Goal: Task Accomplishment & Management: Manage account settings

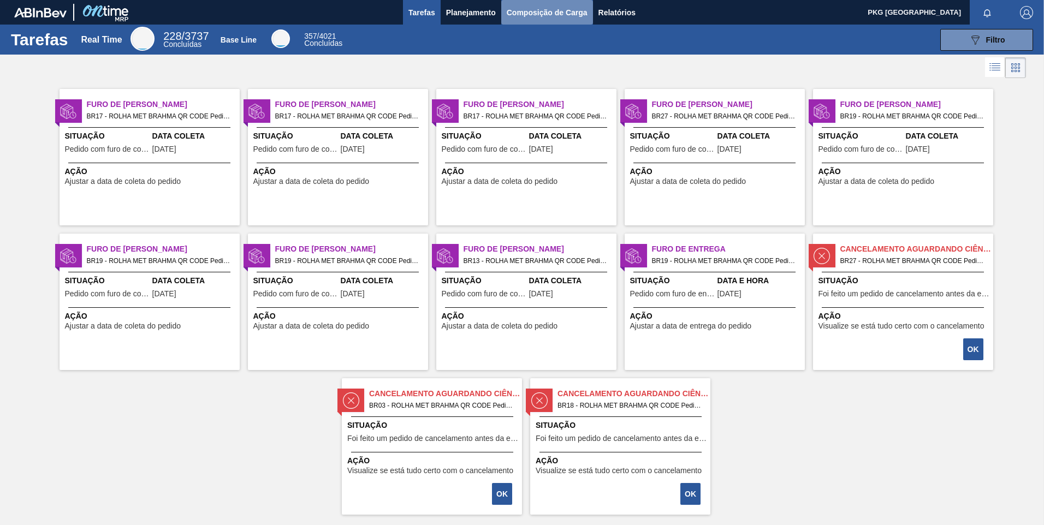
click at [531, 10] on span "Composição de Carga" at bounding box center [547, 12] width 81 height 13
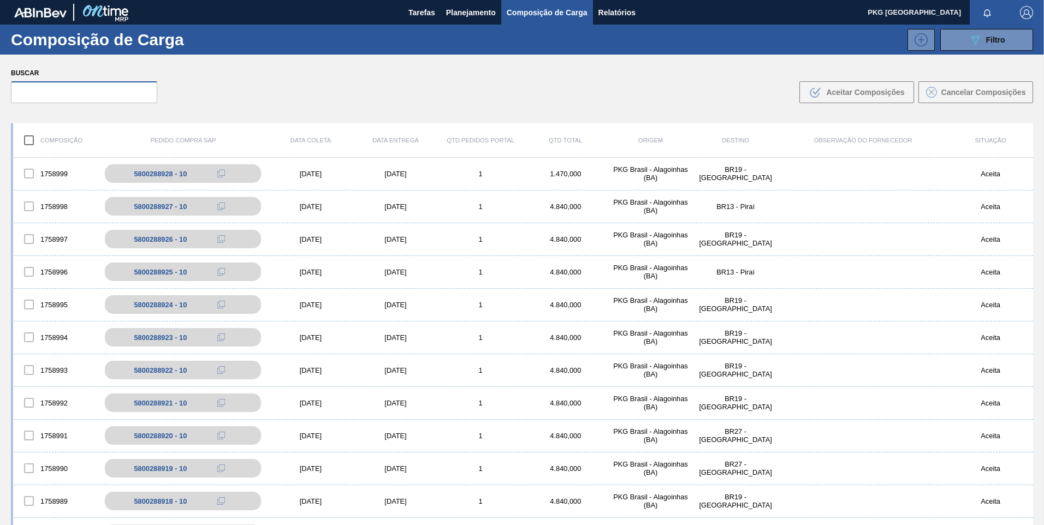
click at [117, 91] on input "text" at bounding box center [84, 92] width 146 height 22
click at [61, 92] on input "text" at bounding box center [84, 92] width 146 height 22
click at [114, 102] on input "text" at bounding box center [84, 92] width 146 height 22
type input "580028899"
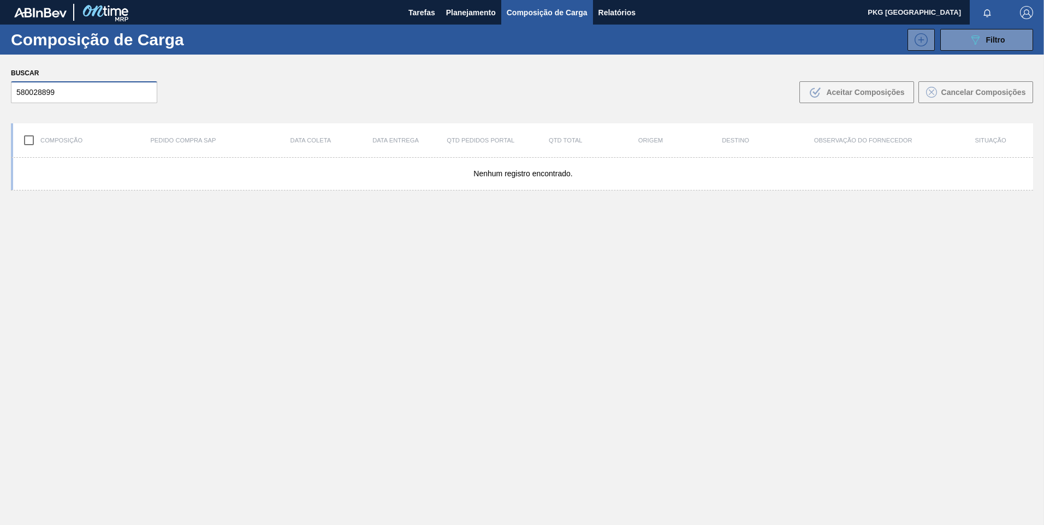
drag, startPoint x: 87, startPoint y: 96, endPoint x: 0, endPoint y: 111, distance: 88.8
click at [0, 0] on html "Tarefas Planejamento Composição de Carga Relatórios PKG Brasil Marcar todas com…" at bounding box center [522, 0] width 1044 height 0
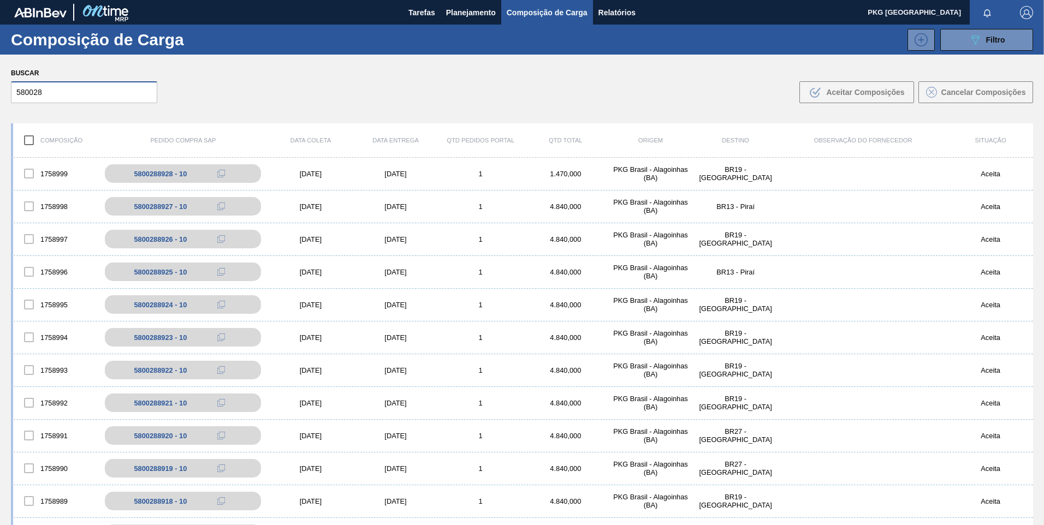
drag, startPoint x: 57, startPoint y: 91, endPoint x: -2, endPoint y: 94, distance: 59.1
click at [0, 0] on html "Tarefas Planejamento Composição de Carga Relatórios PKG Brasil Marcar todas com…" at bounding box center [522, 0] width 1044 height 0
type input "899"
drag, startPoint x: 39, startPoint y: 99, endPoint x: -2, endPoint y: 97, distance: 41.6
click at [0, 0] on html "Tarefas Planejamento Composição de Carga Relatórios PKG Brasil Marcar todas com…" at bounding box center [522, 0] width 1044 height 0
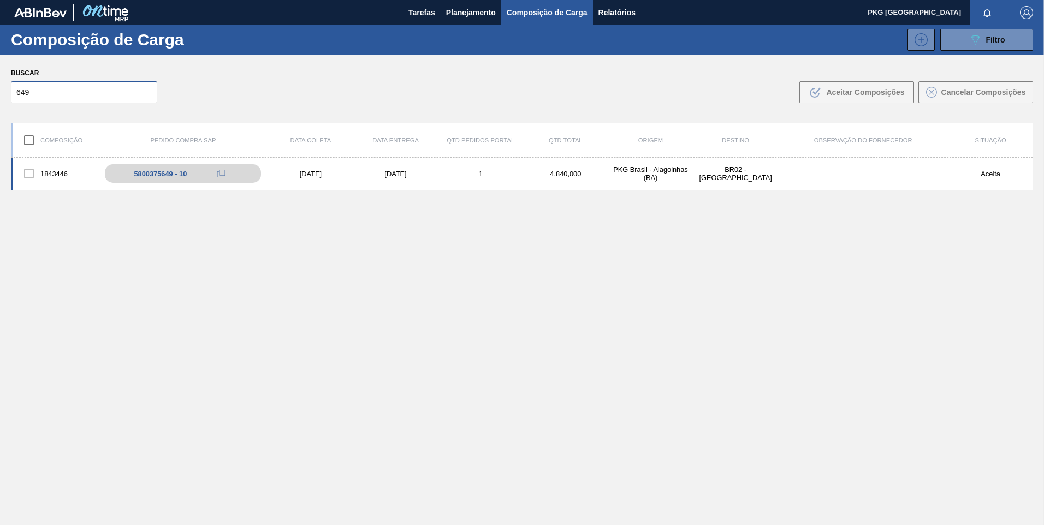
type input "649"
click at [307, 177] on div "[DATE]" at bounding box center [310, 174] width 85 height 8
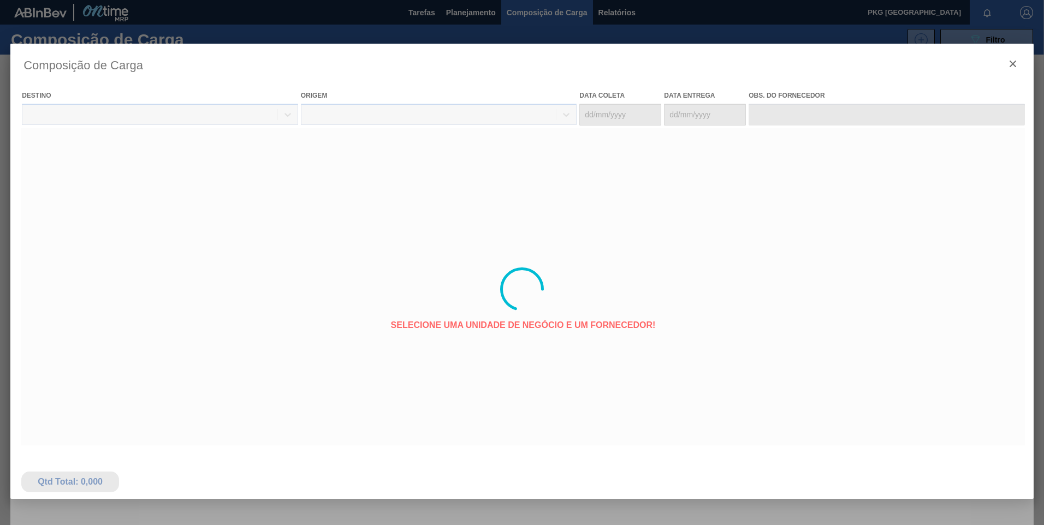
type coleta "[DATE]"
type entrega "[DATE]"
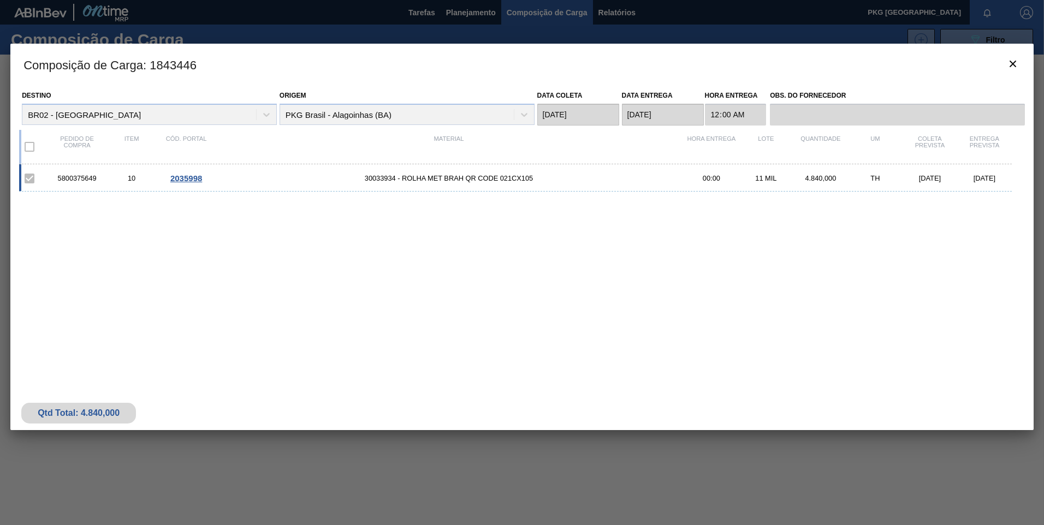
click at [445, 180] on span "30033934 - ROLHA MET BRAH QR CODE 021CX105" at bounding box center [448, 178] width 471 height 8
click at [185, 178] on span "2035998" at bounding box center [186, 178] width 32 height 9
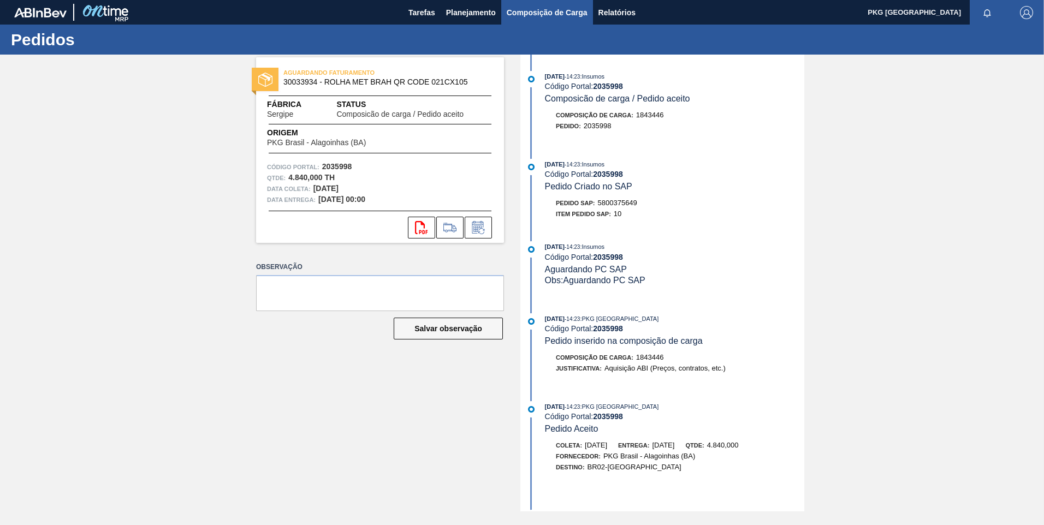
click at [531, 11] on span "Composição de Carga" at bounding box center [547, 12] width 81 height 13
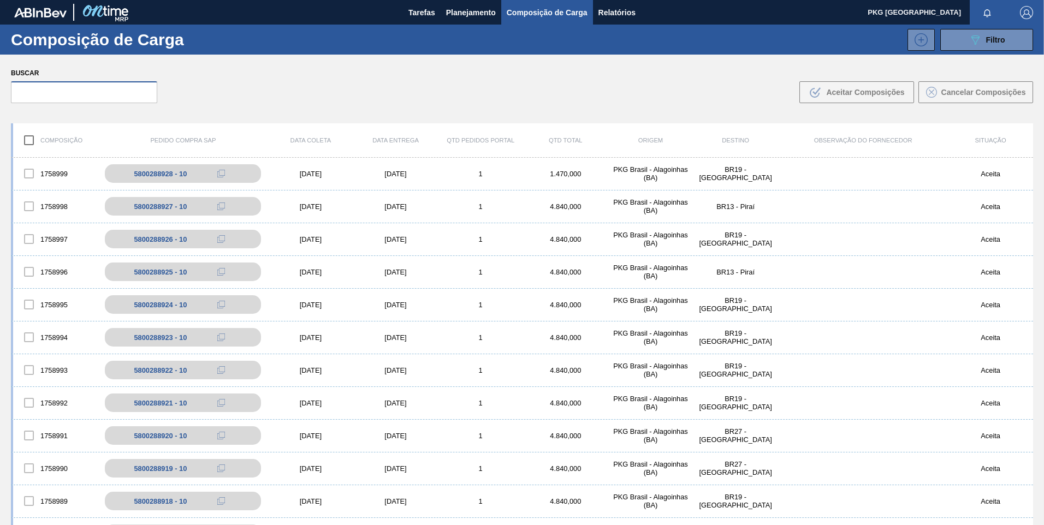
click at [114, 91] on input "text" at bounding box center [84, 92] width 146 height 22
click at [108, 88] on input "text" at bounding box center [84, 92] width 146 height 22
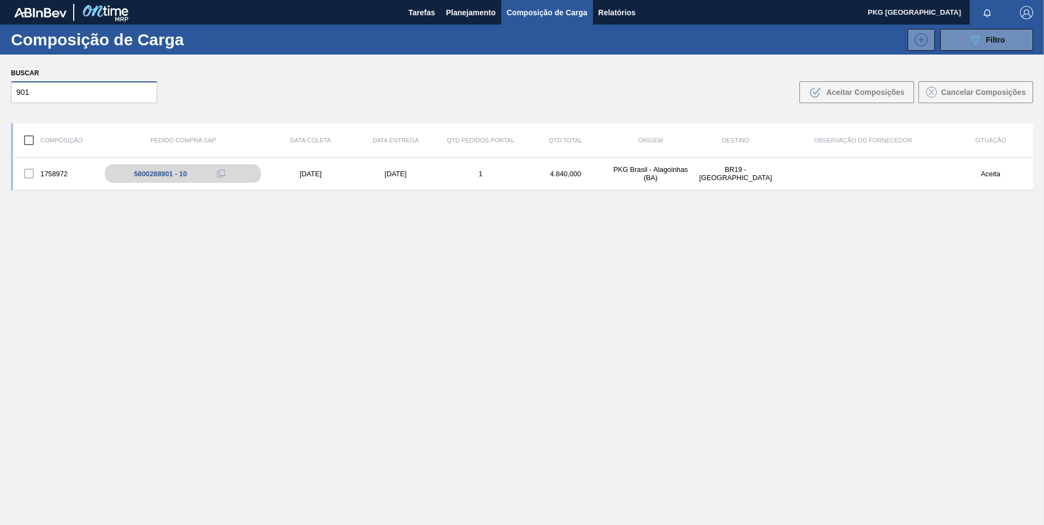
type input "901"
click at [295, 162] on div "1758972 5800288901 - 10 [DATE] [DATE] 1 4.840,000 PKG [GEOGRAPHIC_DATA] - [GEOG…" at bounding box center [522, 174] width 1022 height 33
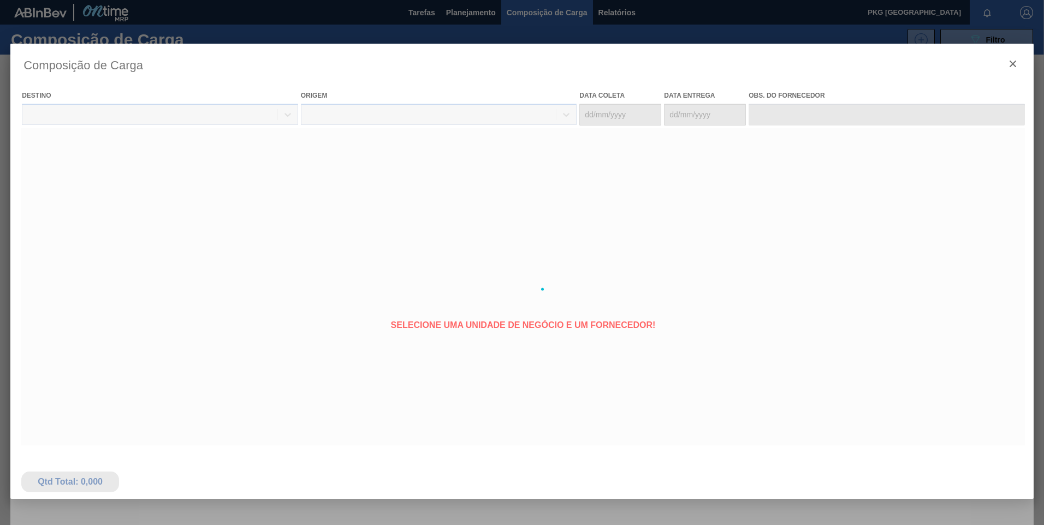
click at [306, 170] on div at bounding box center [521, 289] width 1023 height 491
type coleta "[DATE]"
type entrega "[DATE]"
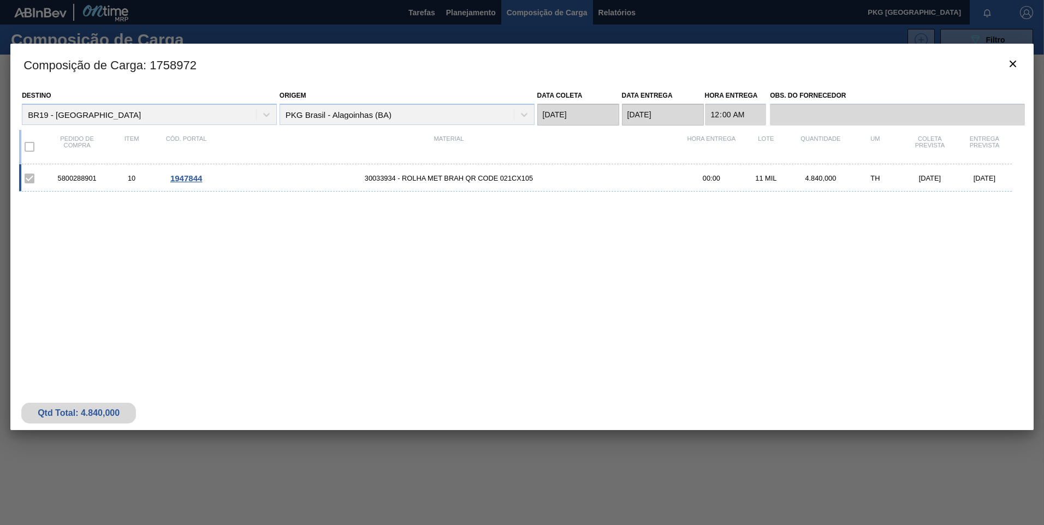
click at [351, 181] on span "30033934 - ROLHA MET BRAH QR CODE 021CX105" at bounding box center [448, 178] width 471 height 8
click at [375, 175] on span "30033934 - ROLHA MET BRAH QR CODE 021CX105" at bounding box center [448, 178] width 471 height 8
click at [193, 177] on span "1947844" at bounding box center [186, 178] width 32 height 9
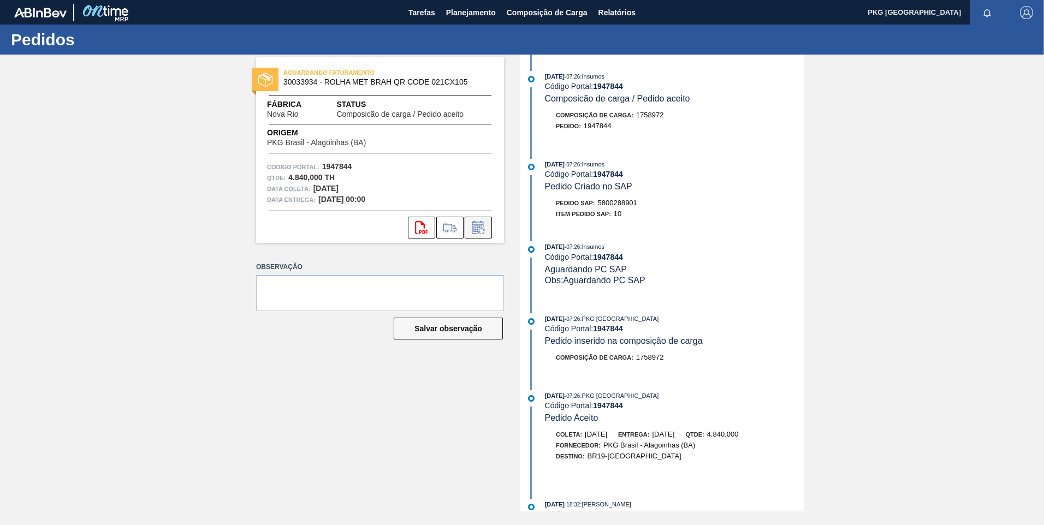
click at [479, 226] on icon at bounding box center [478, 227] width 17 height 13
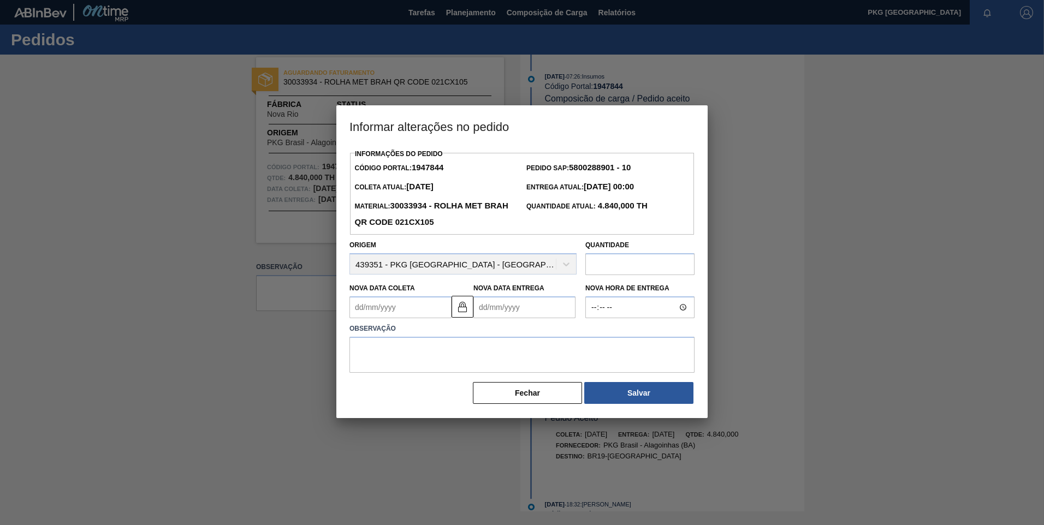
click at [417, 309] on Coleta1947844 "Nova Data Coleta" at bounding box center [400, 307] width 102 height 22
click at [470, 337] on button "Next Month" at bounding box center [472, 334] width 8 height 8
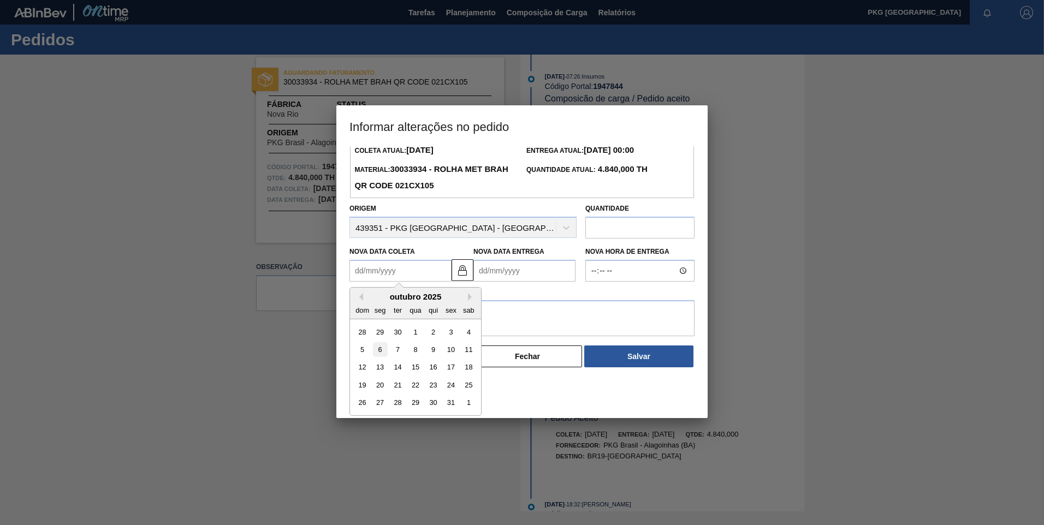
click at [380, 353] on div "6" at bounding box center [380, 349] width 15 height 15
type Coleta1947844 "[DATE]"
type Entrega1947844 "[DATE]"
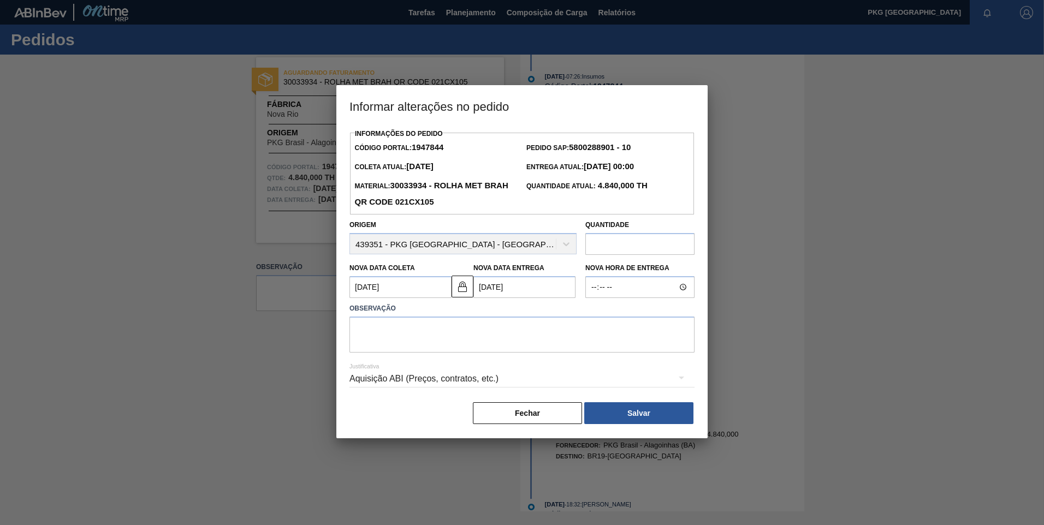
scroll to position [0, 0]
click at [395, 337] on textarea at bounding box center [521, 335] width 345 height 36
type textarea "Ajuste de data"
click at [426, 382] on div "Aquisição ABI (Preços, contratos, etc.)" at bounding box center [521, 379] width 345 height 31
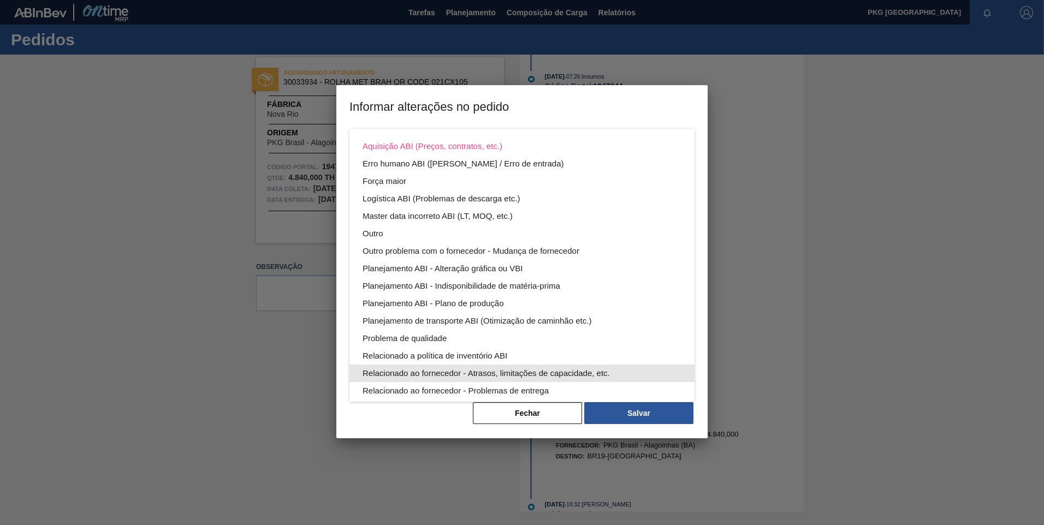
click at [444, 372] on div "Relacionado ao fornecedor - Atrasos, limitações de capacidade, etc." at bounding box center [522, 373] width 319 height 17
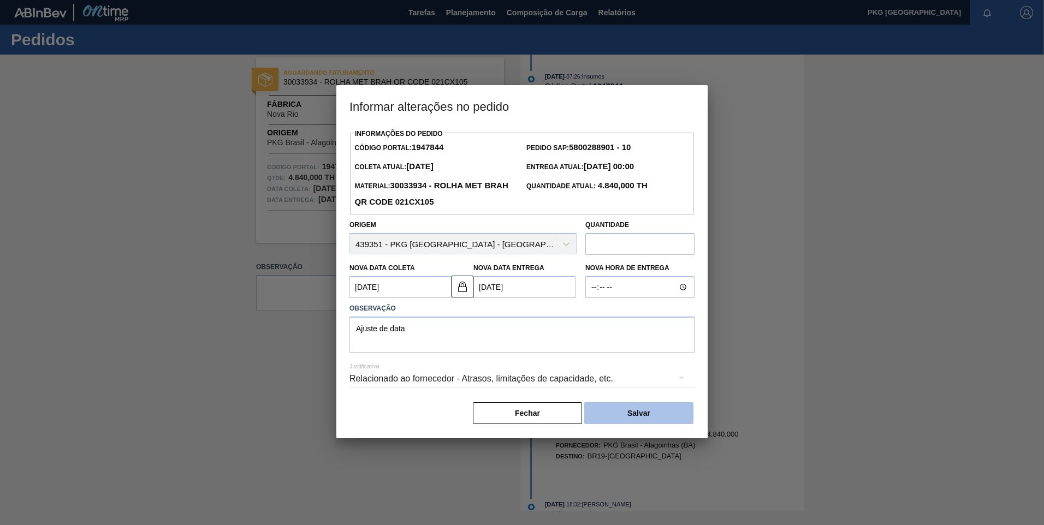
click at [628, 417] on button "Salvar" at bounding box center [638, 413] width 109 height 22
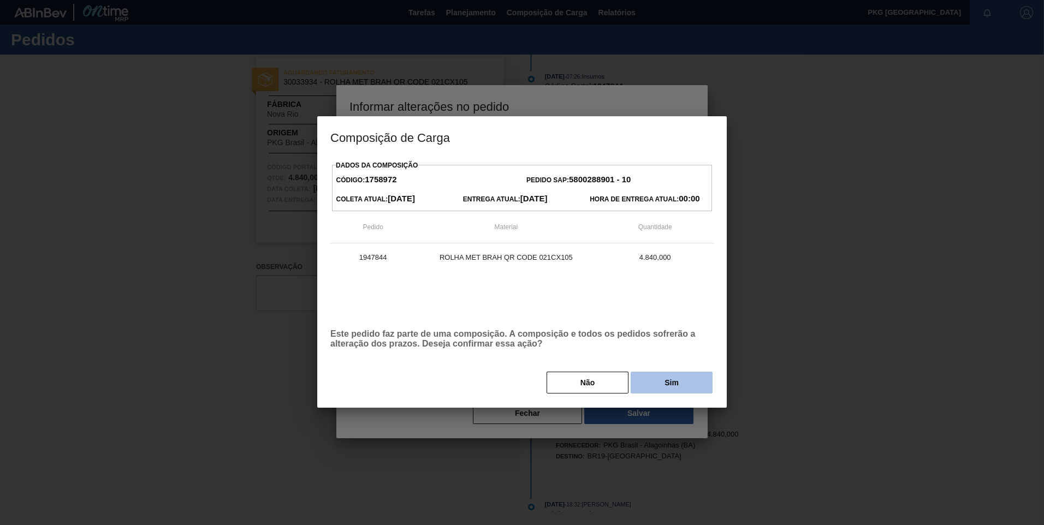
click at [678, 381] on button "Sim" at bounding box center [672, 383] width 82 height 22
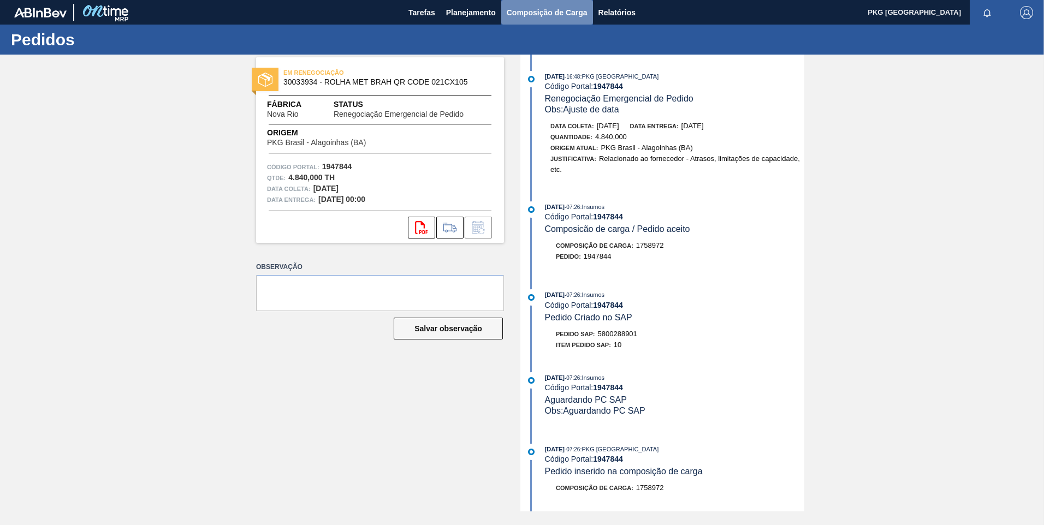
drag, startPoint x: 530, startPoint y: 8, endPoint x: 524, endPoint y: 9, distance: 5.6
click at [529, 8] on span "Composição de Carga" at bounding box center [547, 12] width 81 height 13
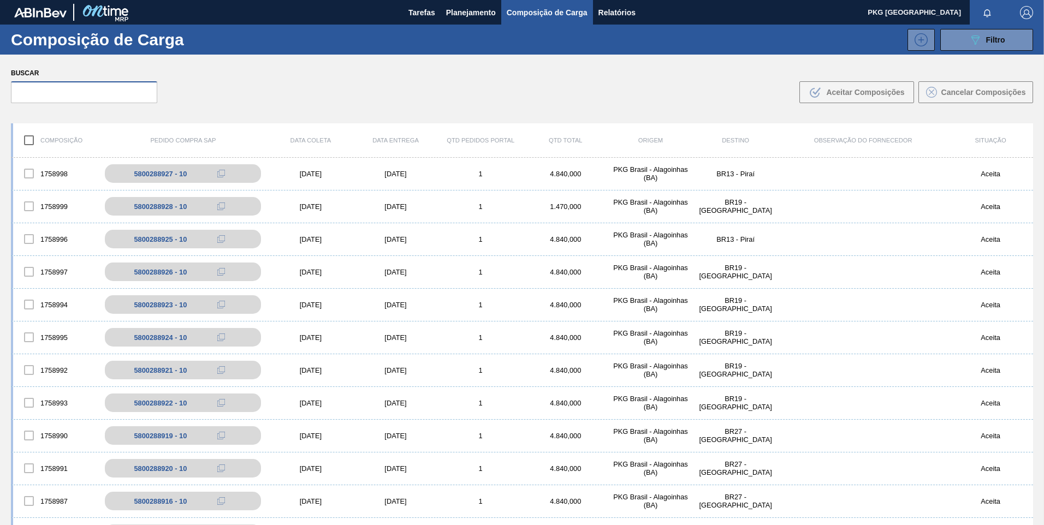
click at [92, 97] on input "text" at bounding box center [84, 92] width 146 height 22
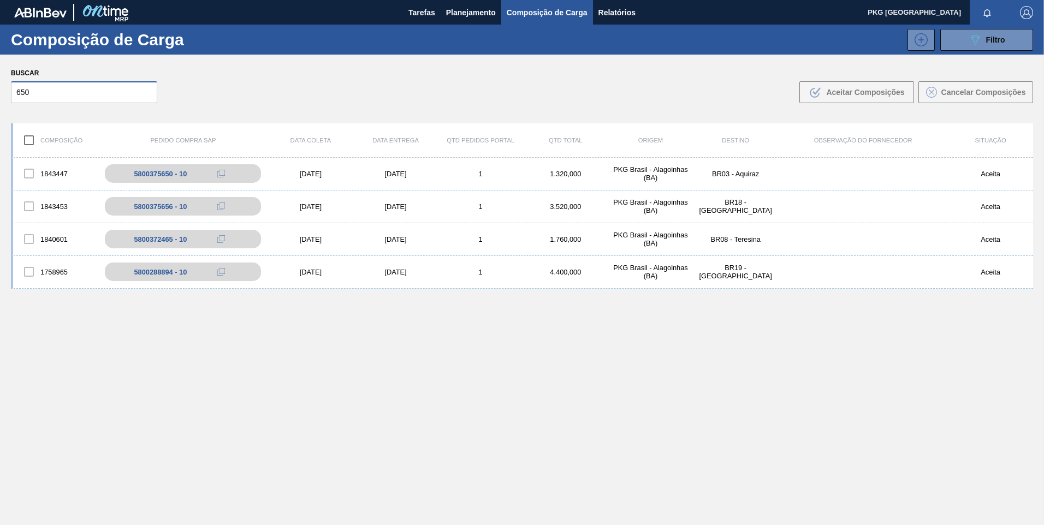
type input "650"
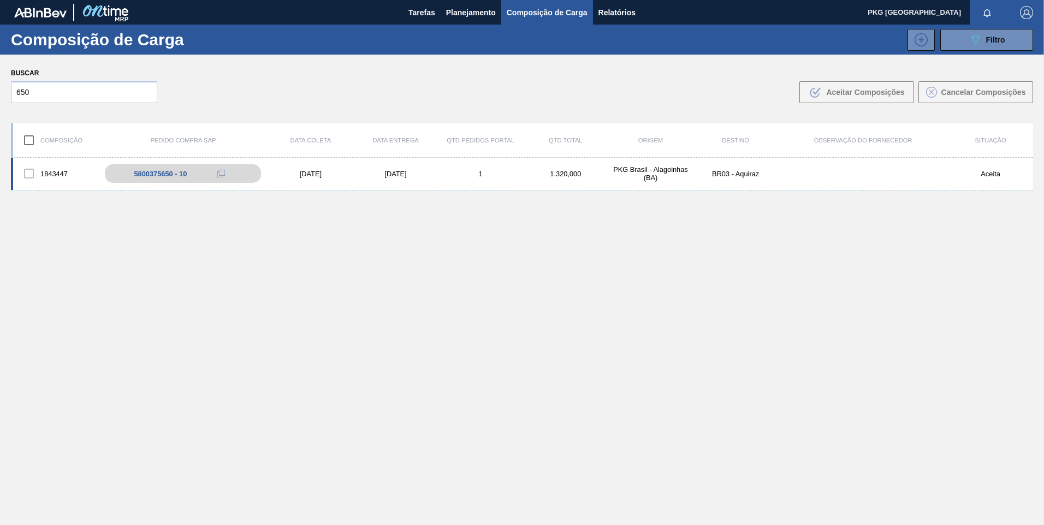
click at [301, 166] on div "1843447 5800375650 - 10 [DATE] [DATE] 1 1.320,000 PKG [GEOGRAPHIC_DATA] - [GEOG…" at bounding box center [522, 174] width 1022 height 33
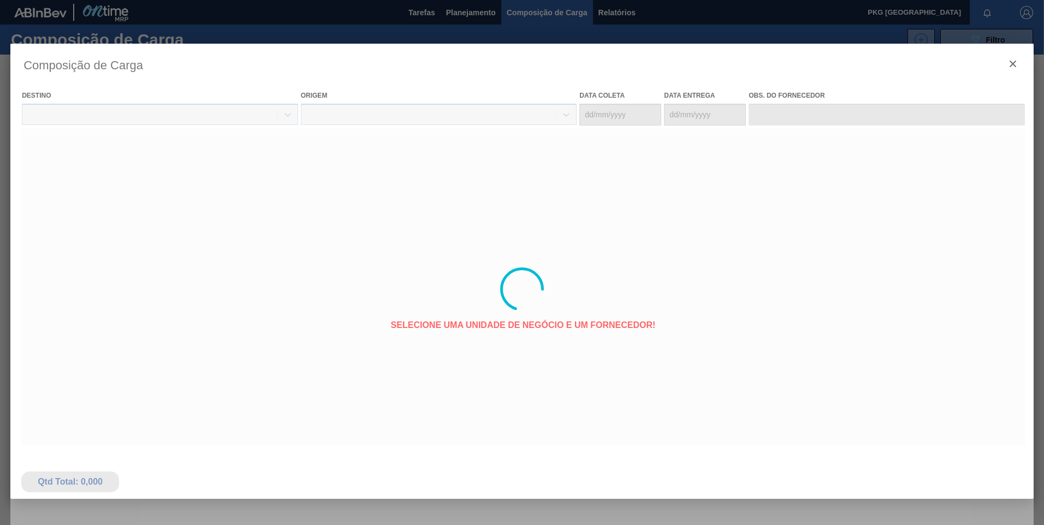
type coleta "[DATE]"
type entrega "[DATE]"
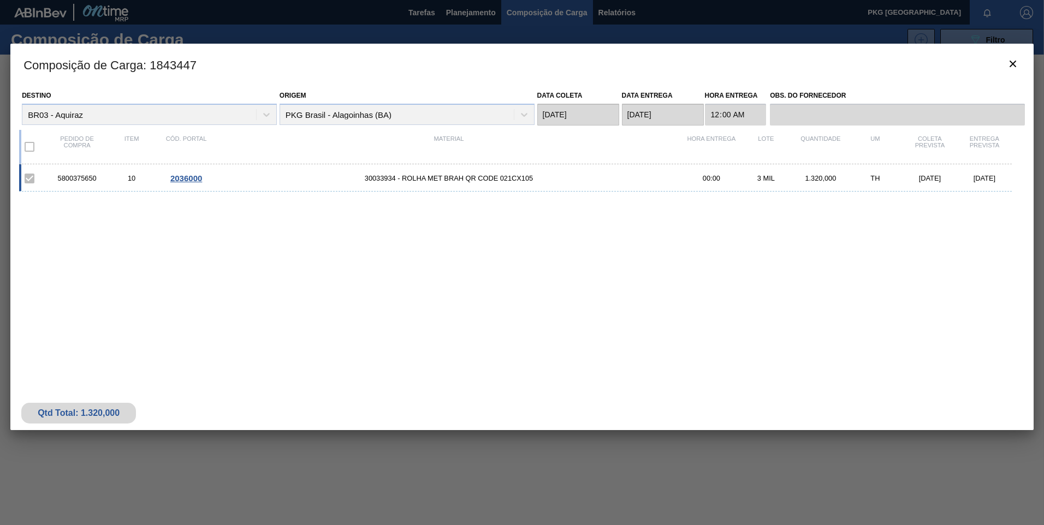
click at [383, 180] on span "30033934 - ROLHA MET BRAH QR CODE 021CX105" at bounding box center [448, 178] width 471 height 8
click at [188, 176] on span "2036000" at bounding box center [186, 178] width 32 height 9
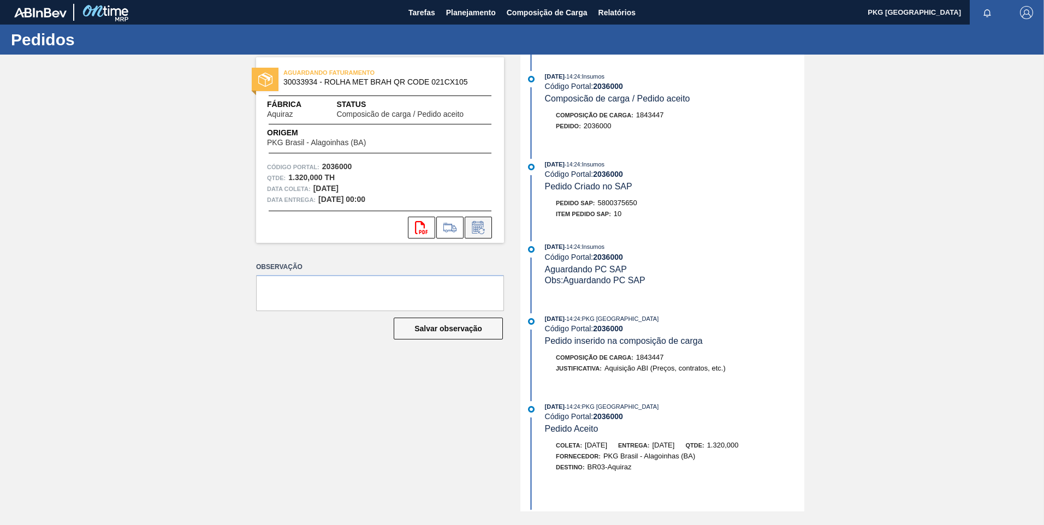
click at [475, 230] on icon at bounding box center [478, 227] width 17 height 13
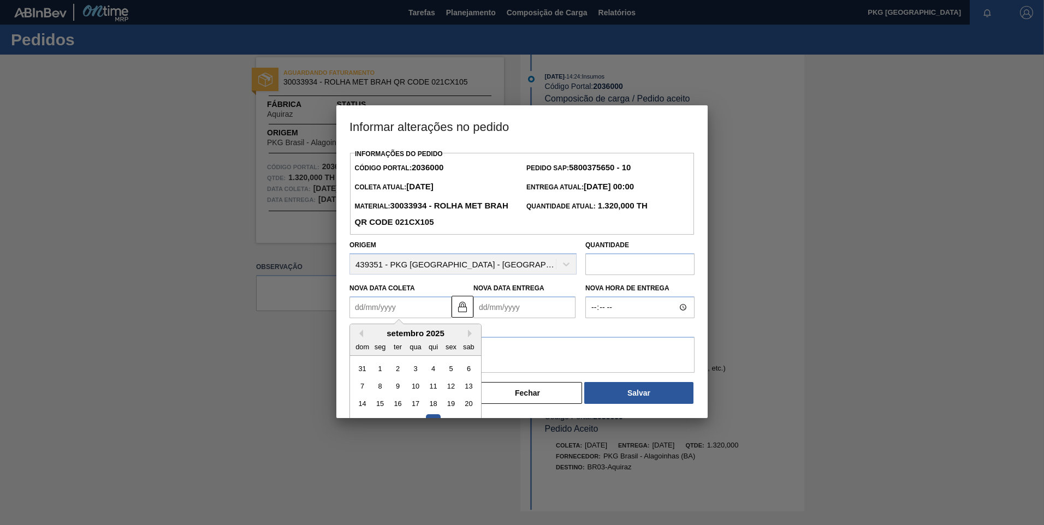
click at [408, 310] on Coleta2036000 "Nova Data Coleta" at bounding box center [400, 307] width 102 height 22
click at [469, 337] on button "Next Month" at bounding box center [472, 334] width 8 height 8
click at [399, 385] on div "7" at bounding box center [397, 386] width 15 height 15
type Coleta2036000 "[DATE]"
type Entrega2036000 "[DATE]"
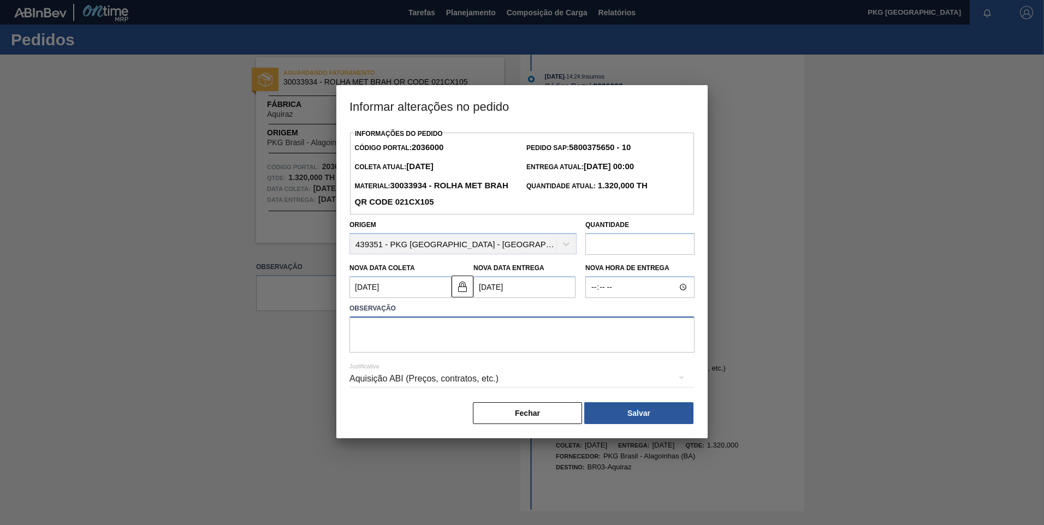
drag, startPoint x: 483, startPoint y: 337, endPoint x: 473, endPoint y: 336, distance: 9.8
click at [479, 336] on textarea at bounding box center [521, 335] width 345 height 36
type textarea "Ajuste de data"
click at [474, 382] on div "Aquisição ABI (Preços, contratos, etc.)" at bounding box center [521, 379] width 345 height 31
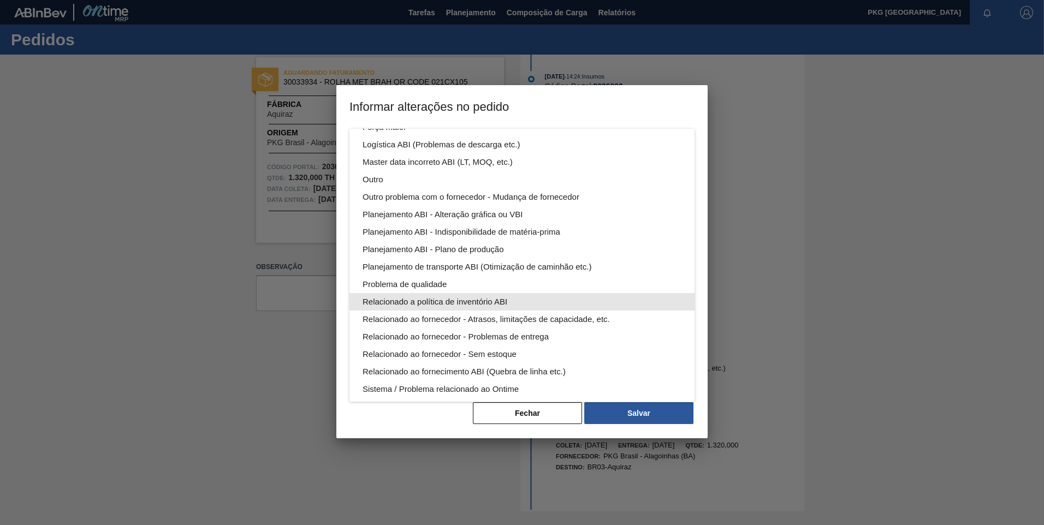
scroll to position [55, 0]
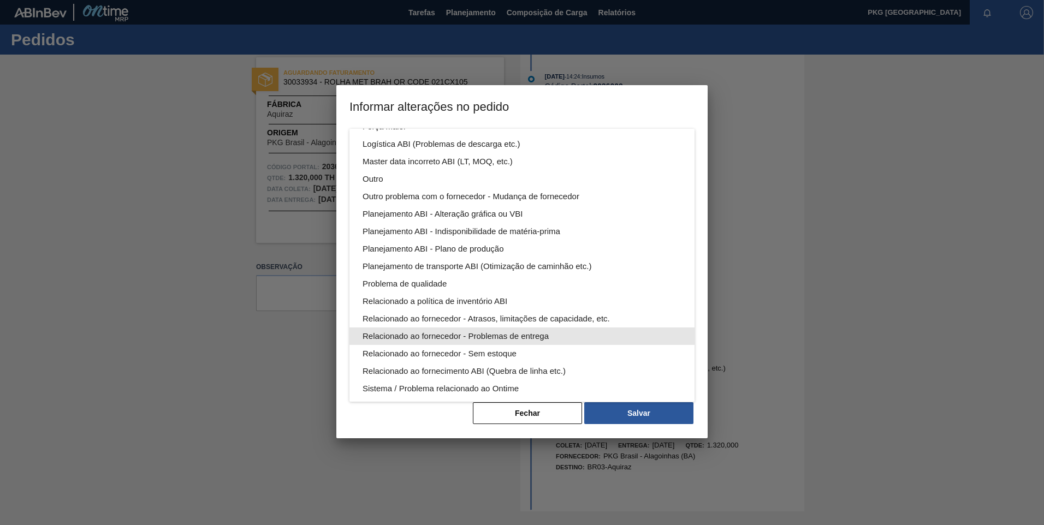
click at [435, 339] on div "Relacionado ao fornecedor - Problemas de entrega" at bounding box center [522, 336] width 319 height 17
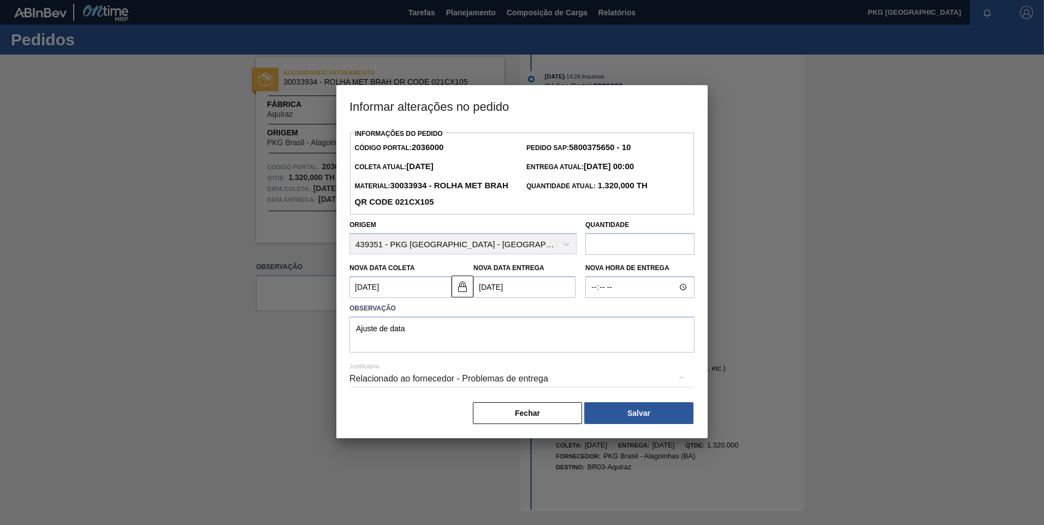
scroll to position [0, 0]
click at [468, 378] on div "Relacionado ao fornecedor - Problemas de entrega" at bounding box center [521, 379] width 345 height 31
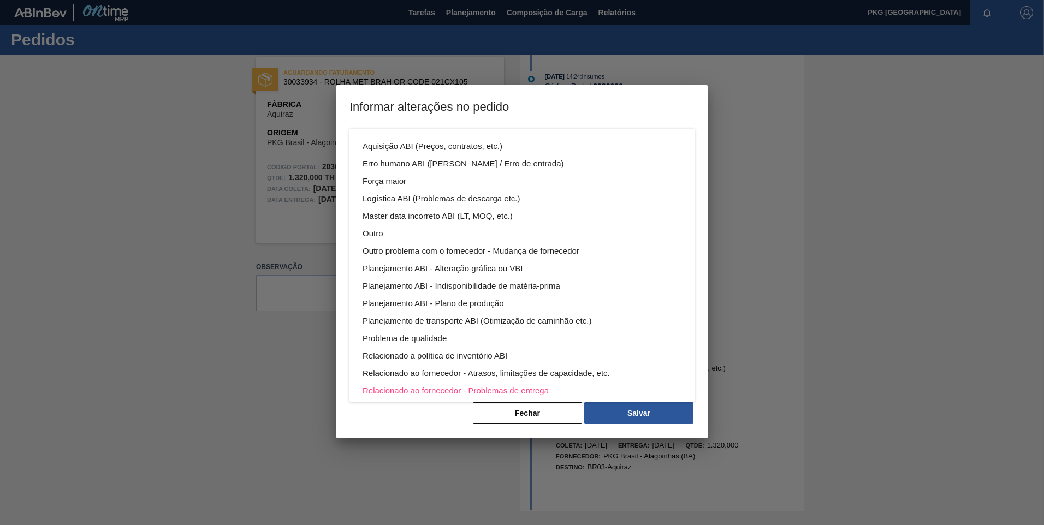
scroll to position [59, 0]
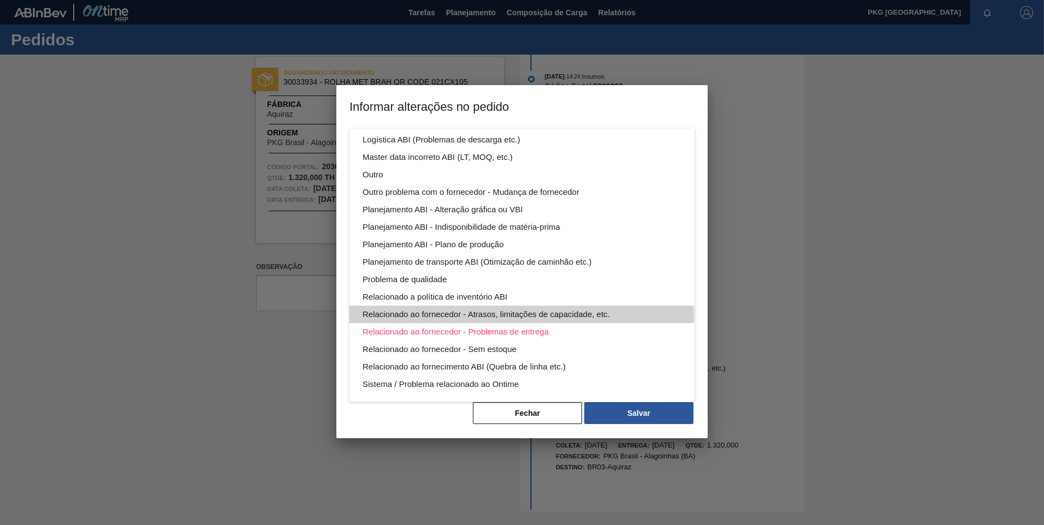
click at [472, 319] on div "Relacionado ao fornecedor - Atrasos, limitações de capacidade, etc." at bounding box center [522, 314] width 319 height 17
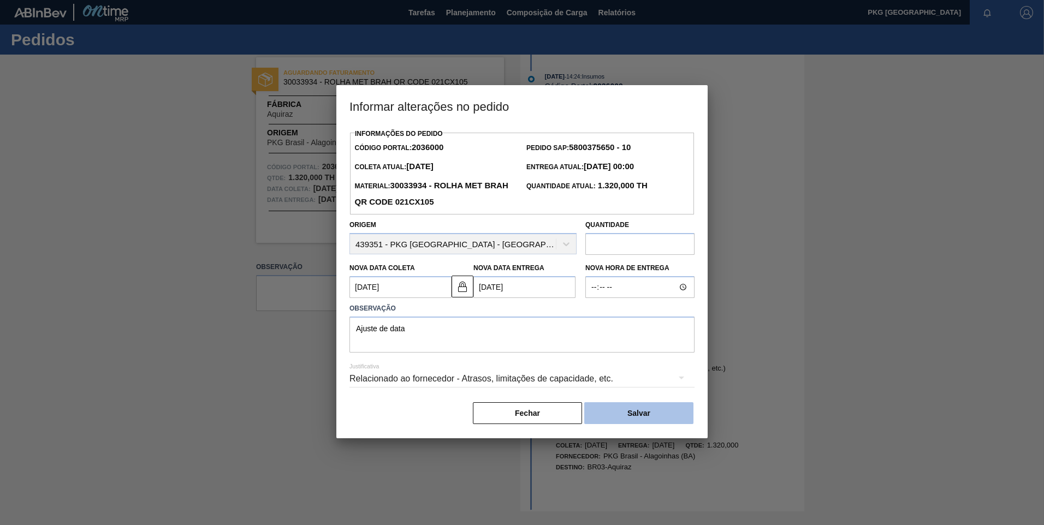
click at [617, 408] on button "Salvar" at bounding box center [638, 413] width 109 height 22
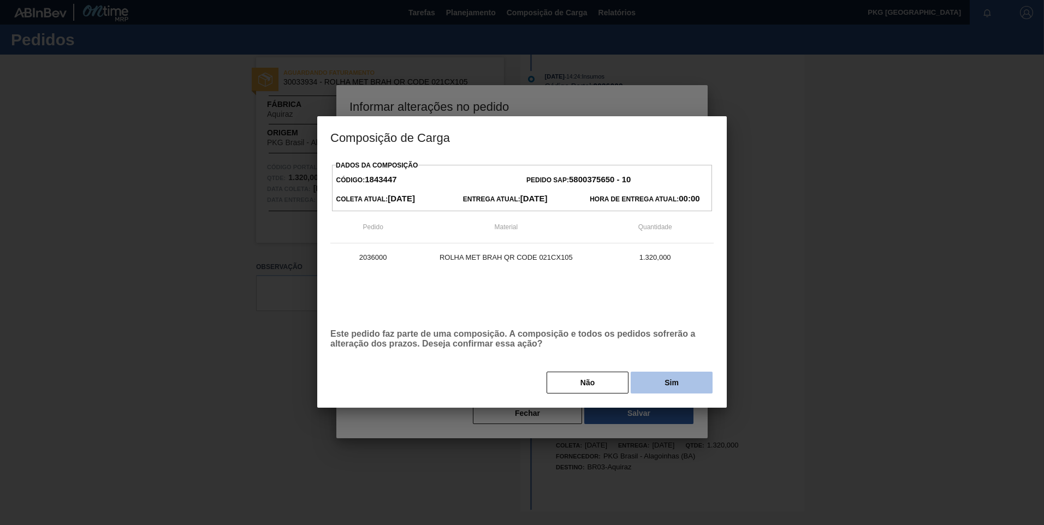
click at [661, 382] on button "Sim" at bounding box center [672, 383] width 82 height 22
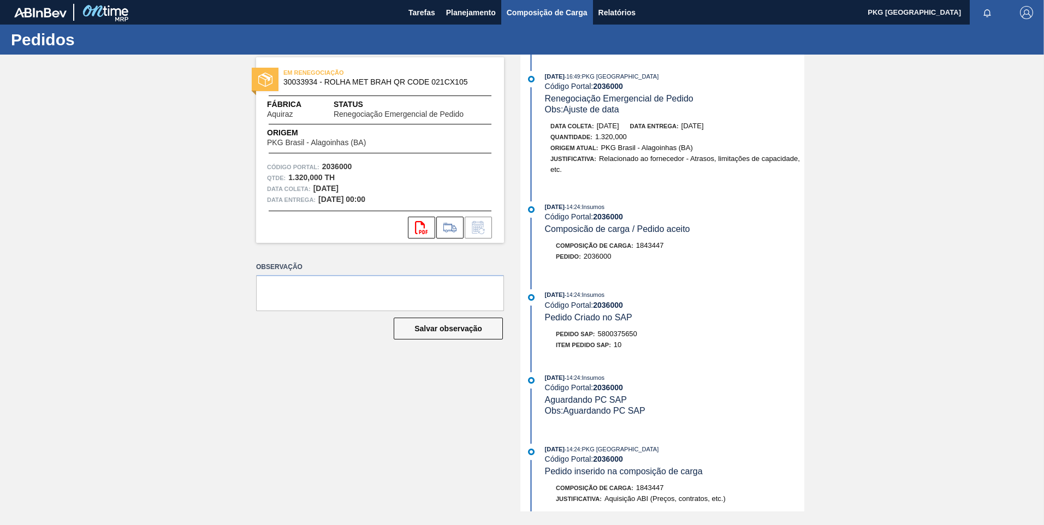
click at [523, 17] on span "Composição de Carga" at bounding box center [547, 12] width 81 height 13
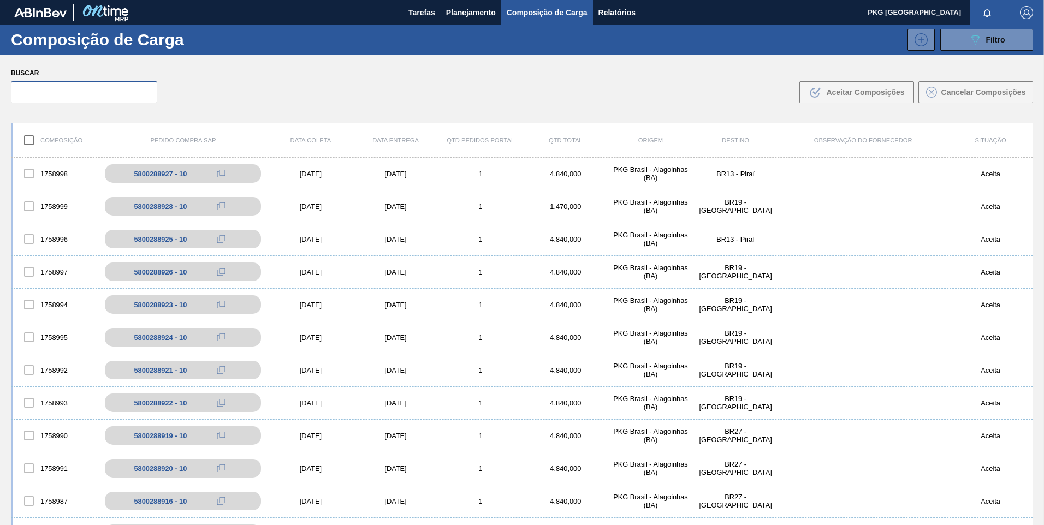
click at [126, 86] on input "text" at bounding box center [84, 92] width 146 height 22
click at [115, 91] on input "text" at bounding box center [84, 92] width 146 height 22
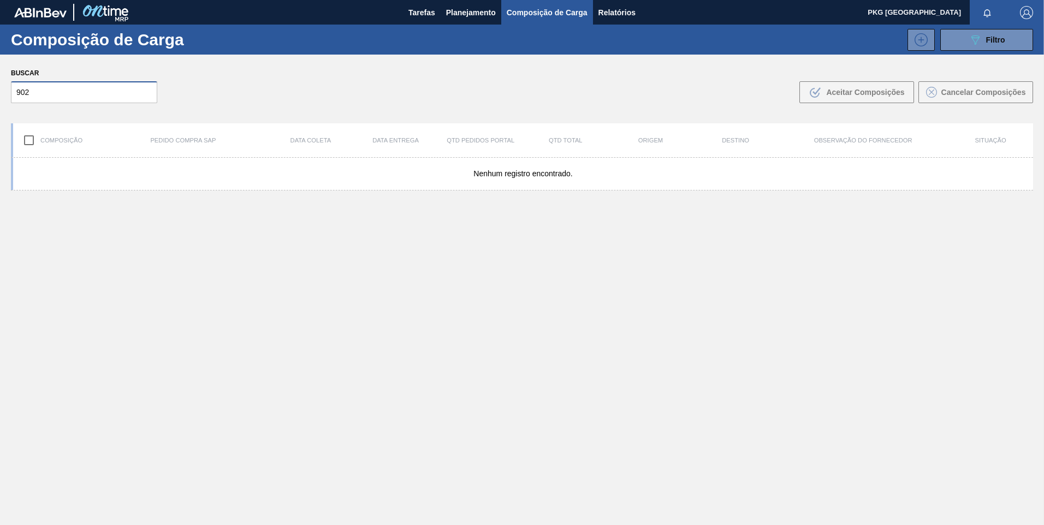
type input "902"
click at [114, 88] on input "902" at bounding box center [84, 92] width 146 height 22
drag, startPoint x: 102, startPoint y: 94, endPoint x: 0, endPoint y: 90, distance: 101.7
click at [0, 0] on html "Tarefas Planejamento Composição de Carga Relatórios PKG Brasil Marcar todas com…" at bounding box center [522, 0] width 1044 height 0
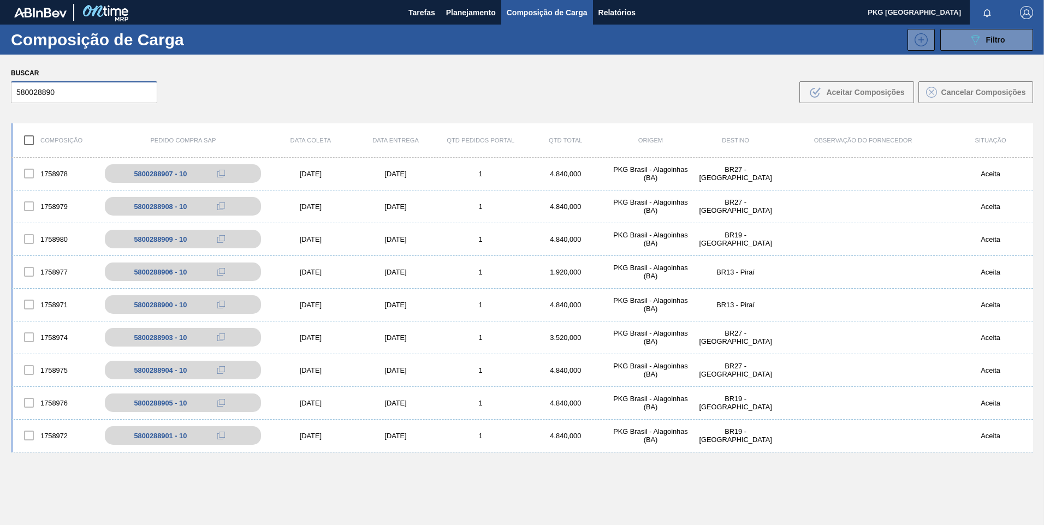
type input "5800288902"
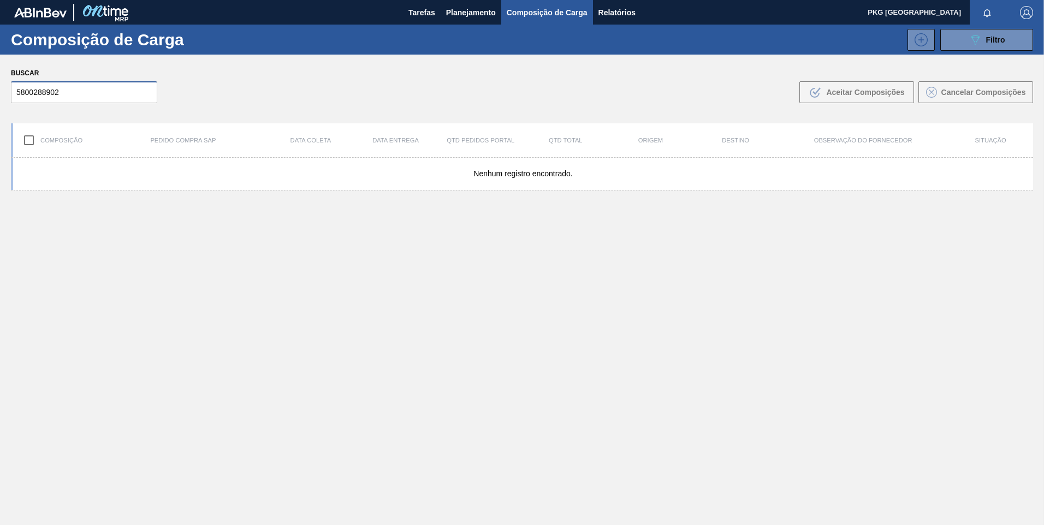
drag, startPoint x: 76, startPoint y: 96, endPoint x: 0, endPoint y: 99, distance: 76.5
click at [0, 0] on html "Tarefas Planejamento Composição de Carga Relatórios PKG Brasil Marcar todas com…" at bounding box center [522, 0] width 1044 height 0
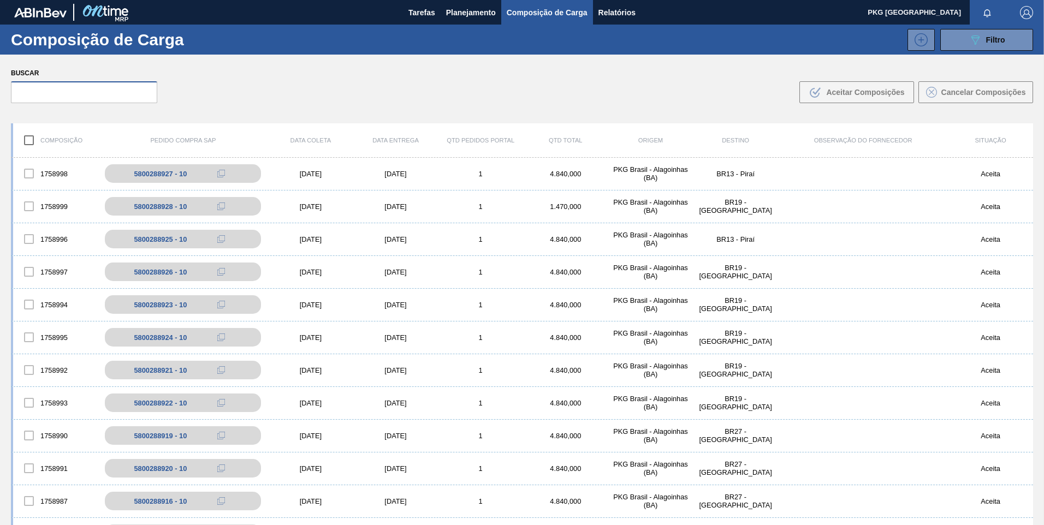
click at [44, 94] on input "text" at bounding box center [84, 92] width 146 height 22
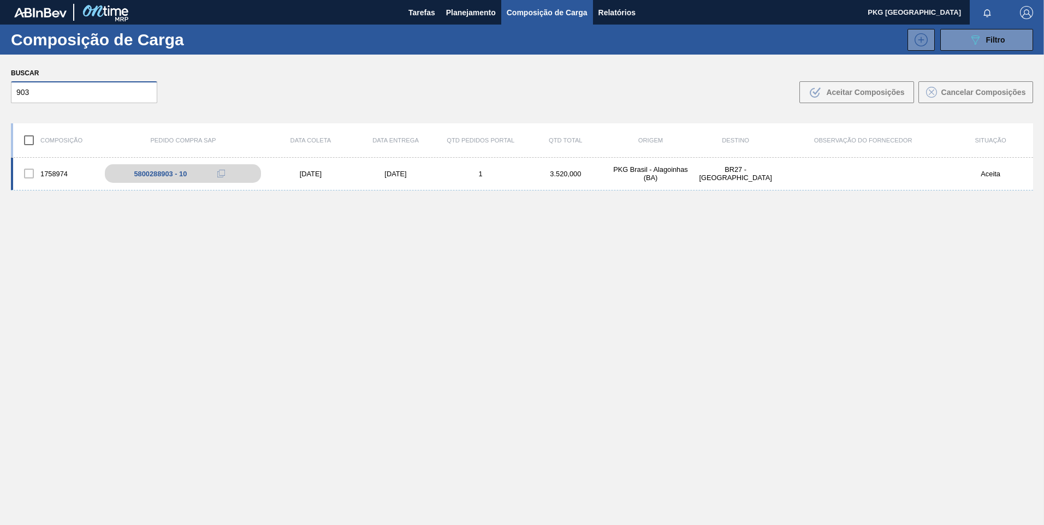
type input "903"
click at [300, 170] on div "[DATE]" at bounding box center [310, 174] width 85 height 8
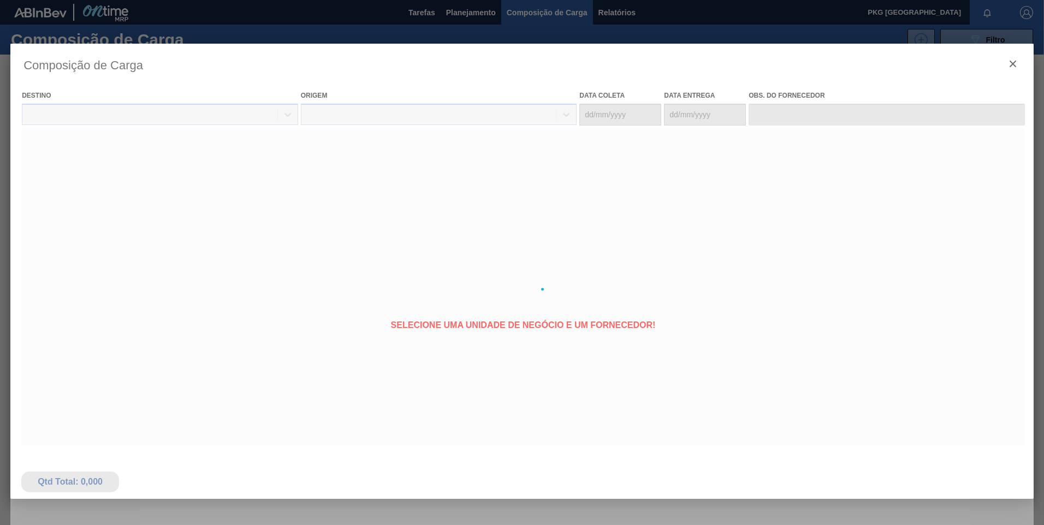
type coleta "[DATE]"
type entrega "[DATE]"
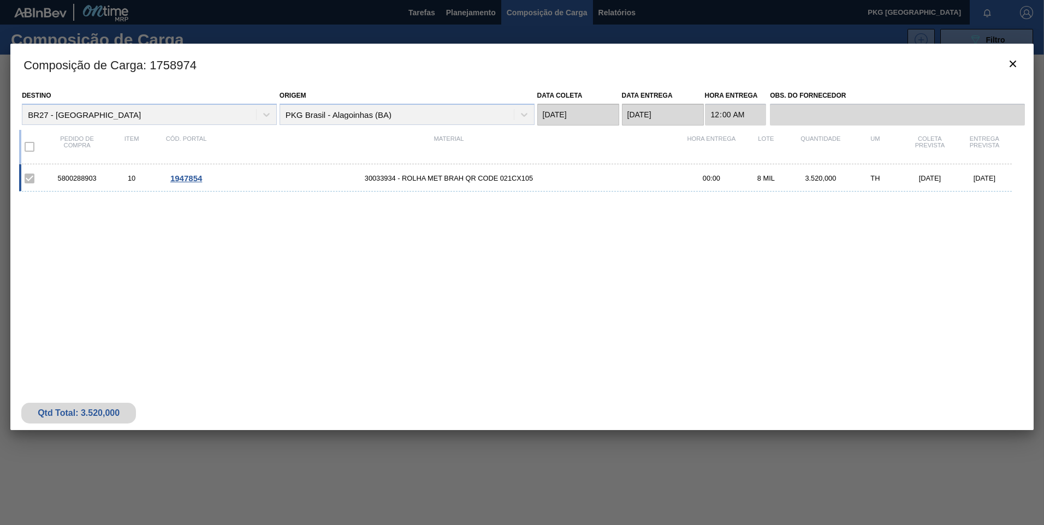
click at [398, 179] on span "30033934 - ROLHA MET BRAH QR CODE 021CX105" at bounding box center [448, 178] width 471 height 8
click at [184, 173] on div "5800288903 10 1947854 30033934 - ROLHA MET BRAH QR CODE 021CX105 00:00 8 MIL 3.…" at bounding box center [515, 177] width 993 height 27
click at [180, 180] on span "1947854" at bounding box center [186, 178] width 32 height 9
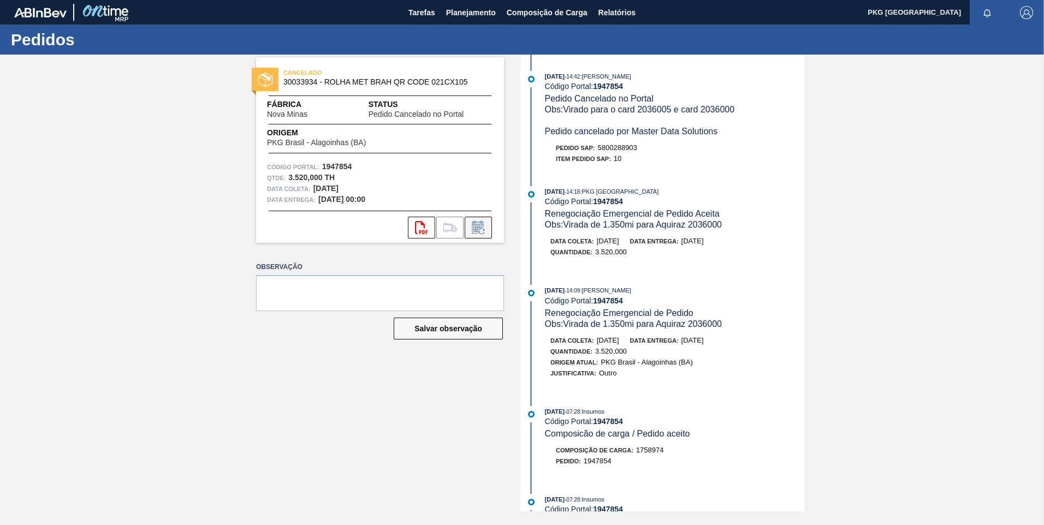
click at [479, 228] on icon at bounding box center [477, 229] width 8 height 7
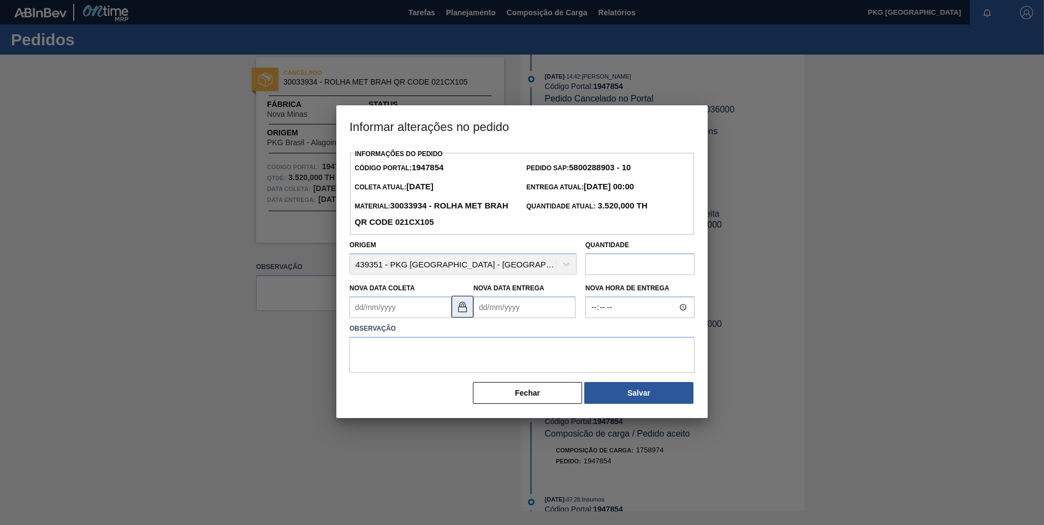
click at [465, 311] on img at bounding box center [462, 306] width 13 height 13
click at [420, 307] on Coleta1947854 "Nova Data Coleta" at bounding box center [400, 307] width 102 height 22
click at [472, 337] on button "Next Month" at bounding box center [472, 334] width 8 height 8
click at [452, 389] on div "10" at bounding box center [450, 386] width 15 height 15
type Coleta1947854 "[DATE]"
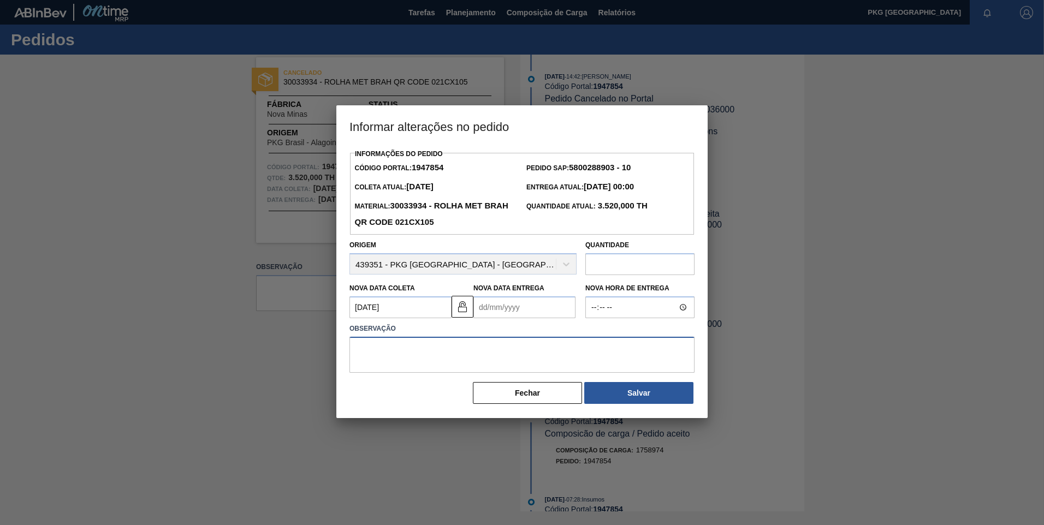
click at [468, 354] on textarea at bounding box center [521, 355] width 345 height 36
click at [522, 312] on Entrega1947854 "Nova Data Entrega" at bounding box center [524, 307] width 102 height 22
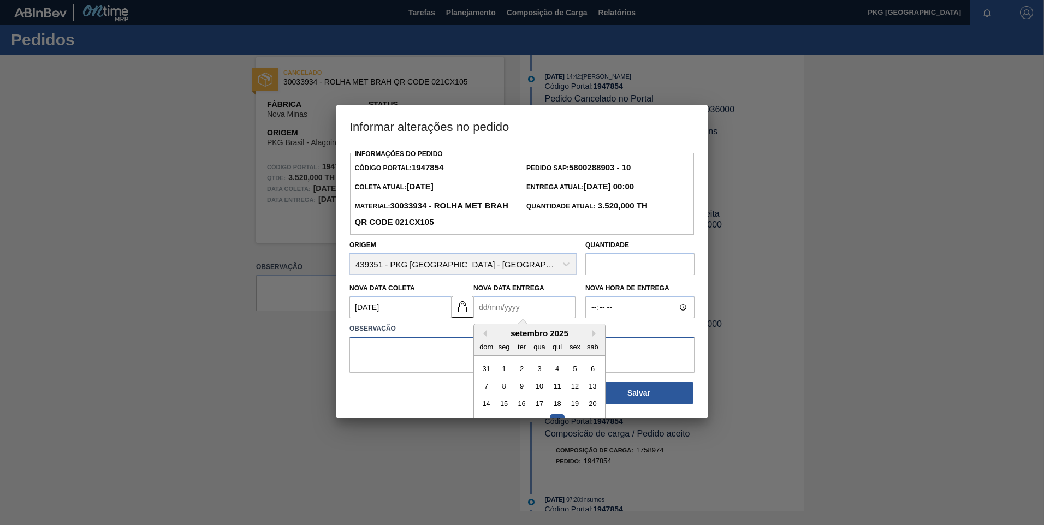
click at [402, 361] on textarea at bounding box center [521, 355] width 345 height 36
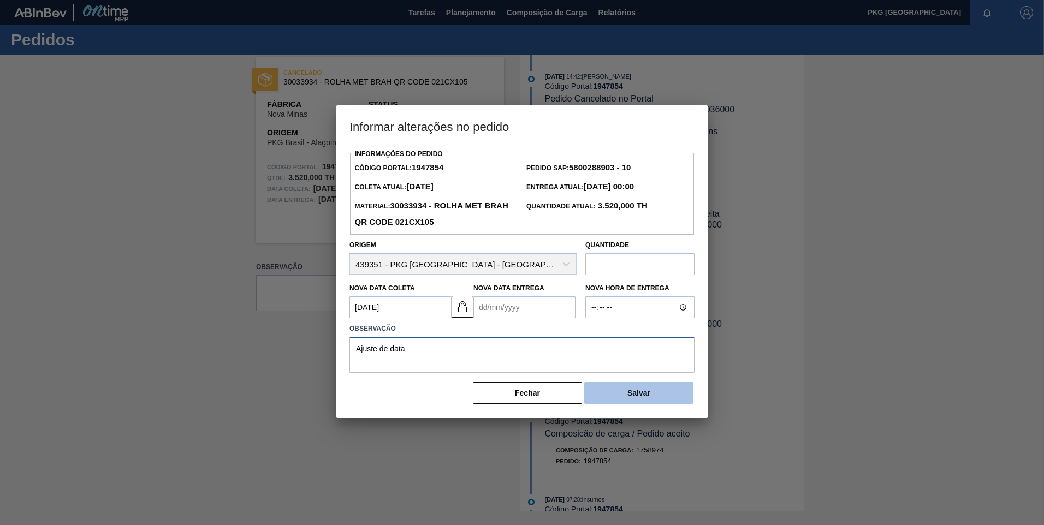
type textarea "Ajuste de data"
click at [650, 394] on button "Salvar" at bounding box center [638, 393] width 109 height 22
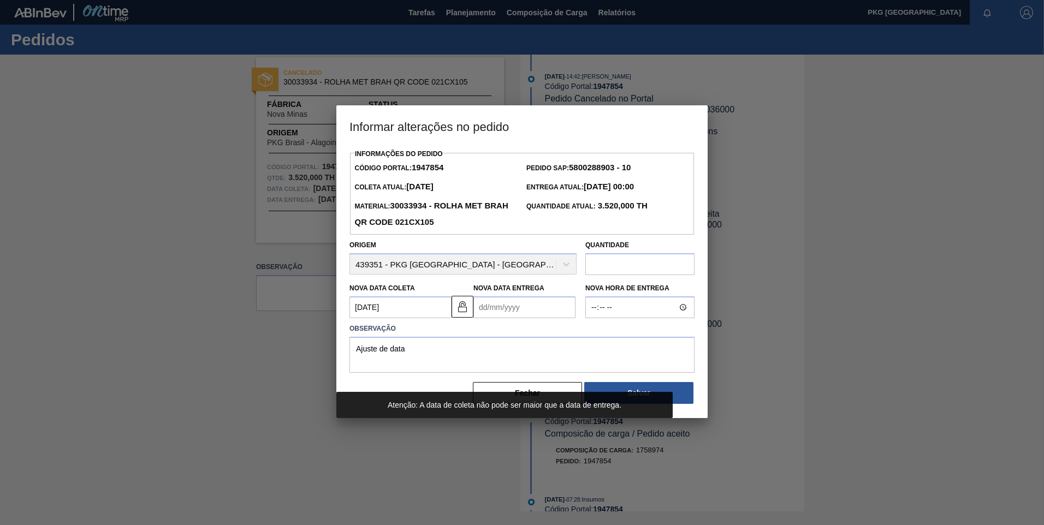
click at [433, 377] on div "Informações do Pedido Código Portal: 1947854 Pedido SAP: 5800288903 - 10 Coleta…" at bounding box center [521, 275] width 345 height 259
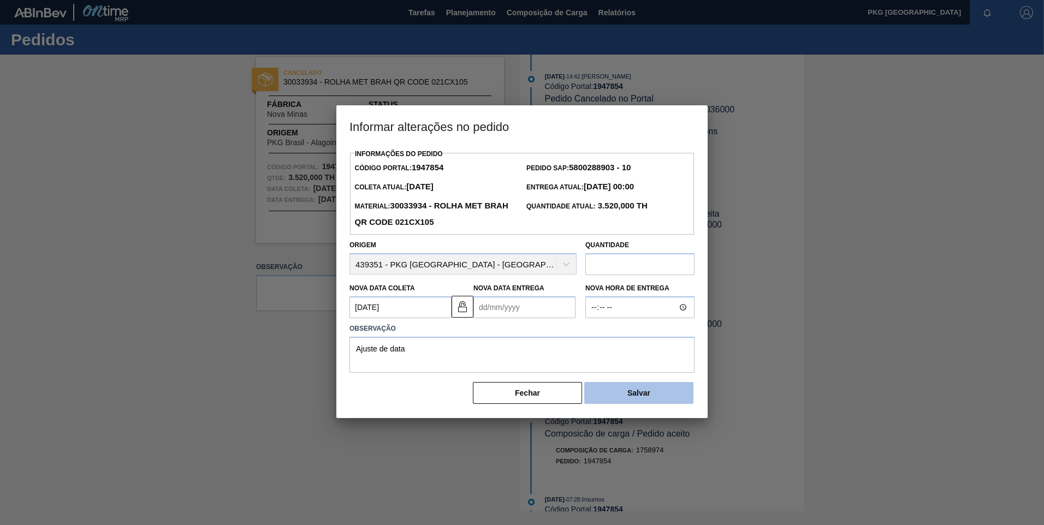
click at [623, 391] on button "Salvar" at bounding box center [638, 393] width 109 height 22
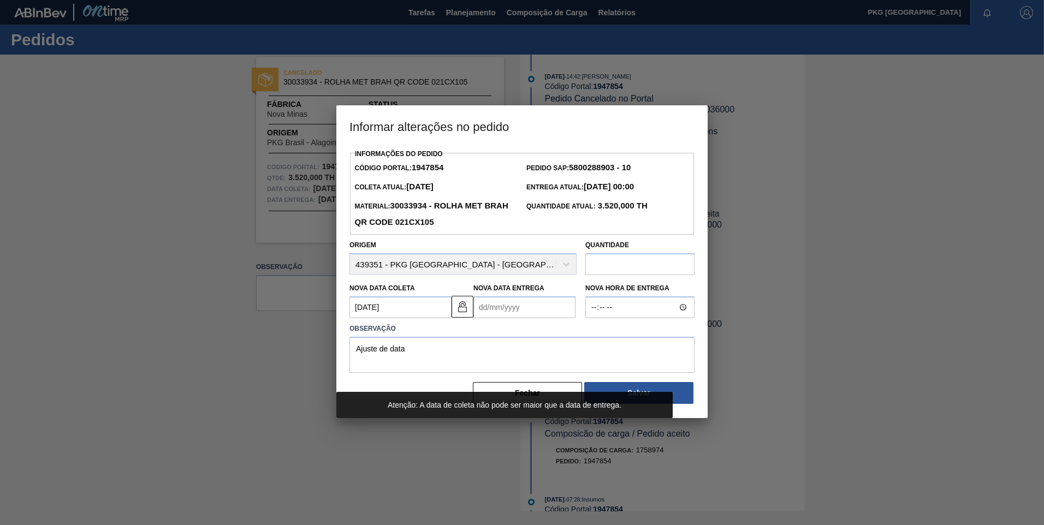
click at [514, 306] on Entrega1947854 "Nova Data Entrega" at bounding box center [524, 307] width 102 height 22
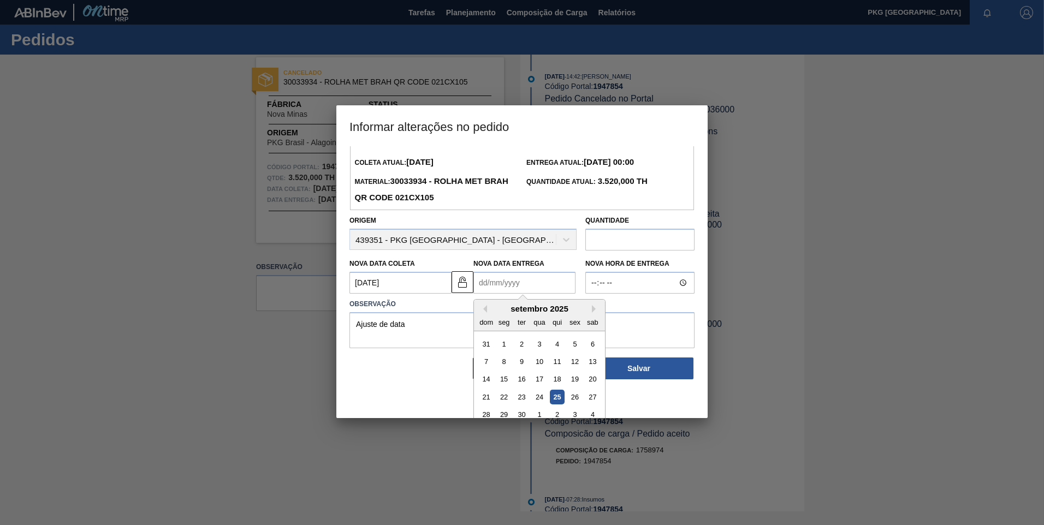
scroll to position [37, 0]
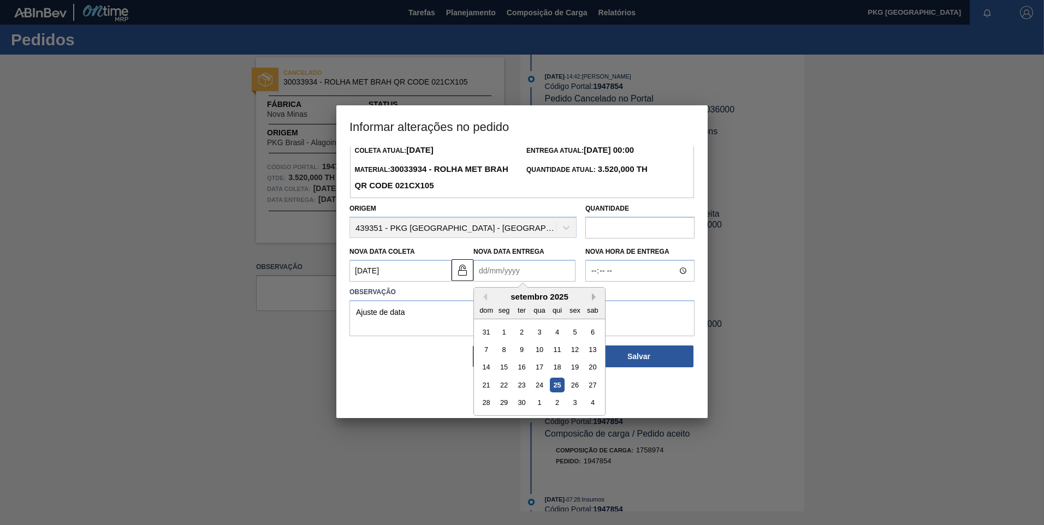
click at [593, 300] on button "Next Month" at bounding box center [596, 297] width 8 height 8
click at [505, 368] on div "13" at bounding box center [504, 367] width 15 height 15
type Entrega1947854 "[DATE]"
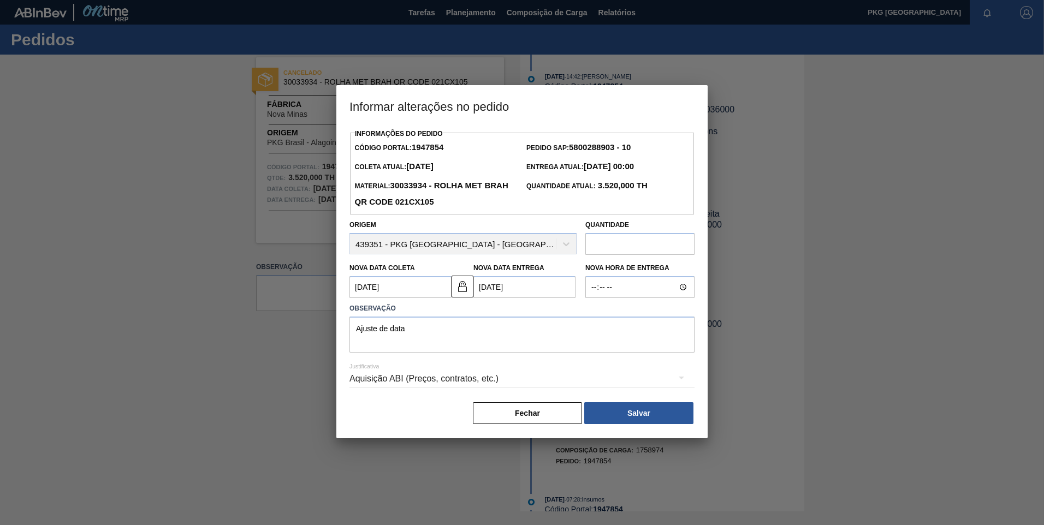
scroll to position [0, 0]
click at [430, 378] on div "Aquisição ABI (Preços, contratos, etc.)" at bounding box center [521, 379] width 345 height 31
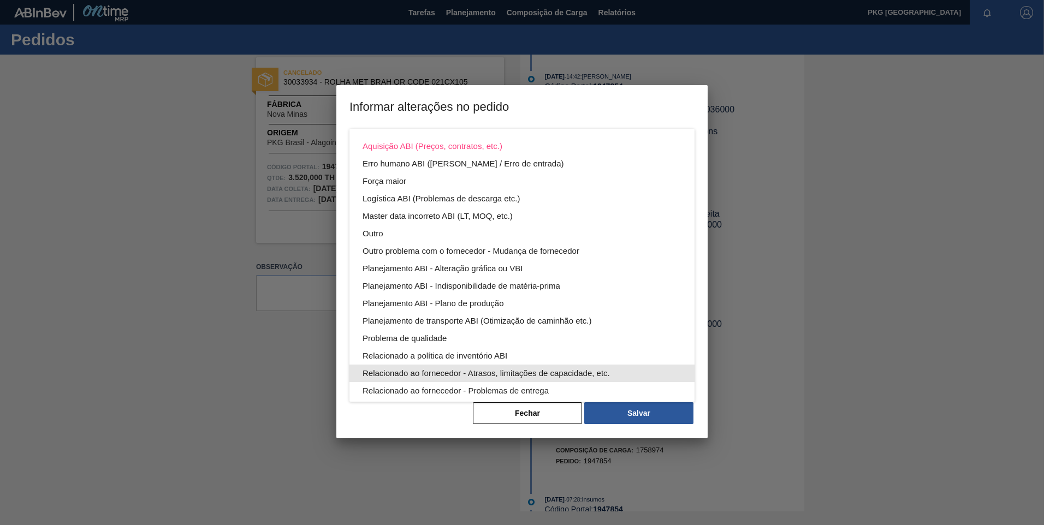
scroll to position [55, 0]
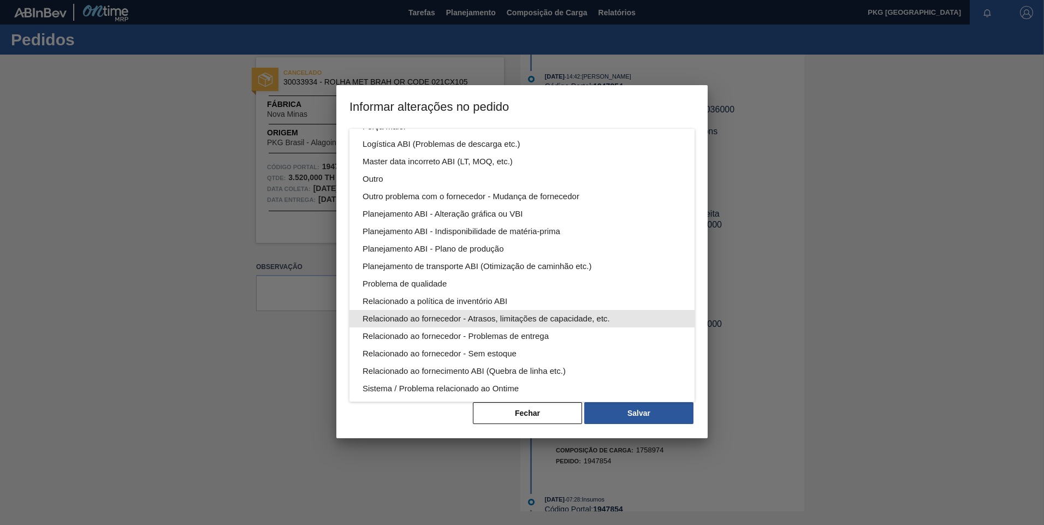
click at [477, 320] on div "Relacionado ao fornecedor - Atrasos, limitações de capacidade, etc." at bounding box center [522, 318] width 319 height 17
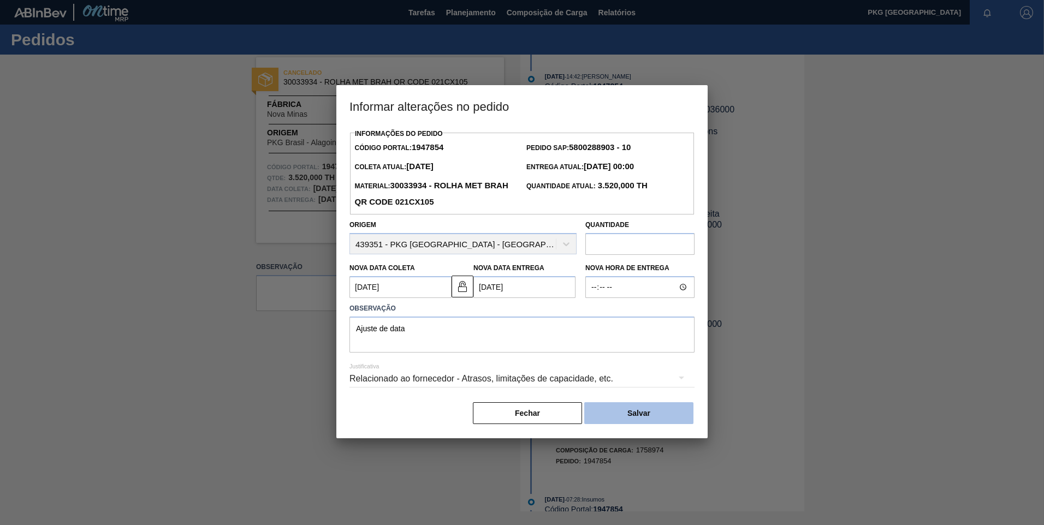
click at [622, 417] on button "Salvar" at bounding box center [638, 413] width 109 height 22
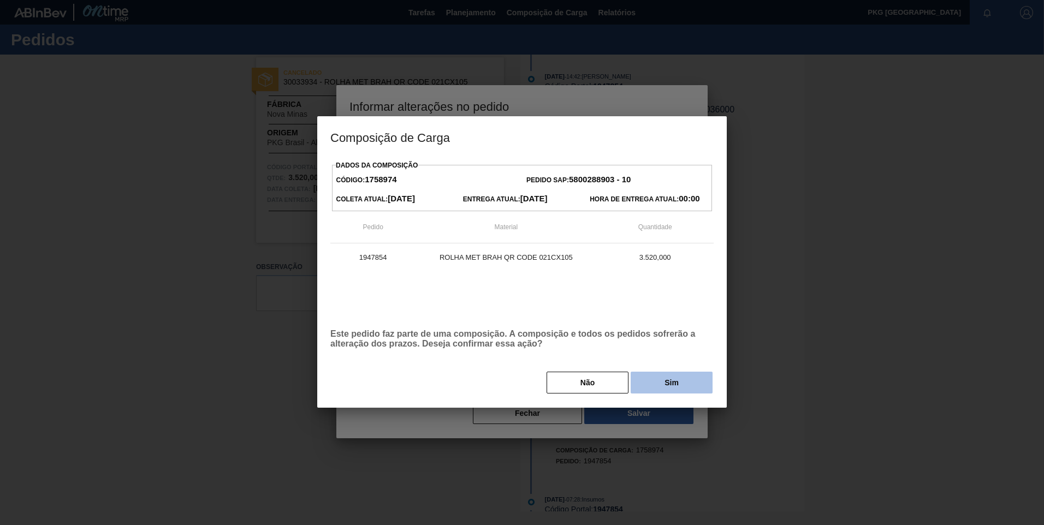
click at [676, 391] on button "Sim" at bounding box center [672, 383] width 82 height 22
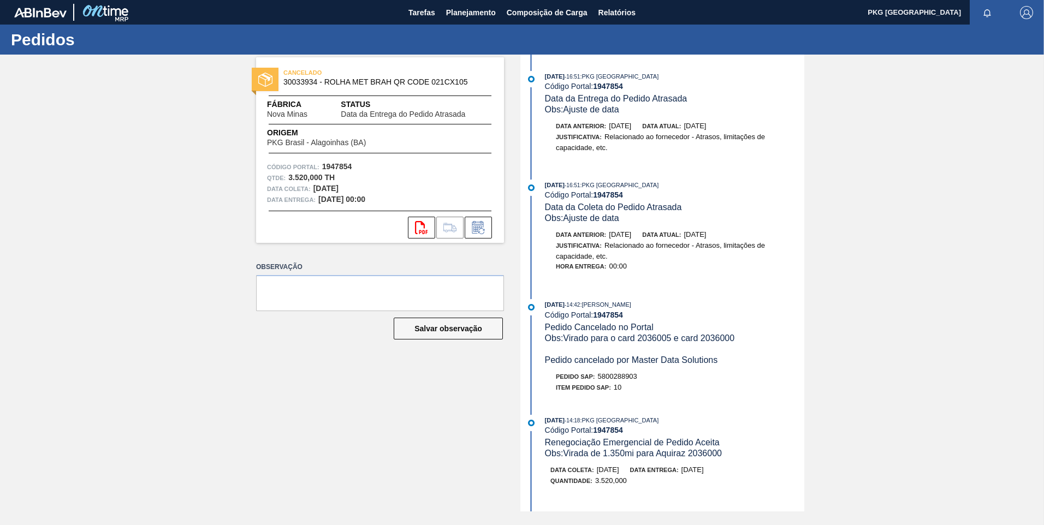
click at [702, 124] on span "[DATE]" at bounding box center [695, 126] width 22 height 8
click at [484, 228] on icon at bounding box center [478, 227] width 17 height 13
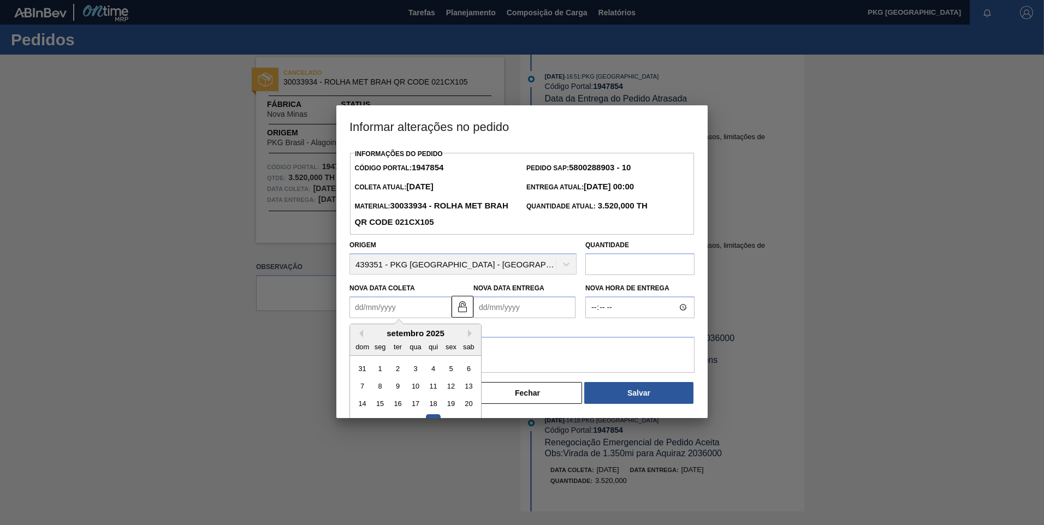
click at [398, 306] on Coleta1947854 "Nova Data Coleta" at bounding box center [400, 307] width 102 height 22
click at [468, 337] on button "Next Month" at bounding box center [472, 334] width 8 height 8
click at [453, 389] on div "10" at bounding box center [450, 386] width 15 height 15
type Coleta1947854 "[DATE]"
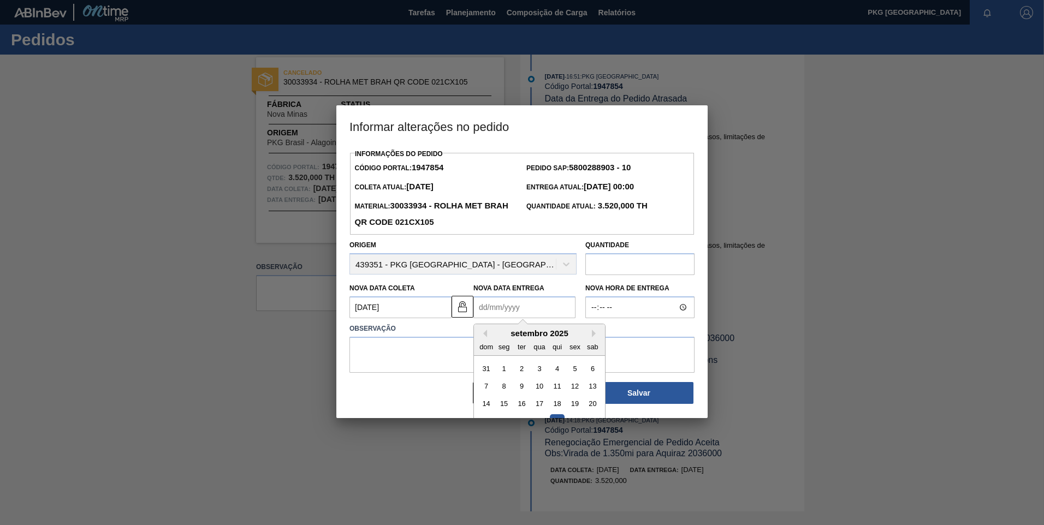
click at [521, 309] on Entrega1947854 "Nova Data Entrega" at bounding box center [524, 307] width 102 height 22
click at [592, 337] on button "Next Month" at bounding box center [596, 334] width 8 height 8
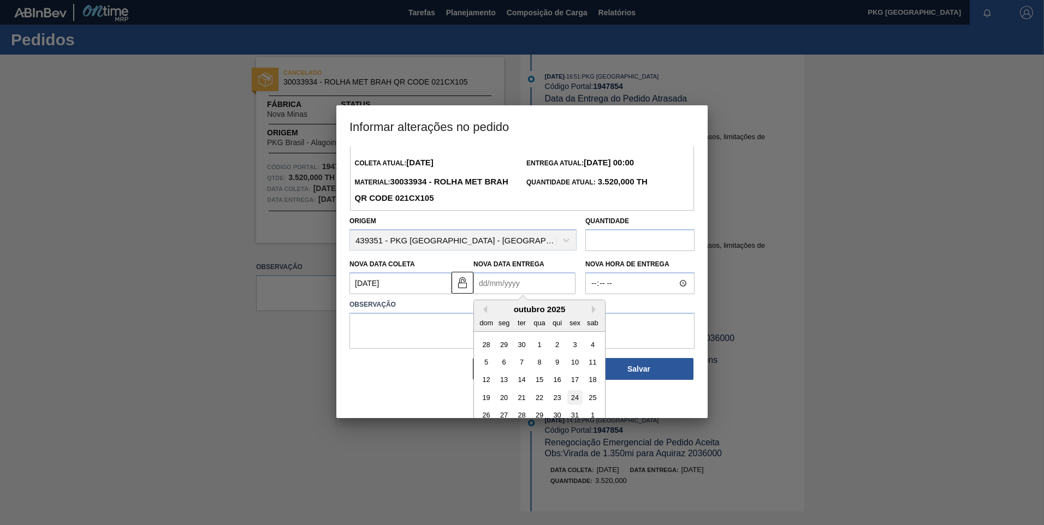
scroll to position [37, 0]
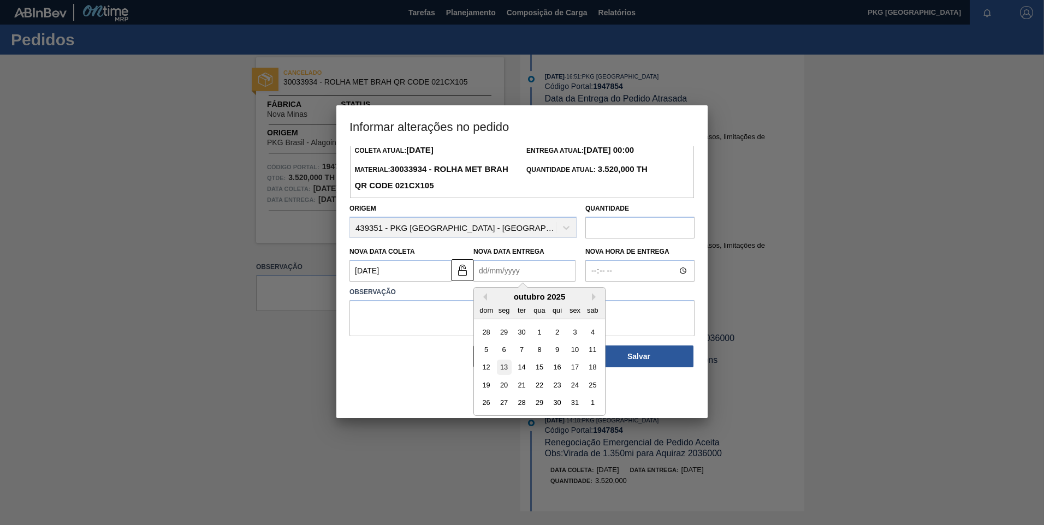
click at [504, 367] on div "13" at bounding box center [504, 367] width 15 height 15
type Entrega1947854 "[DATE]"
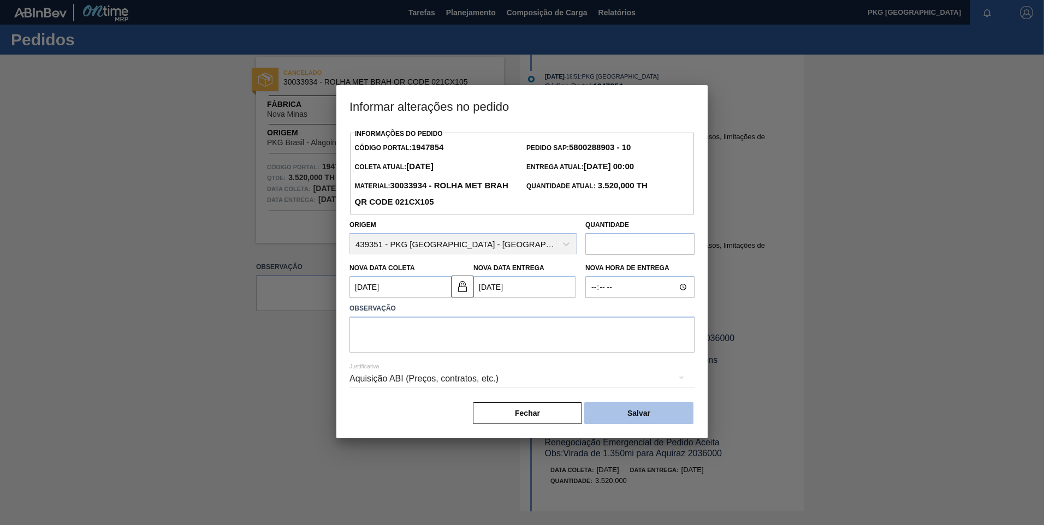
click at [641, 416] on button "Salvar" at bounding box center [638, 413] width 109 height 22
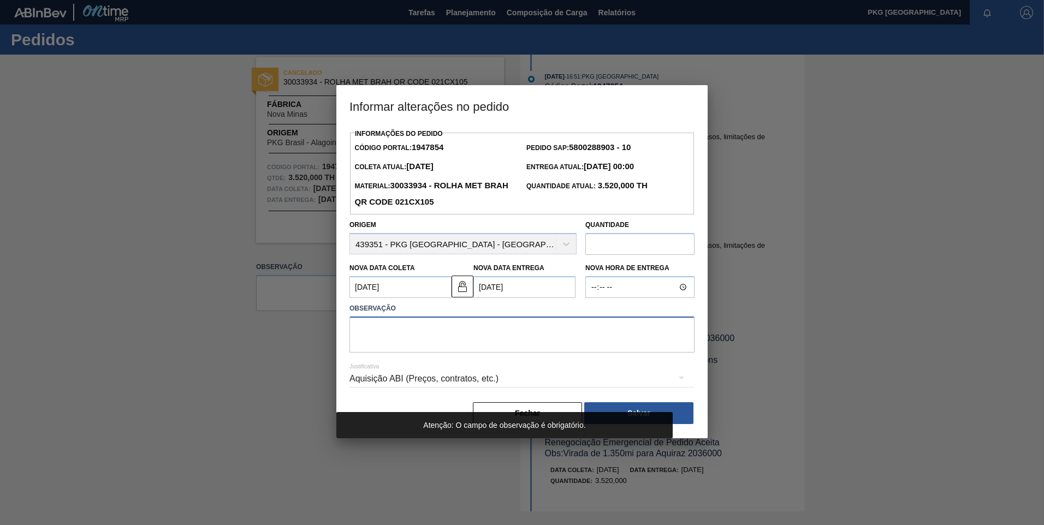
click at [466, 339] on textarea at bounding box center [521, 335] width 345 height 36
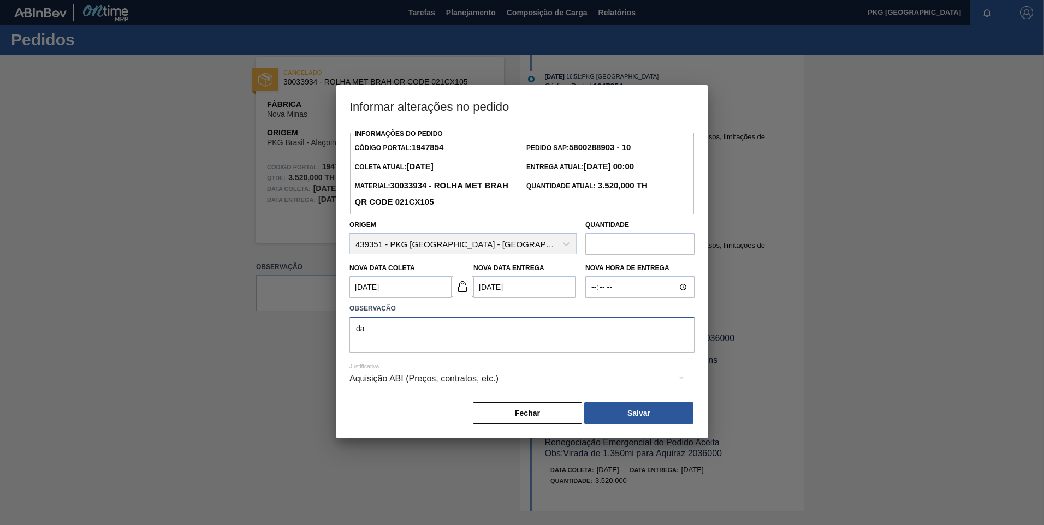
type textarea "d"
type textarea "Ajuste de data"
click at [518, 382] on div "Aquisição ABI (Preços, contratos, etc.)" at bounding box center [521, 379] width 345 height 31
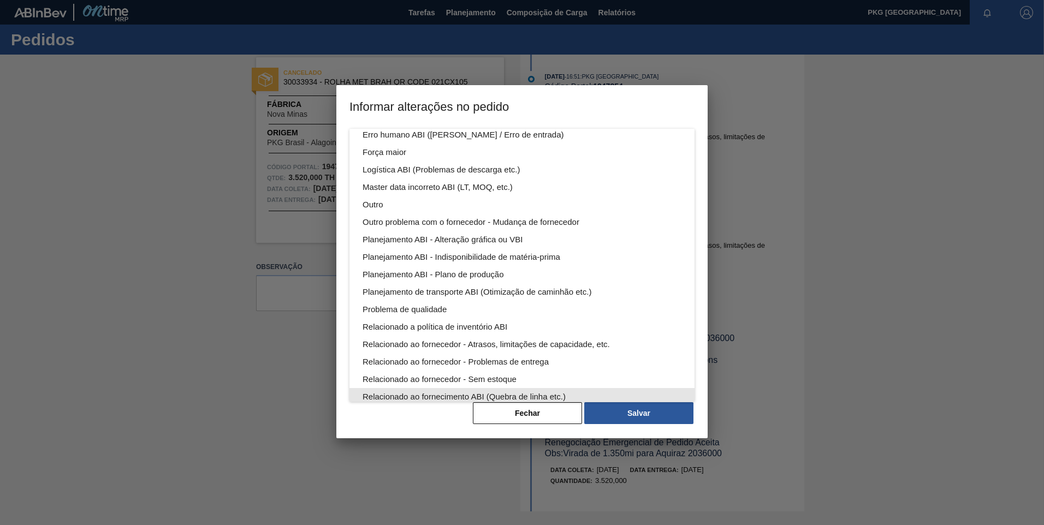
scroll to position [55, 0]
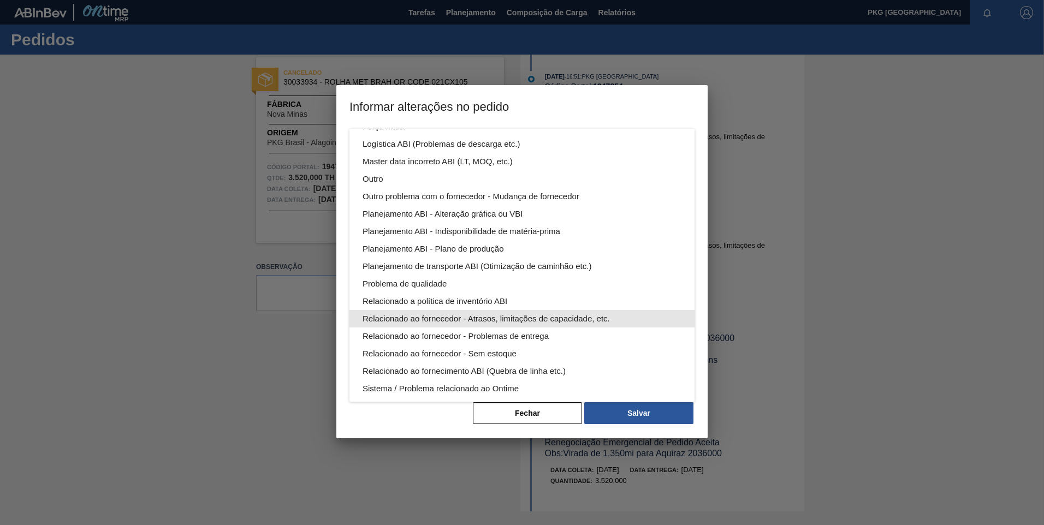
click at [495, 316] on div "Relacionado ao fornecedor - Atrasos, limitações de capacidade, etc." at bounding box center [522, 318] width 319 height 17
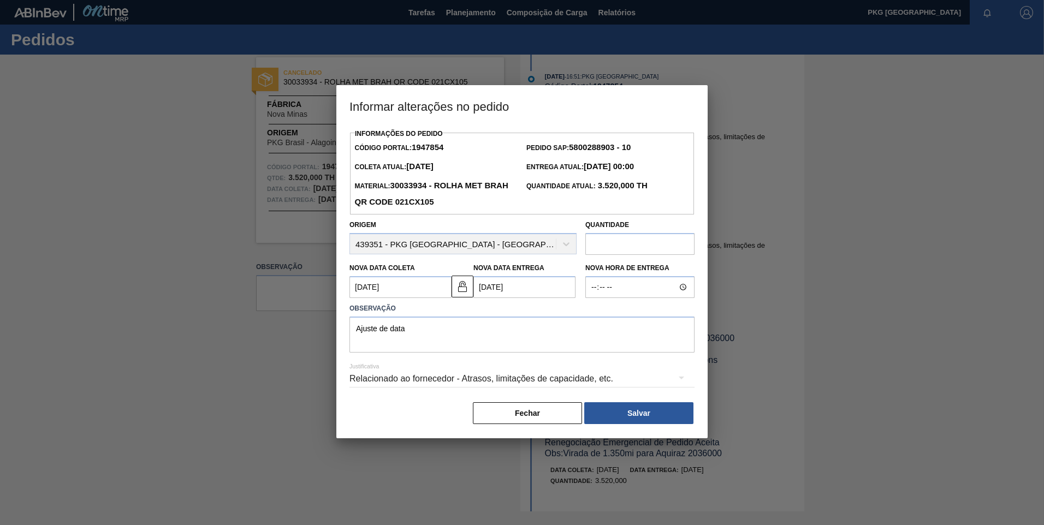
scroll to position [0, 0]
click at [640, 413] on button "Salvar" at bounding box center [638, 413] width 109 height 22
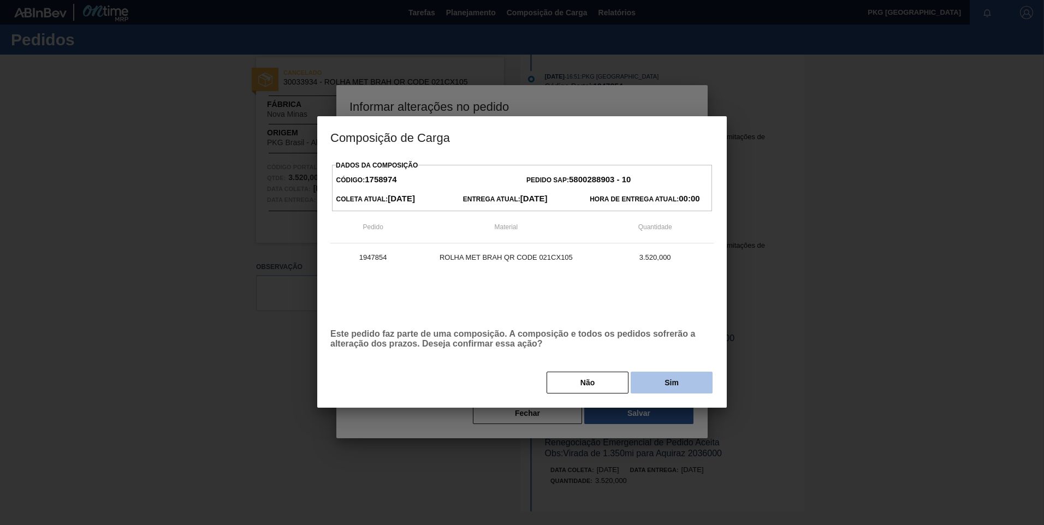
click at [659, 381] on button "Sim" at bounding box center [672, 383] width 82 height 22
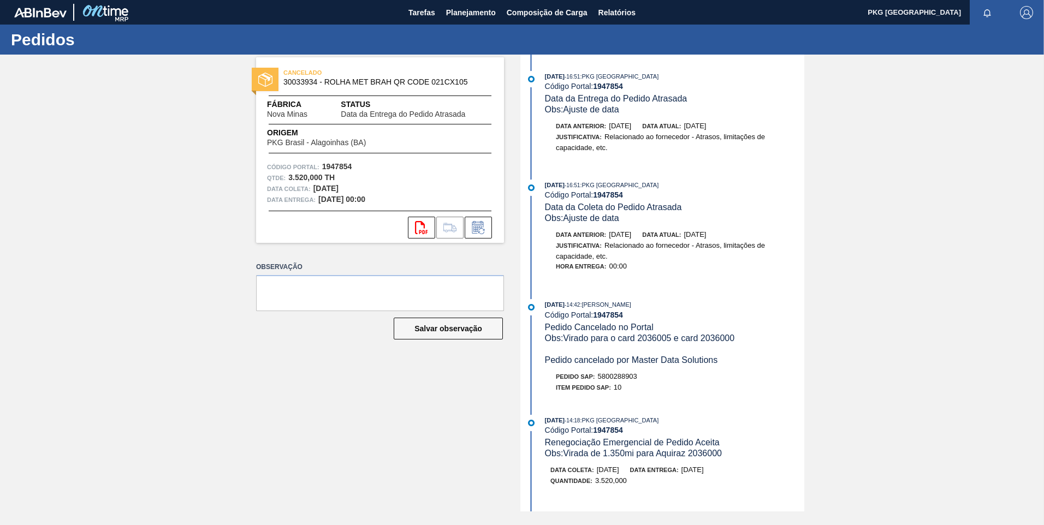
click at [366, 430] on div "CANCELADO 30033934 - ROLHA MET BRAH QR CODE 021CX105 Fábrica Nova Minas Status …" at bounding box center [372, 283] width 264 height 457
click at [510, 3] on button "Composição de Carga" at bounding box center [547, 12] width 92 height 25
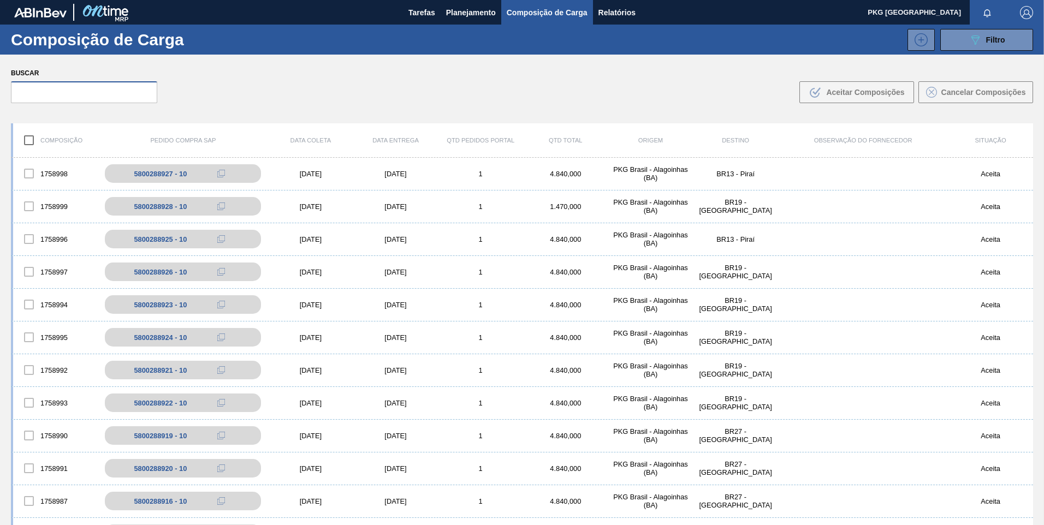
click at [109, 87] on input "text" at bounding box center [84, 92] width 146 height 22
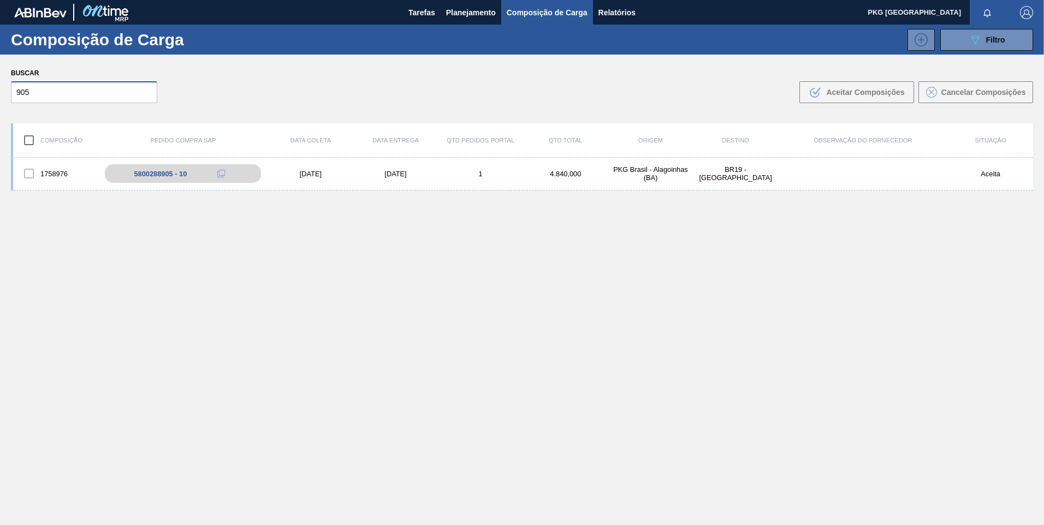
type input "905"
click at [395, 173] on div "[DATE]" at bounding box center [395, 174] width 85 height 8
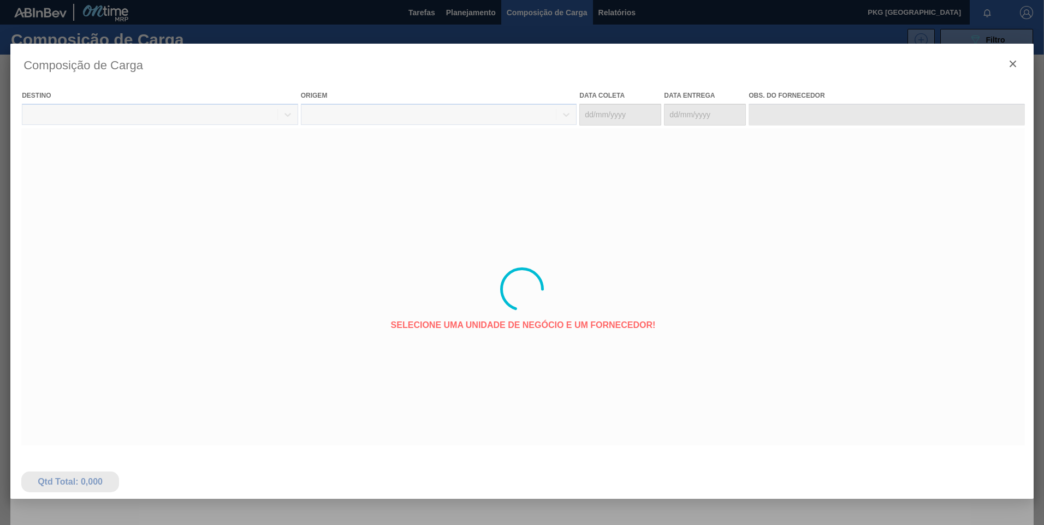
type coleta "[DATE]"
type entrega "[DATE]"
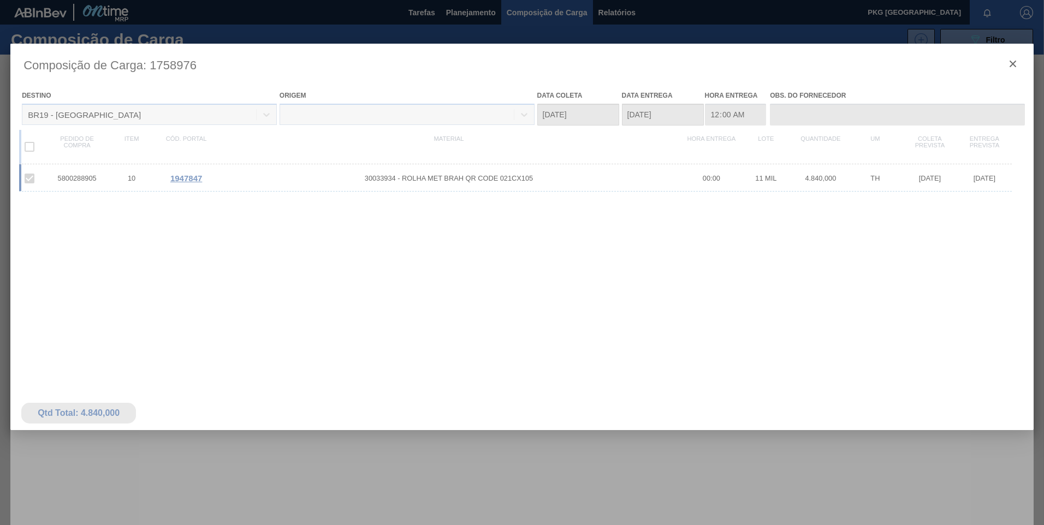
click at [183, 181] on div at bounding box center [521, 289] width 1023 height 491
click at [189, 175] on span "1947847" at bounding box center [186, 178] width 32 height 9
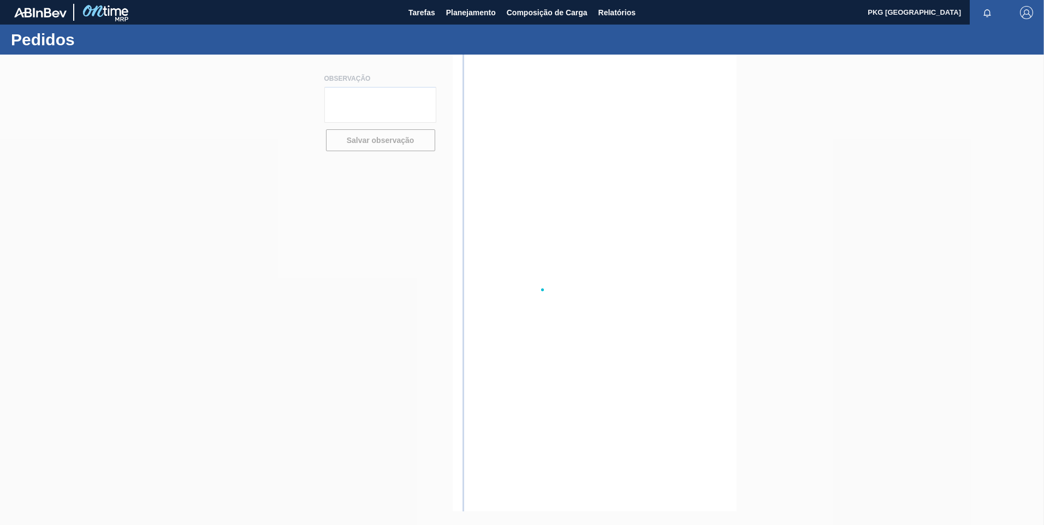
click at [189, 177] on div at bounding box center [522, 290] width 1044 height 471
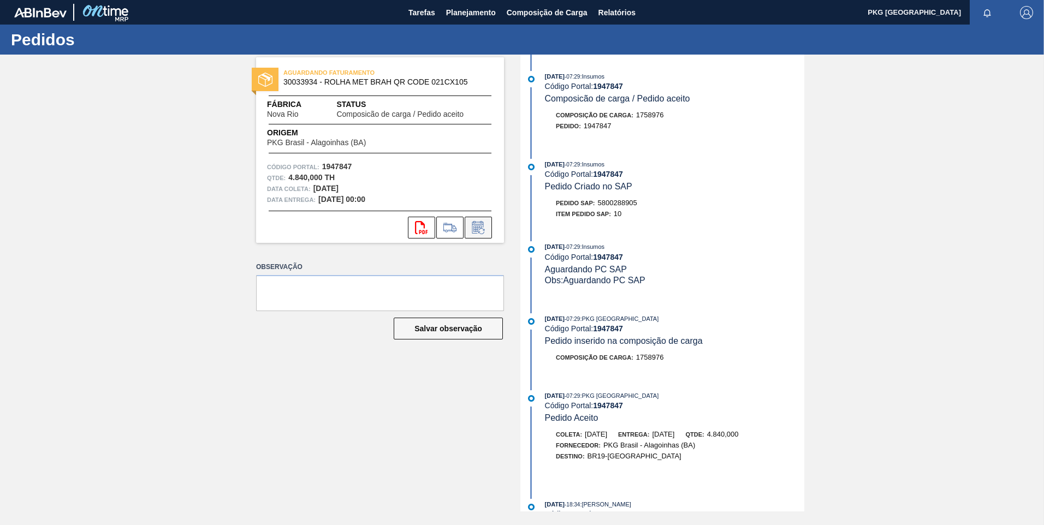
click at [485, 226] on icon at bounding box center [478, 227] width 17 height 13
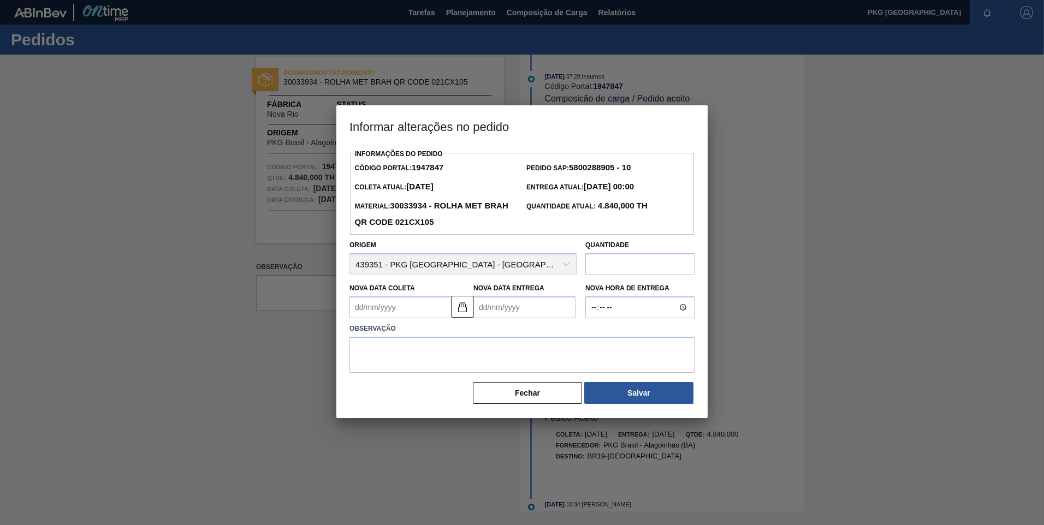
click at [405, 313] on Coleta1947847 "Nova Data Coleta" at bounding box center [400, 307] width 102 height 22
click at [468, 336] on button "Next Month" at bounding box center [472, 334] width 8 height 8
click at [399, 405] on div "14" at bounding box center [397, 404] width 15 height 15
type Coleta1947847 "[DATE]"
type Entrega1947847 "[DATE]"
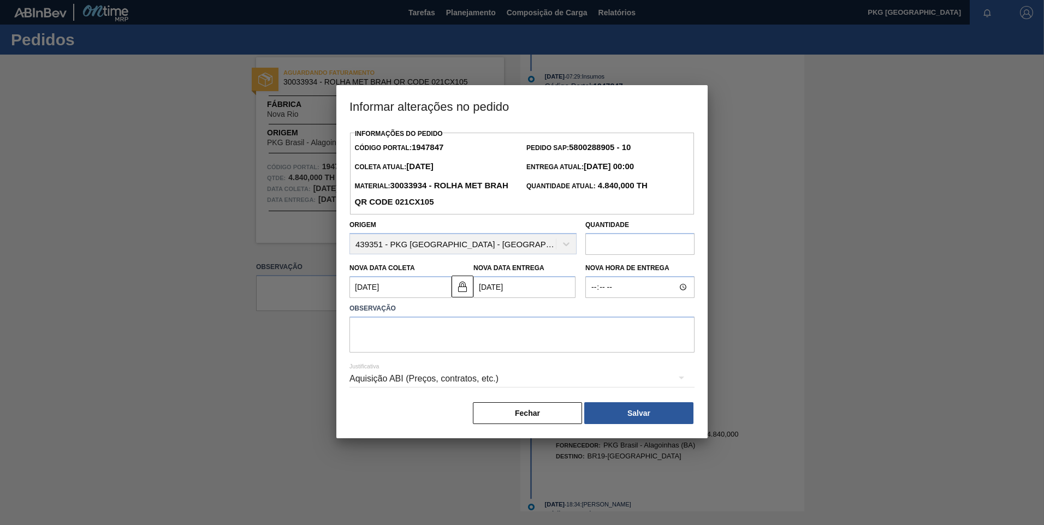
click at [509, 316] on label "Observação" at bounding box center [521, 309] width 345 height 16
click at [434, 341] on textarea at bounding box center [521, 335] width 345 height 36
type textarea "Ajuste de data"
click at [500, 383] on div "Aquisição ABI (Preços, contratos, etc.)" at bounding box center [521, 379] width 345 height 31
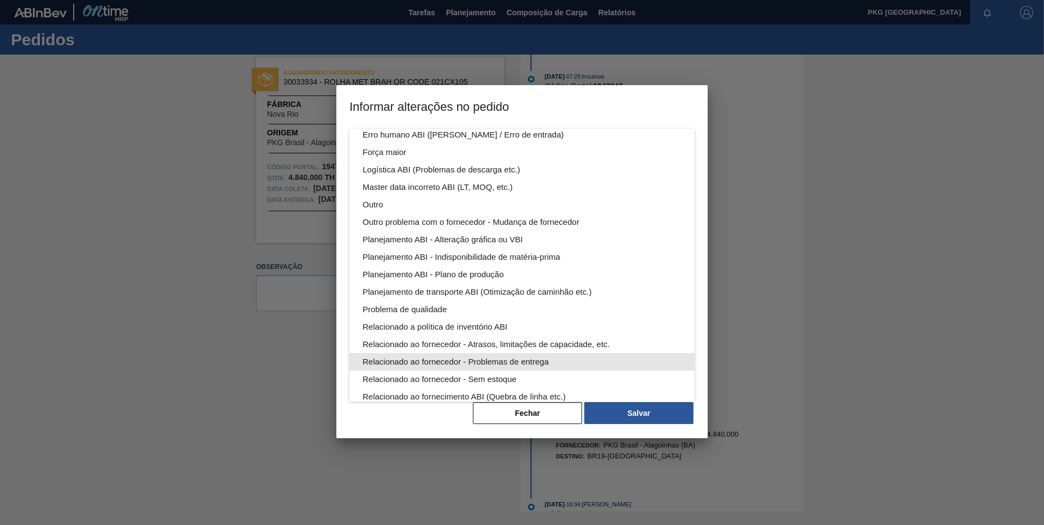
scroll to position [55, 0]
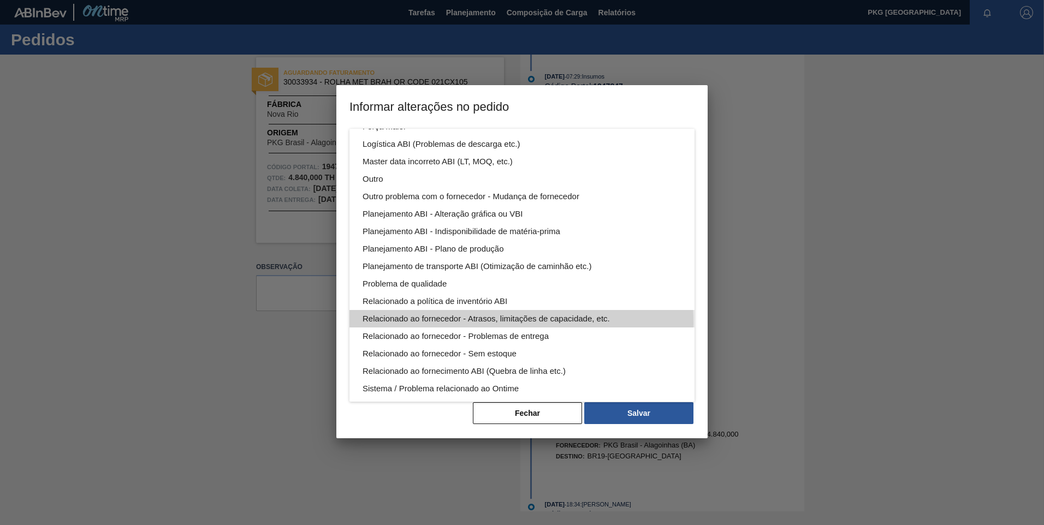
click at [480, 323] on div "Relacionado ao fornecedor - Atrasos, limitações de capacidade, etc." at bounding box center [522, 318] width 319 height 17
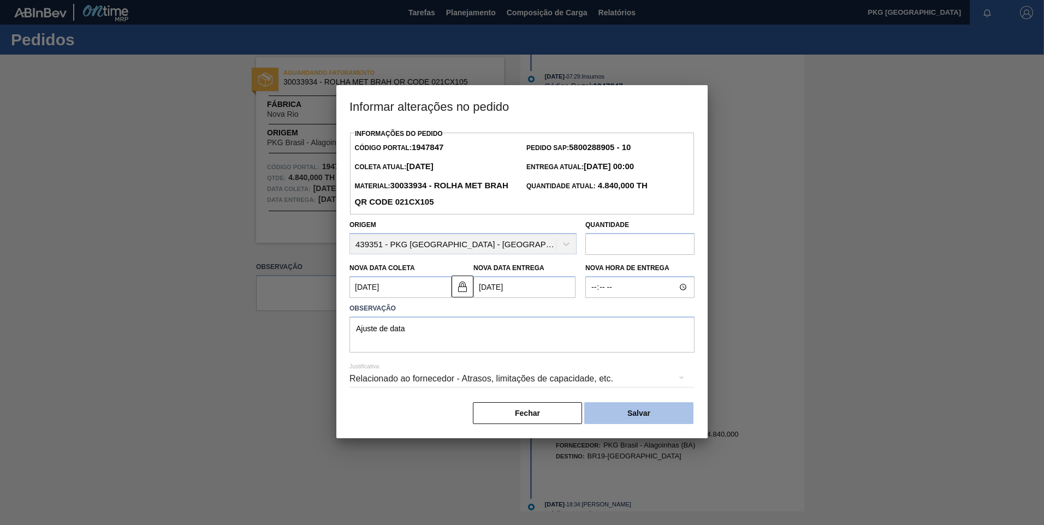
click at [645, 416] on button "Salvar" at bounding box center [638, 413] width 109 height 22
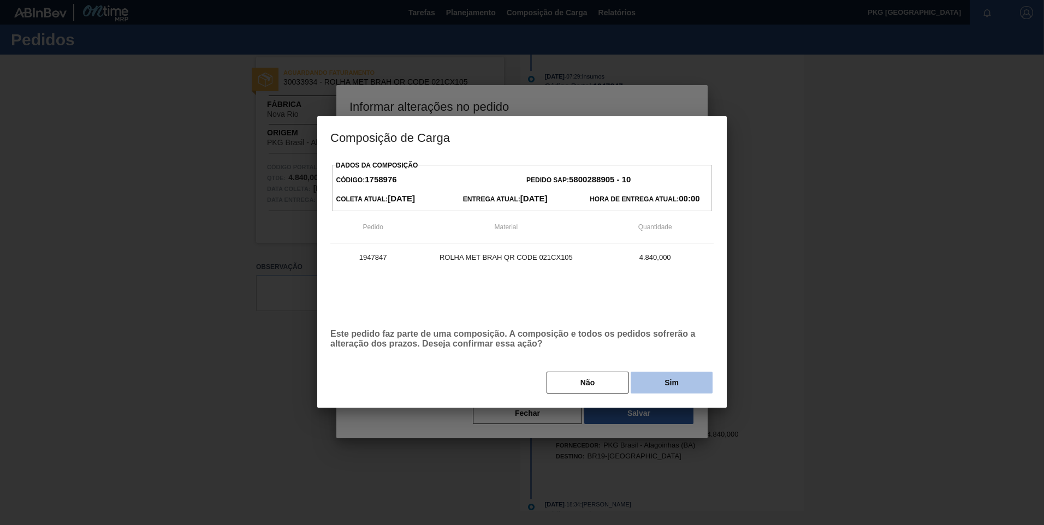
click at [660, 385] on button "Sim" at bounding box center [672, 383] width 82 height 22
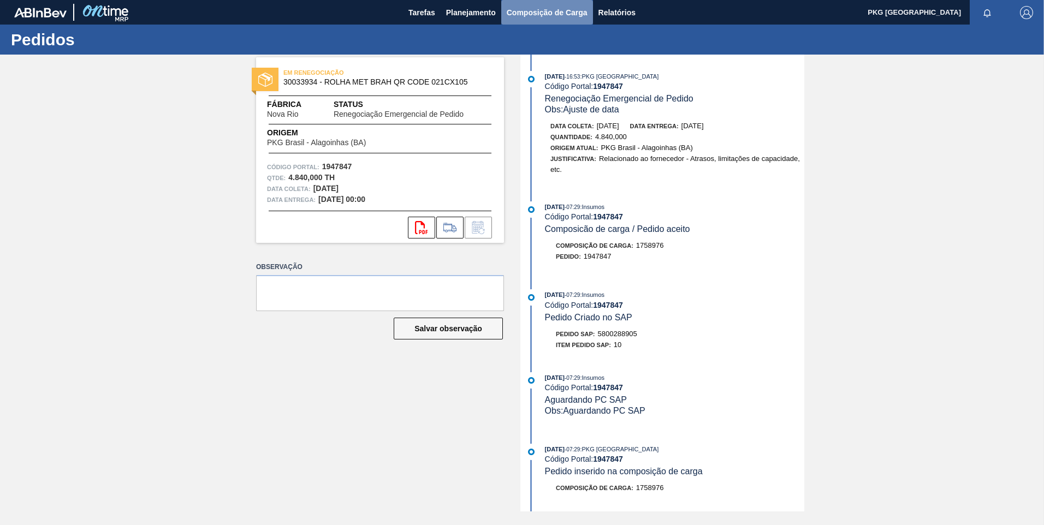
click at [539, 14] on span "Composição de Carga" at bounding box center [547, 12] width 81 height 13
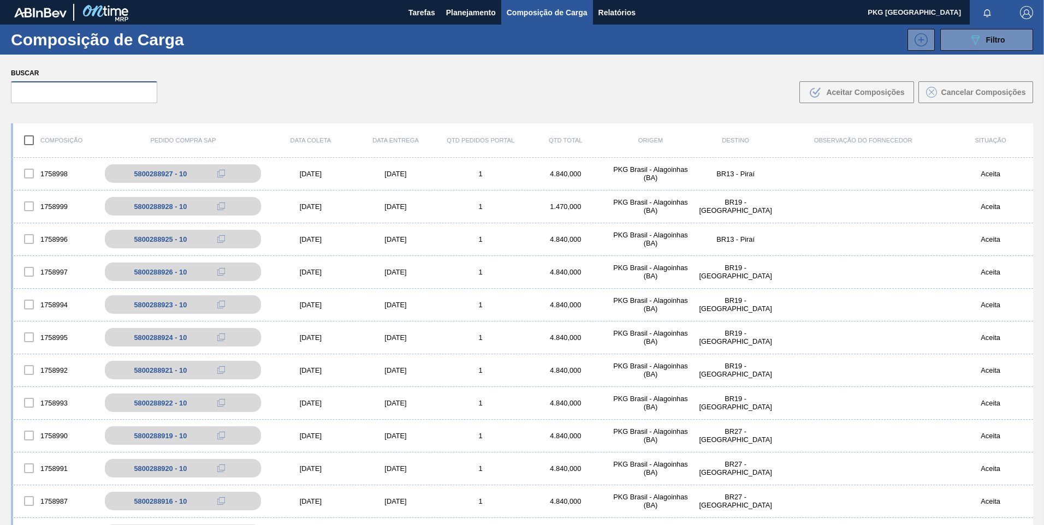
drag, startPoint x: 122, startPoint y: 96, endPoint x: 136, endPoint y: 87, distance: 17.0
click at [122, 95] on input "text" at bounding box center [84, 92] width 146 height 22
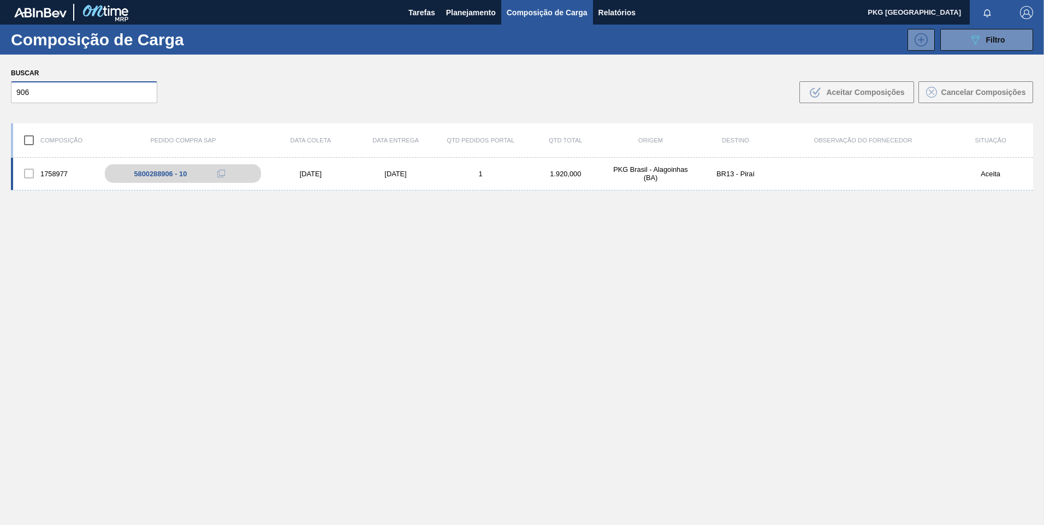
type input "906"
click at [400, 163] on div "1758977 5800288906 - 10 [DATE] [DATE] 1 1.920,000 PKG [GEOGRAPHIC_DATA] - [GEOG…" at bounding box center [522, 174] width 1022 height 33
click at [297, 181] on div "1758977 5800288906 - 10 [DATE] [DATE] 1 1.920,000 PKG [GEOGRAPHIC_DATA] - [GEOG…" at bounding box center [522, 174] width 1022 height 33
click at [169, 182] on div "5800288906 - 10" at bounding box center [191, 174] width 177 height 24
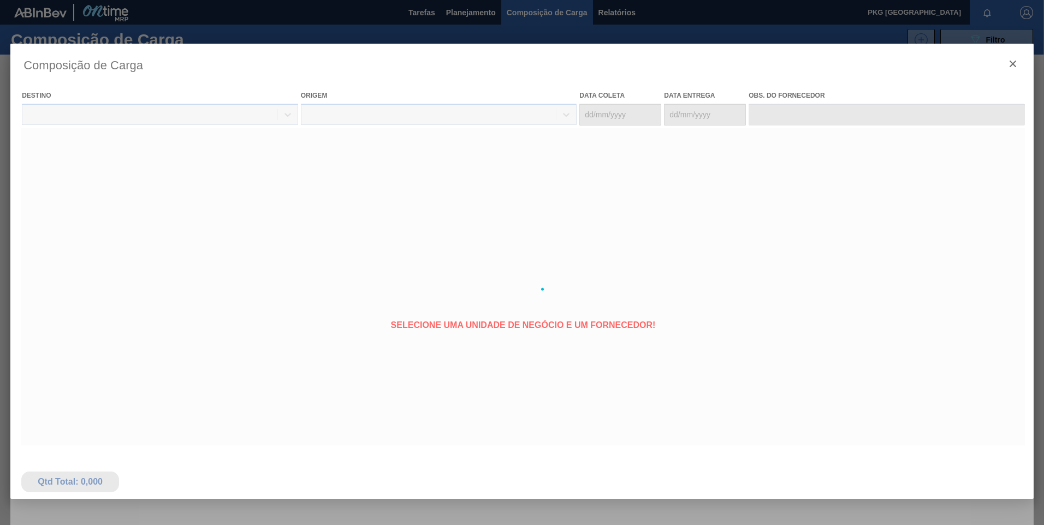
type coleta "[DATE]"
type entrega "[DATE]"
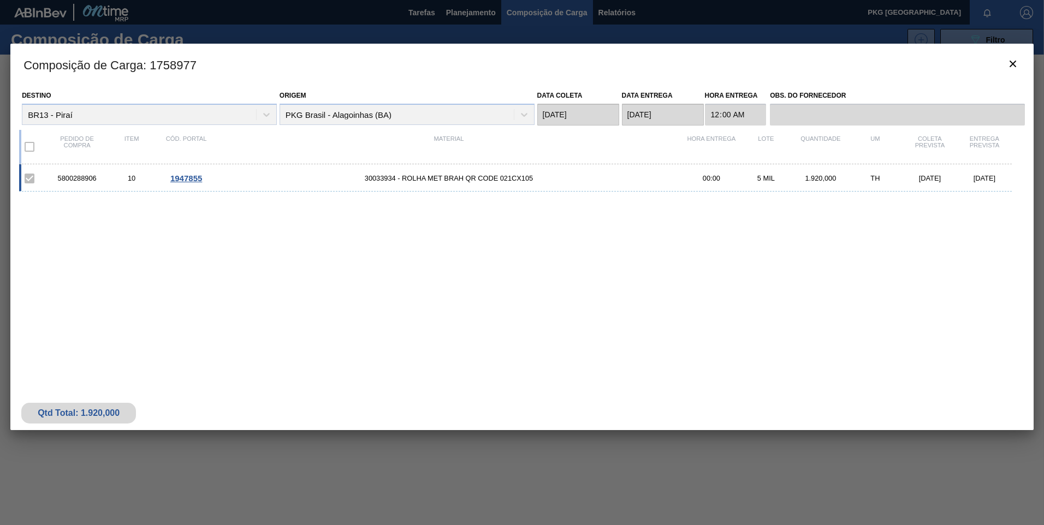
click at [203, 179] on div "1947855" at bounding box center [186, 178] width 55 height 9
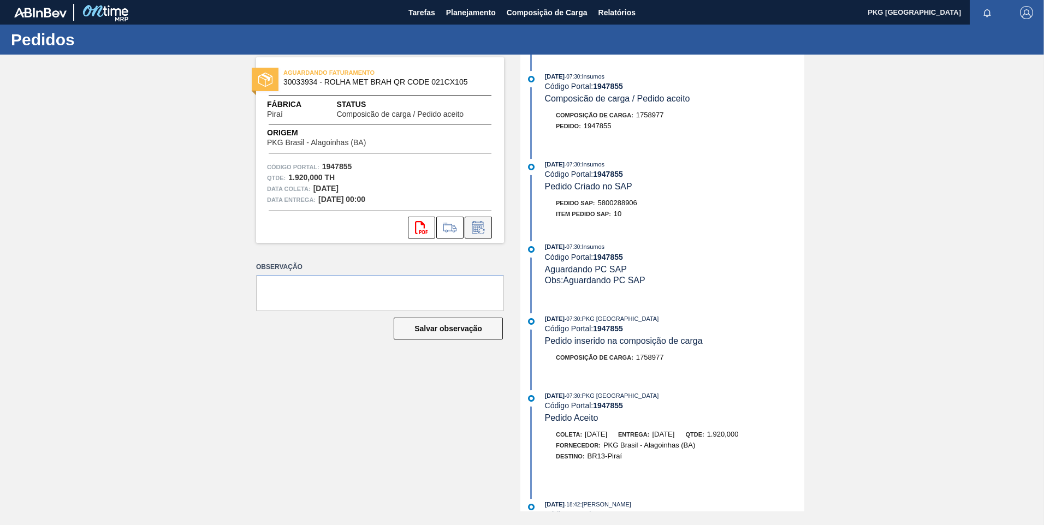
click at [479, 228] on icon at bounding box center [478, 227] width 17 height 13
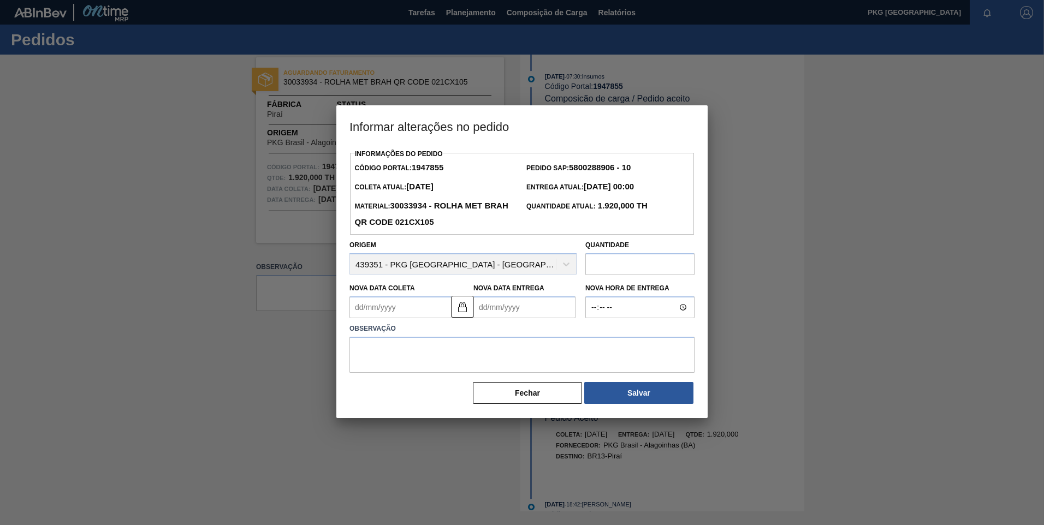
click at [423, 310] on Coleta1947855 "Nova Data Coleta" at bounding box center [400, 307] width 102 height 22
click at [472, 331] on div "Previous Month Next Month [DATE] dom seg ter qua qui sex sab 31 1 2 3 4 5 6 7 8…" at bounding box center [415, 388] width 132 height 129
click at [471, 334] on button "Next Month" at bounding box center [472, 334] width 8 height 8
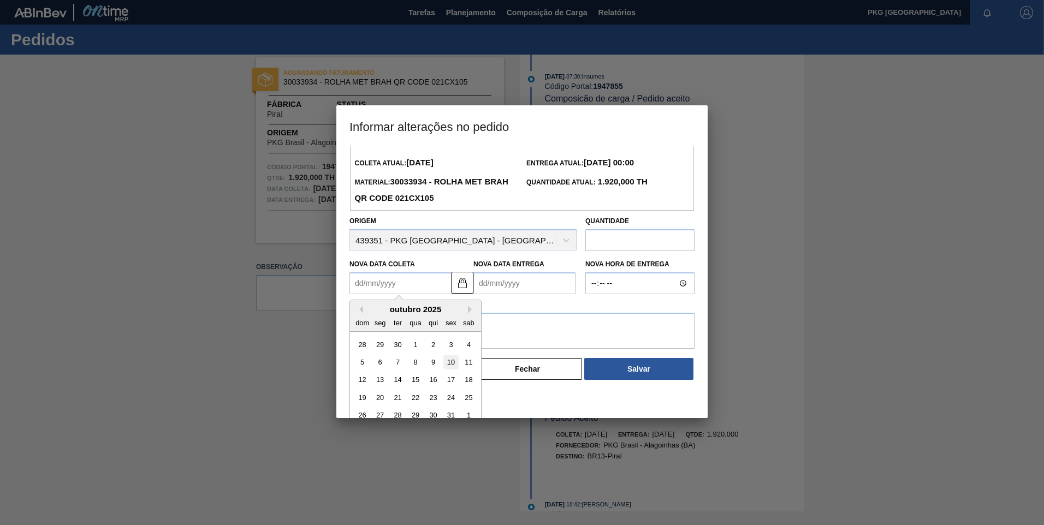
scroll to position [37, 0]
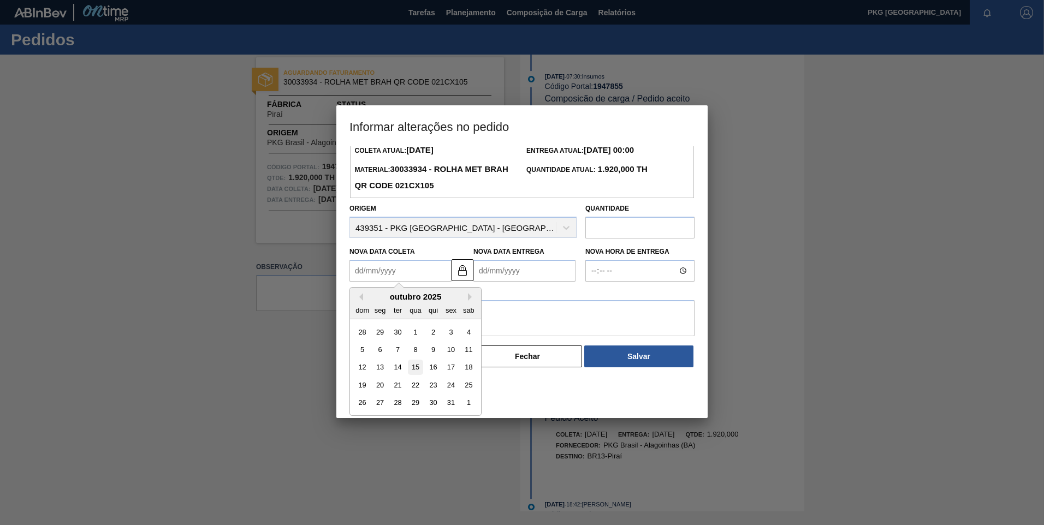
click at [413, 371] on div "15" at bounding box center [415, 367] width 15 height 15
type Coleta1947855 "[DATE]"
type Entrega1947855 "[DATE]"
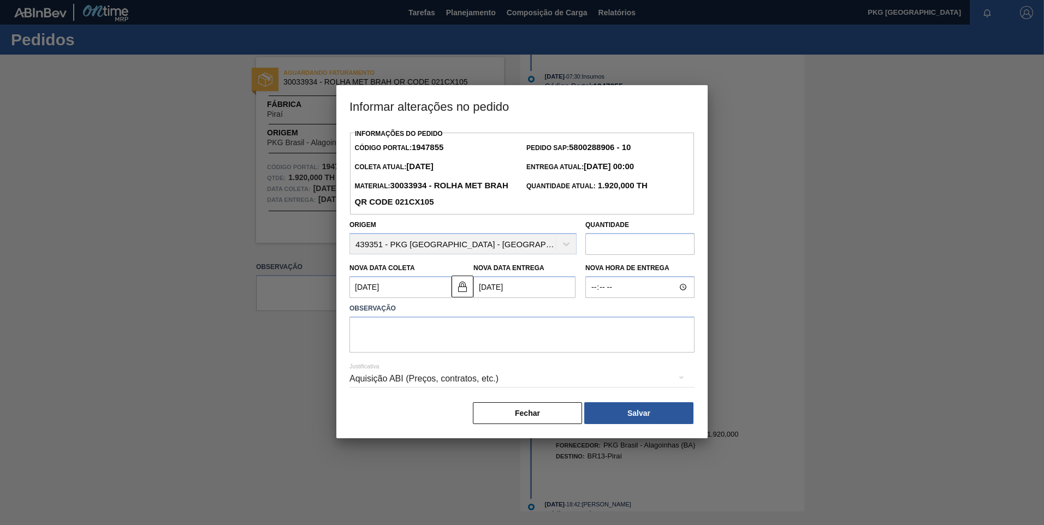
click at [525, 295] on Entrega1947855 "[DATE]" at bounding box center [524, 287] width 102 height 22
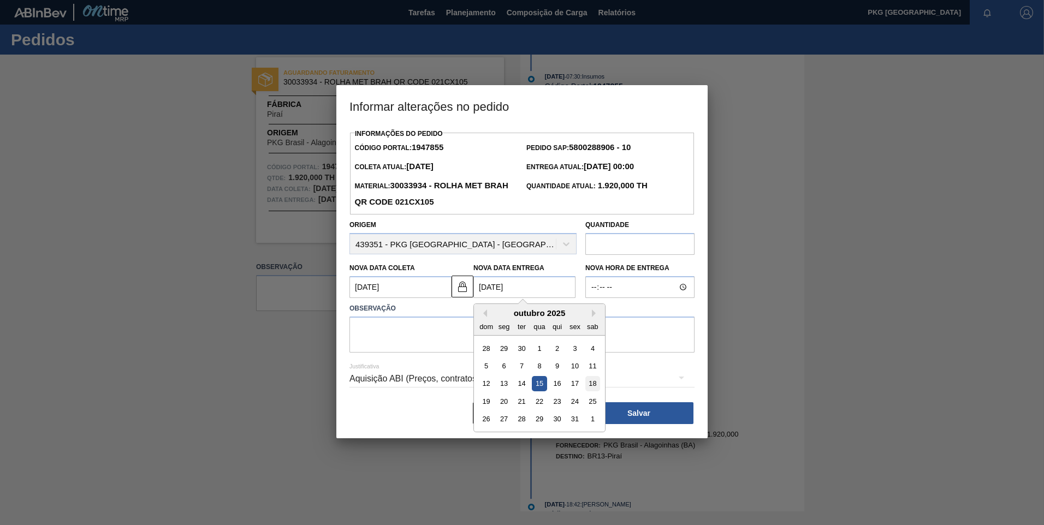
click at [592, 388] on div "18" at bounding box center [592, 384] width 15 height 15
type Coleta1947855 "[DATE]"
type Entrega1947855 "[DATE]"
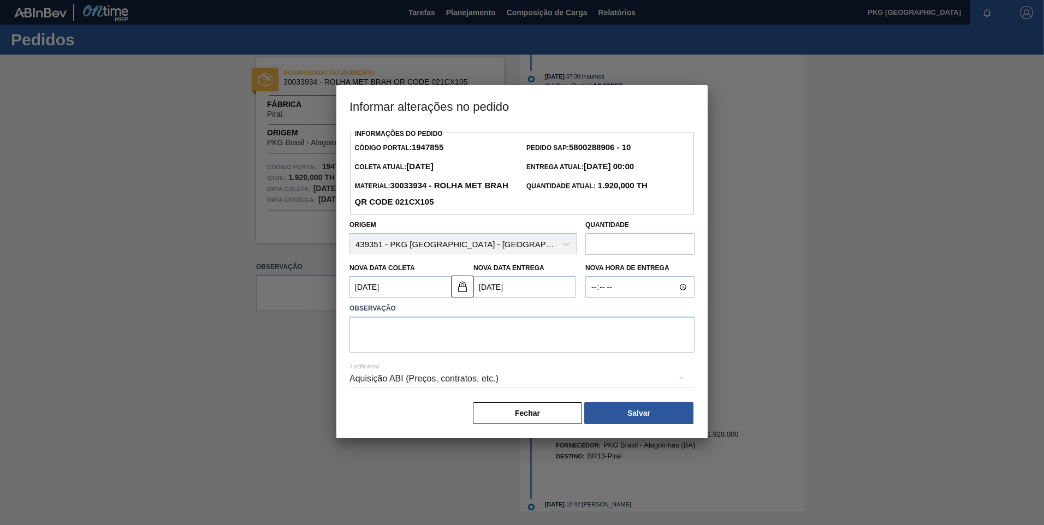
click at [390, 289] on Coleta1947855 "[DATE]" at bounding box center [400, 287] width 102 height 22
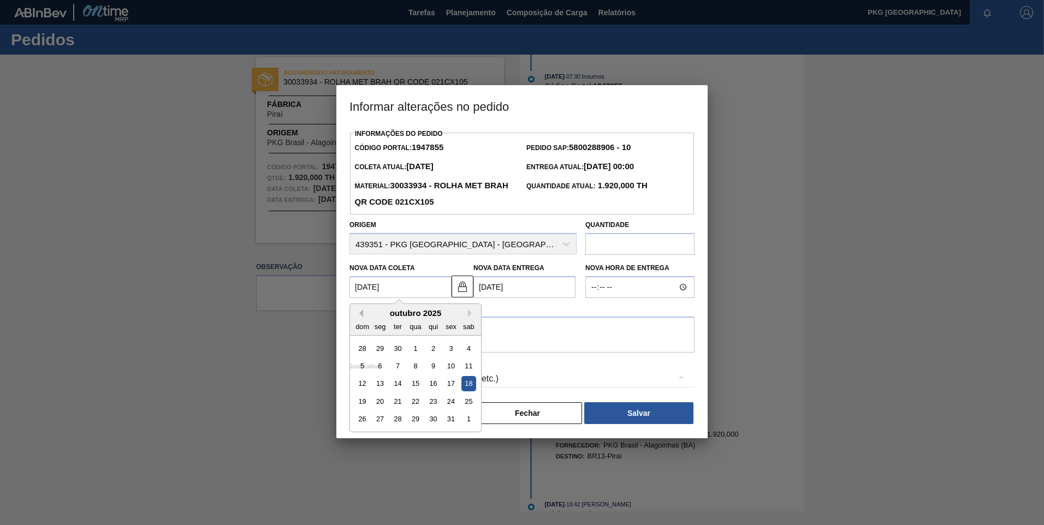
click at [362, 315] on button "Previous Month" at bounding box center [359, 314] width 8 height 8
drag, startPoint x: 470, startPoint y: 316, endPoint x: 464, endPoint y: 359, distance: 43.6
click at [470, 315] on button "Next Month" at bounding box center [472, 314] width 8 height 8
click at [412, 387] on div "15" at bounding box center [415, 384] width 15 height 15
type Coleta1947855 "[DATE]"
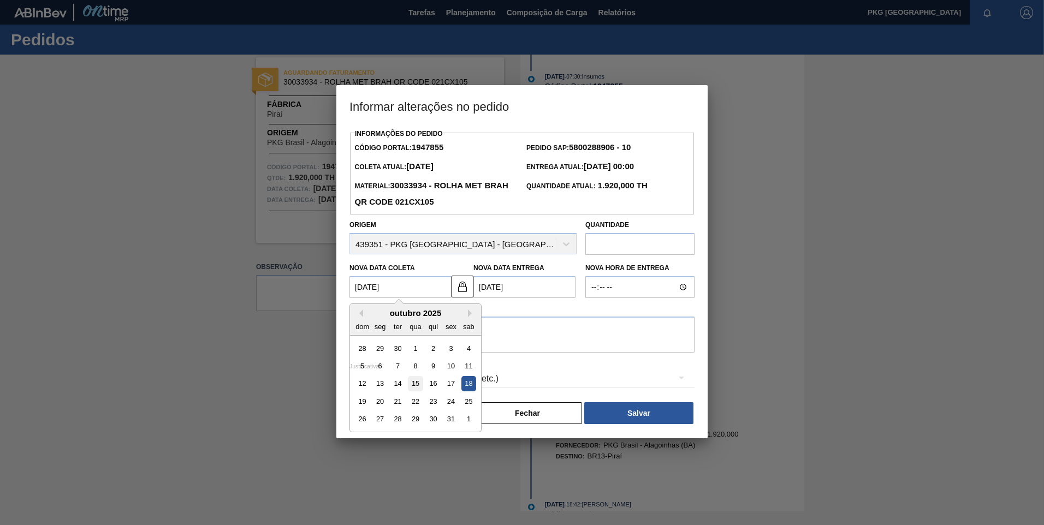
type Entrega1947855 "[DATE]"
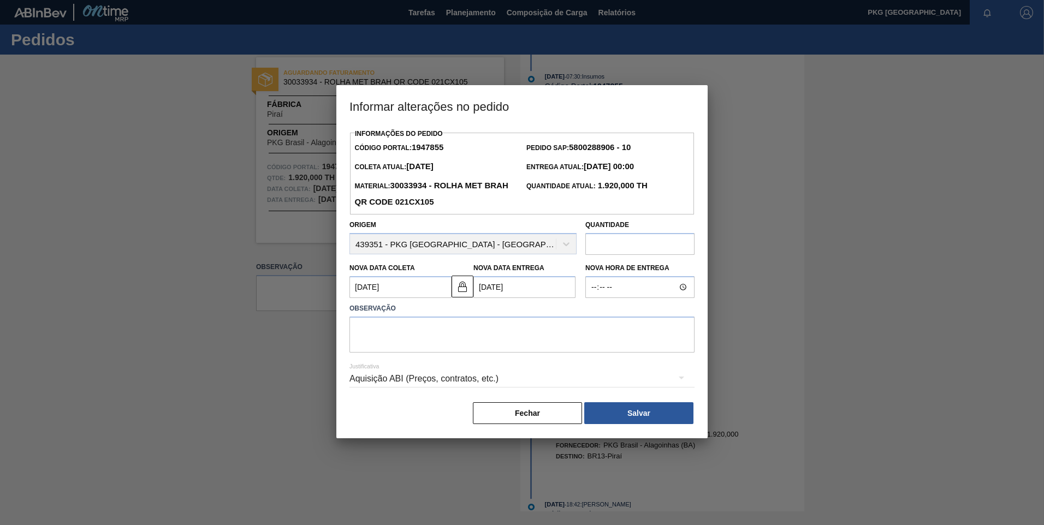
click at [525, 288] on Entrega1947855 "[DATE]" at bounding box center [524, 287] width 102 height 22
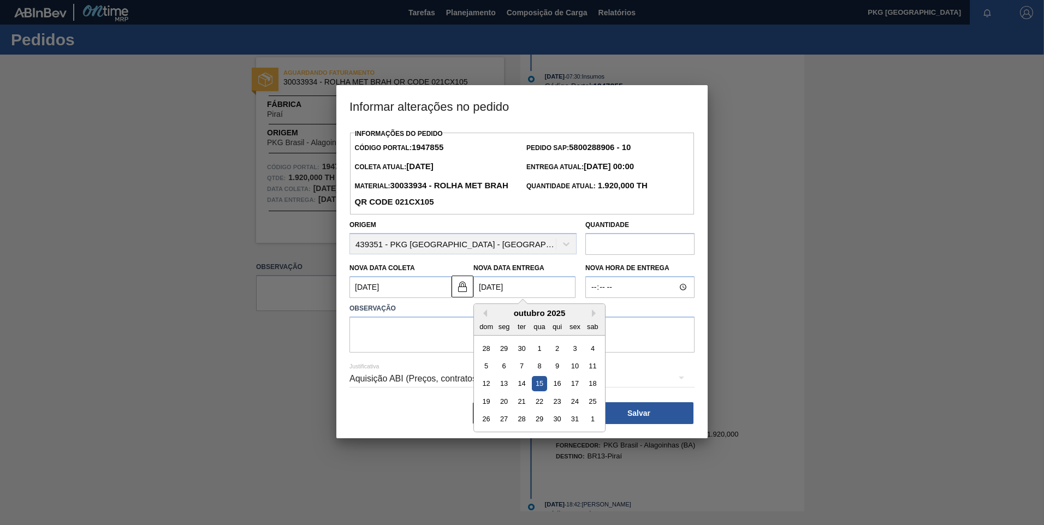
click at [591, 387] on div "18" at bounding box center [592, 384] width 15 height 15
type Coleta1947855 "[DATE]"
type Entrega1947855 "[DATE]"
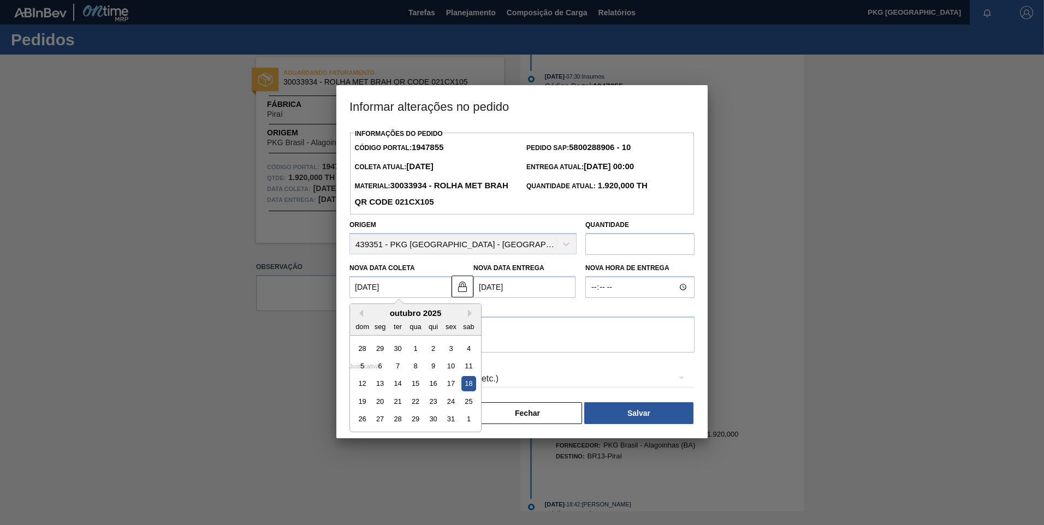
click at [414, 287] on Coleta1947855 "[DATE]" at bounding box center [400, 287] width 102 height 22
click at [411, 387] on div "15" at bounding box center [415, 384] width 15 height 15
type Coleta1947855 "[DATE]"
type Entrega1947855 "[DATE]"
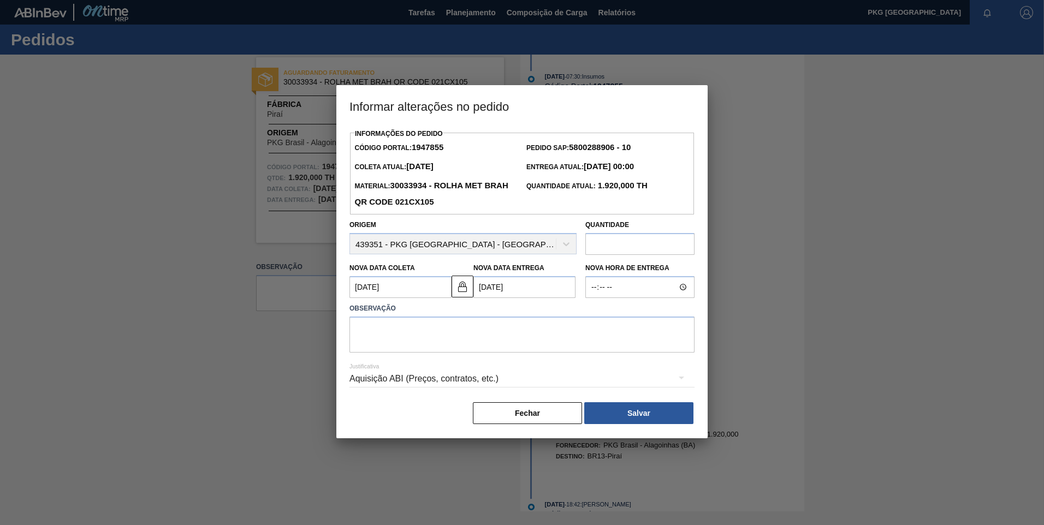
click at [525, 290] on Entrega1947855 "[DATE]" at bounding box center [524, 287] width 102 height 22
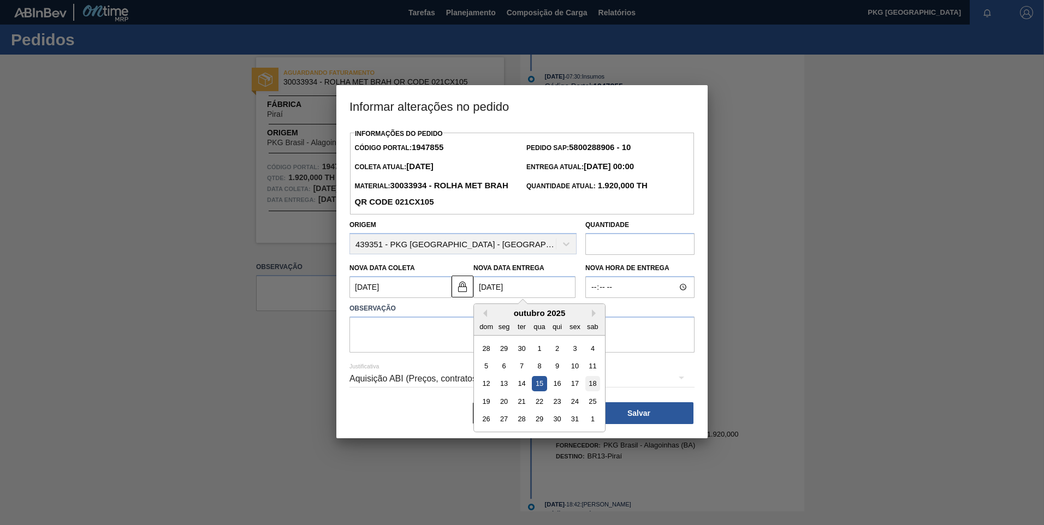
click at [591, 382] on div "18" at bounding box center [592, 384] width 15 height 15
type Coleta1947855 "[DATE]"
type Entrega1947855 "[DATE]"
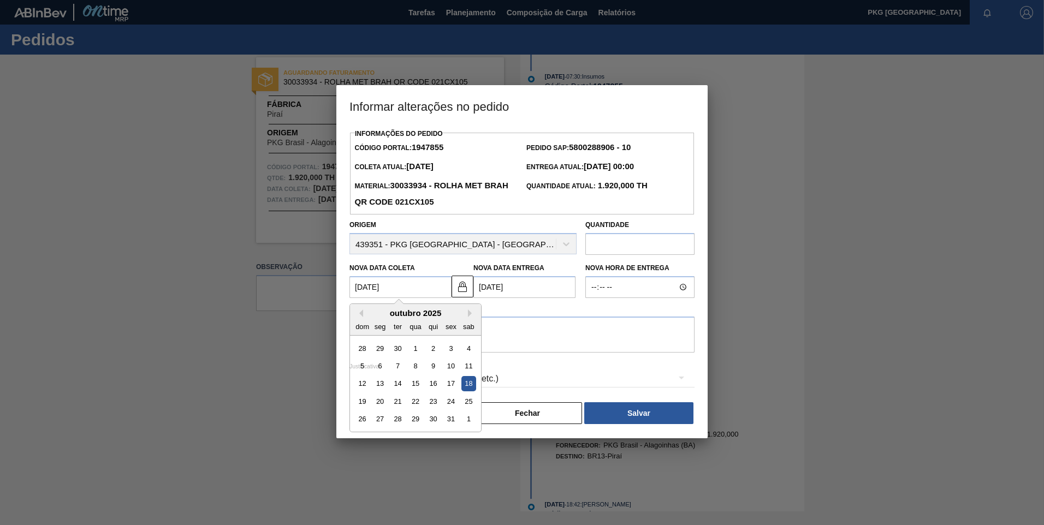
click at [424, 286] on Coleta1947855 "[DATE]" at bounding box center [400, 287] width 102 height 22
click at [416, 384] on div "15" at bounding box center [415, 384] width 15 height 15
type Coleta1947855 "[DATE]"
type Entrega1947855 "[DATE]"
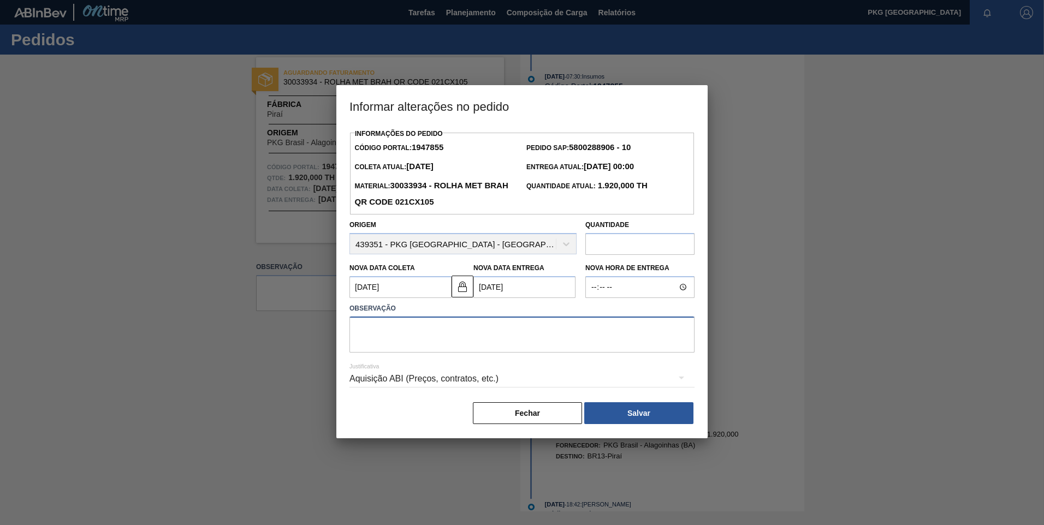
click at [490, 339] on textarea at bounding box center [521, 335] width 345 height 36
type textarea "Ajuste de data"
click at [449, 384] on div "Aquisição ABI (Preços, contratos, etc.)" at bounding box center [521, 379] width 345 height 31
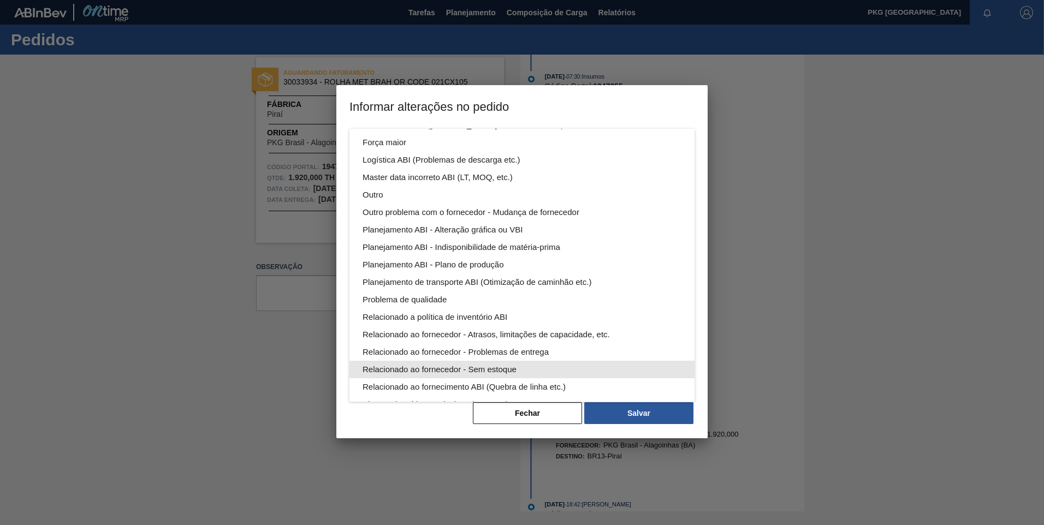
scroll to position [55, 0]
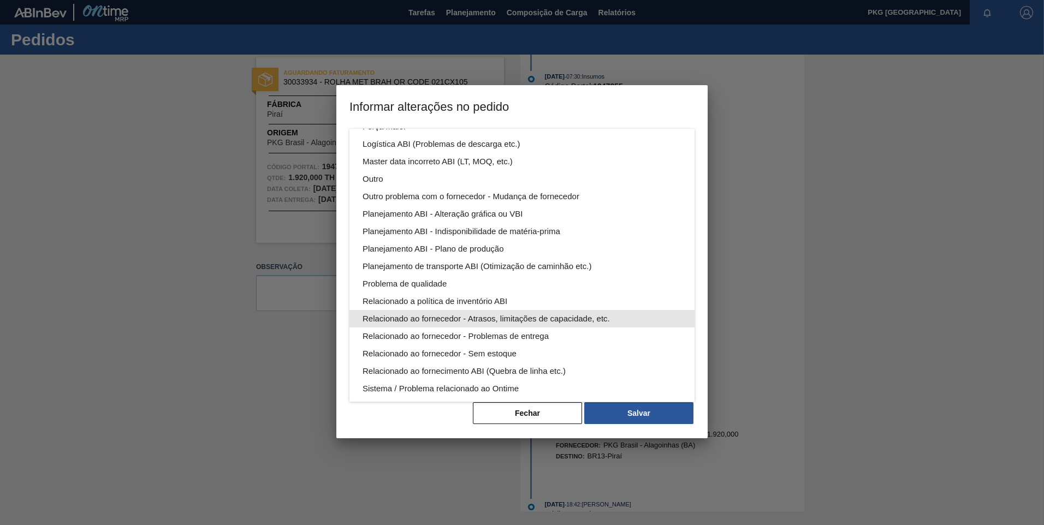
click at [458, 315] on div "Relacionado ao fornecedor - Atrasos, limitações de capacidade, etc." at bounding box center [522, 318] width 319 height 17
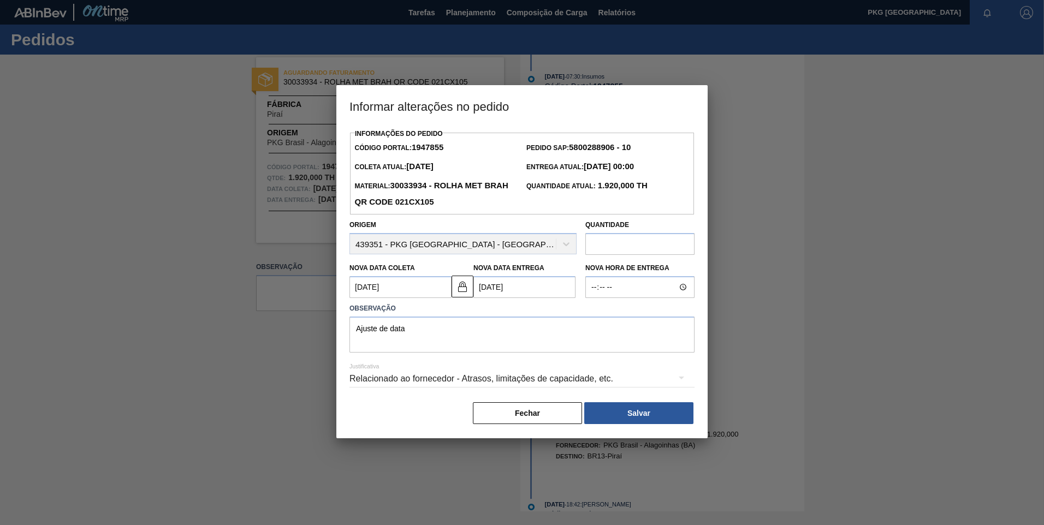
scroll to position [0, 0]
click at [625, 417] on button "Salvar" at bounding box center [638, 413] width 109 height 22
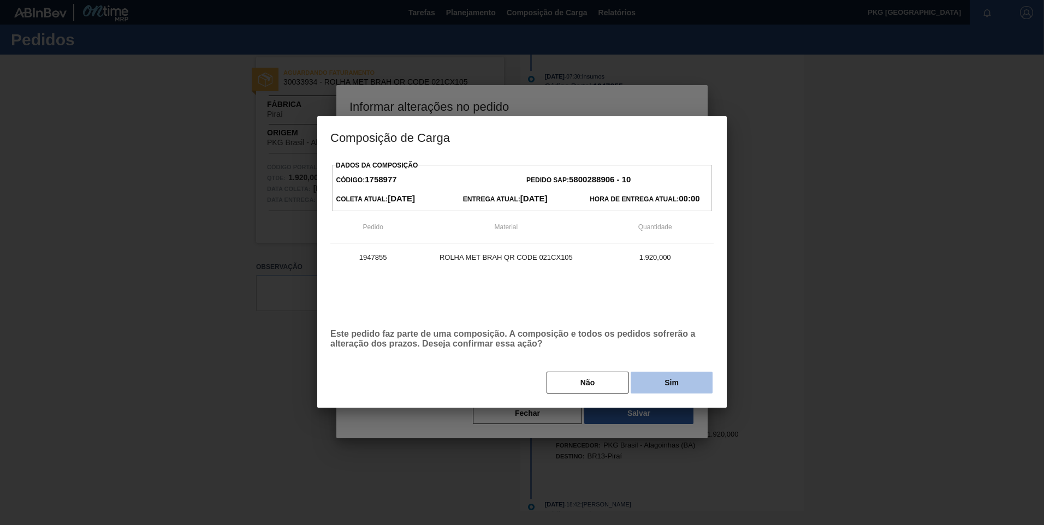
click at [665, 378] on button "Sim" at bounding box center [672, 383] width 82 height 22
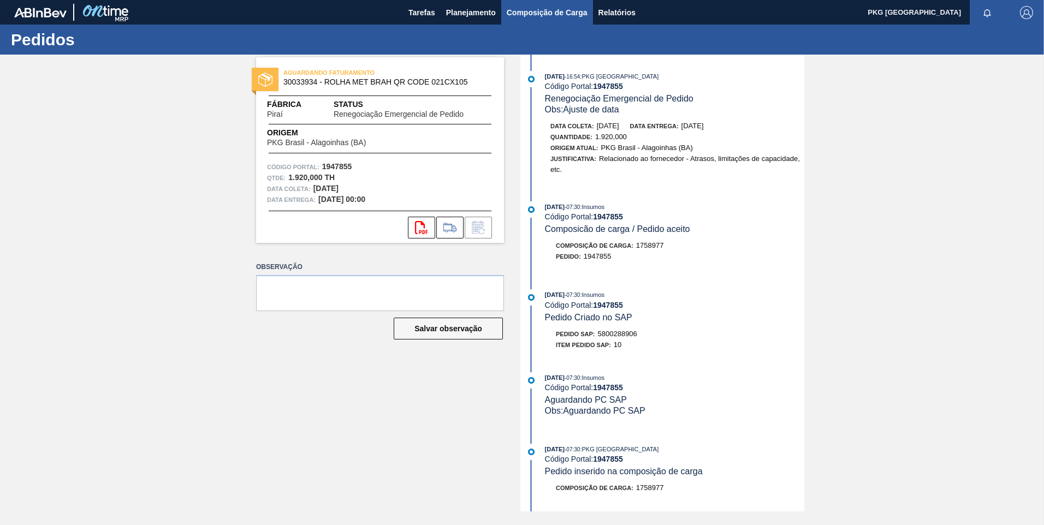
click at [527, 19] on span "Composição de Carga" at bounding box center [547, 12] width 81 height 13
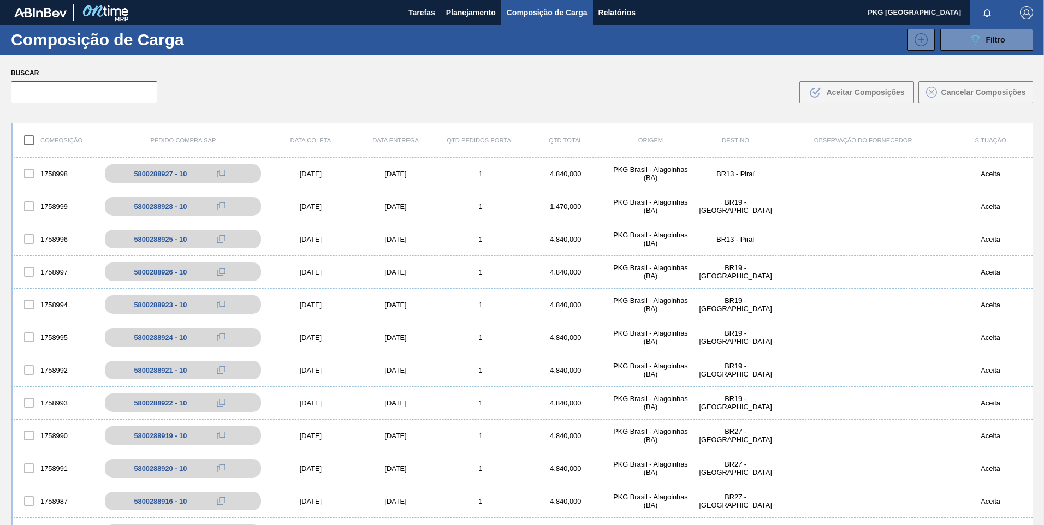
click at [110, 85] on input "text" at bounding box center [84, 92] width 146 height 22
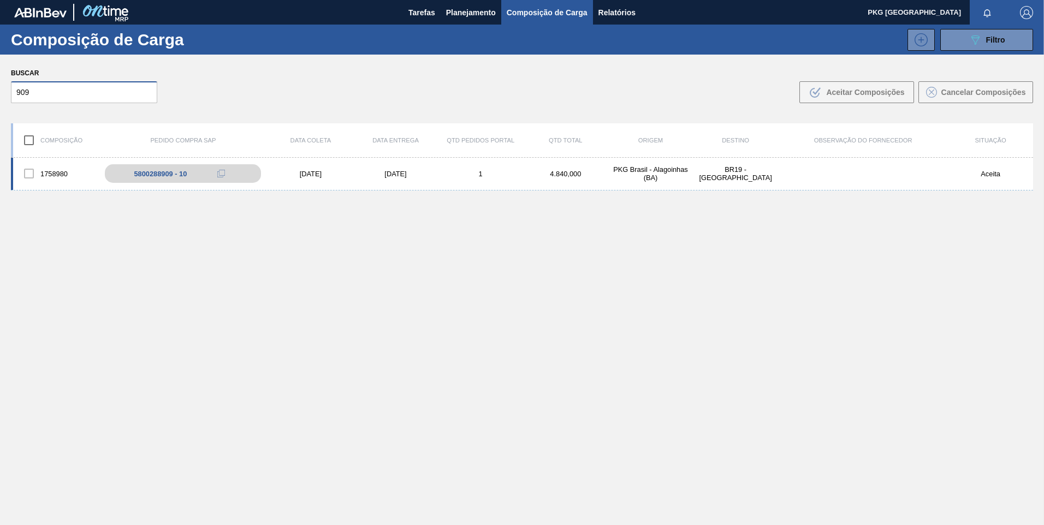
type input "909"
click at [313, 170] on div "[DATE]" at bounding box center [310, 174] width 85 height 8
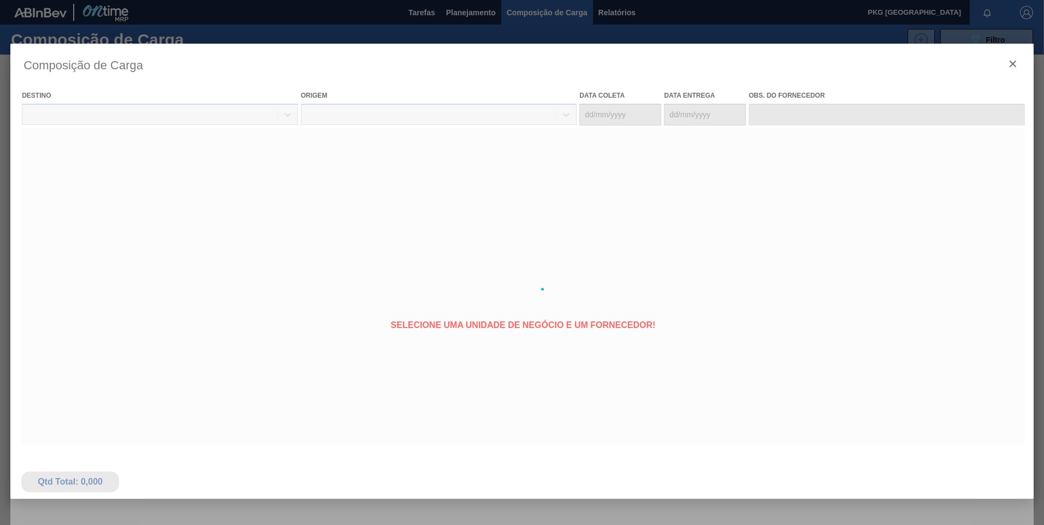
type coleta "[DATE]"
type entrega "[DATE]"
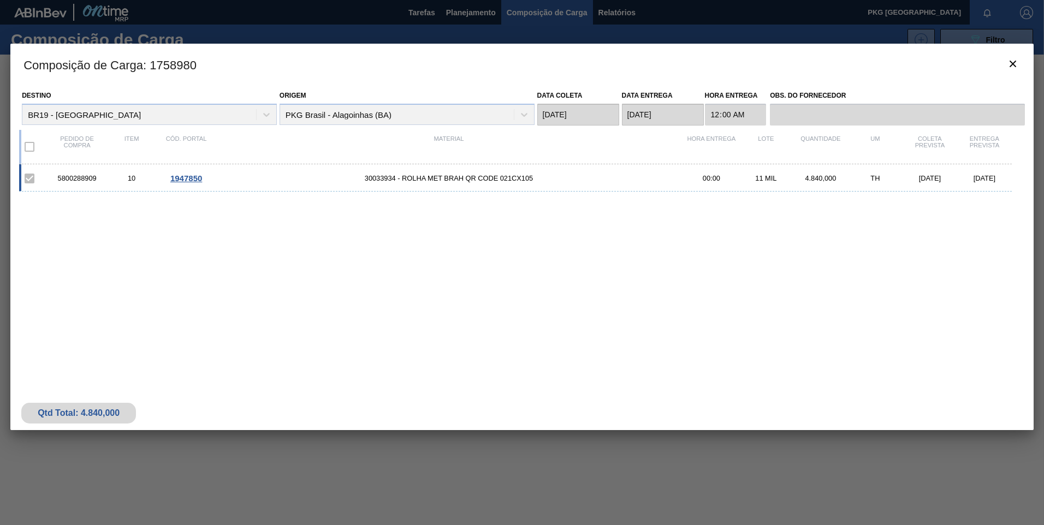
click at [191, 176] on span "1947850" at bounding box center [186, 178] width 32 height 9
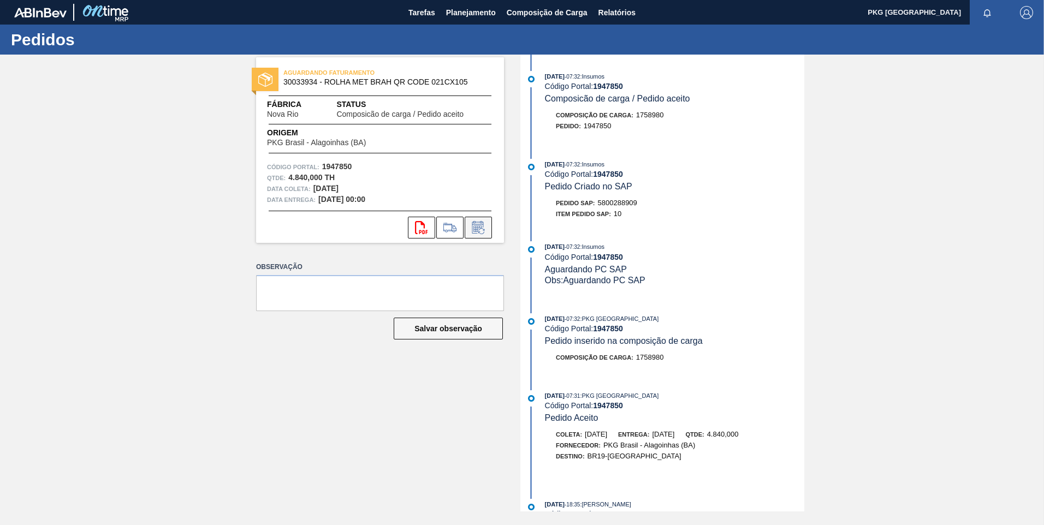
click at [477, 234] on button at bounding box center [478, 228] width 27 height 22
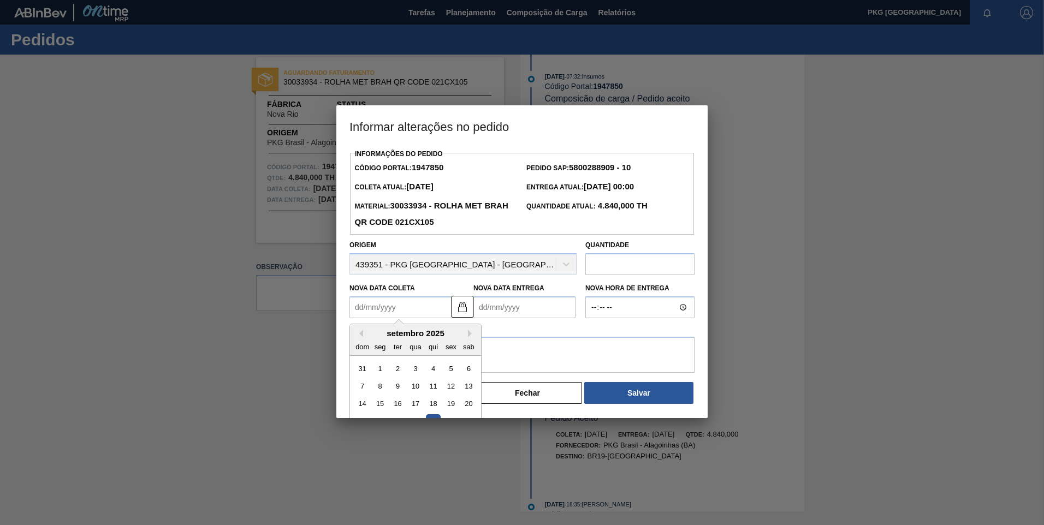
click at [423, 310] on Coleta1947850 "Nova Data Coleta" at bounding box center [400, 307] width 102 height 22
click at [470, 336] on button "Next Month" at bounding box center [472, 334] width 8 height 8
click at [452, 402] on div "17" at bounding box center [450, 404] width 15 height 15
type Coleta1947850 "[DATE]"
type Entrega1947850 "[DATE]"
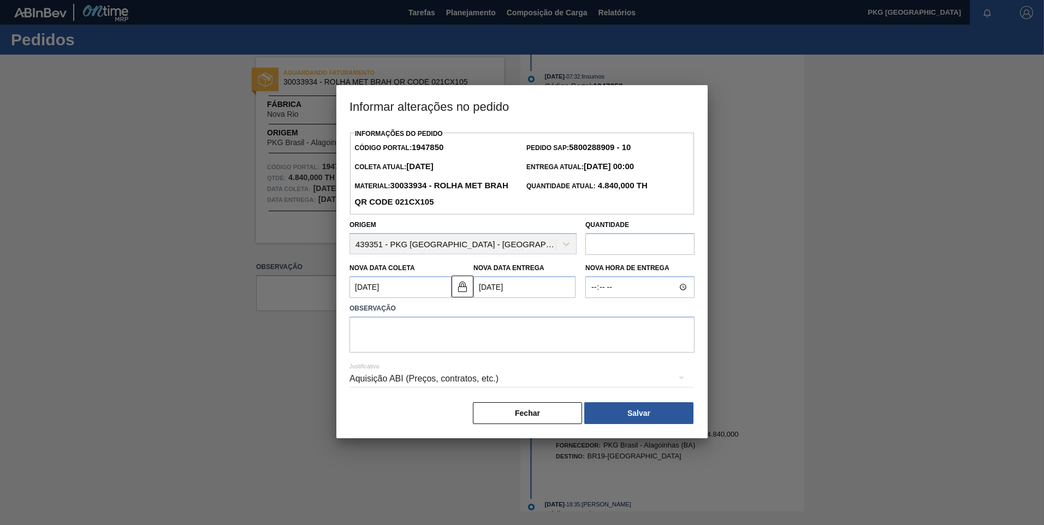
drag, startPoint x: 536, startPoint y: 315, endPoint x: 542, endPoint y: 324, distance: 11.4
click at [537, 316] on label "Observação" at bounding box center [521, 309] width 345 height 16
click at [543, 331] on textarea at bounding box center [521, 335] width 345 height 36
type textarea "Ajuste de data"
click at [555, 384] on div "Aquisição ABI (Preços, contratos, etc.)" at bounding box center [521, 379] width 345 height 31
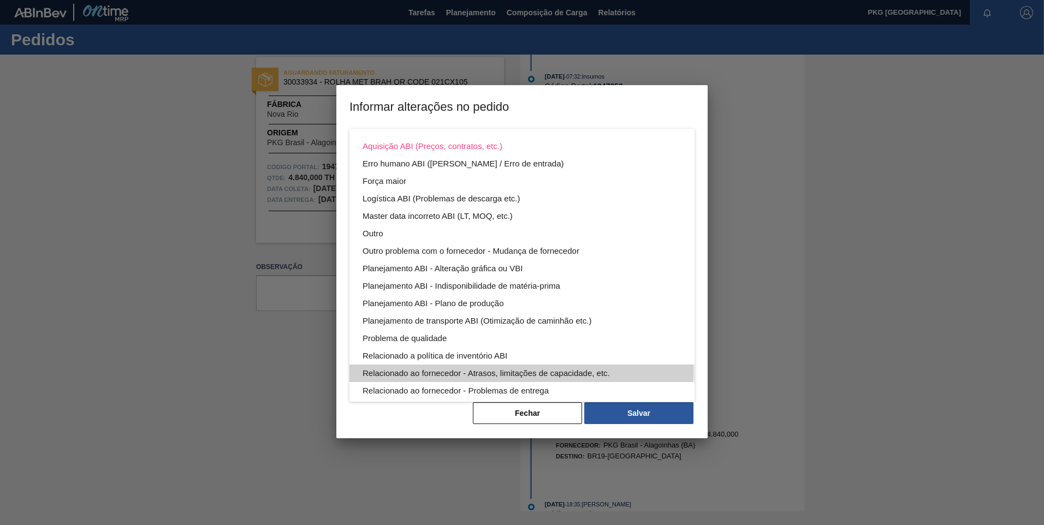
click at [500, 366] on div "Relacionado ao fornecedor - Atrasos, limitações de capacidade, etc." at bounding box center [522, 373] width 319 height 17
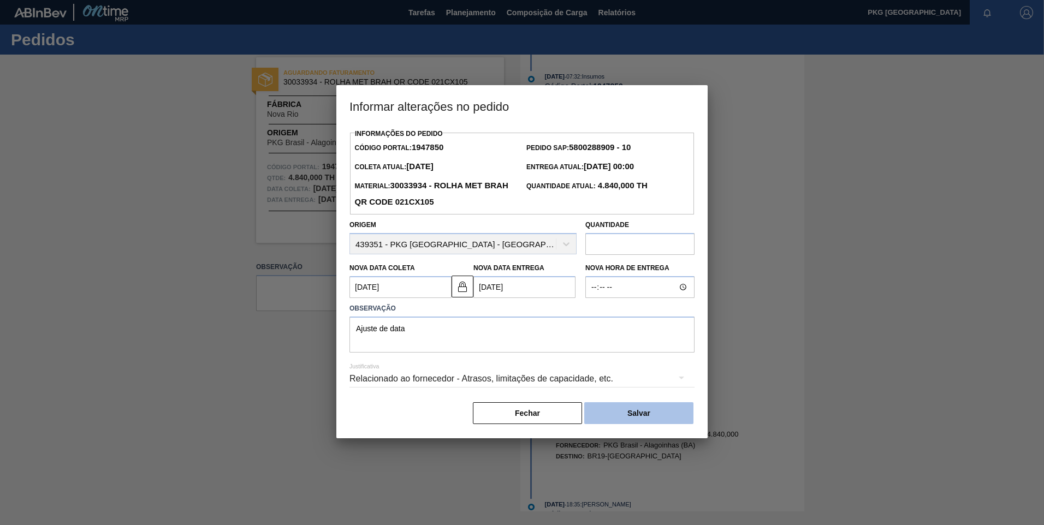
click at [633, 418] on button "Salvar" at bounding box center [638, 413] width 109 height 22
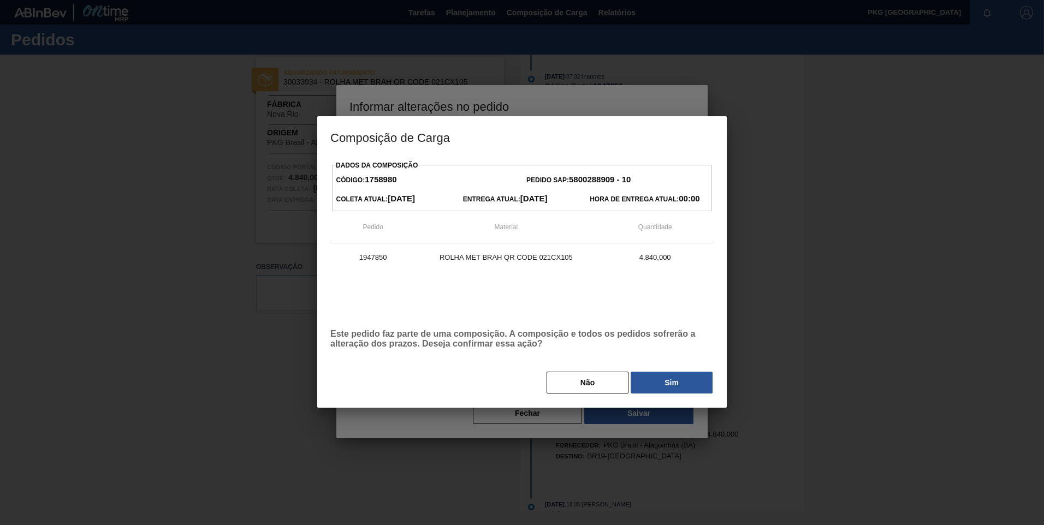
click at [667, 383] on button "Sim" at bounding box center [672, 383] width 82 height 22
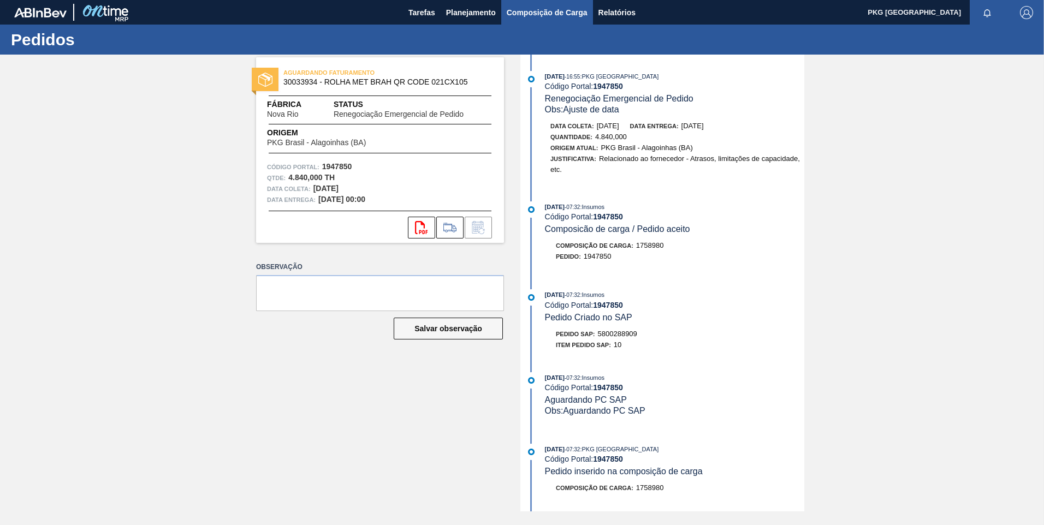
click at [528, 6] on span "Composição de Carga" at bounding box center [547, 12] width 81 height 13
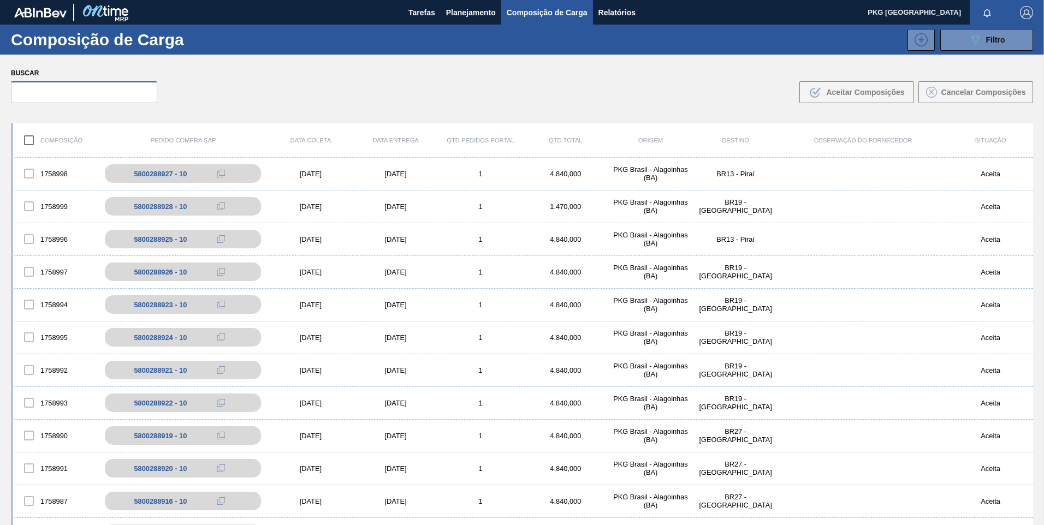
click at [133, 92] on input "text" at bounding box center [84, 92] width 146 height 22
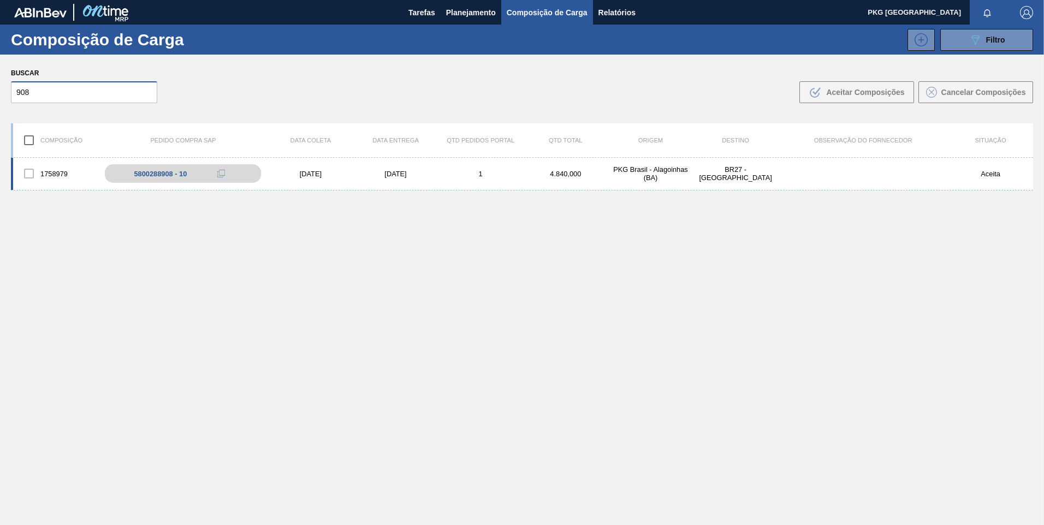
type input "908"
click at [313, 173] on div "[DATE]" at bounding box center [310, 174] width 85 height 8
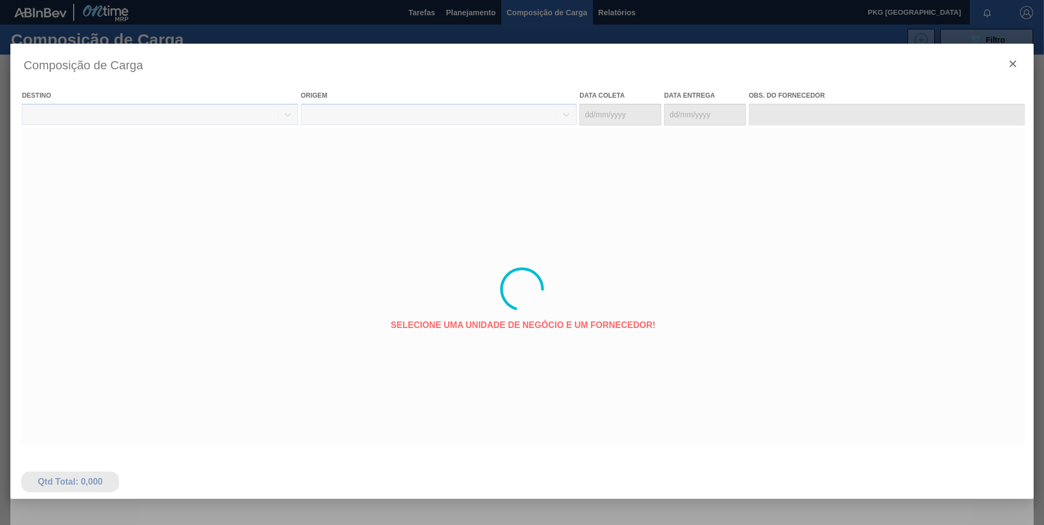
type coleta "[DATE]"
type entrega "[DATE]"
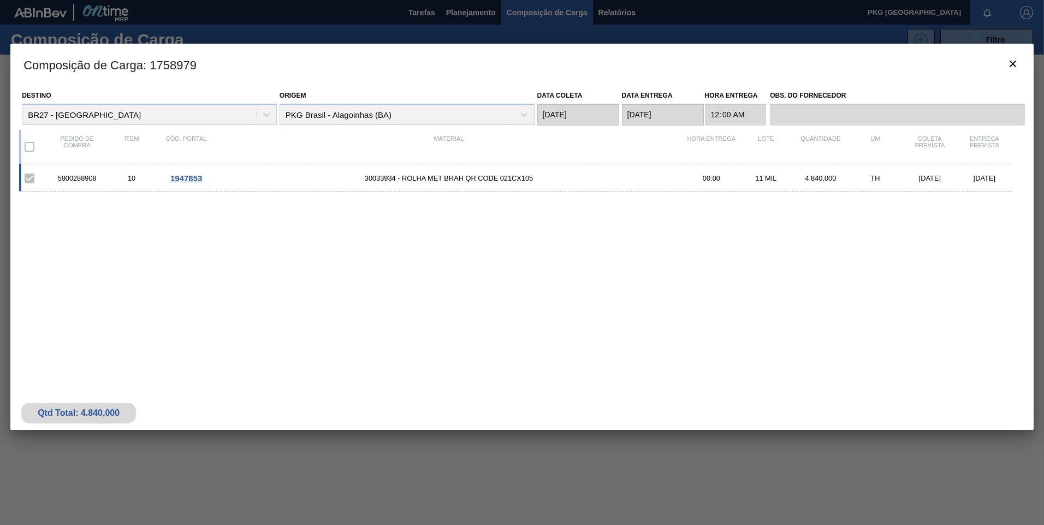
click at [187, 179] on span "1947853" at bounding box center [186, 178] width 32 height 9
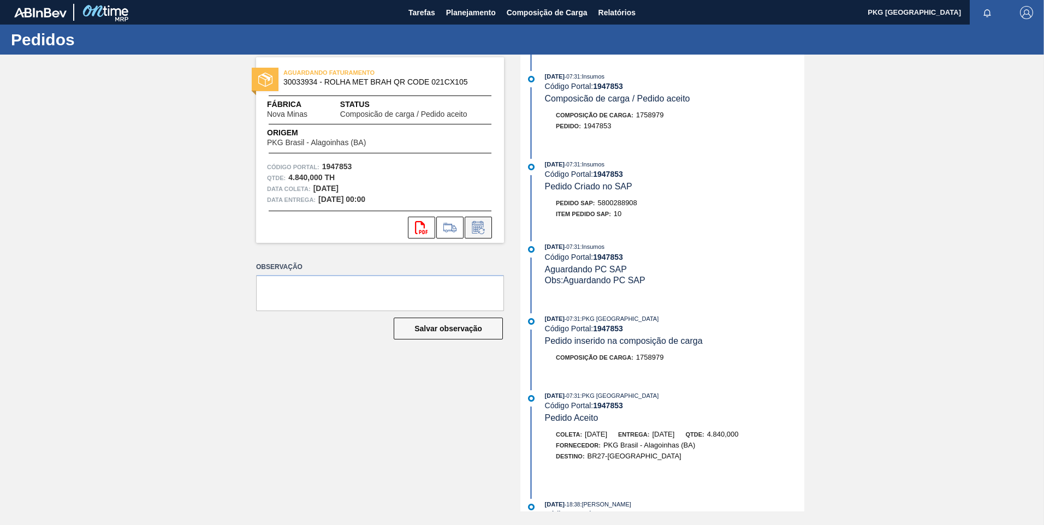
click at [479, 227] on icon at bounding box center [478, 227] width 17 height 13
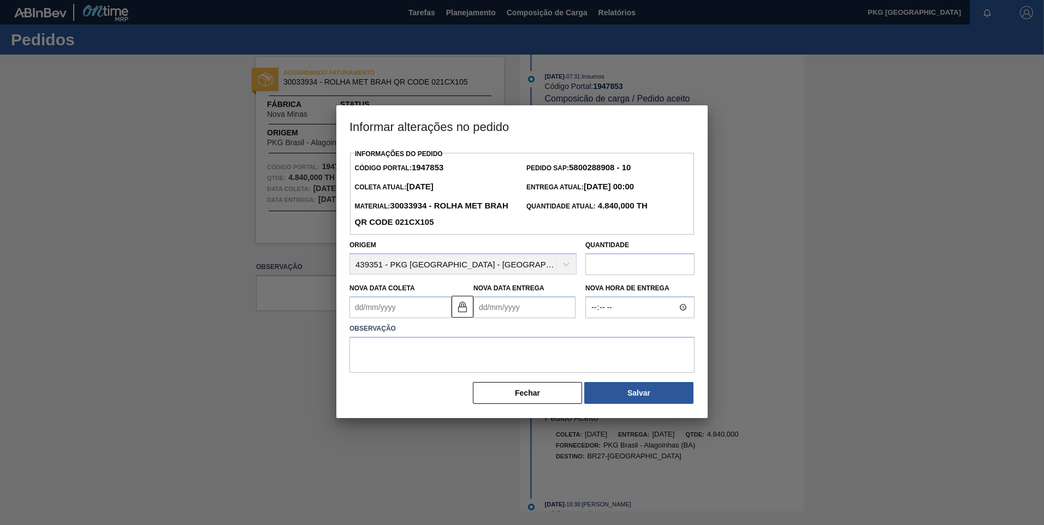
click at [419, 310] on Coleta1947853 "Nova Data Coleta" at bounding box center [400, 307] width 102 height 22
click at [468, 336] on div "Previous Month Next Month [DATE] dom seg ter qua qui sex sab 31 1 2 3 4 5 6 7 8…" at bounding box center [415, 388] width 132 height 129
click at [471, 333] on button "Next Month" at bounding box center [472, 334] width 8 height 8
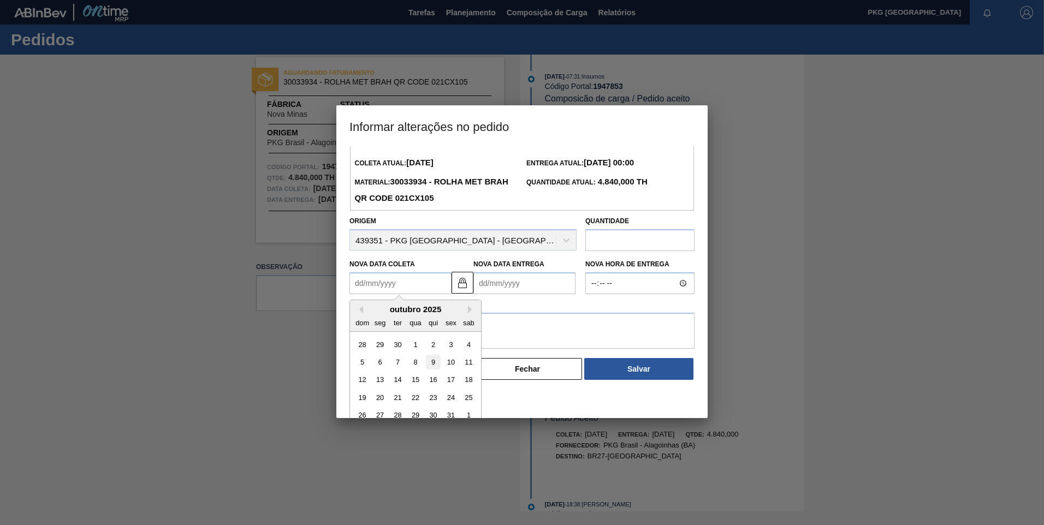
scroll to position [37, 0]
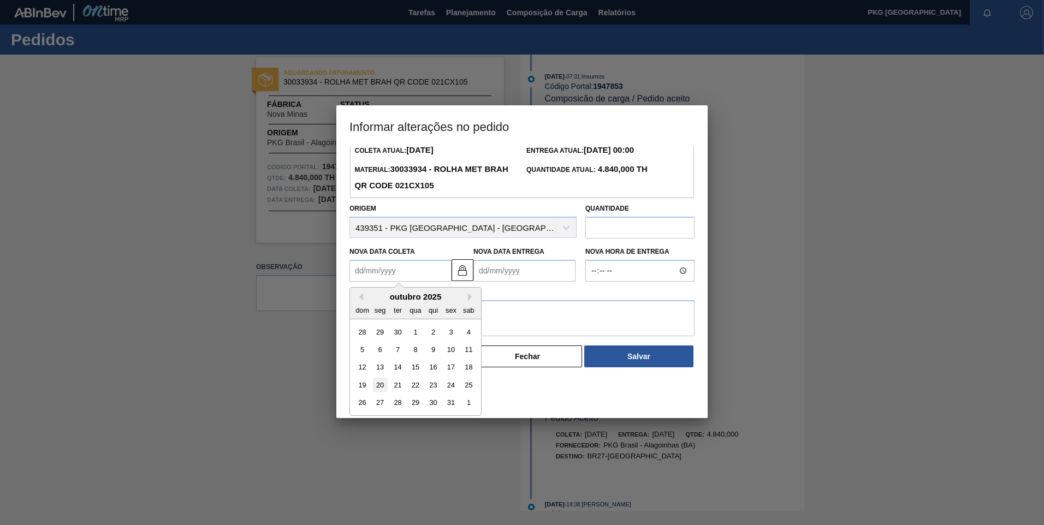
click at [384, 387] on div "20" at bounding box center [380, 385] width 15 height 15
type Coleta1947853 "[DATE]"
type Entrega1947853 "[DATE]"
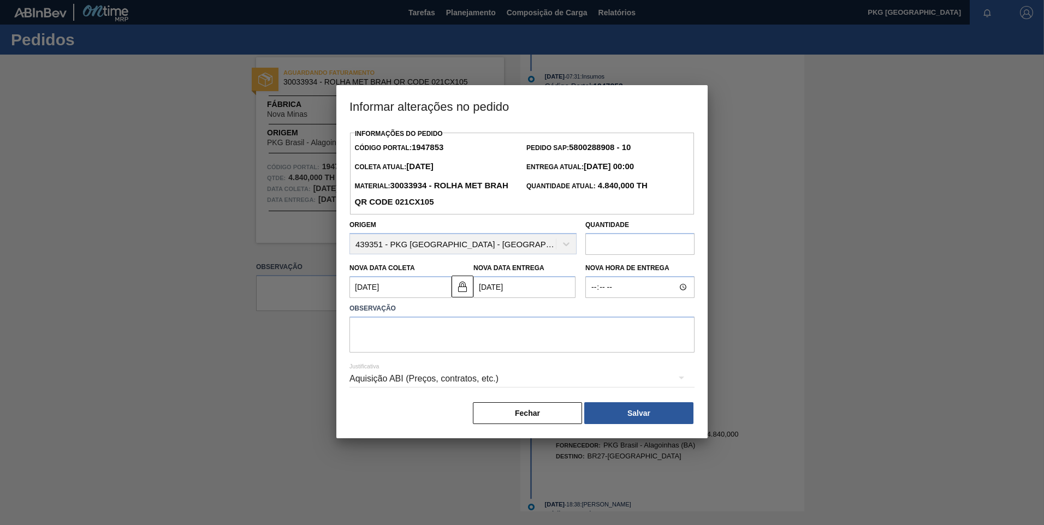
scroll to position [0, 0]
click at [537, 346] on textarea at bounding box center [521, 335] width 345 height 36
type textarea "Ajuste de data"
click at [526, 377] on div "Aquisição ABI (Preços, contratos, etc.)" at bounding box center [521, 379] width 345 height 31
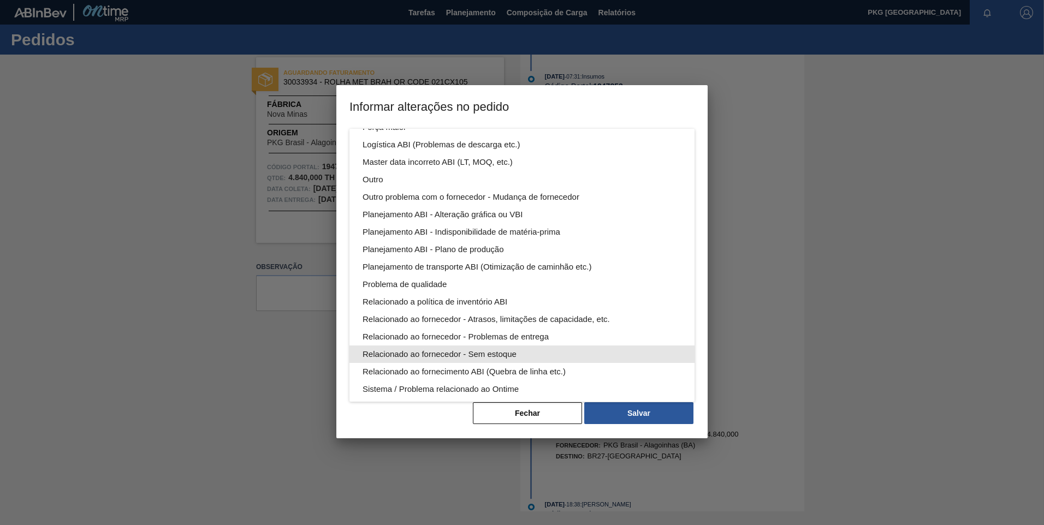
scroll to position [55, 0]
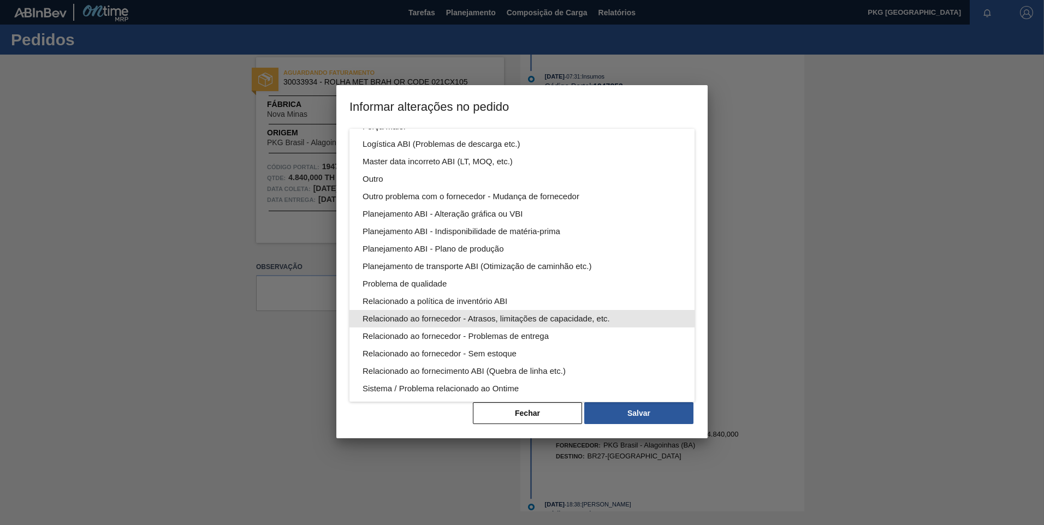
click at [496, 320] on div "Relacionado ao fornecedor - Atrasos, limitações de capacidade, etc." at bounding box center [522, 318] width 319 height 17
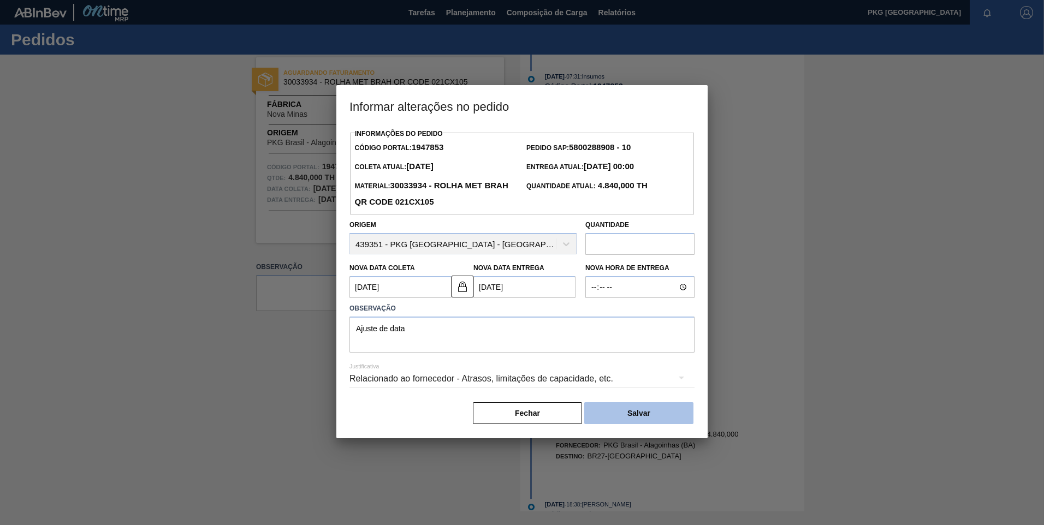
click at [639, 415] on button "Salvar" at bounding box center [638, 413] width 109 height 22
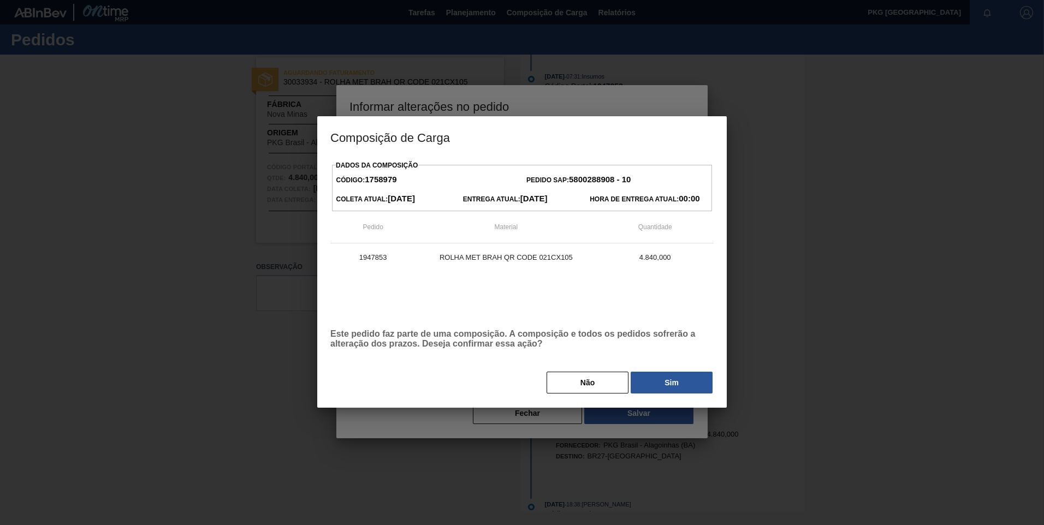
click at [666, 384] on button "Sim" at bounding box center [672, 383] width 82 height 22
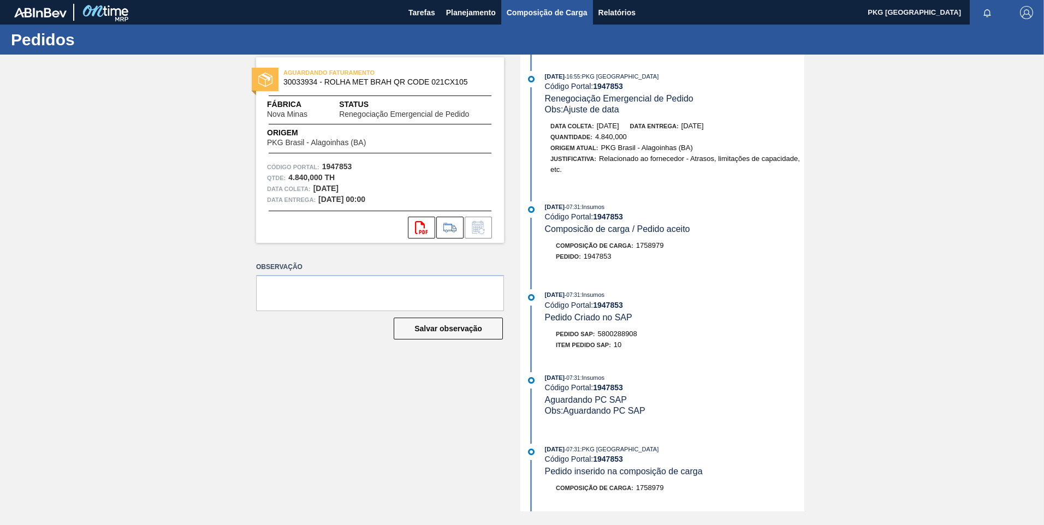
click at [541, 19] on button "Composição de Carga" at bounding box center [547, 12] width 92 height 25
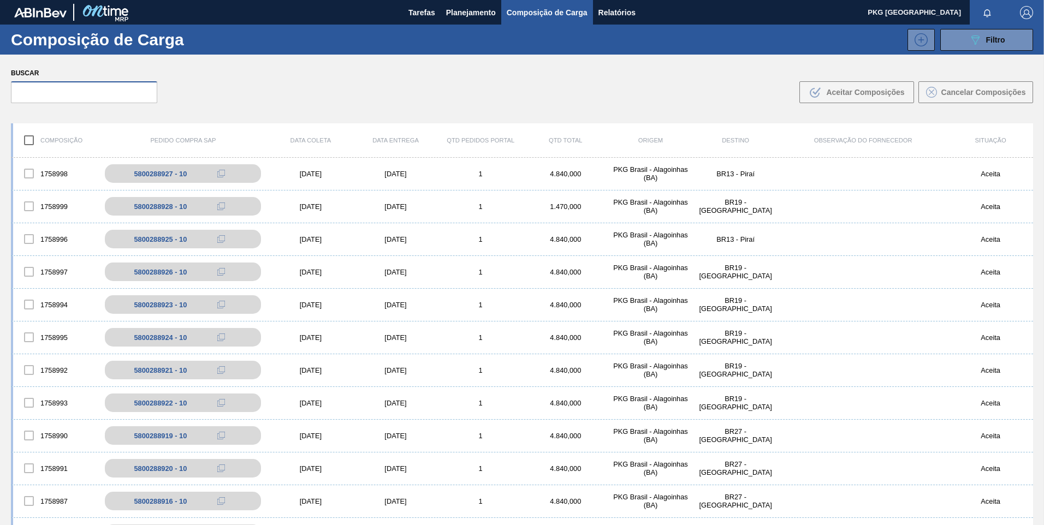
click at [105, 98] on input "text" at bounding box center [84, 92] width 146 height 22
click at [97, 98] on input "text" at bounding box center [84, 92] width 146 height 22
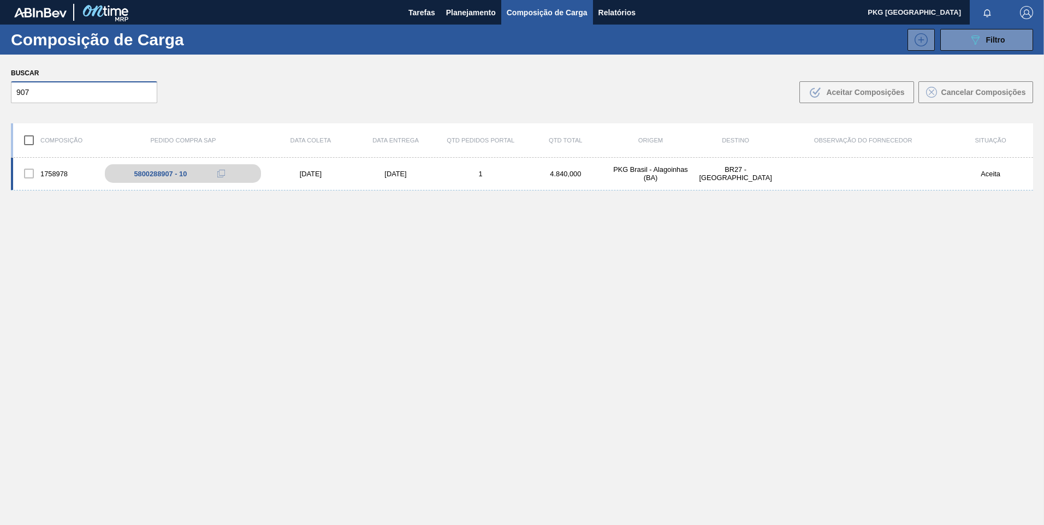
type input "907"
click at [395, 175] on div "[DATE]" at bounding box center [395, 174] width 85 height 8
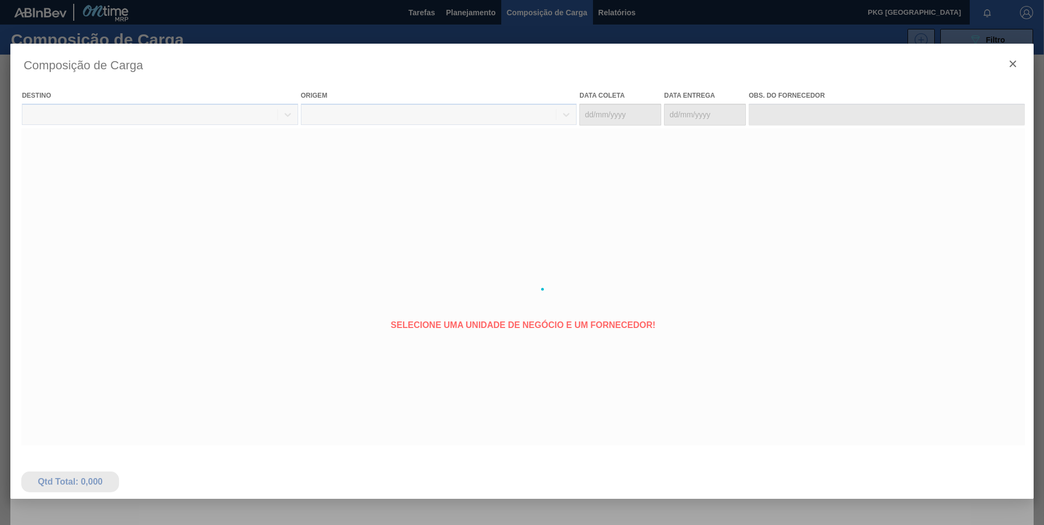
type coleta "[DATE]"
type entrega "[DATE]"
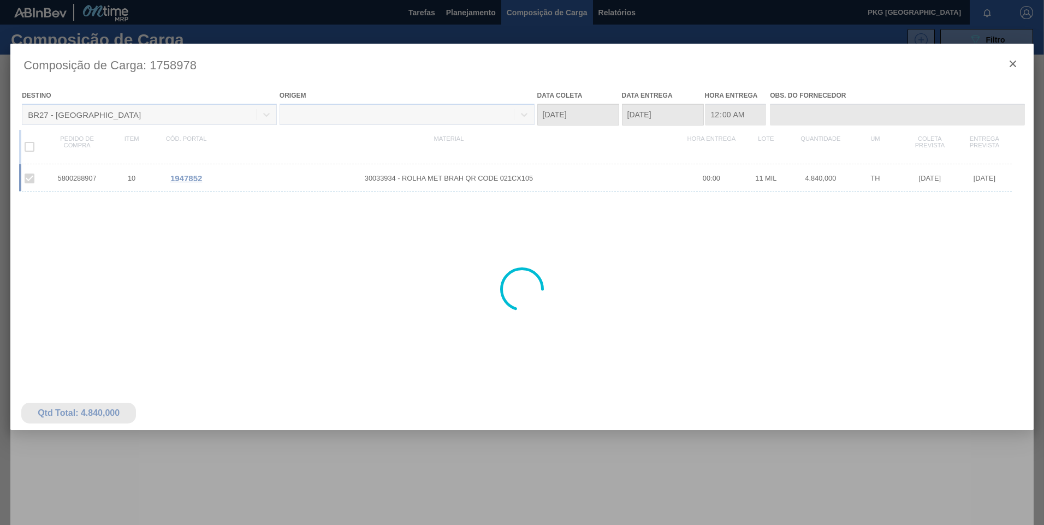
click at [393, 175] on span "30033934 - ROLHA MET BRAH QR CODE 021CX105" at bounding box center [448, 178] width 471 height 8
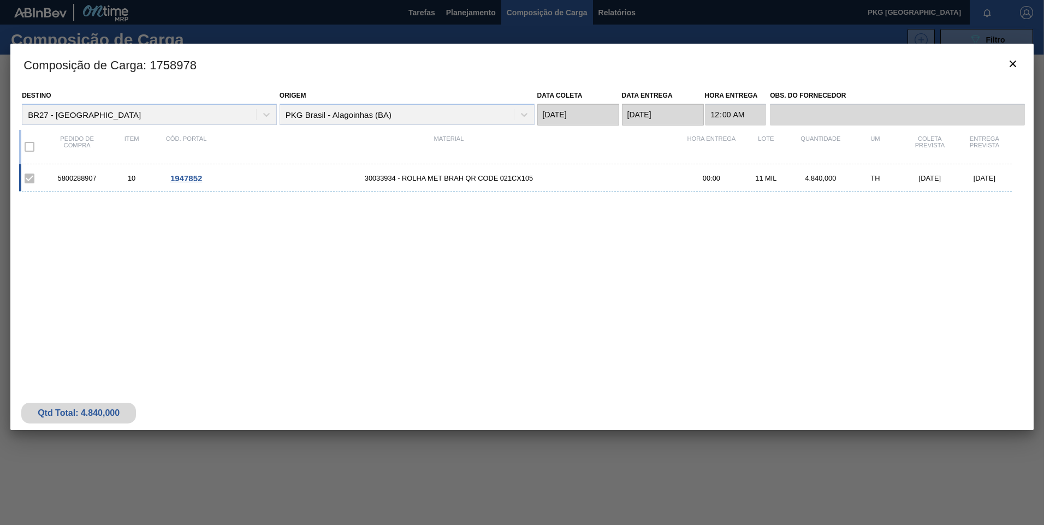
click at [186, 173] on div "5800288907 10 1947852 30033934 - ROLHA MET BRAH QR CODE 021CX105 00:00 11 MIL 4…" at bounding box center [515, 177] width 993 height 27
click at [352, 178] on span "30033934 - ROLHA MET BRAH QR CODE 021CX105" at bounding box center [448, 178] width 471 height 8
click at [186, 182] on span "1947852" at bounding box center [186, 178] width 32 height 9
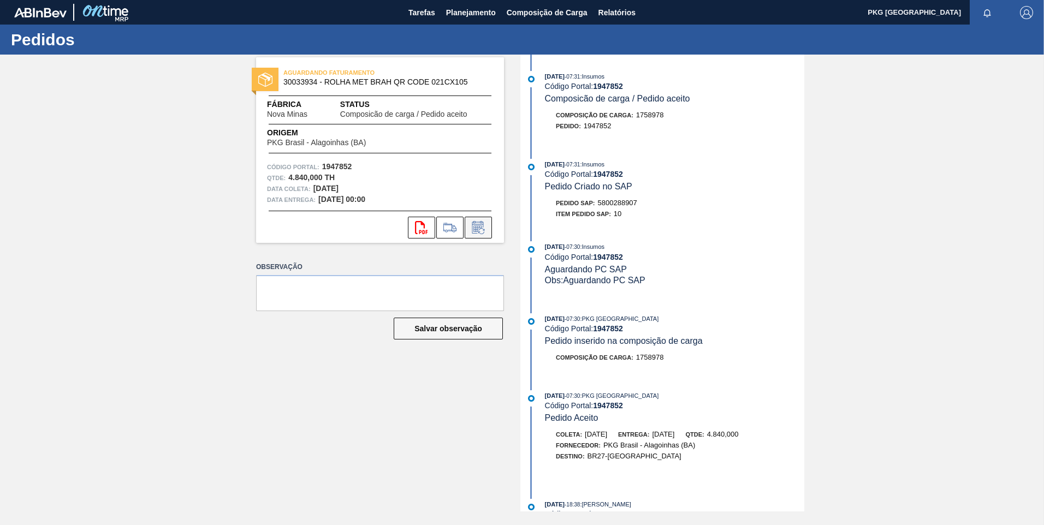
click at [483, 226] on icon at bounding box center [478, 227] width 17 height 13
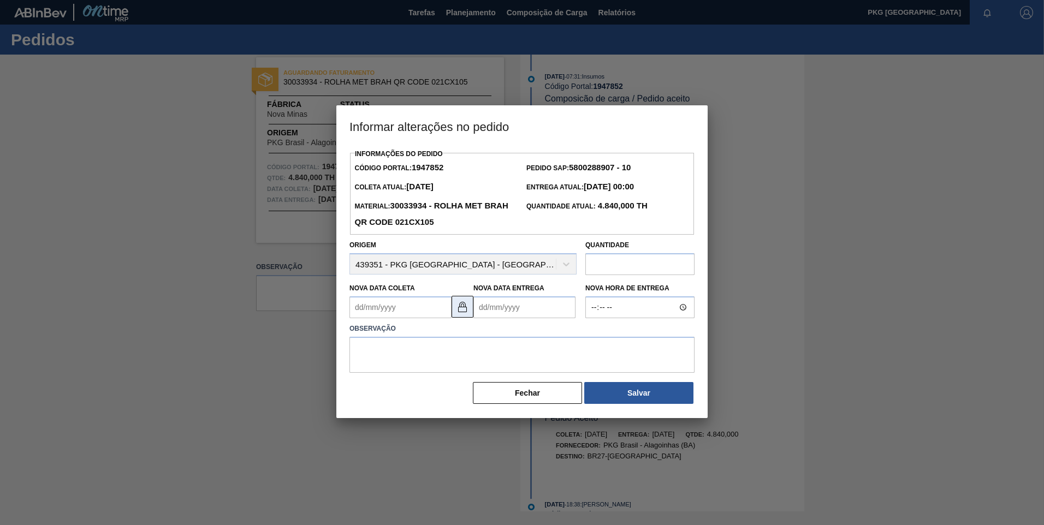
click at [463, 309] on img at bounding box center [462, 306] width 13 height 13
click at [417, 306] on Coleta1947852 "Nova Data Coleta" at bounding box center [400, 307] width 102 height 22
click at [468, 334] on button "Next Month" at bounding box center [472, 334] width 8 height 8
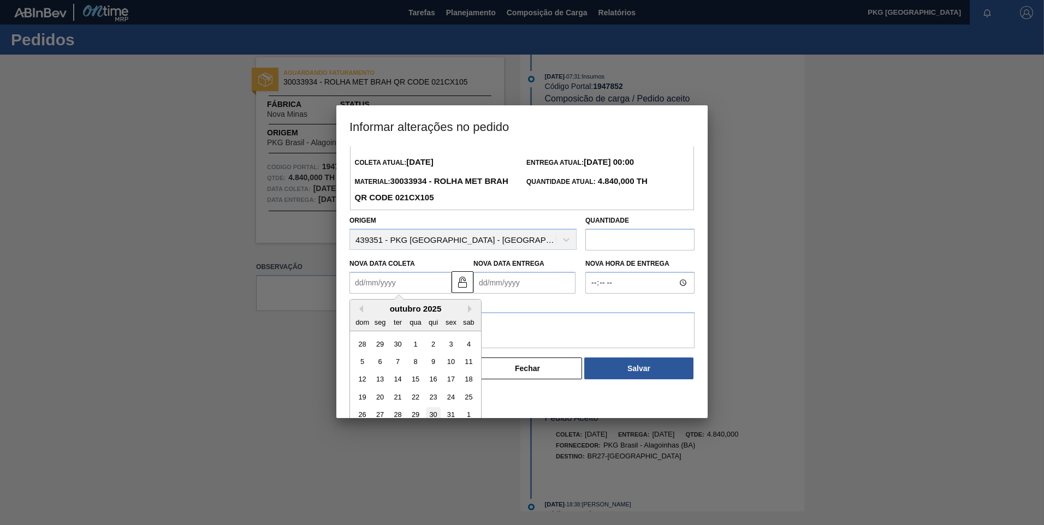
scroll to position [37, 0]
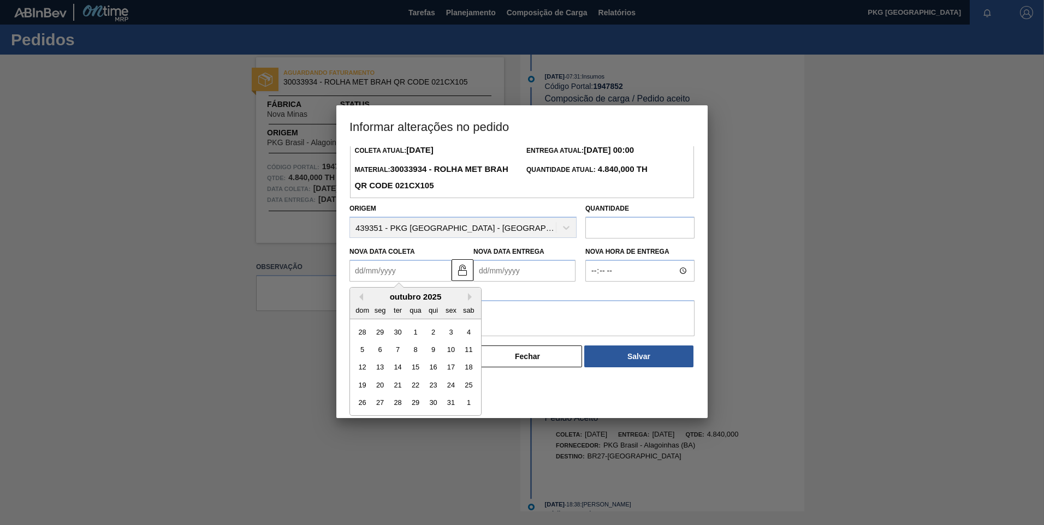
click at [417, 386] on div "22" at bounding box center [415, 385] width 15 height 15
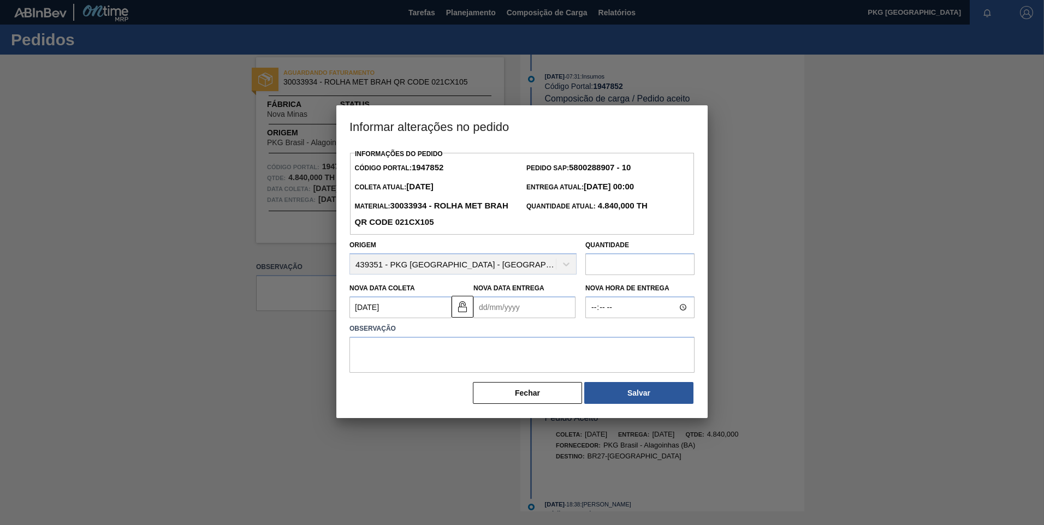
scroll to position [0, 0]
click at [465, 311] on img at bounding box center [462, 306] width 13 height 13
click at [511, 321] on div "Observação" at bounding box center [522, 345] width 354 height 55
click at [505, 311] on Entrega1947852 "Nova Data Entrega" at bounding box center [524, 307] width 102 height 22
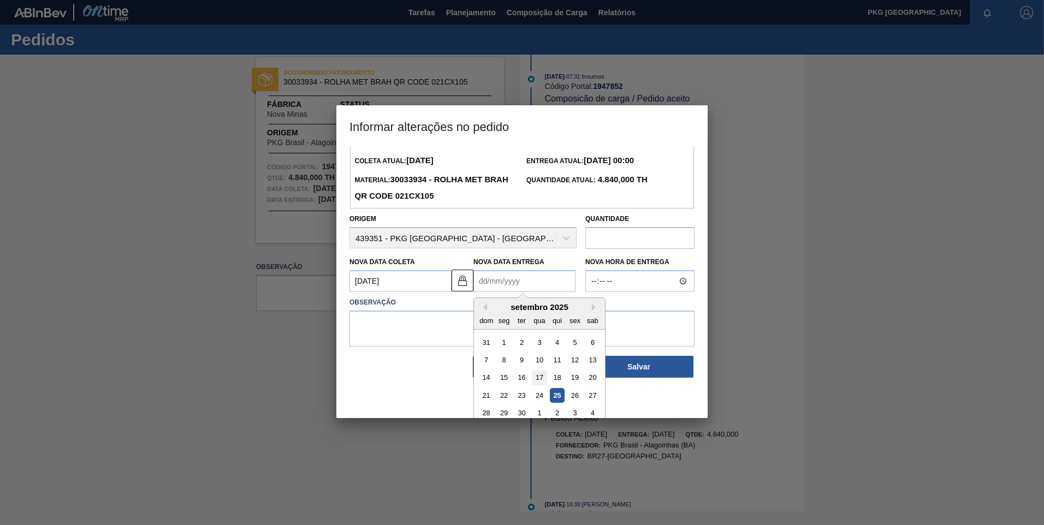
scroll to position [37, 0]
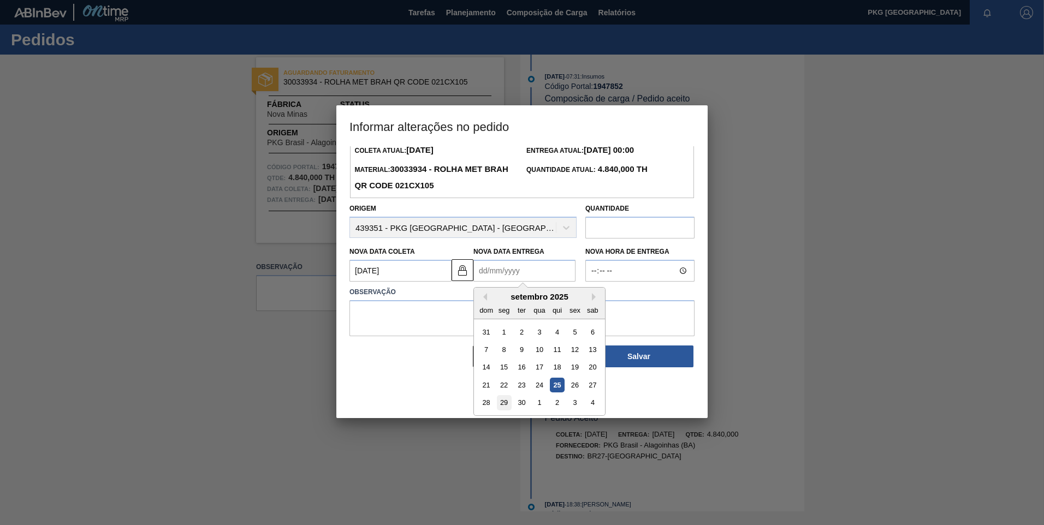
click at [505, 403] on div "29" at bounding box center [504, 403] width 15 height 15
type Coleta1947852 "[DATE]"
type Entrega1947852 "[DATE]"
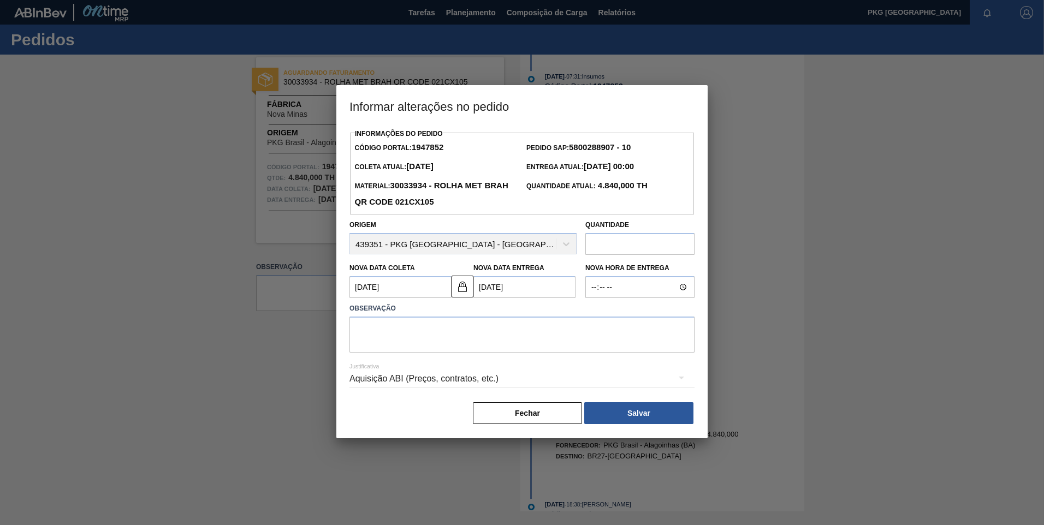
click at [517, 292] on Entrega1947852 "[DATE]" at bounding box center [524, 287] width 102 height 22
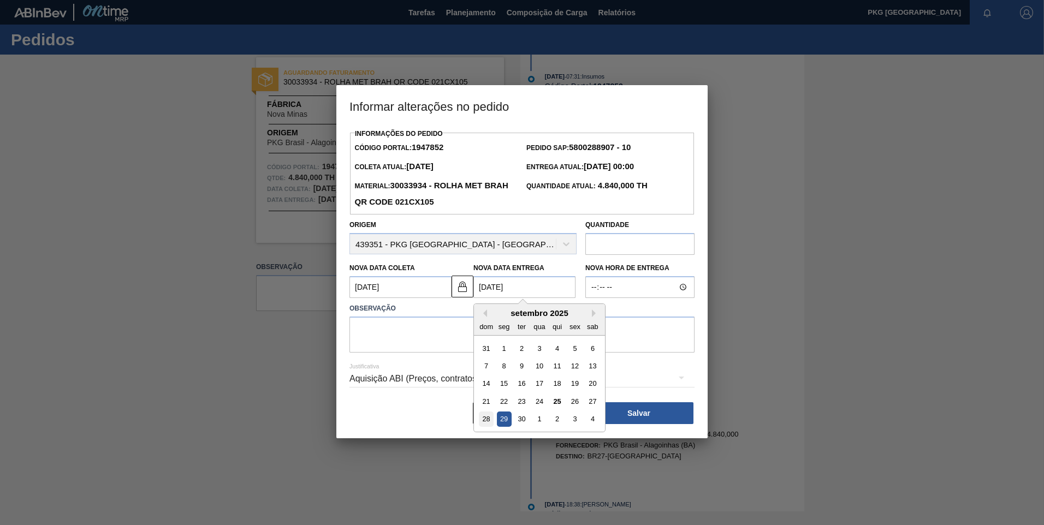
click at [489, 418] on div "28" at bounding box center [486, 419] width 15 height 15
type Coleta1947852 "[DATE]"
type Entrega1947852 "[DATE]"
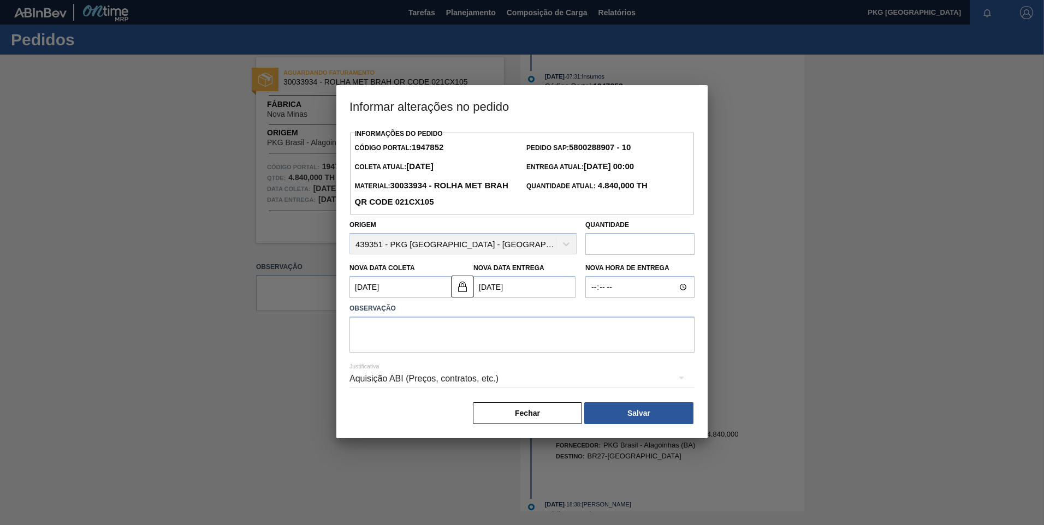
click at [422, 290] on Coleta1947852 "[DATE]" at bounding box center [400, 287] width 102 height 22
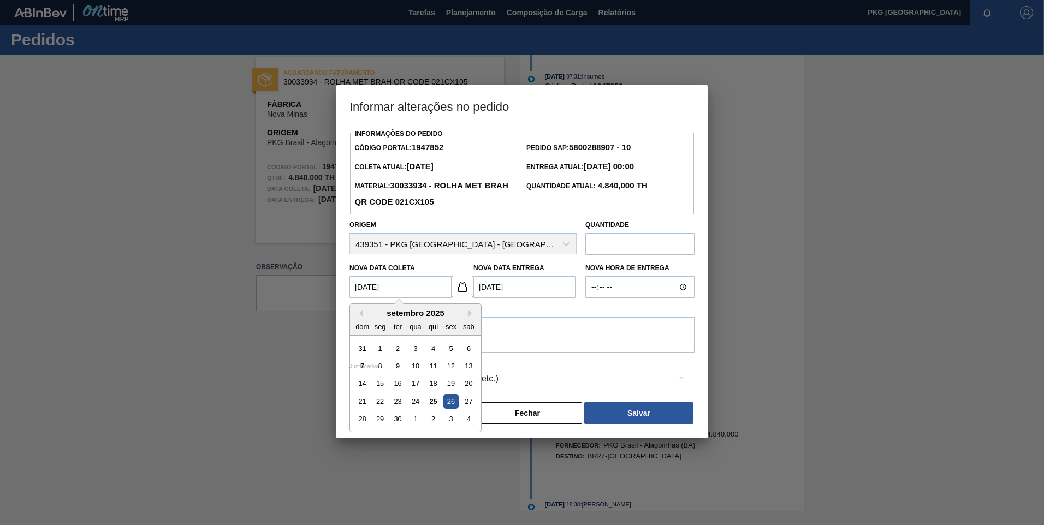
click at [385, 402] on div "22" at bounding box center [380, 401] width 15 height 15
type Coleta1947852 "[DATE]"
type Entrega1947852 "[DATE]"
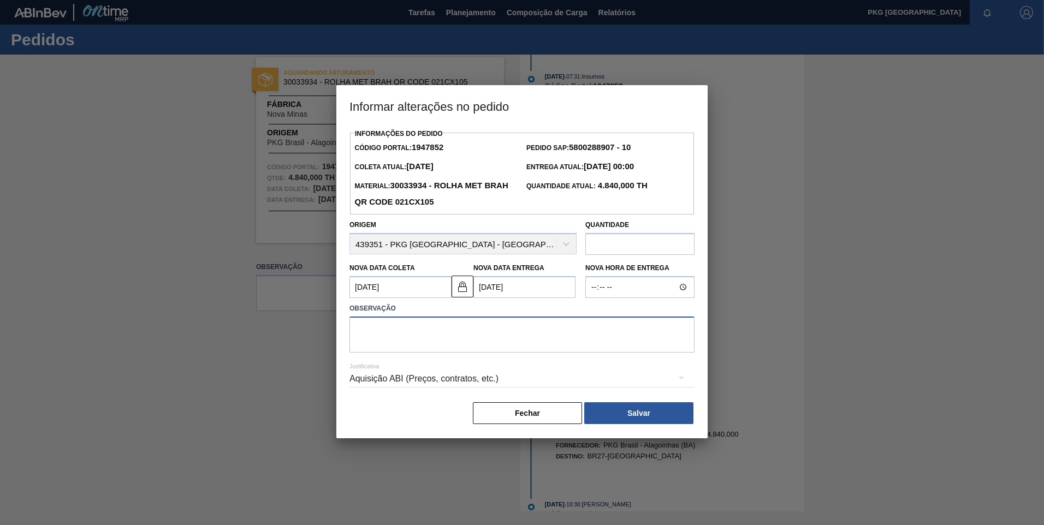
click at [493, 331] on textarea at bounding box center [521, 335] width 345 height 36
type textarea "Ajuste de data"
click at [446, 373] on div "Aquisição ABI (Preços, contratos, etc.)" at bounding box center [521, 379] width 345 height 31
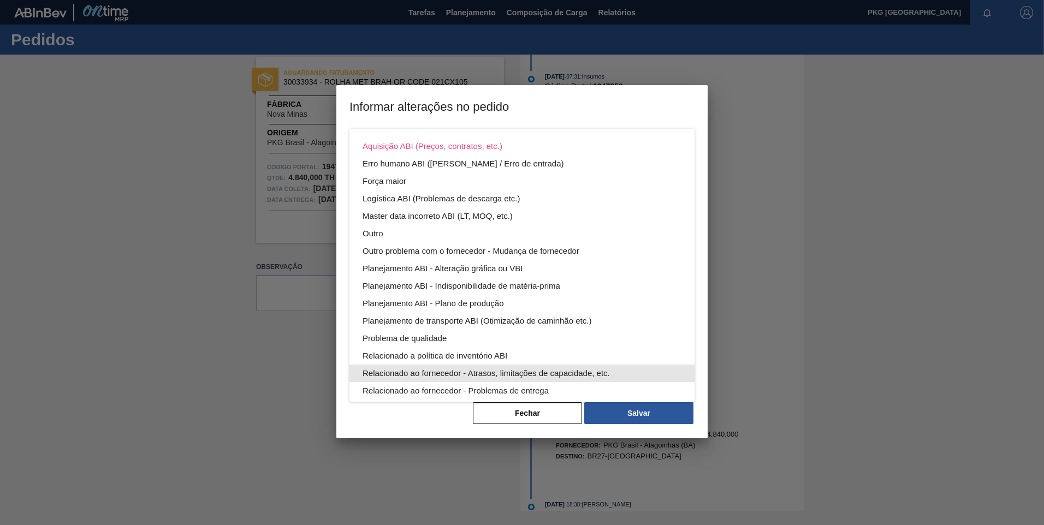
click at [461, 373] on div "Relacionado ao fornecedor - Atrasos, limitações de capacidade, etc." at bounding box center [522, 373] width 319 height 17
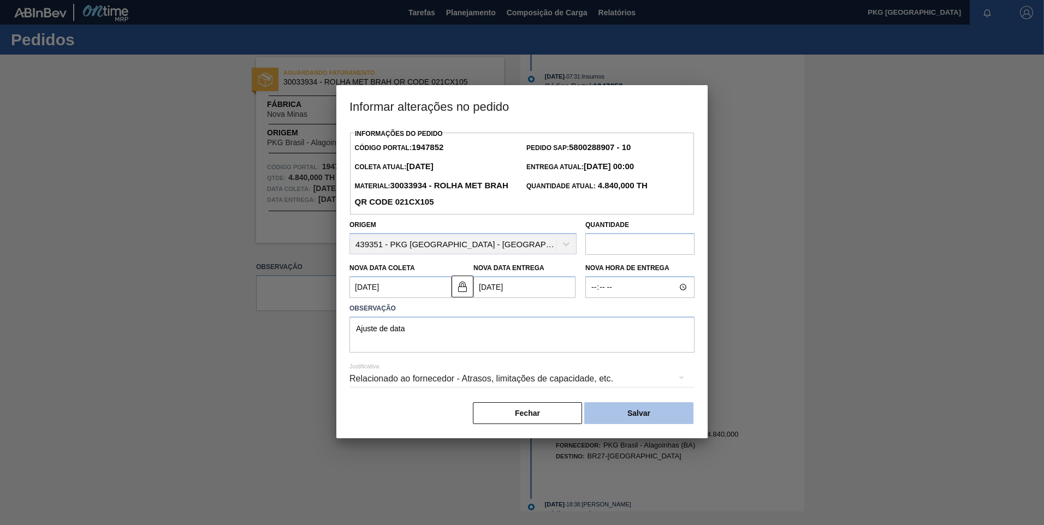
click at [630, 413] on button "Salvar" at bounding box center [638, 413] width 109 height 22
click at [650, 418] on button "Salvar" at bounding box center [638, 413] width 109 height 22
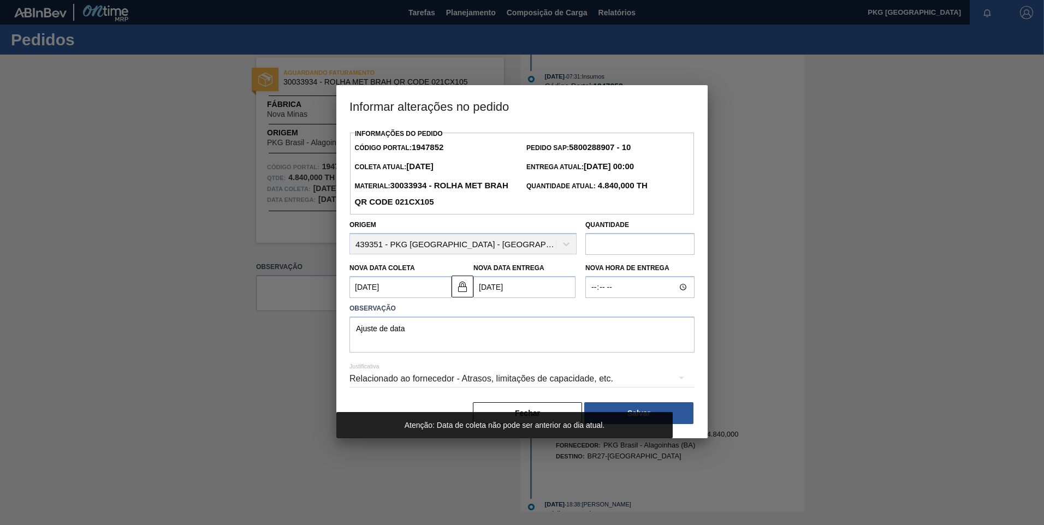
click at [509, 288] on Entrega1947852 "[DATE]" at bounding box center [524, 287] width 102 height 22
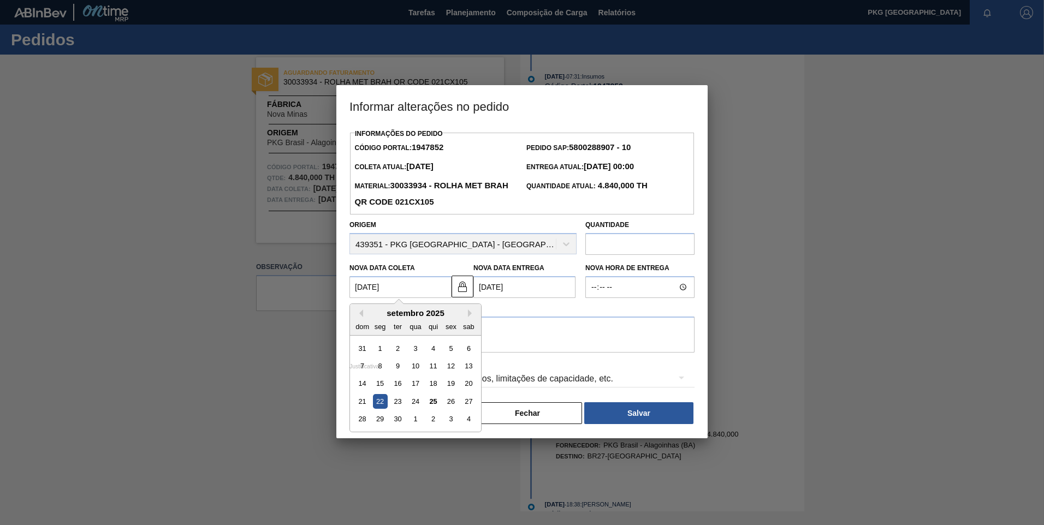
click at [401, 281] on Coleta1947852 "[DATE]" at bounding box center [400, 287] width 102 height 22
click at [467, 312] on div "setembro 2025" at bounding box center [415, 313] width 131 height 9
click at [468, 314] on button "Next Month" at bounding box center [472, 314] width 8 height 8
click at [416, 406] on div "22" at bounding box center [415, 401] width 15 height 15
type Coleta1947852 "[DATE]"
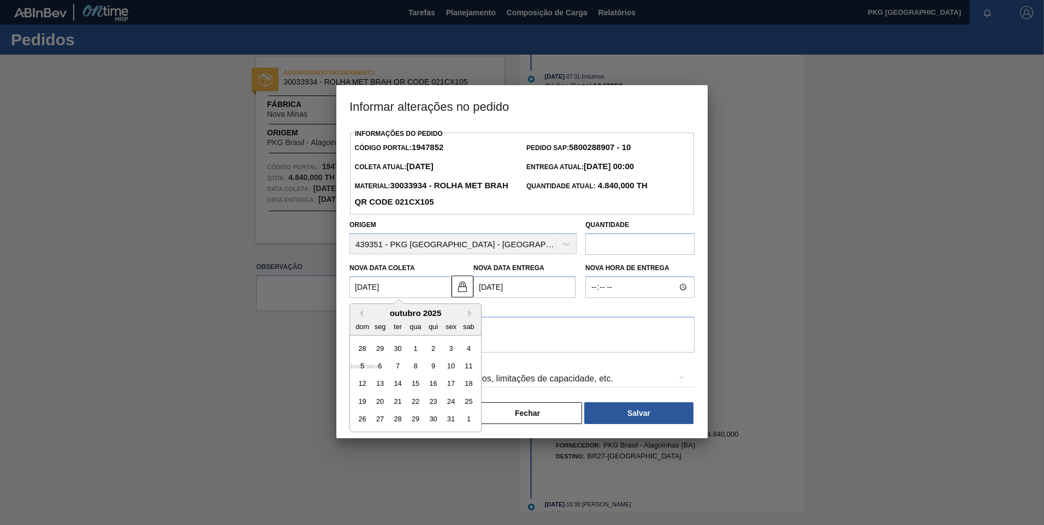
type Entrega1947852 "[DATE]"
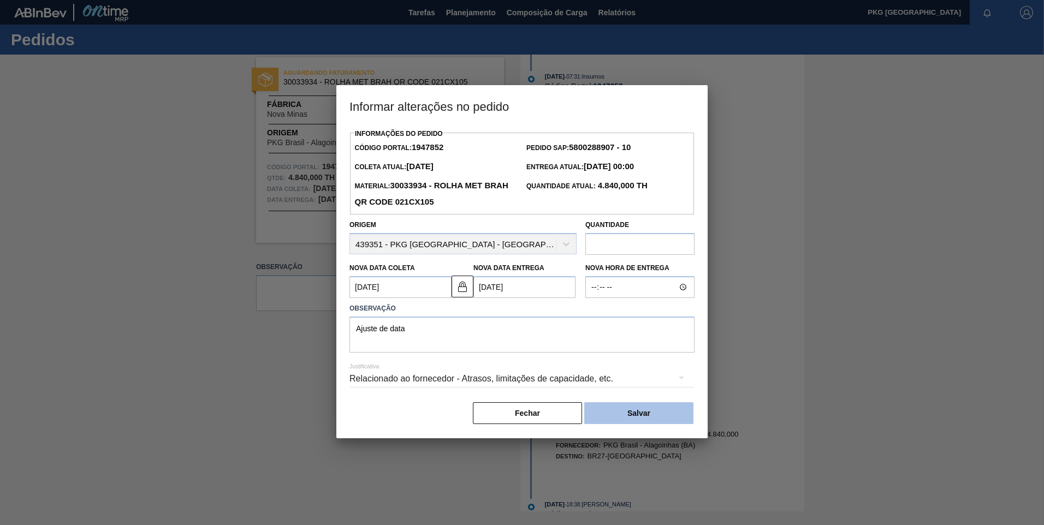
click at [609, 414] on button "Salvar" at bounding box center [638, 413] width 109 height 22
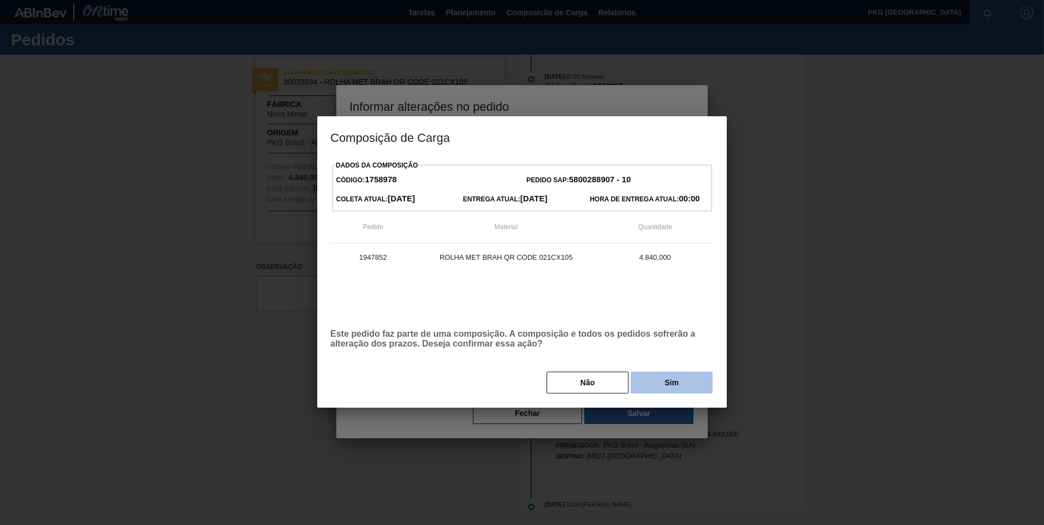
click at [652, 378] on button "Sim" at bounding box center [672, 383] width 82 height 22
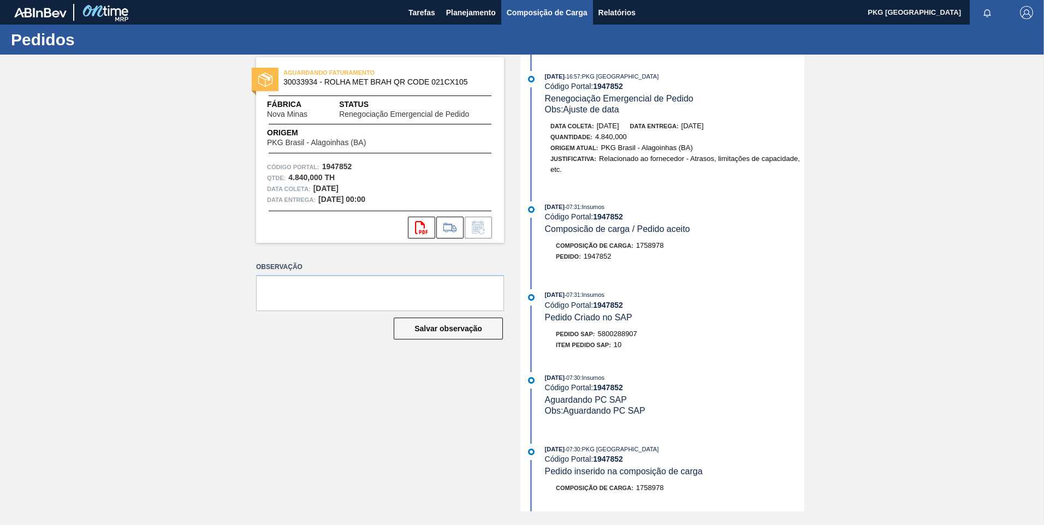
drag, startPoint x: 538, startPoint y: 11, endPoint x: 538, endPoint y: 22, distance: 10.9
click at [537, 11] on span "Composição de Carga" at bounding box center [547, 12] width 81 height 13
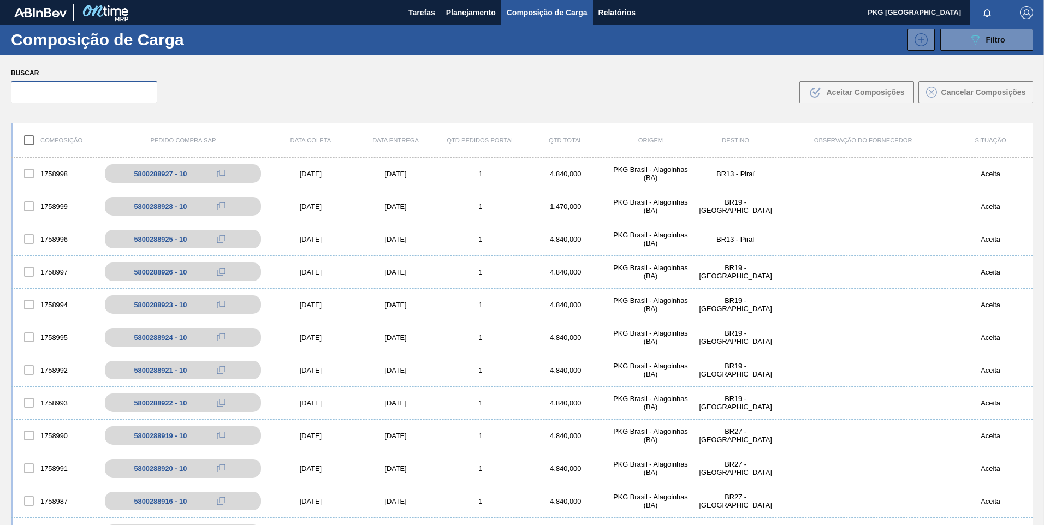
click at [103, 83] on input "text" at bounding box center [84, 92] width 146 height 22
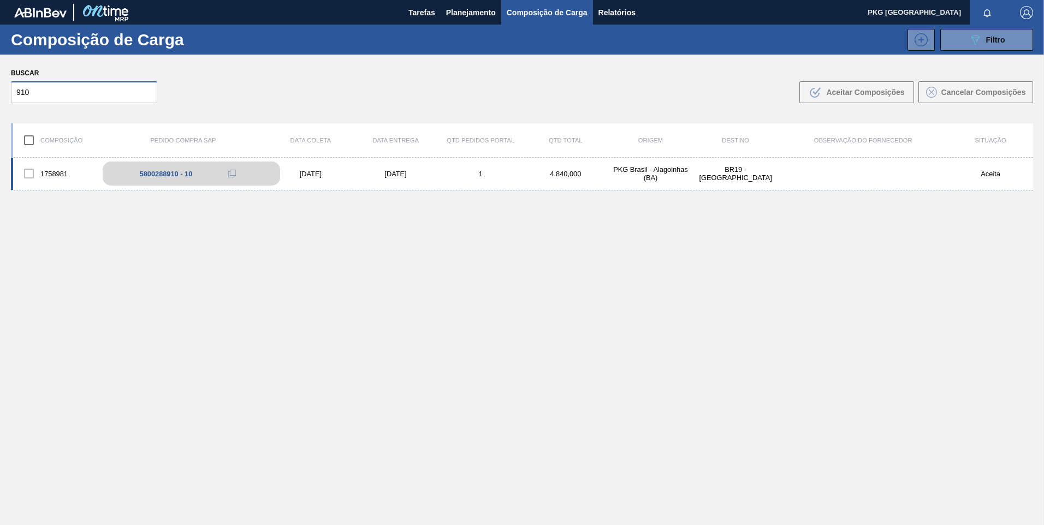
type input "910"
click at [191, 171] on div "5800288910 - 10" at bounding box center [166, 174] width 53 height 8
click at [377, 177] on div "[DATE]" at bounding box center [395, 174] width 85 height 8
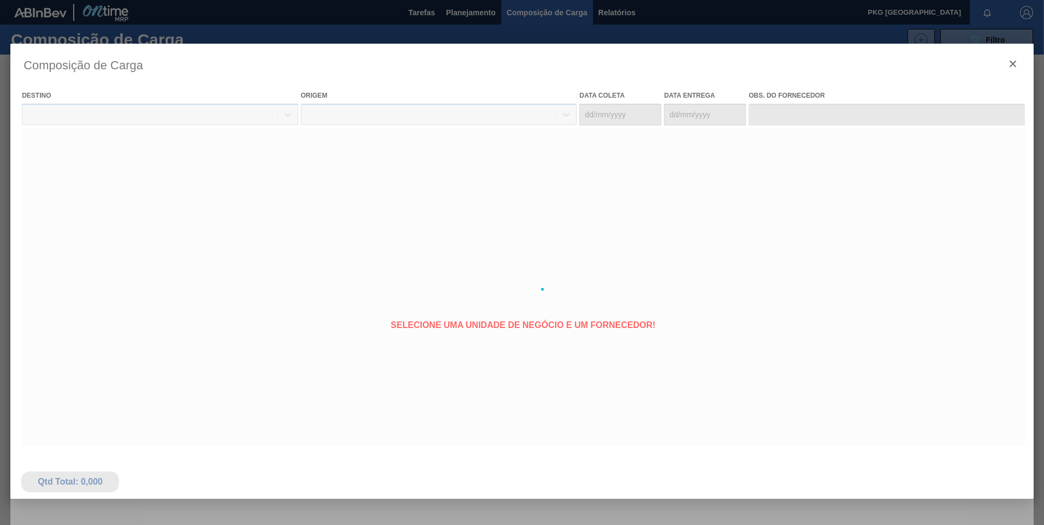
type coleta "[DATE]"
type entrega "[DATE]"
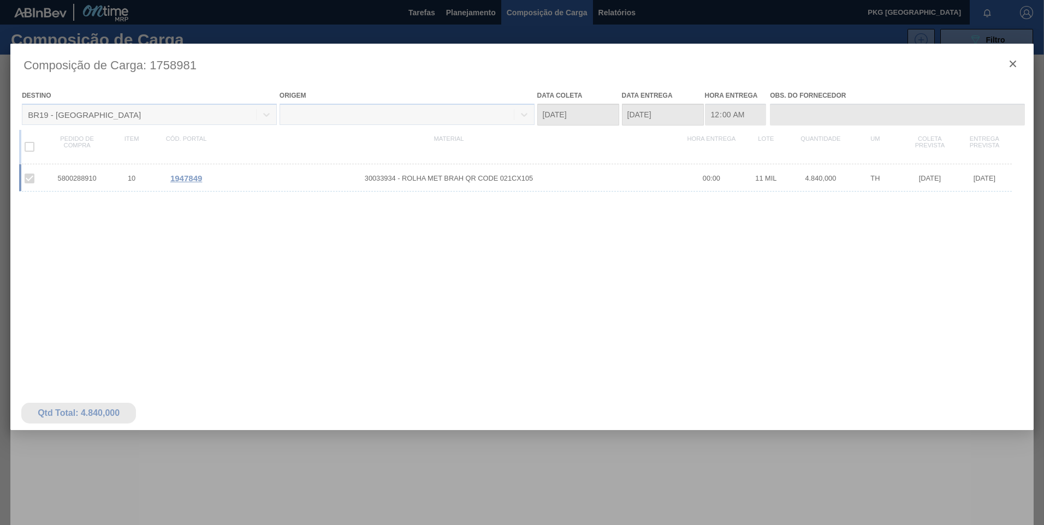
click at [188, 176] on div at bounding box center [521, 289] width 1023 height 491
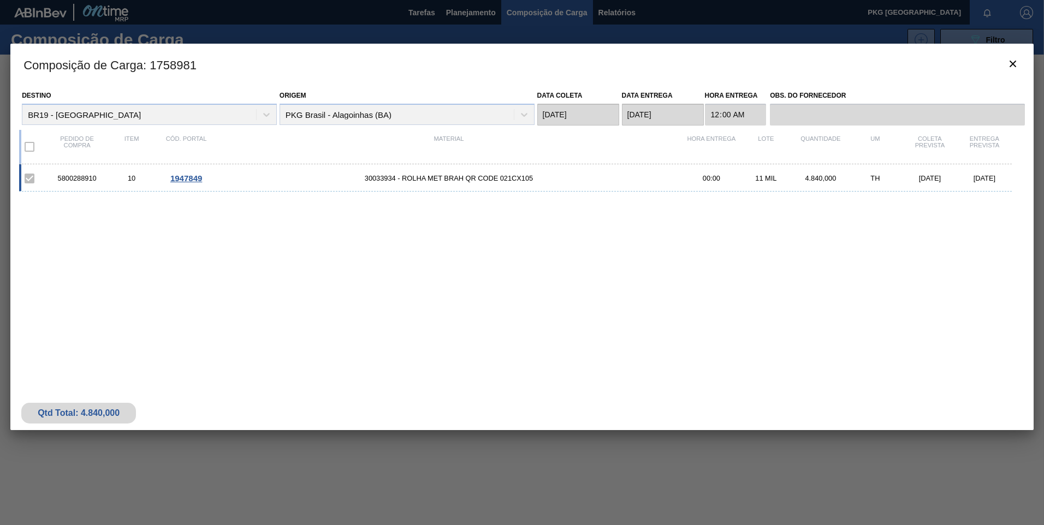
click at [185, 179] on span "1947849" at bounding box center [186, 178] width 32 height 9
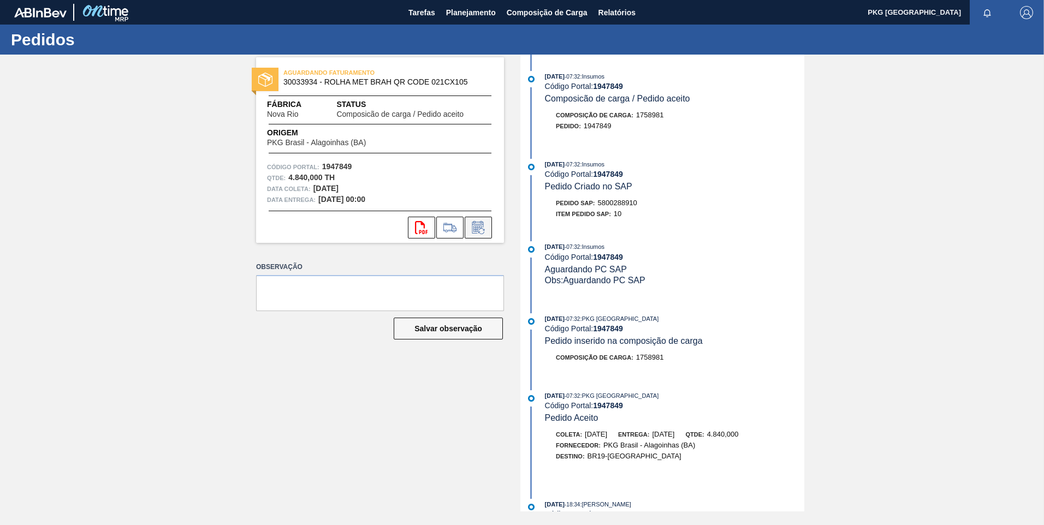
click at [481, 223] on icon at bounding box center [478, 227] width 17 height 13
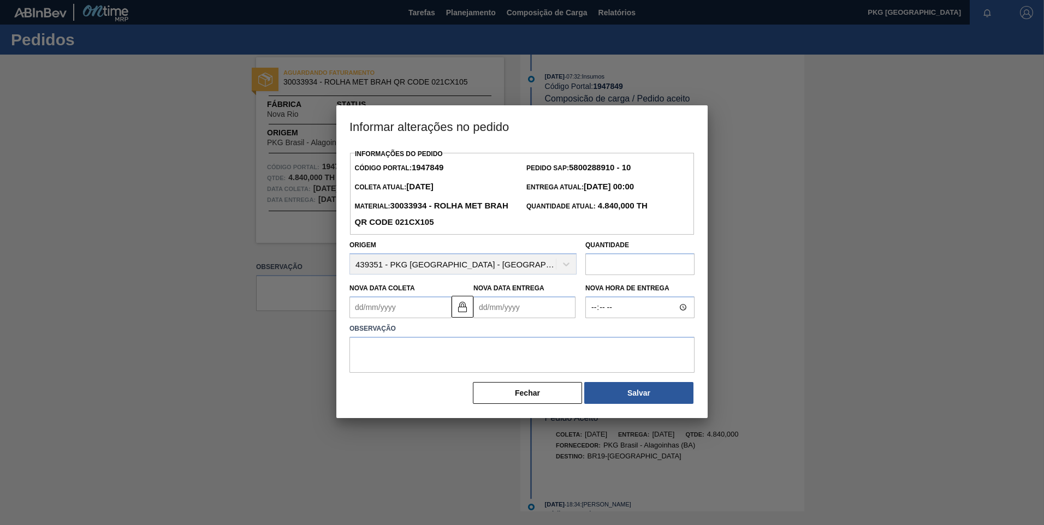
click at [232, 180] on div at bounding box center [522, 262] width 1044 height 525
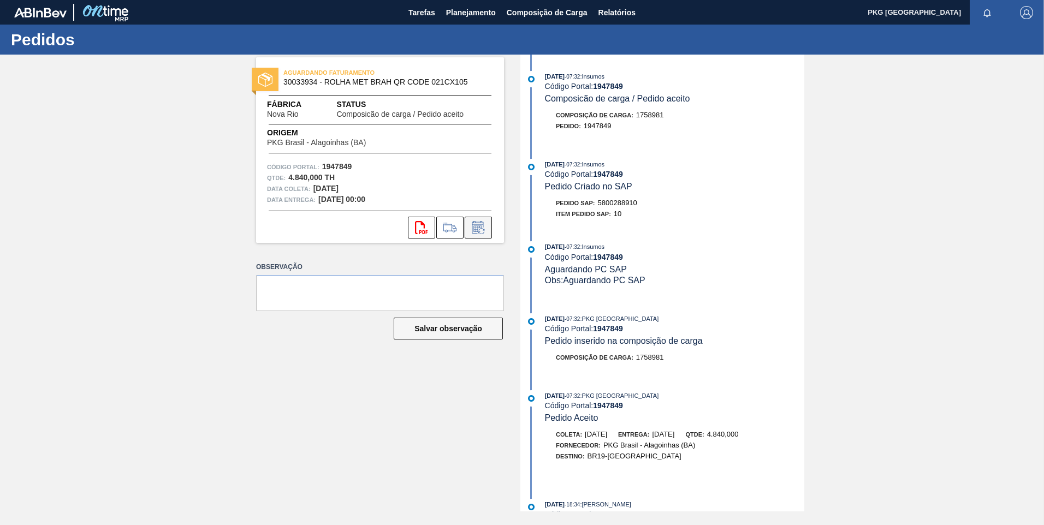
click at [485, 228] on icon at bounding box center [478, 227] width 17 height 13
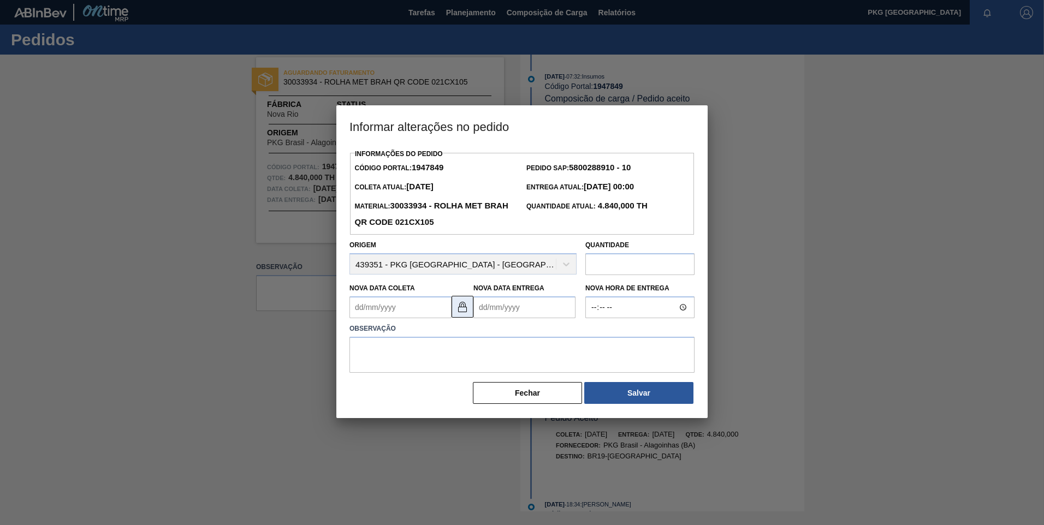
click at [453, 313] on button at bounding box center [463, 307] width 22 height 22
click at [464, 311] on img at bounding box center [462, 306] width 13 height 13
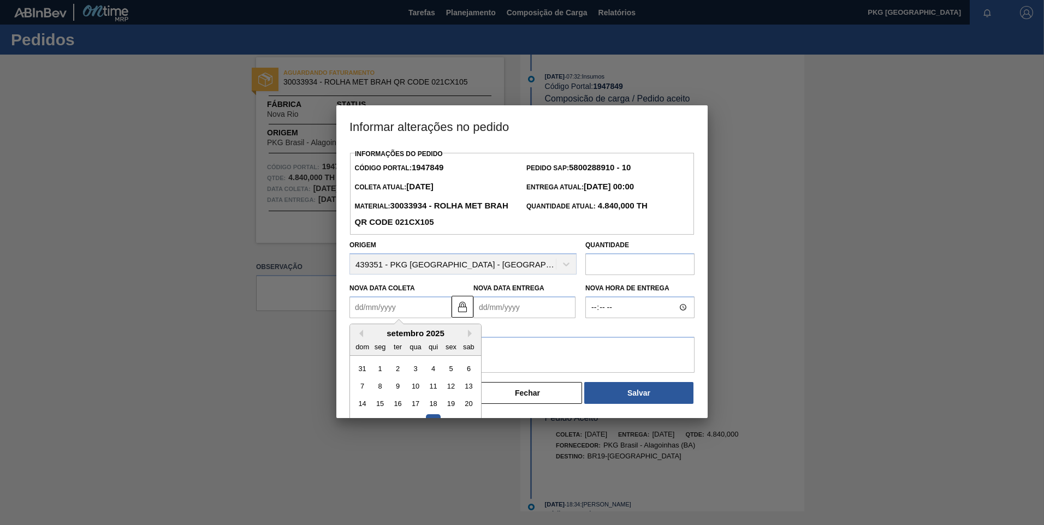
click at [417, 305] on Coleta1947849 "Nova Data Coleta" at bounding box center [400, 307] width 102 height 22
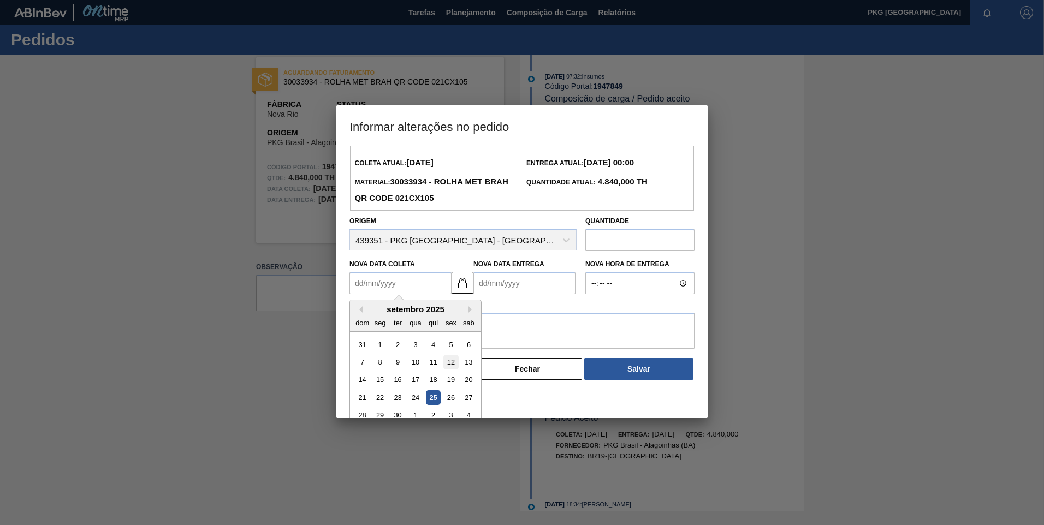
scroll to position [37, 0]
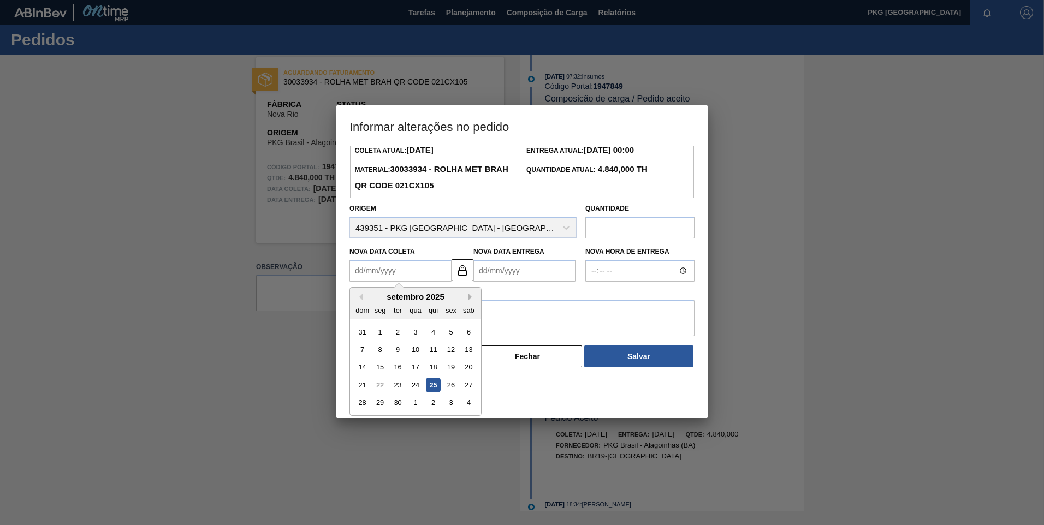
click at [470, 298] on button "Next Month" at bounding box center [472, 297] width 8 height 8
click at [450, 387] on div "24" at bounding box center [450, 385] width 15 height 15
type Coleta1947849 "[DATE]"
type Entrega1947849 "[DATE]"
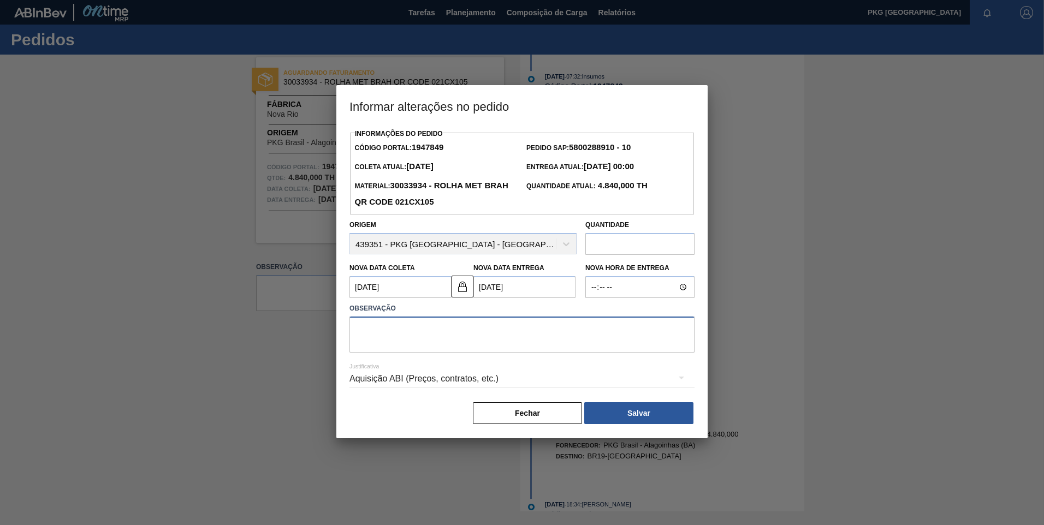
click at [451, 342] on textarea at bounding box center [521, 335] width 345 height 36
type textarea "Ajuste de data"
click at [470, 378] on div "Aquisição ABI (Preços, contratos, etc.)" at bounding box center [521, 379] width 345 height 31
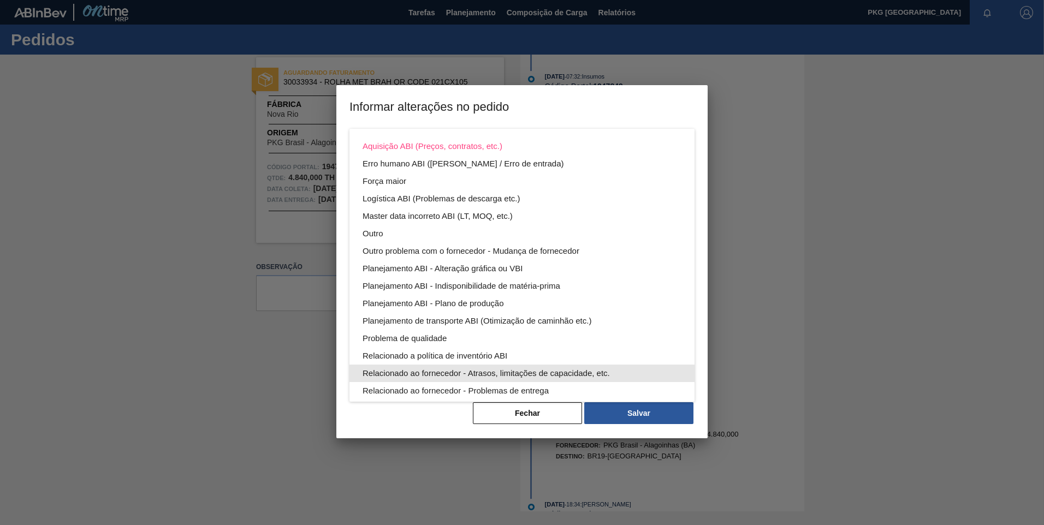
drag, startPoint x: 462, startPoint y: 373, endPoint x: 470, endPoint y: 381, distance: 10.0
click at [462, 374] on div "Relacionado ao fornecedor - Atrasos, limitações de capacidade, etc." at bounding box center [522, 373] width 319 height 17
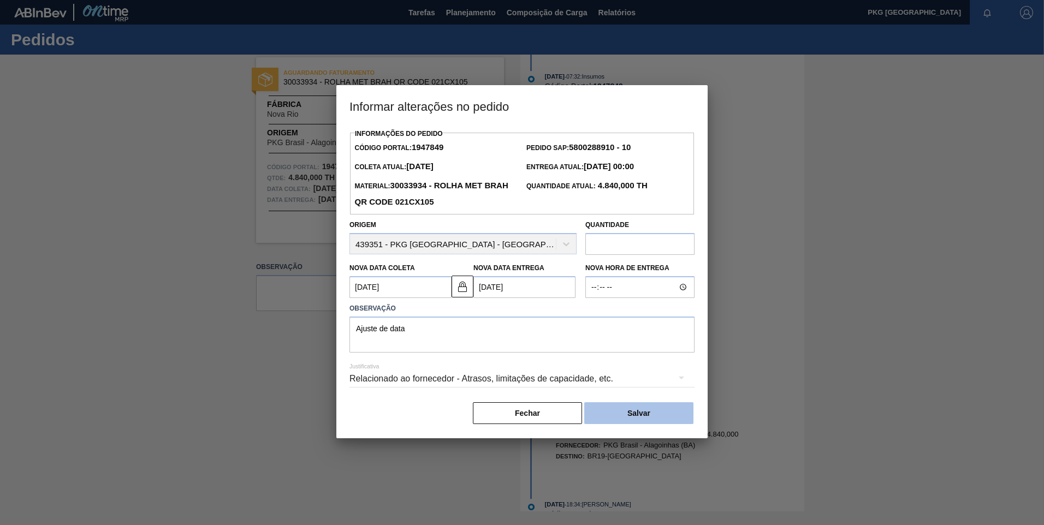
click at [645, 420] on button "Salvar" at bounding box center [638, 413] width 109 height 22
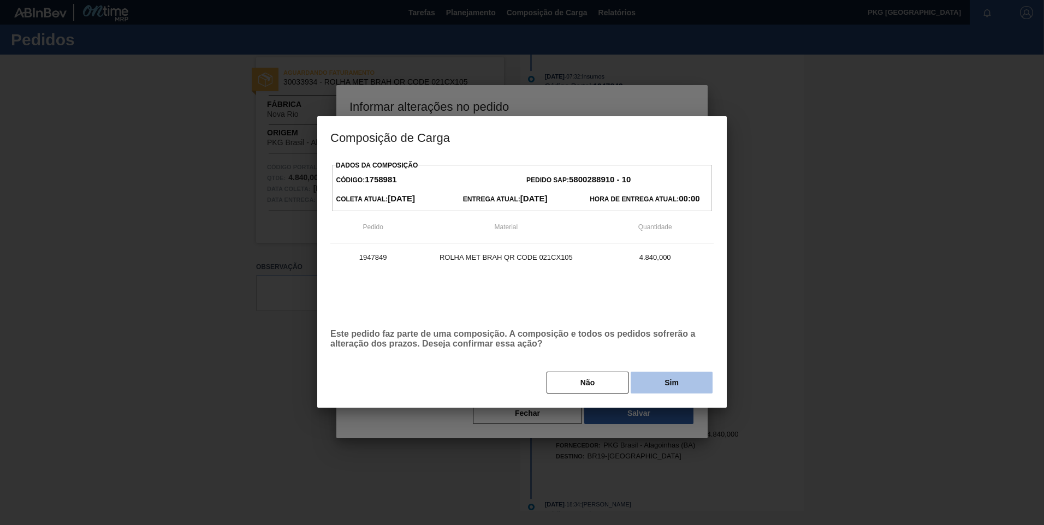
click at [669, 381] on button "Sim" at bounding box center [672, 383] width 82 height 22
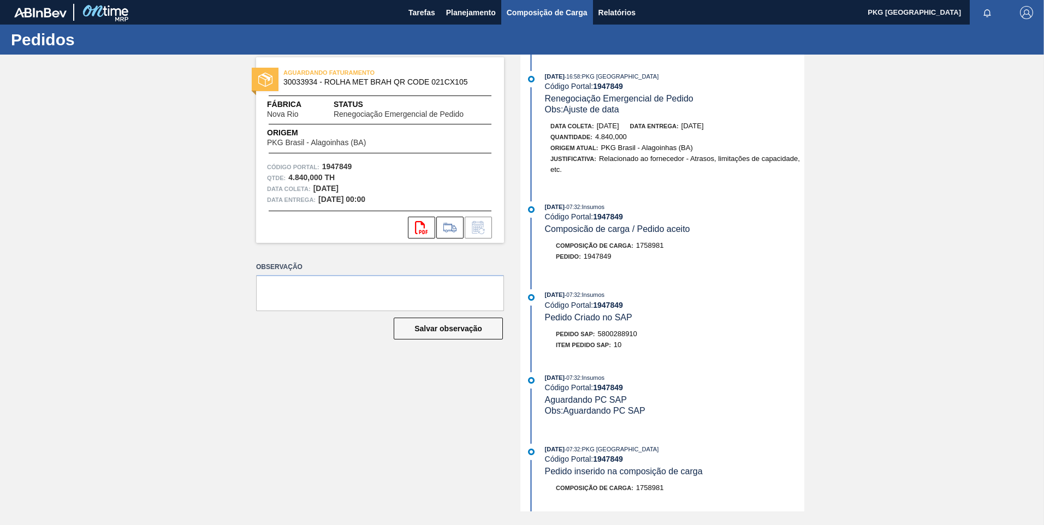
click at [541, 15] on span "Composição de Carga" at bounding box center [547, 12] width 81 height 13
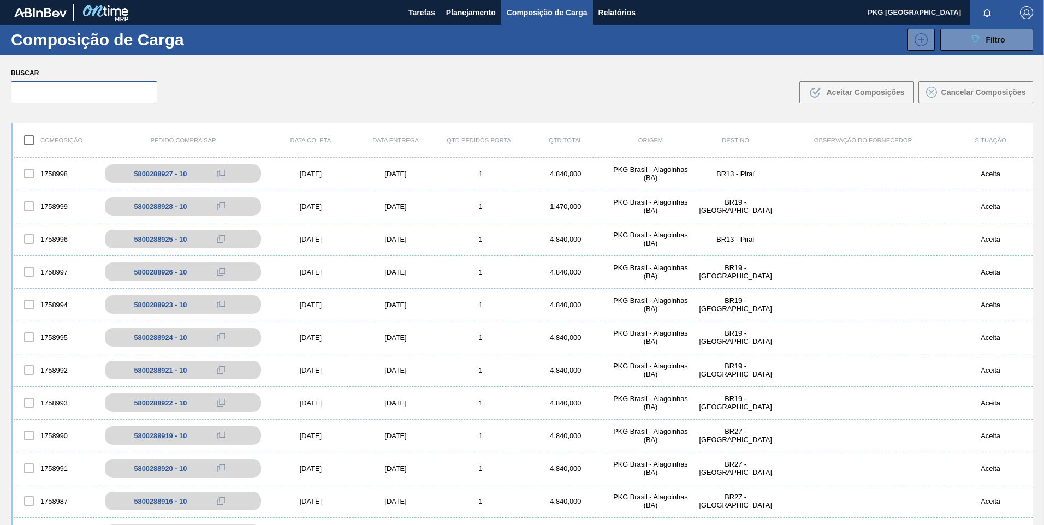
click at [110, 94] on input "text" at bounding box center [84, 92] width 146 height 22
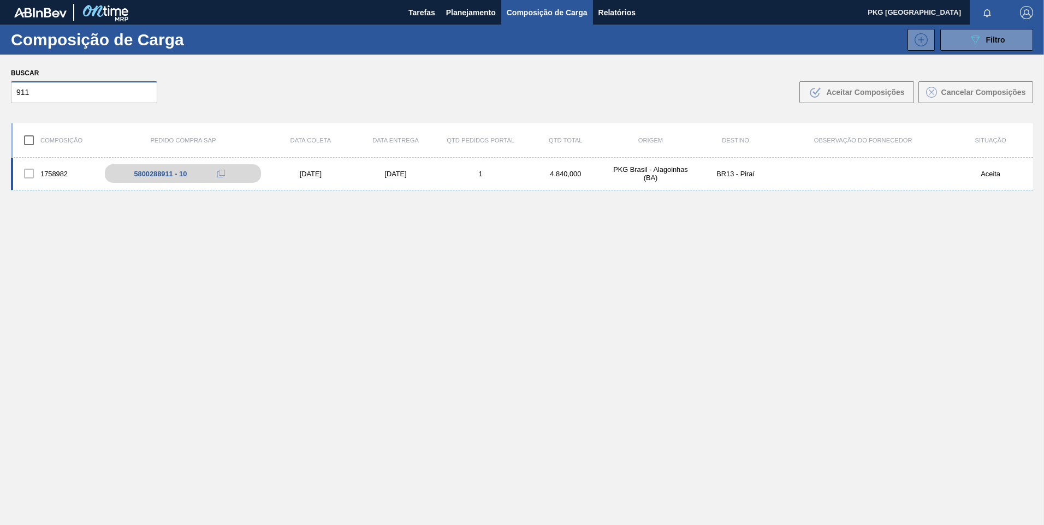
type input "911"
click at [480, 187] on div "1758982 5800288911 - 10 [DATE] [DATE] 1 4.840,000 PKG [GEOGRAPHIC_DATA] - [GEOG…" at bounding box center [522, 174] width 1022 height 33
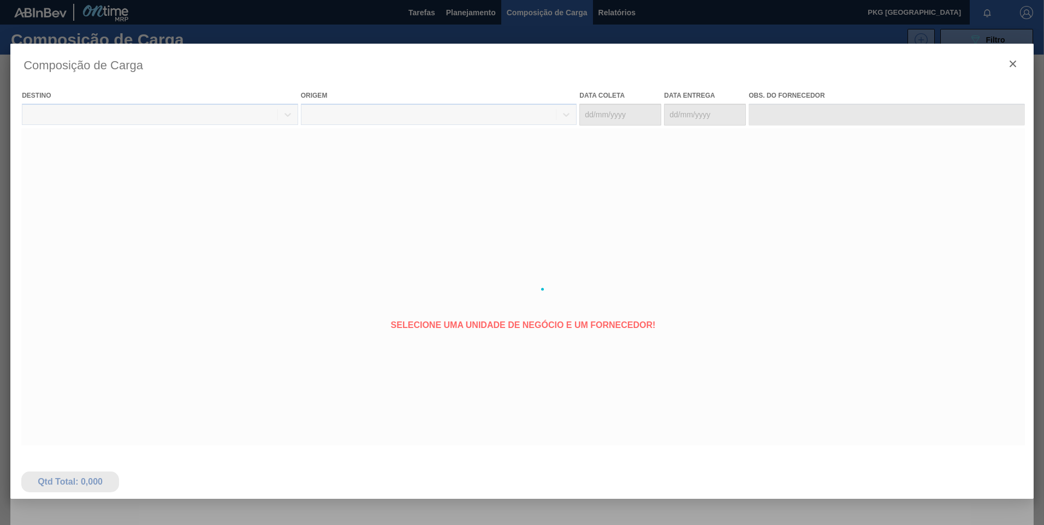
click at [418, 175] on div at bounding box center [521, 289] width 1023 height 491
type coleta "[DATE]"
type entrega "[DATE]"
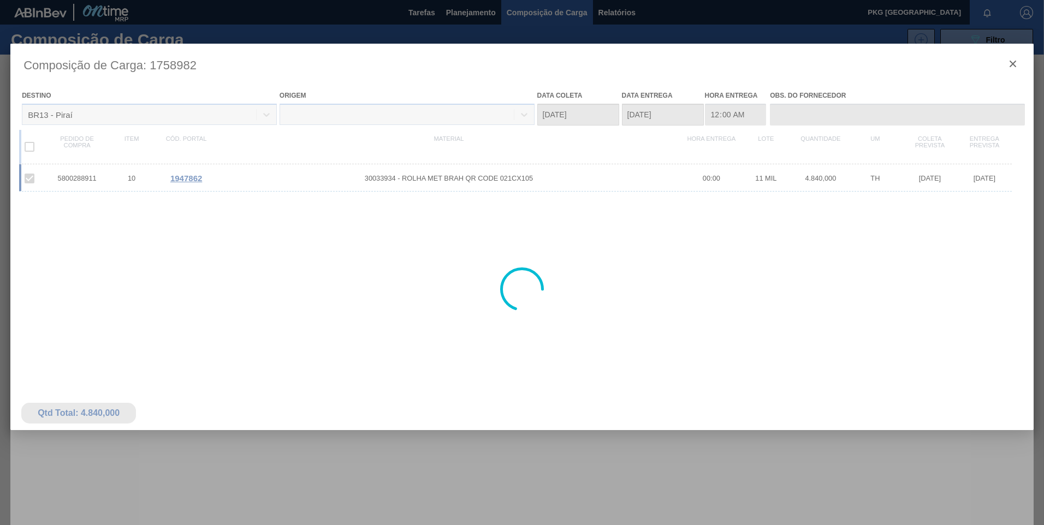
click at [461, 177] on span "30033934 - ROLHA MET BRAH QR CODE 021CX105" at bounding box center [448, 178] width 471 height 8
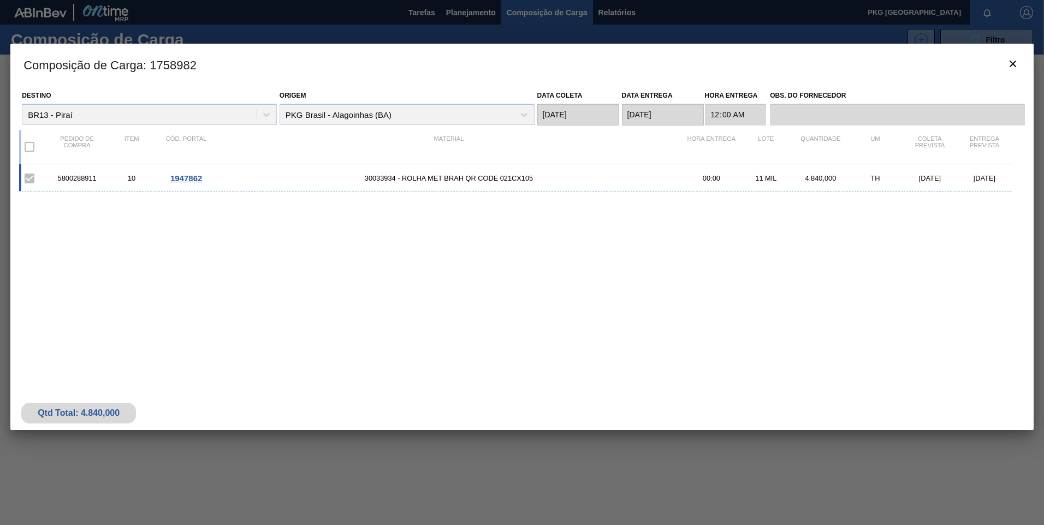
click at [459, 178] on span "30033934 - ROLHA MET BRAH QR CODE 021CX105" at bounding box center [448, 178] width 471 height 8
click at [189, 182] on span "1947862" at bounding box center [186, 178] width 32 height 9
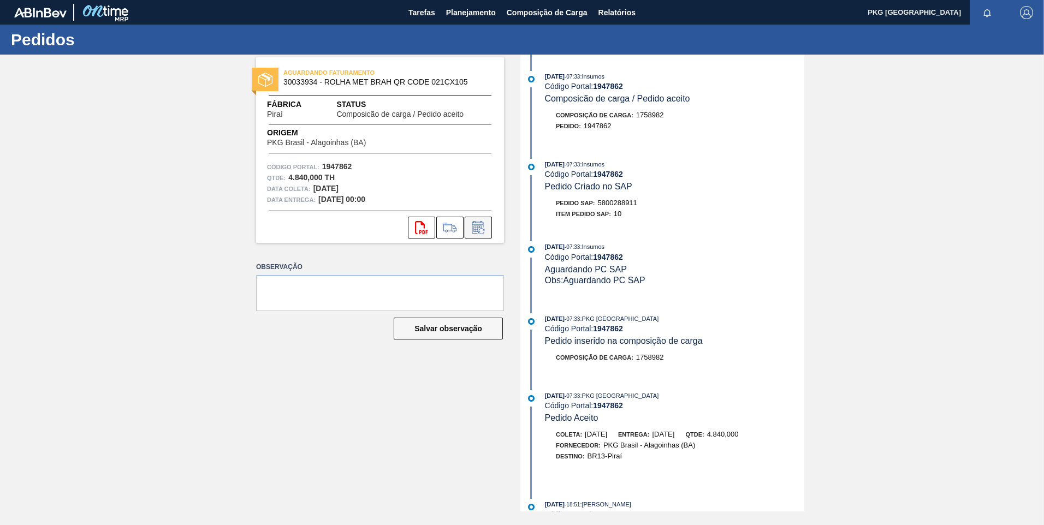
click at [477, 228] on icon at bounding box center [477, 229] width 8 height 7
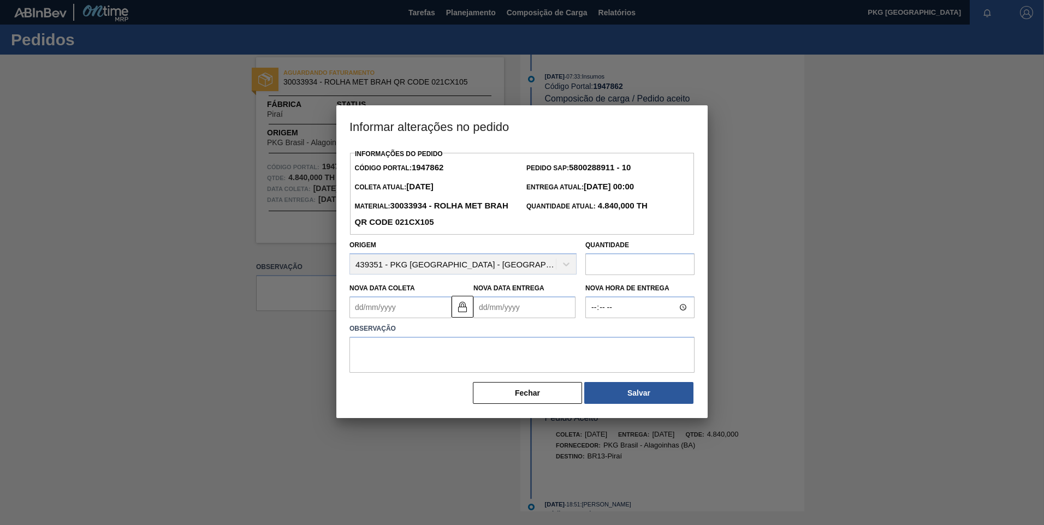
click at [413, 311] on Coleta1947862 "Nova Data Coleta" at bounding box center [400, 307] width 102 height 22
type Coleta1947862 "2"
type Entrega1947862 "[DATE]"
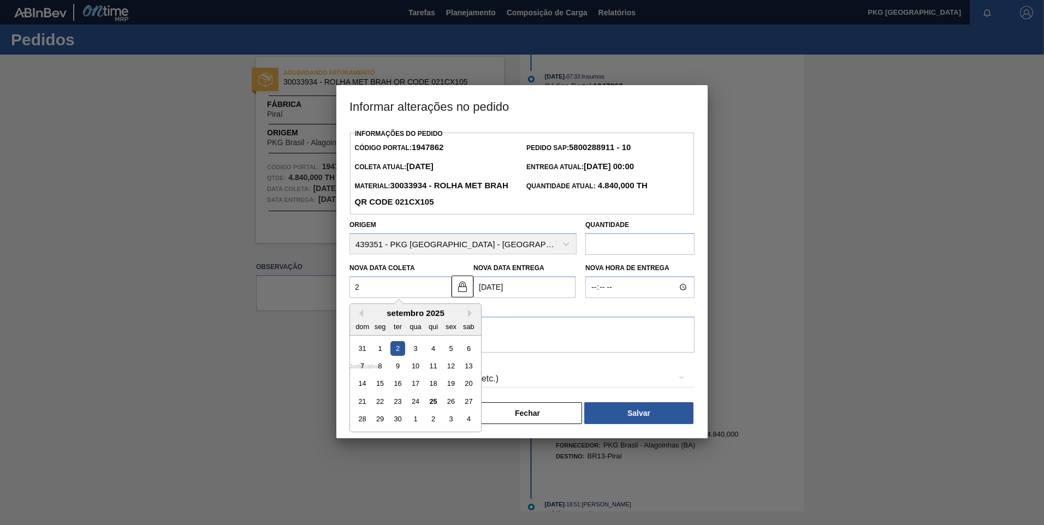
type Coleta1947862 "27"
type Entrega1947862 "[DATE]"
type Coleta1947862 "2710"
type Entrega1947862 "[DATE]"
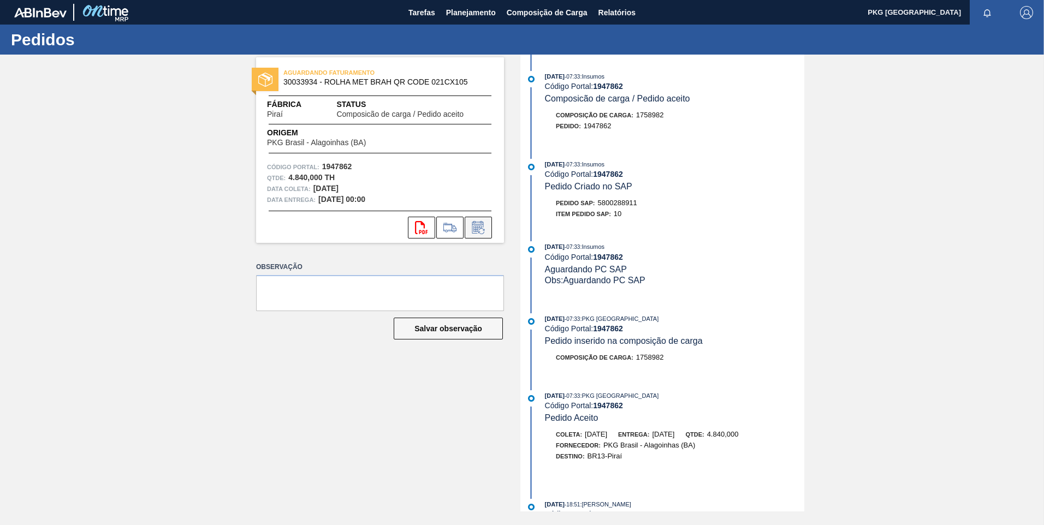
click at [476, 232] on icon at bounding box center [477, 229] width 8 height 7
click at [474, 233] on icon at bounding box center [478, 227] width 17 height 13
click at [483, 224] on icon at bounding box center [477, 227] width 11 height 13
click at [482, 228] on icon at bounding box center [478, 227] width 17 height 13
click at [482, 228] on icon at bounding box center [481, 231] width 6 height 6
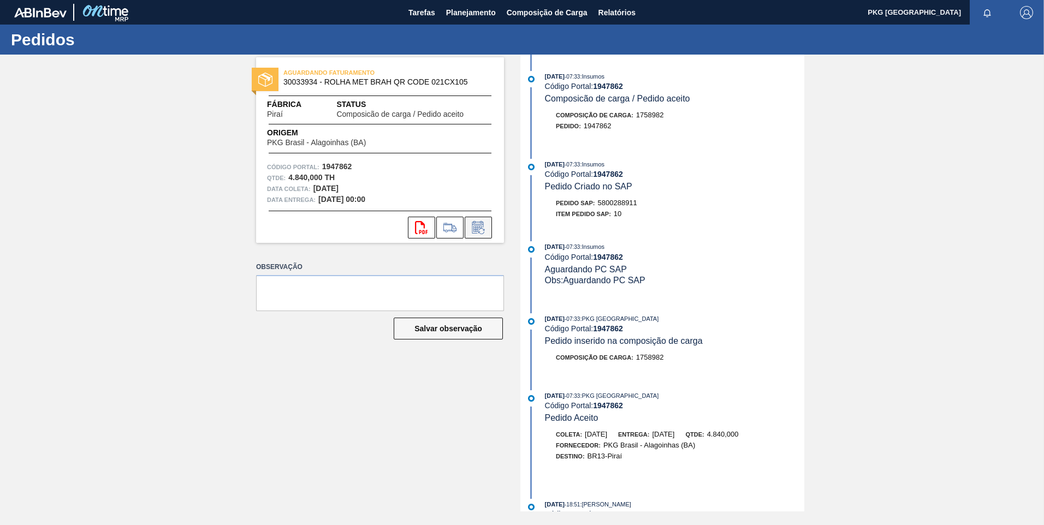
click at [482, 228] on icon at bounding box center [481, 231] width 6 height 6
click at [535, 16] on span "Composição de Carga" at bounding box center [547, 12] width 81 height 13
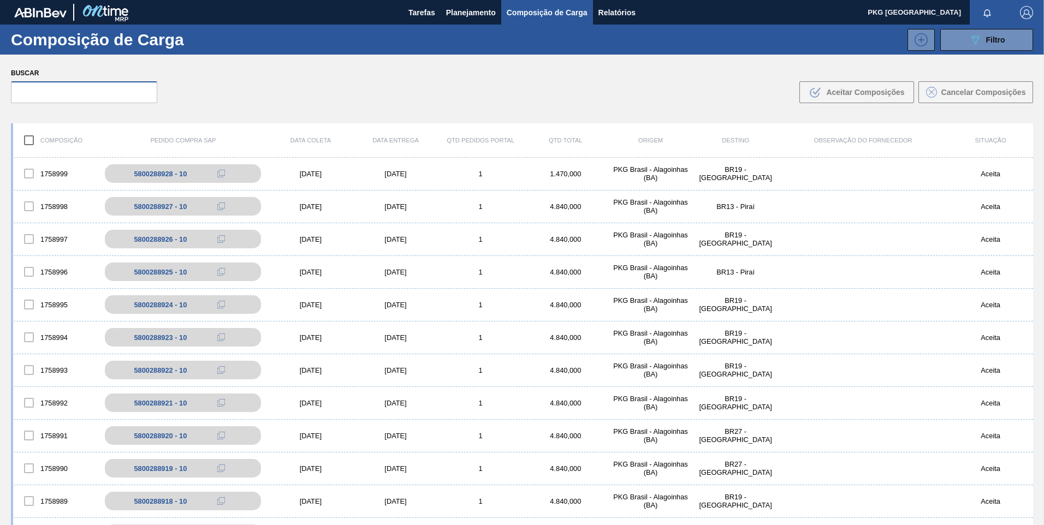
click at [104, 93] on input "text" at bounding box center [84, 92] width 146 height 22
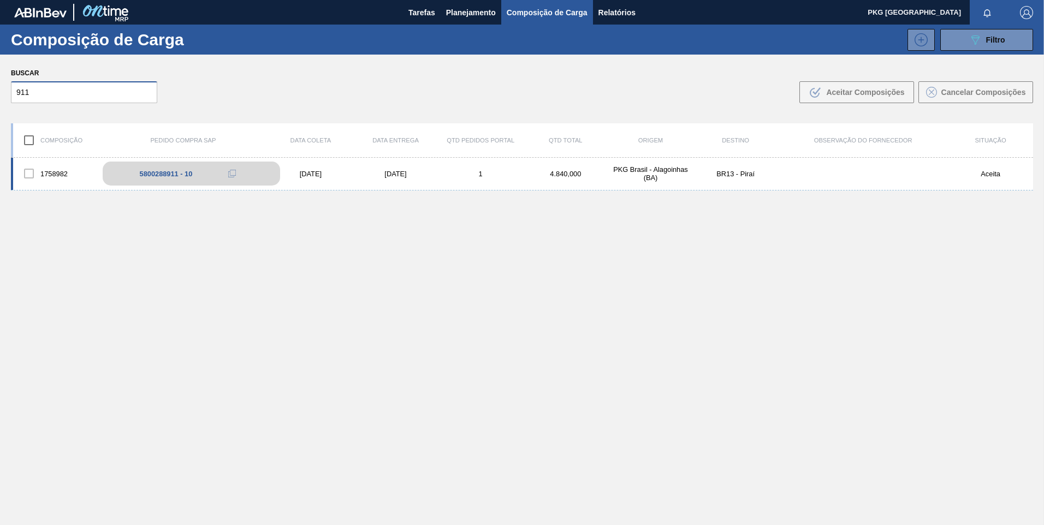
type input "911"
click at [181, 172] on div "5800288911 - 10" at bounding box center [166, 174] width 53 height 8
click at [163, 175] on div "5800288911 - 10" at bounding box center [166, 174] width 53 height 8
click at [355, 178] on div "1758982 5800288911 - 10 [DATE] [DATE] 1 4.840,000 PKG [GEOGRAPHIC_DATA] - [GEOG…" at bounding box center [522, 174] width 1022 height 33
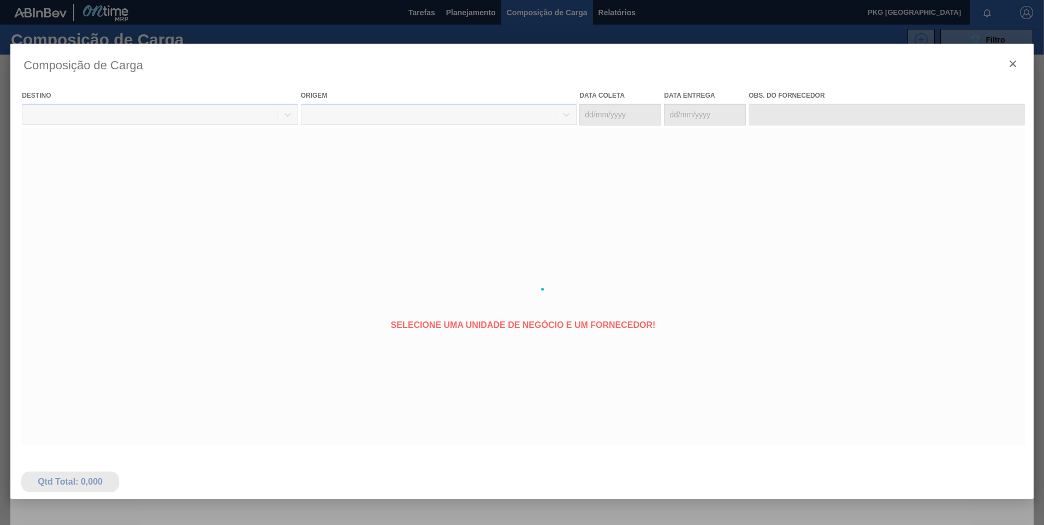
type coleta "[DATE]"
type entrega "[DATE]"
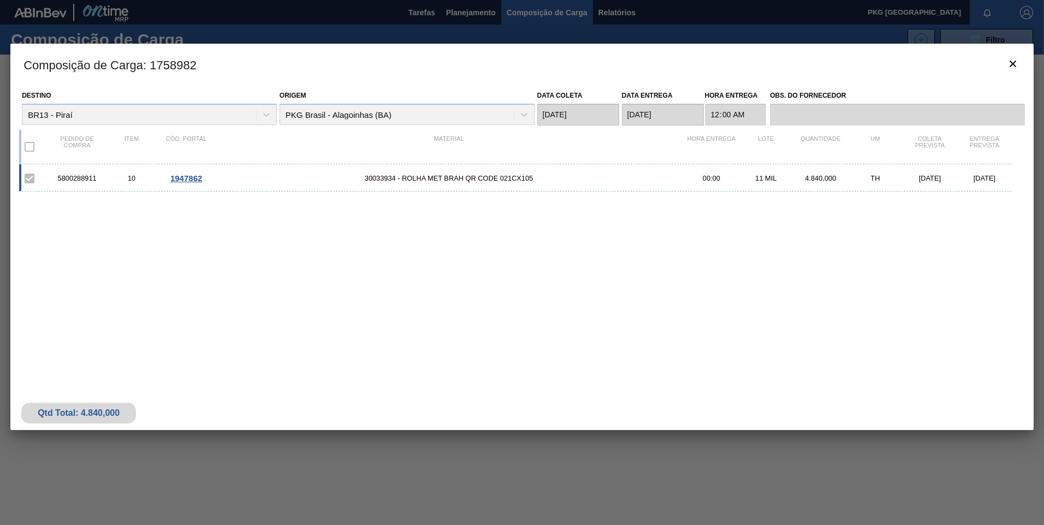
click at [189, 177] on span "1947862" at bounding box center [186, 178] width 32 height 9
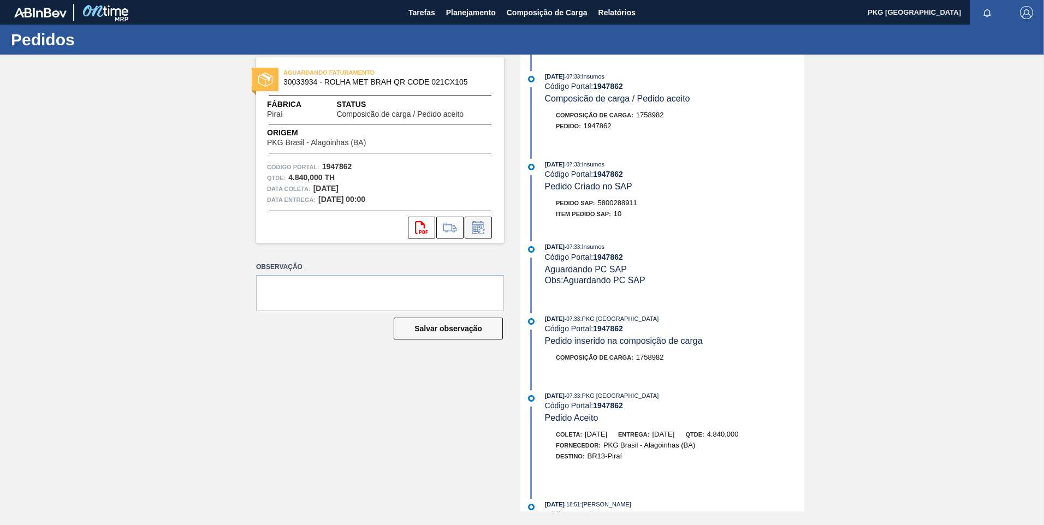
click at [478, 224] on icon at bounding box center [477, 227] width 11 height 13
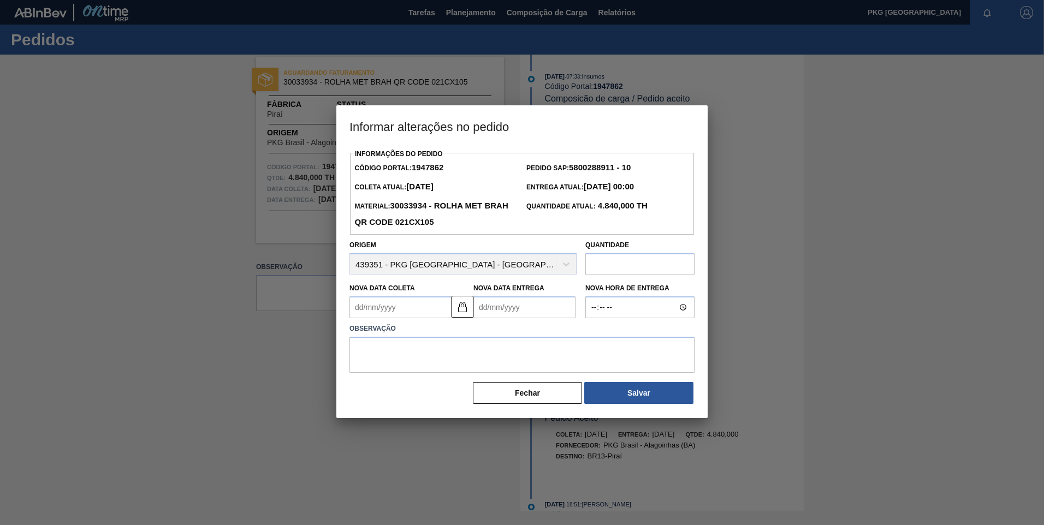
click at [401, 312] on Coleta1947862 "Nova Data Coleta" at bounding box center [400, 307] width 102 height 22
click at [471, 332] on button "Next Month" at bounding box center [472, 334] width 8 height 8
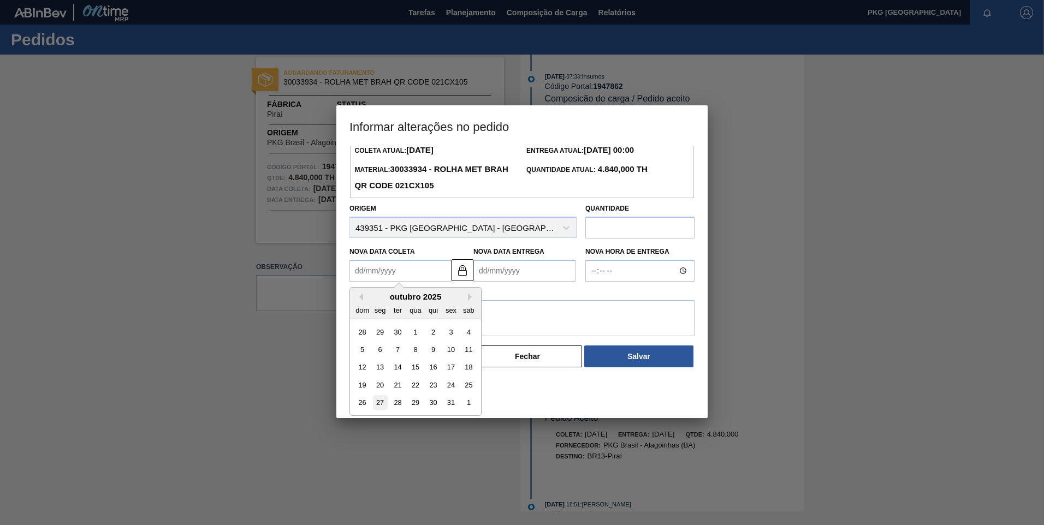
click at [381, 402] on div "27" at bounding box center [380, 403] width 15 height 15
type Coleta1947862 "[DATE]"
type Entrega1947862 "[DATE]"
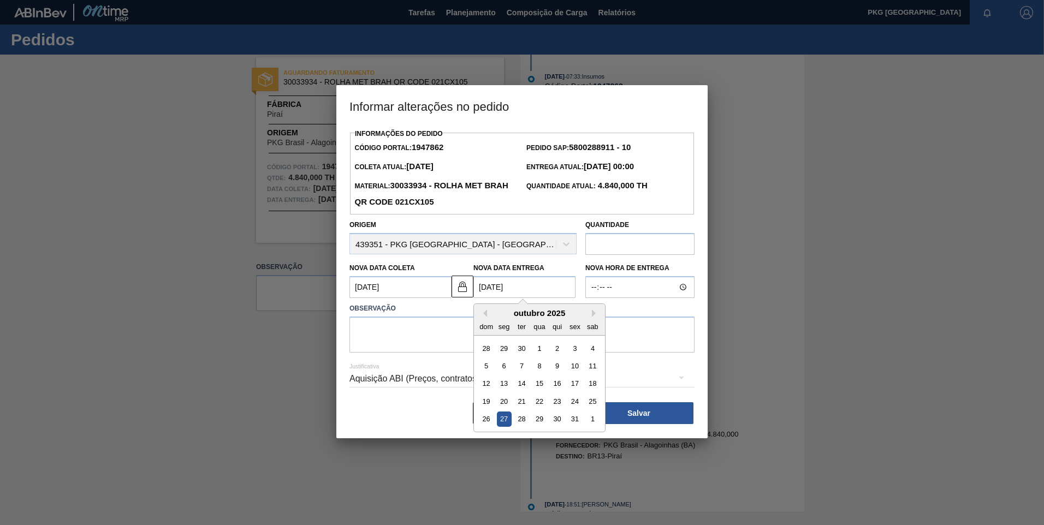
click at [514, 288] on Entrega1947862 "[DATE]" at bounding box center [524, 287] width 102 height 22
click at [525, 420] on div "28" at bounding box center [521, 419] width 15 height 15
type Coleta1947862 "[DATE]"
type Entrega1947862 "[DATE]"
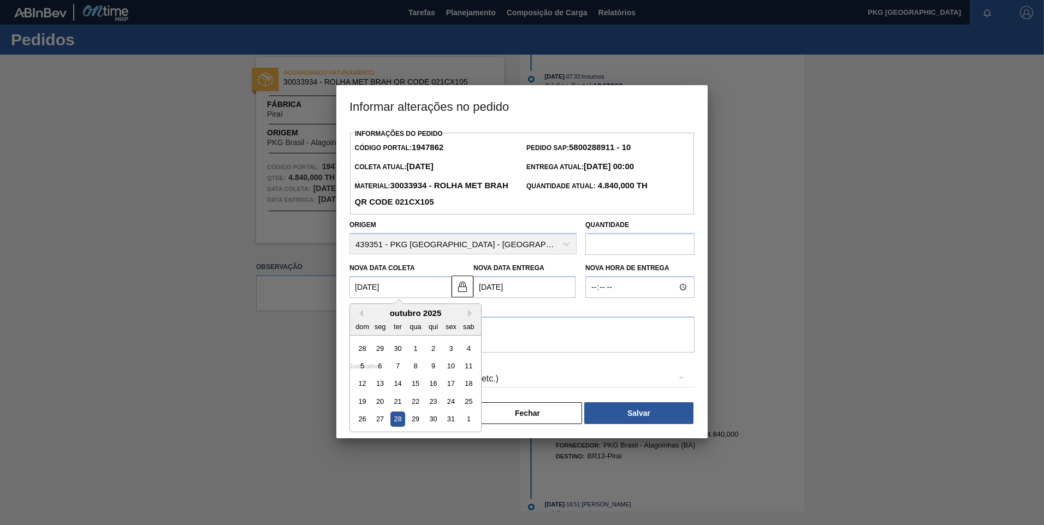
drag, startPoint x: 389, startPoint y: 294, endPoint x: 418, endPoint y: 319, distance: 37.9
click at [390, 294] on Coleta1947862 "[DATE]" at bounding box center [400, 287] width 102 height 22
click at [383, 419] on div "27" at bounding box center [380, 419] width 15 height 15
type Coleta1947862 "[DATE]"
type Entrega1947862 "[DATE]"
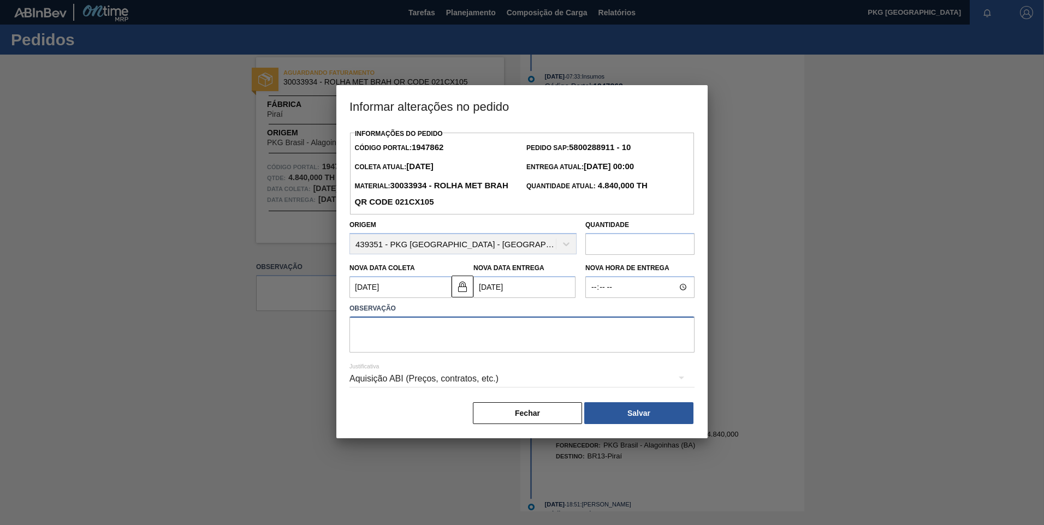
click at [423, 329] on textarea at bounding box center [521, 335] width 345 height 36
type textarea "Ajuste de data"
click at [407, 383] on div "Aquisição ABI (Preços, contratos, etc.)" at bounding box center [521, 379] width 345 height 31
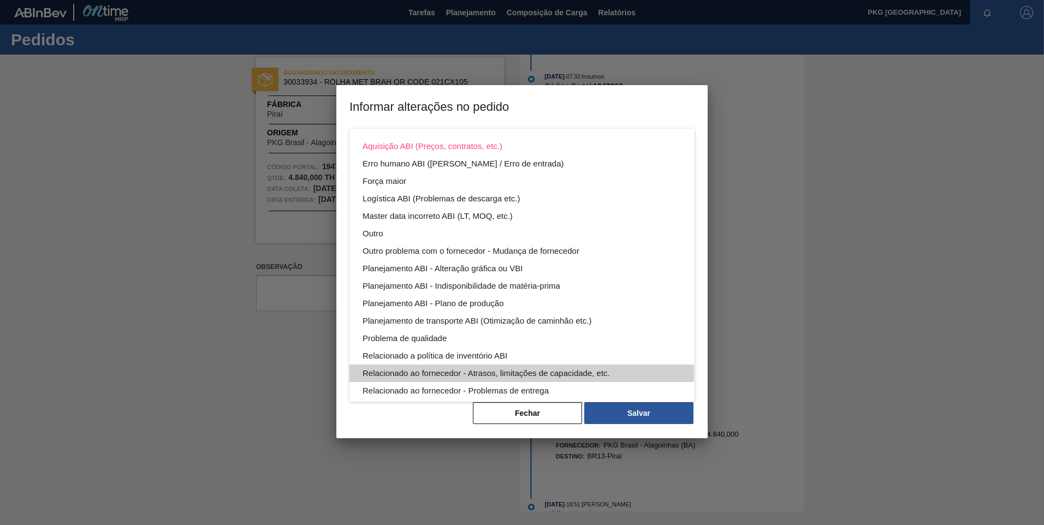
click at [459, 378] on div "Relacionado ao fornecedor - Atrasos, limitações de capacidade, etc." at bounding box center [522, 373] width 319 height 17
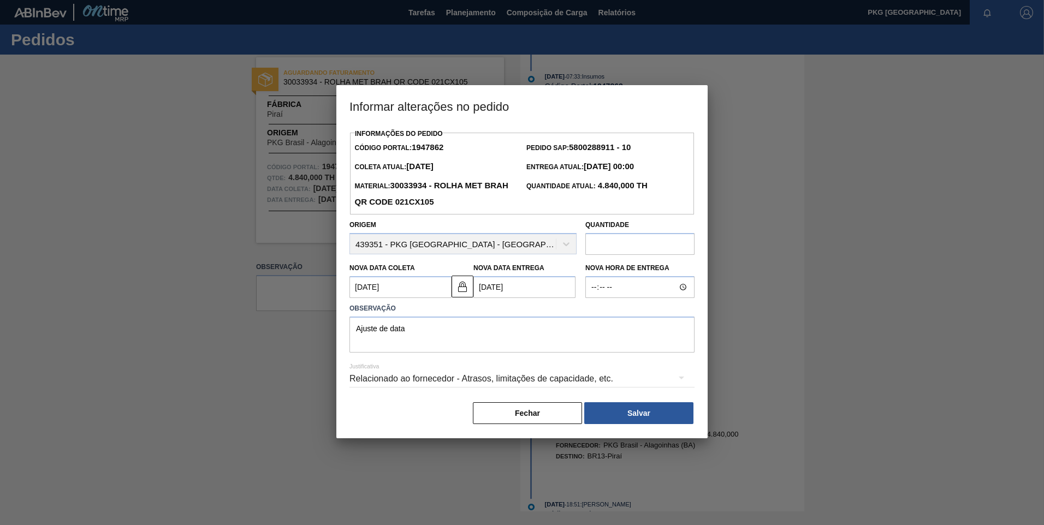
click at [625, 414] on button "Salvar" at bounding box center [638, 413] width 109 height 22
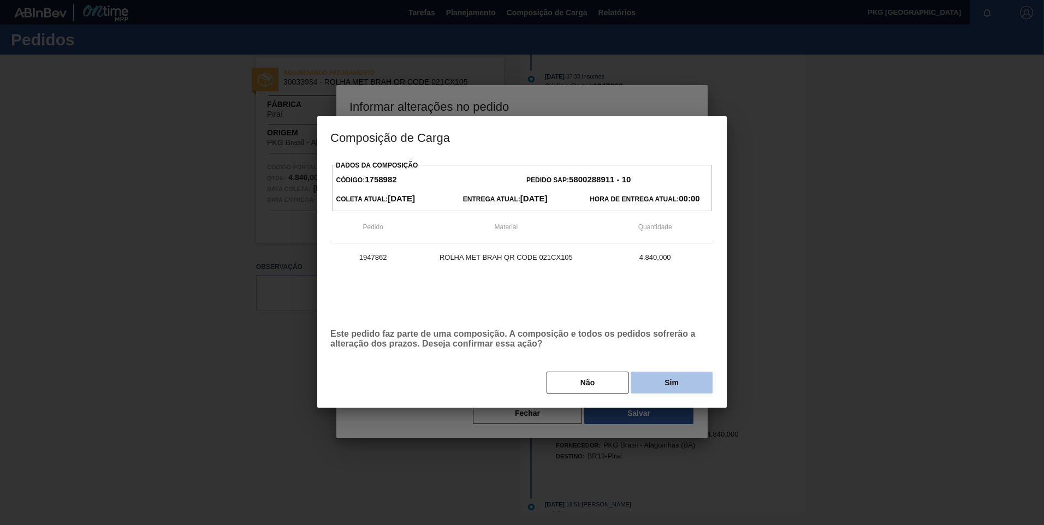
click at [671, 373] on button "Sim" at bounding box center [672, 383] width 82 height 22
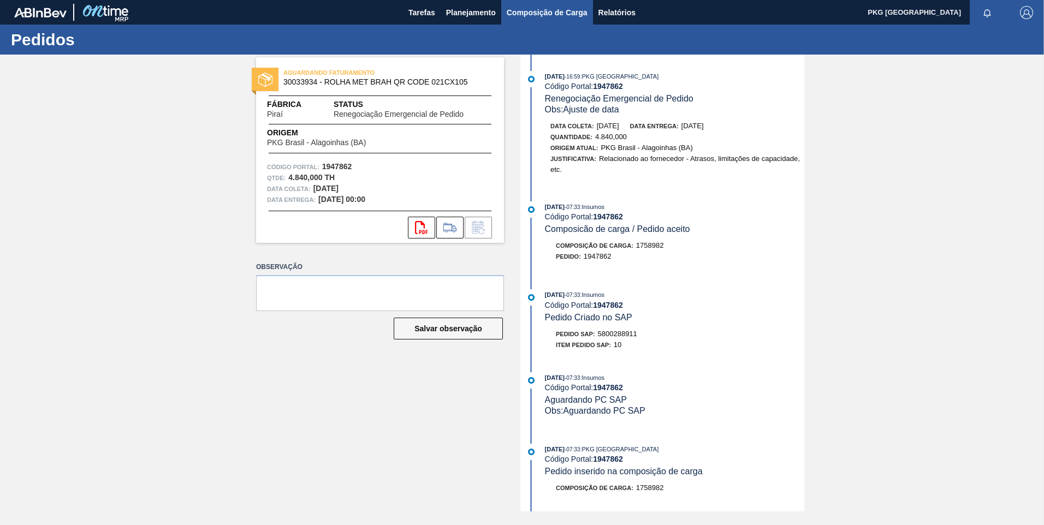
click at [525, 20] on button "Composição de Carga" at bounding box center [547, 12] width 92 height 25
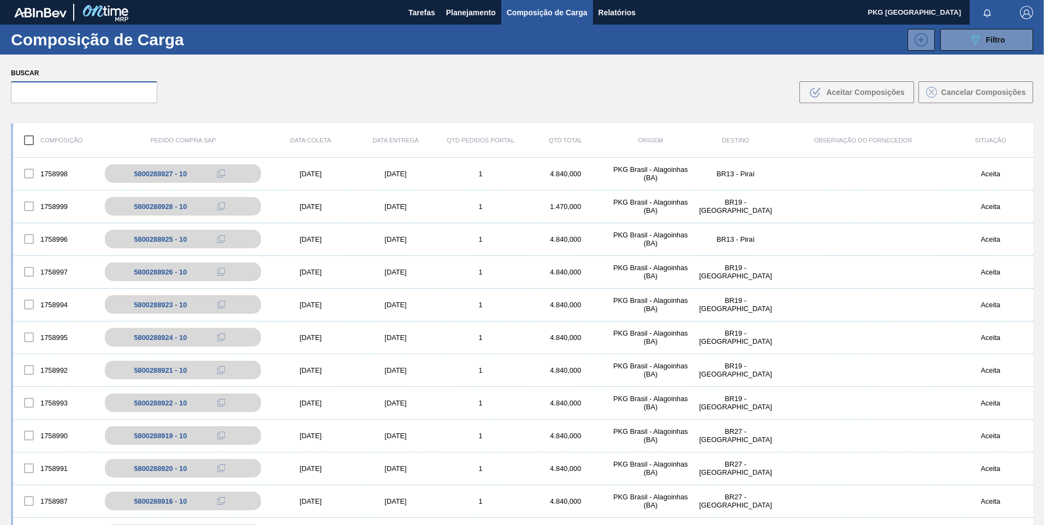
click at [97, 96] on input "text" at bounding box center [84, 92] width 146 height 22
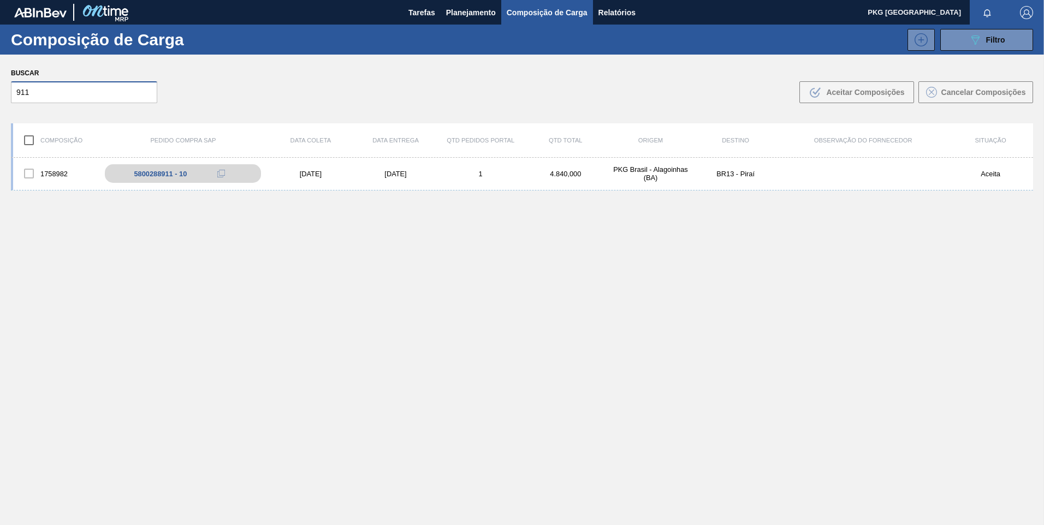
type input "911"
click at [393, 175] on div "[DATE]" at bounding box center [395, 174] width 85 height 8
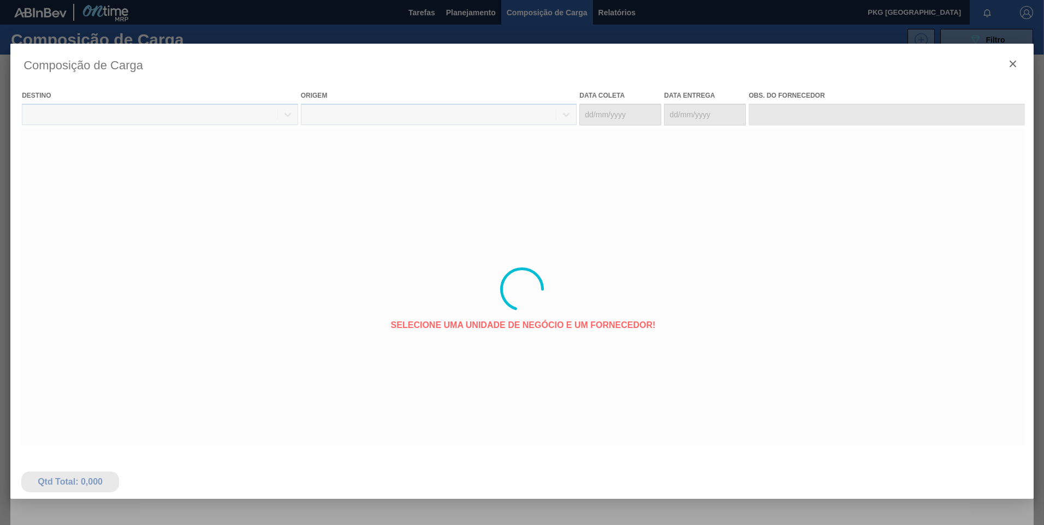
type coleta "[DATE]"
type entrega "[DATE]"
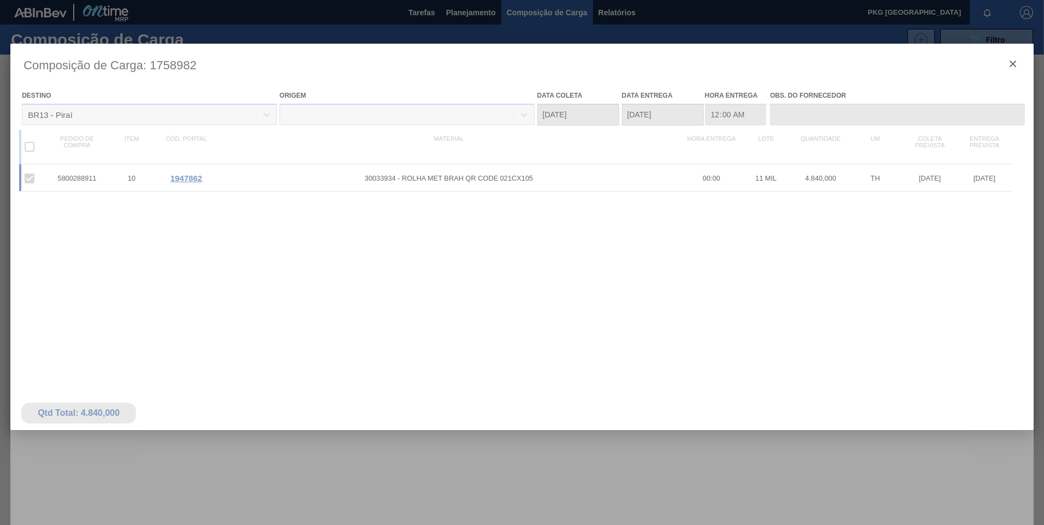
click at [187, 180] on div at bounding box center [521, 289] width 1023 height 491
click at [192, 179] on div at bounding box center [521, 289] width 1023 height 491
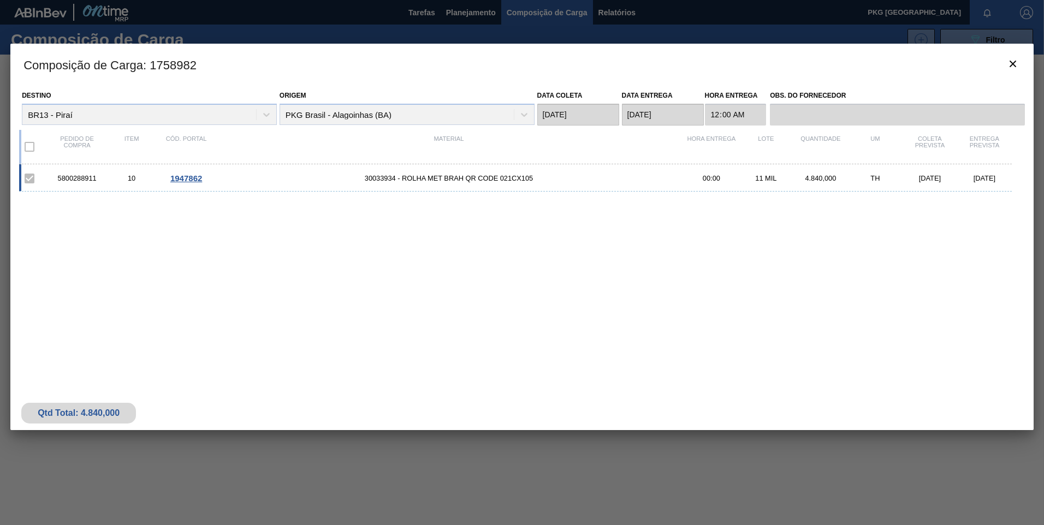
click at [129, 114] on div "Destino BR13 - Piraí" at bounding box center [149, 106] width 255 height 37
drag, startPoint x: 541, startPoint y: 10, endPoint x: 407, endPoint y: 40, distance: 137.5
click at [541, 11] on div at bounding box center [522, 262] width 1044 height 525
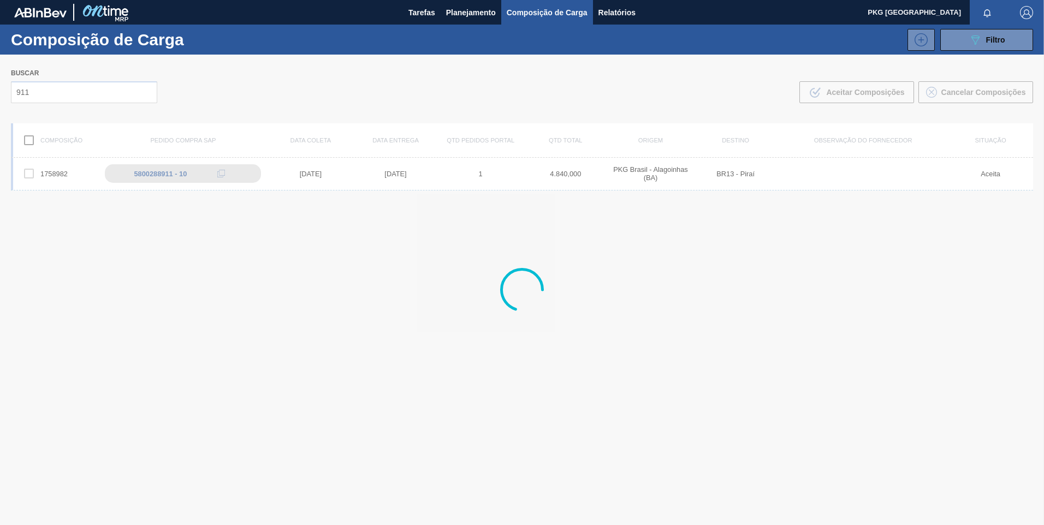
click at [76, 92] on div at bounding box center [522, 290] width 1044 height 471
click at [16, 85] on div at bounding box center [522, 290] width 1044 height 471
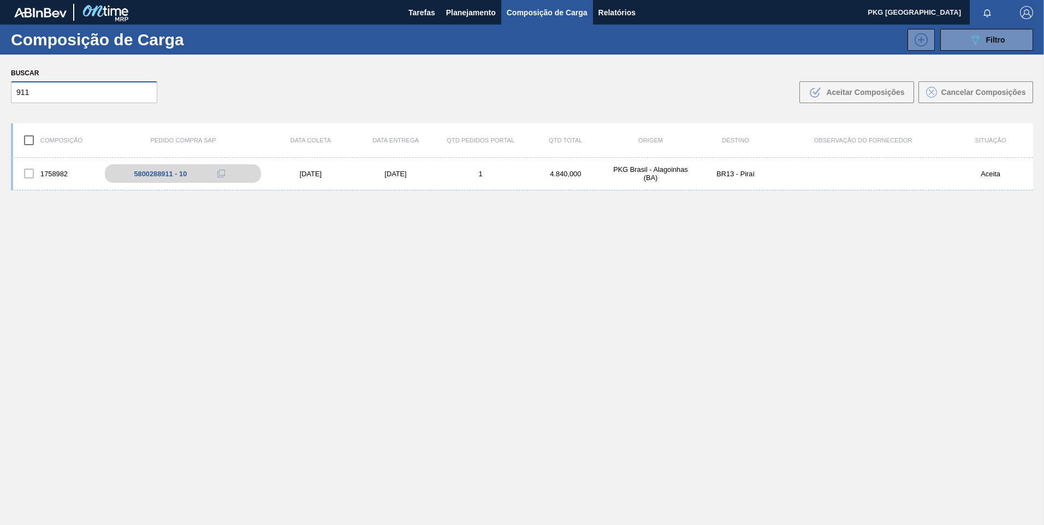
click at [51, 88] on input "911" at bounding box center [84, 92] width 146 height 22
type input "9"
type input "912"
click at [169, 175] on div "5800288912 - 10" at bounding box center [166, 174] width 53 height 8
click at [176, 177] on div "5800288912 - 10" at bounding box center [166, 174] width 53 height 8
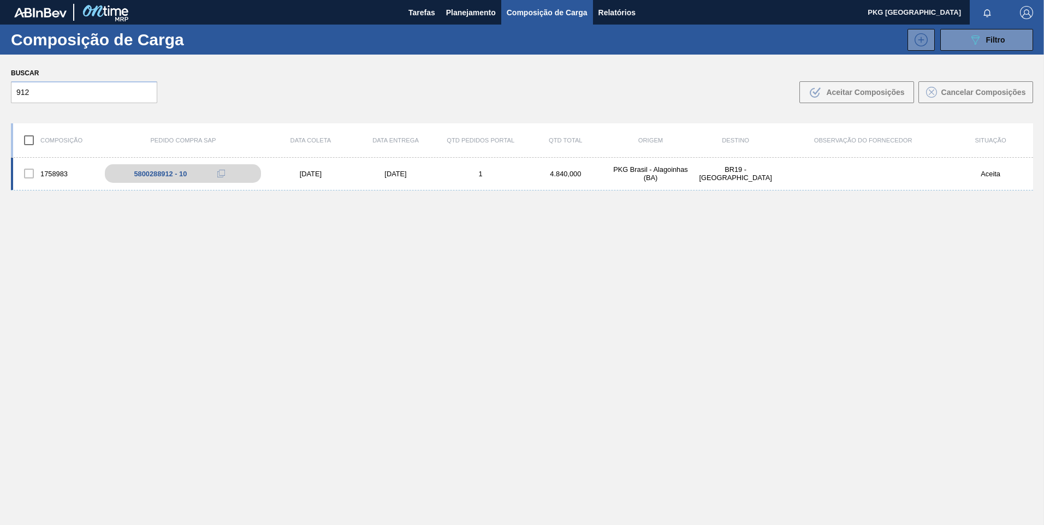
click at [325, 175] on div "[DATE]" at bounding box center [310, 174] width 85 height 8
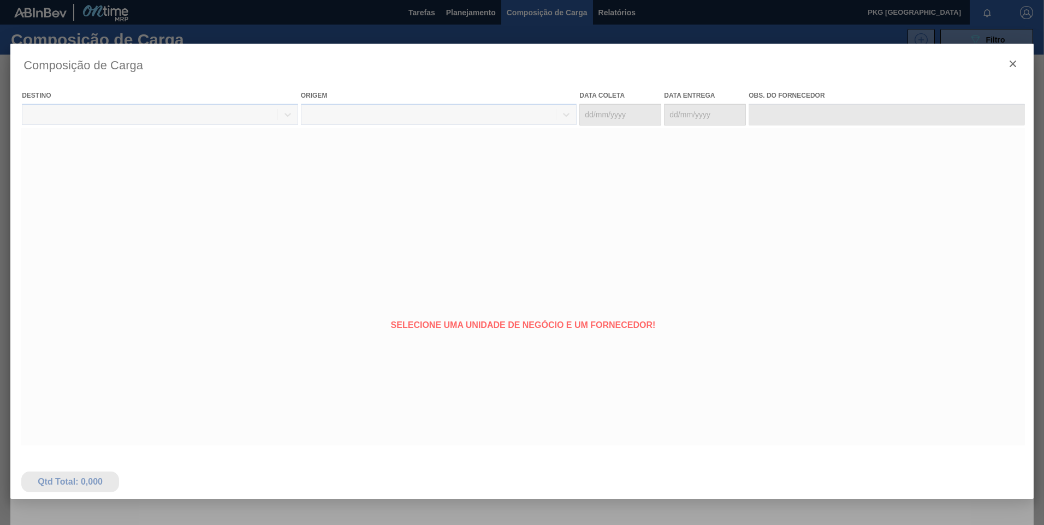
type coleta "[DATE]"
type entrega "[DATE]"
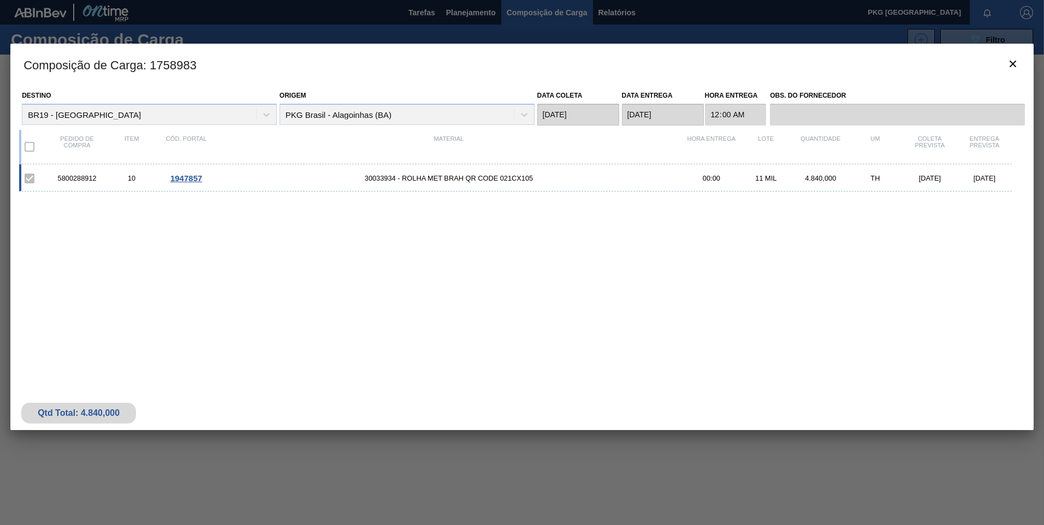
click at [388, 177] on span "30033934 - ROLHA MET BRAH QR CODE 021CX105" at bounding box center [448, 178] width 471 height 8
click at [190, 176] on span "1947857" at bounding box center [186, 178] width 32 height 9
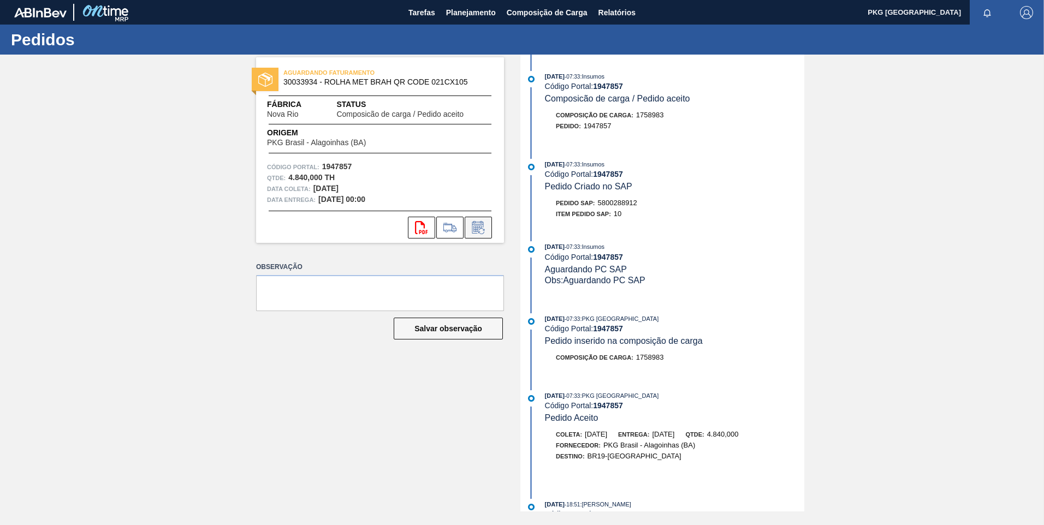
click at [467, 225] on button at bounding box center [478, 228] width 27 height 22
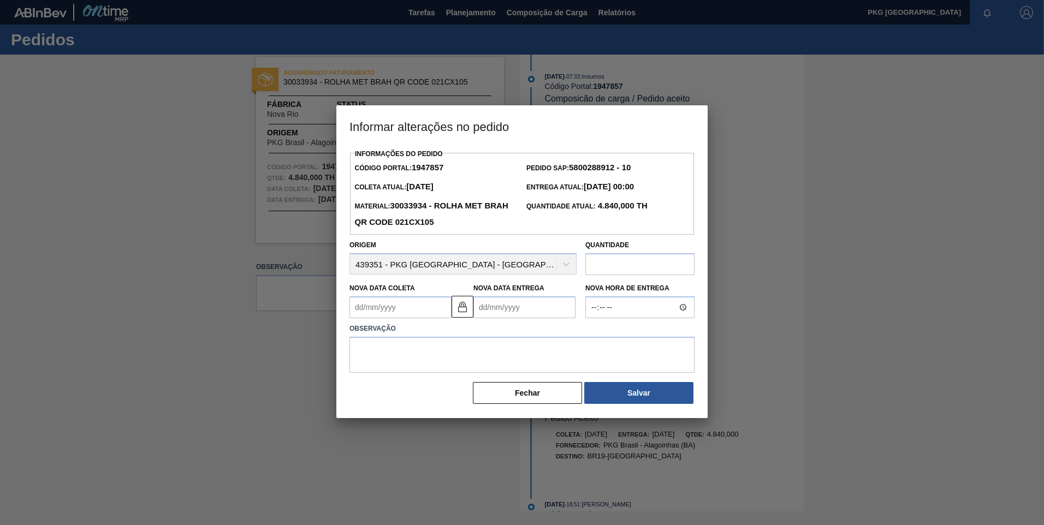
click at [394, 312] on Coleta1947857 "Nova Data Coleta" at bounding box center [400, 307] width 102 height 22
click at [466, 333] on div "setembro 2025" at bounding box center [415, 333] width 131 height 9
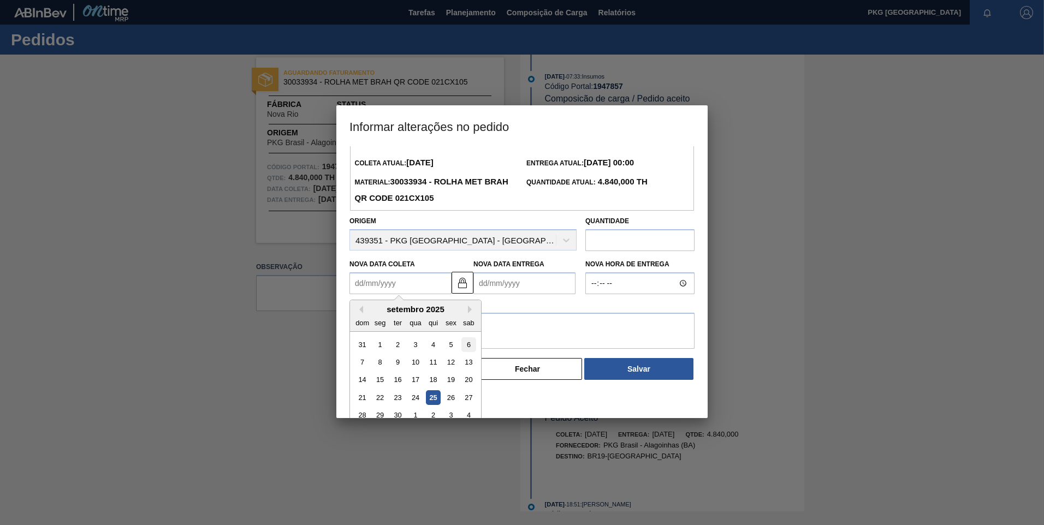
scroll to position [37, 0]
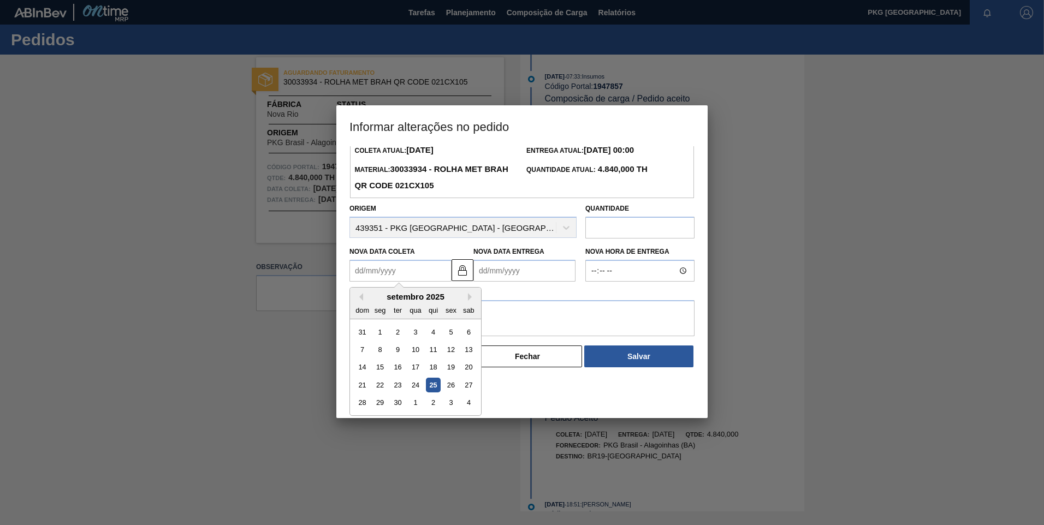
click at [465, 301] on div "setembro 2025" at bounding box center [415, 296] width 131 height 9
click at [472, 300] on button "Next Month" at bounding box center [472, 297] width 8 height 8
click at [419, 402] on div "29" at bounding box center [415, 403] width 15 height 15
type Coleta1947857 "[DATE]"
type Entrega1947857 "[DATE]"
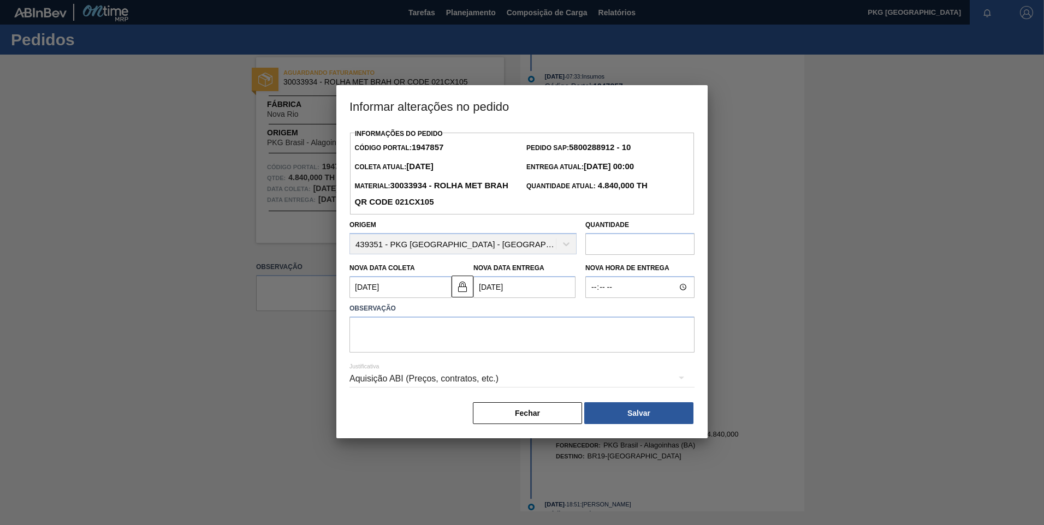
scroll to position [0, 0]
click at [527, 340] on textarea at bounding box center [521, 335] width 345 height 36
type textarea "Ajuste de data"
click at [487, 381] on div "Aquisição ABI (Preços, contratos, etc.)" at bounding box center [521, 379] width 345 height 31
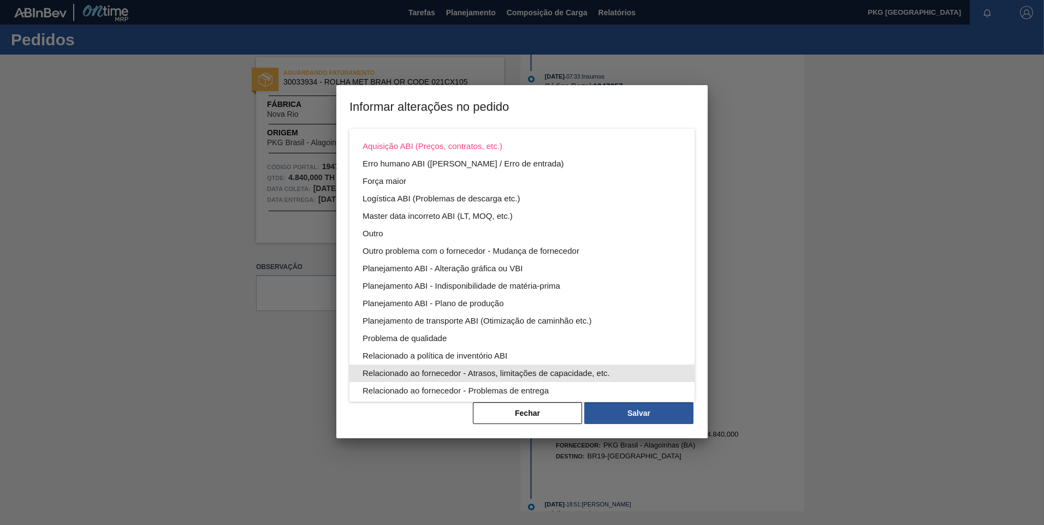
click at [496, 375] on div "Relacionado ao fornecedor - Atrasos, limitações de capacidade, etc." at bounding box center [522, 373] width 319 height 17
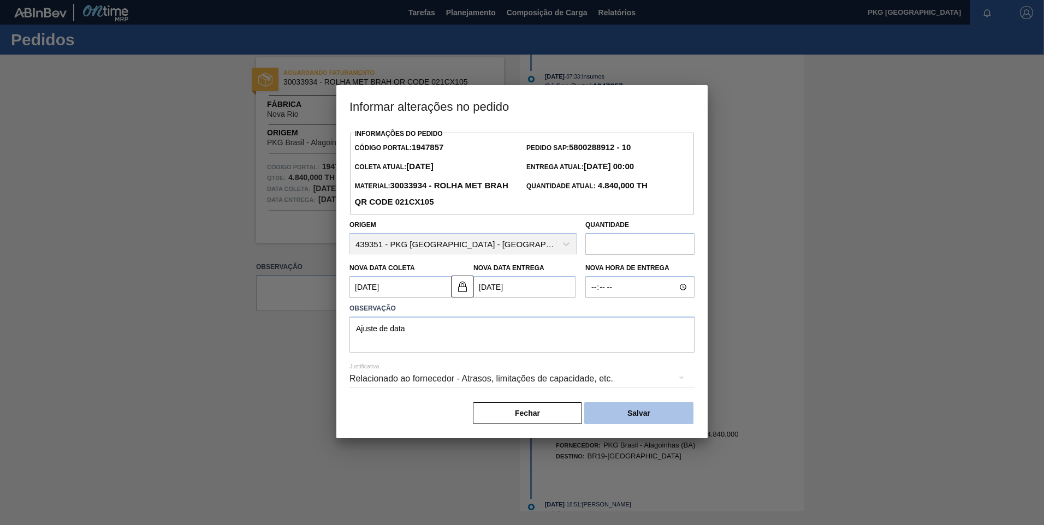
click at [620, 416] on button "Salvar" at bounding box center [638, 413] width 109 height 22
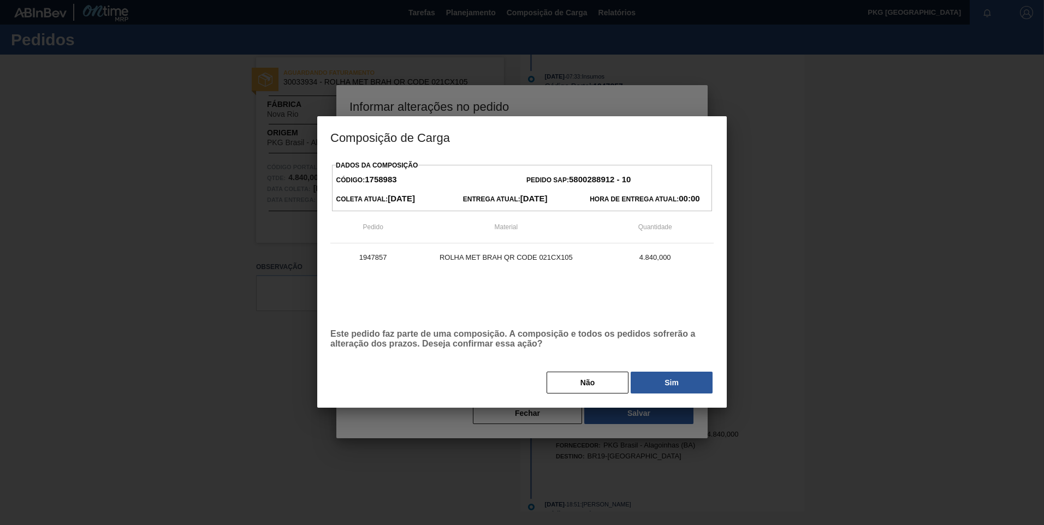
click at [717, 108] on div at bounding box center [522, 262] width 1044 height 525
click at [666, 390] on button "Sim" at bounding box center [672, 383] width 82 height 22
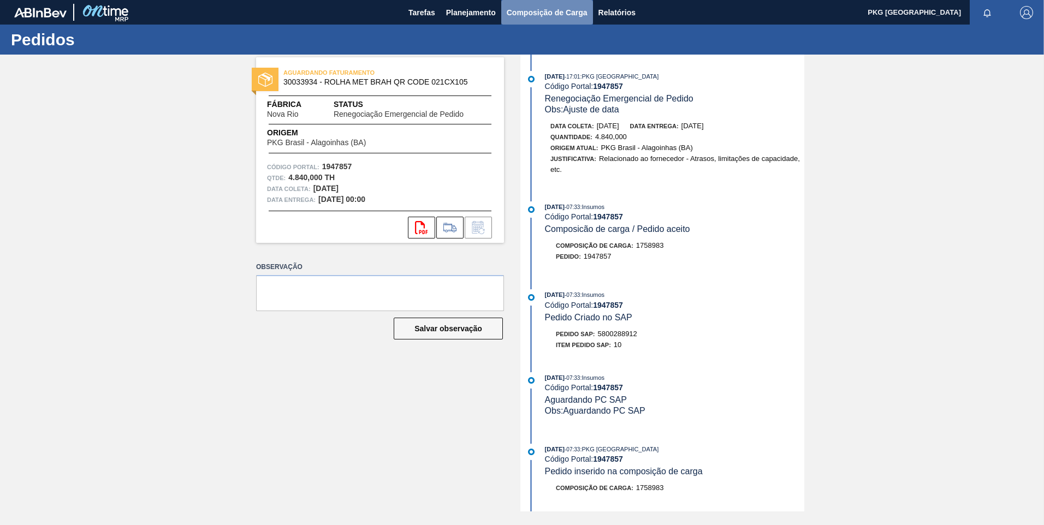
click at [544, 8] on span "Composição de Carga" at bounding box center [547, 12] width 81 height 13
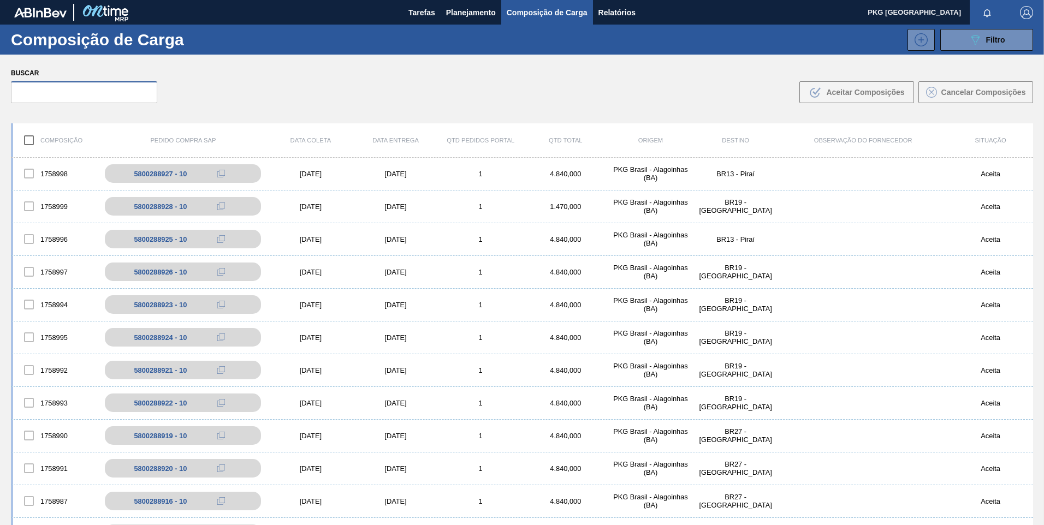
click at [121, 94] on input "text" at bounding box center [84, 92] width 146 height 22
click at [123, 97] on input "text" at bounding box center [84, 92] width 146 height 22
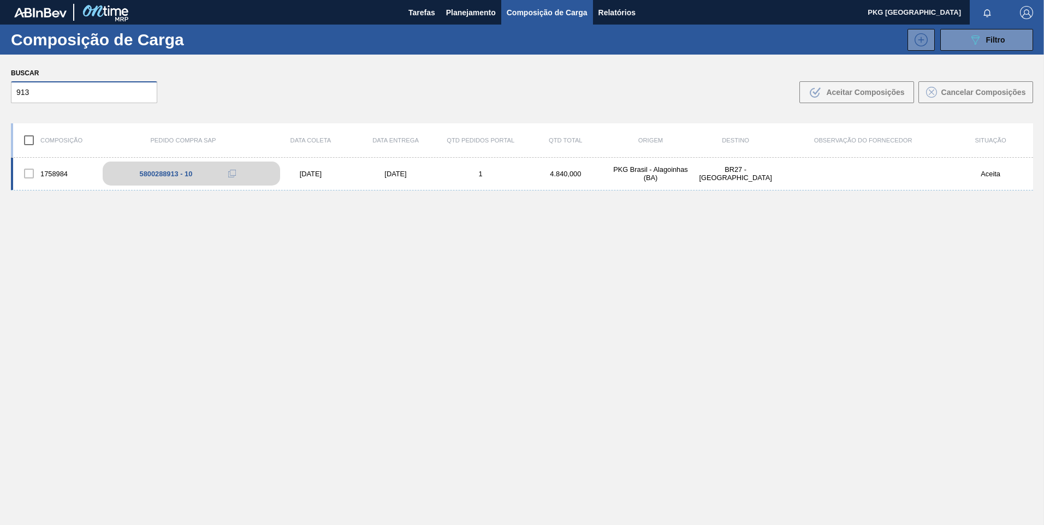
type input "913"
click at [170, 178] on div "5800288913 - 10" at bounding box center [191, 174] width 177 height 24
click at [377, 175] on div "[DATE]" at bounding box center [395, 174] width 85 height 8
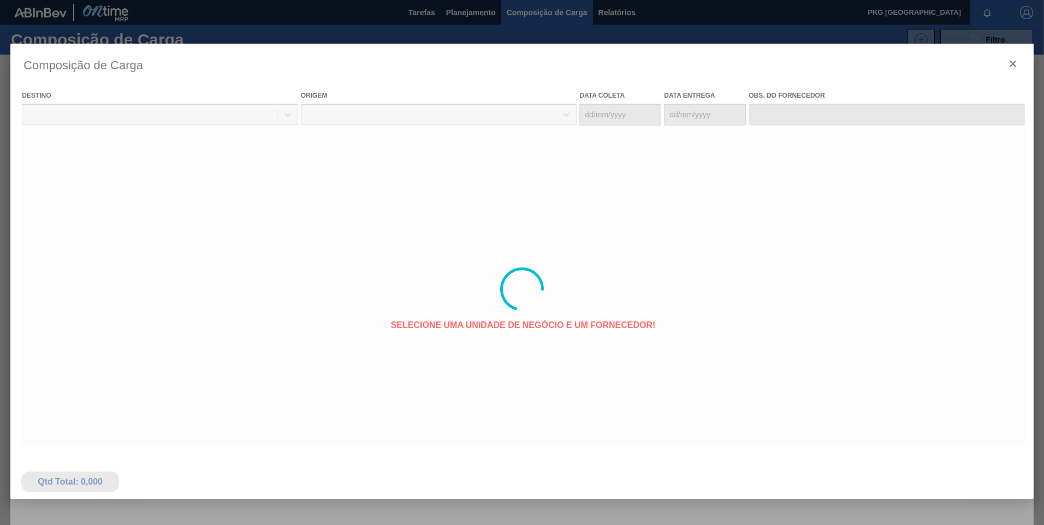
type coleta "[DATE]"
type entrega "[DATE]"
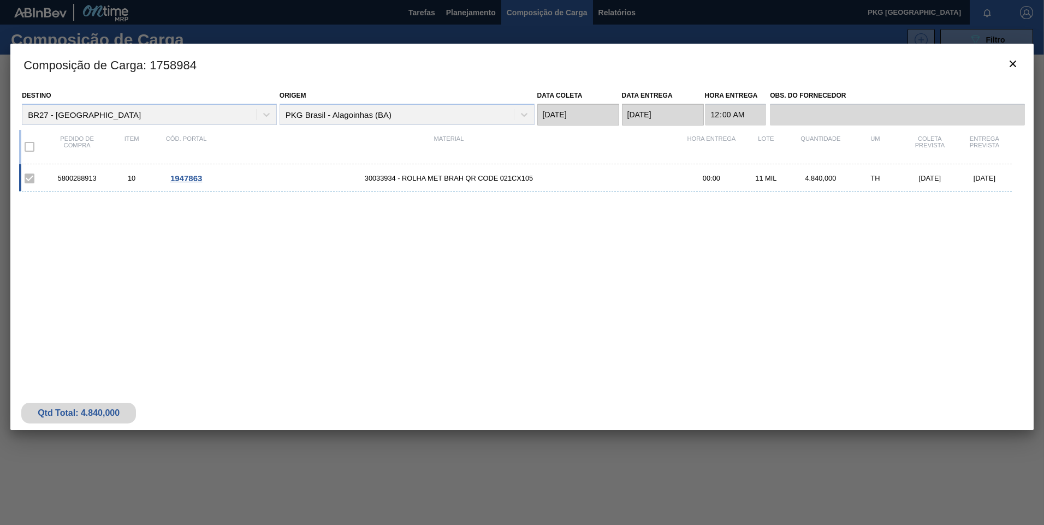
click at [463, 183] on div "5800288913 10 1947863 30033934 - ROLHA MET BRAH QR CODE 021CX105 00:00 11 MIL 4…" at bounding box center [515, 177] width 993 height 27
click at [200, 173] on div "5800288913 10 1947863 30033934 - ROLHA MET BRAH QR CODE 021CX105 00:00 11 MIL 4…" at bounding box center [515, 177] width 993 height 27
click at [187, 179] on span "1947863" at bounding box center [186, 178] width 32 height 9
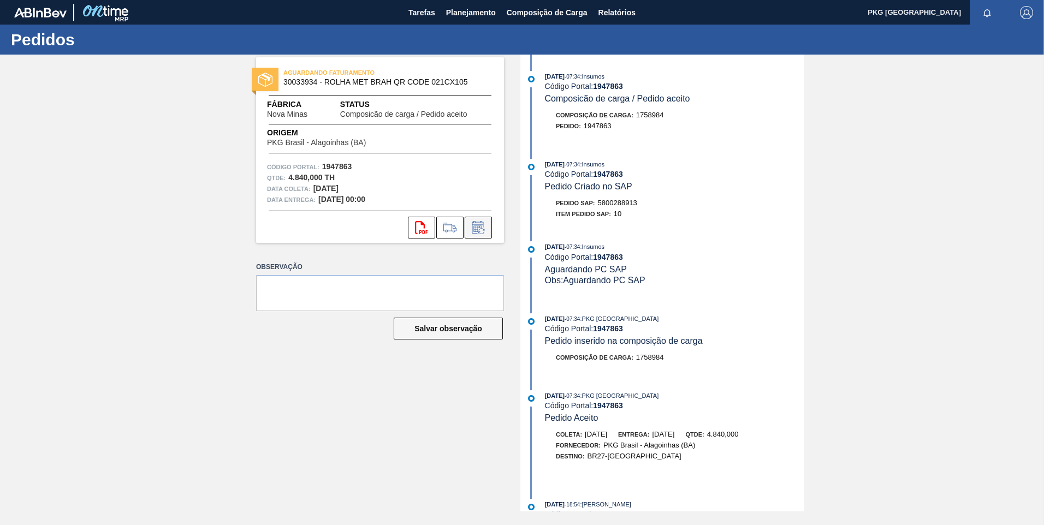
click at [474, 229] on icon at bounding box center [477, 229] width 8 height 7
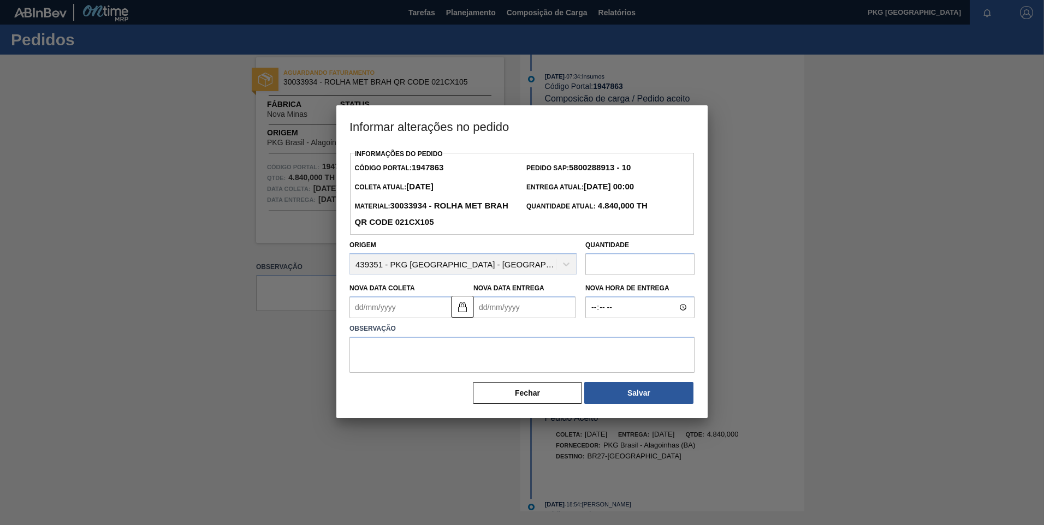
click at [417, 310] on Coleta1947863 "Nova Data Coleta" at bounding box center [400, 307] width 102 height 22
click at [472, 336] on button "Next Month" at bounding box center [472, 334] width 8 height 8
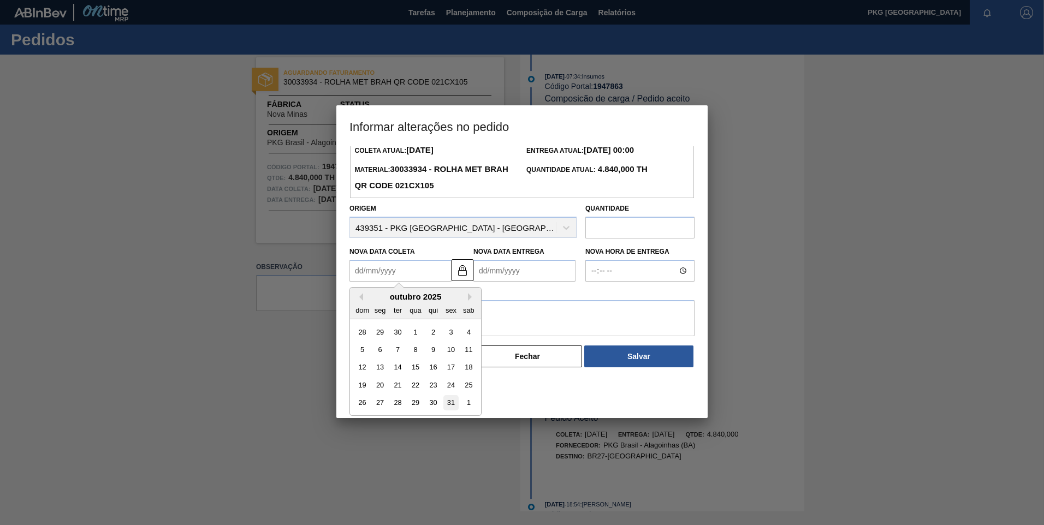
click at [448, 405] on div "31" at bounding box center [450, 403] width 15 height 15
type Coleta1947863 "[DATE]"
type Entrega1947863 "[DATE]"
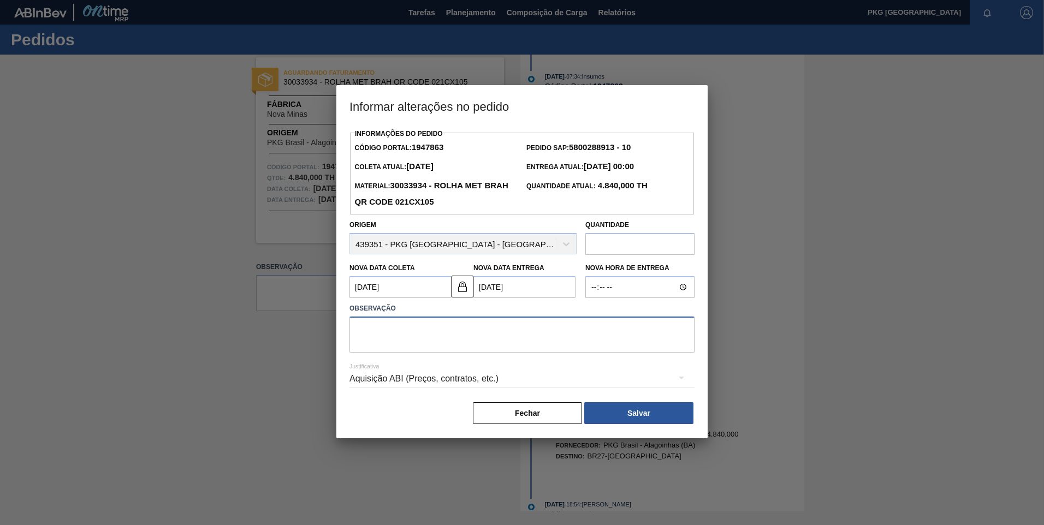
click at [462, 332] on textarea at bounding box center [521, 335] width 345 height 36
type textarea "Ajuste de data"
click at [460, 377] on div "Aquisição ABI (Preços, contratos, etc.)" at bounding box center [521, 379] width 345 height 31
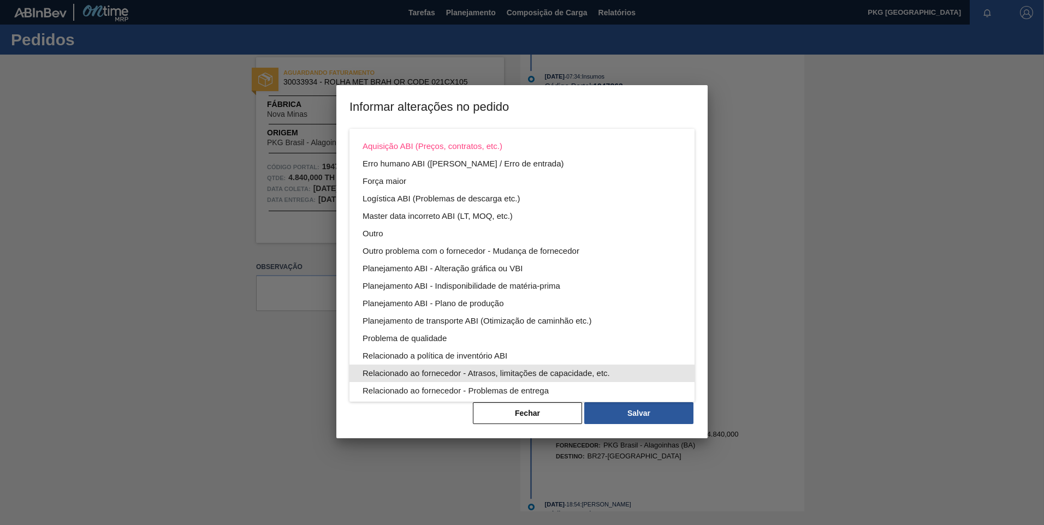
click at [489, 375] on div "Relacionado ao fornecedor - Atrasos, limitações de capacidade, etc." at bounding box center [522, 373] width 319 height 17
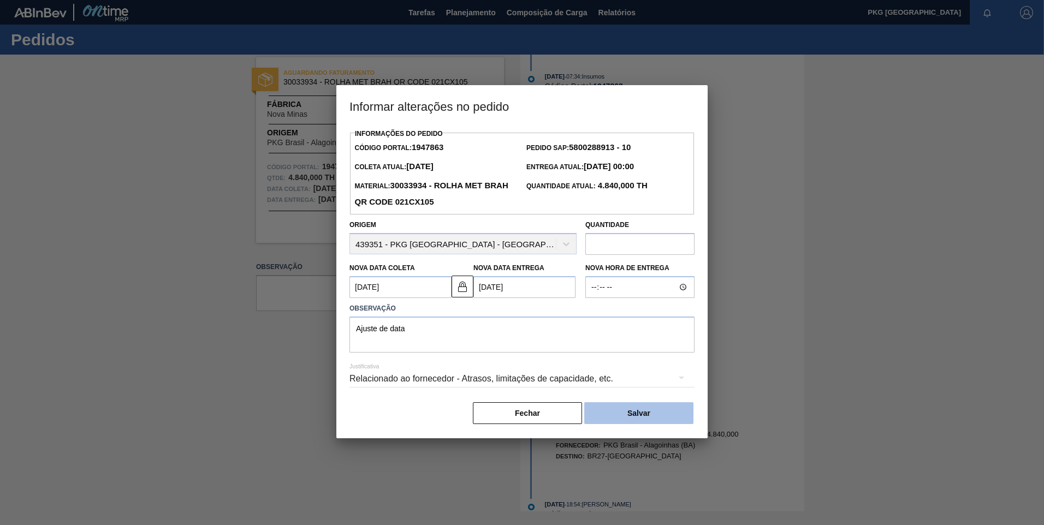
click at [642, 418] on button "Salvar" at bounding box center [638, 413] width 109 height 22
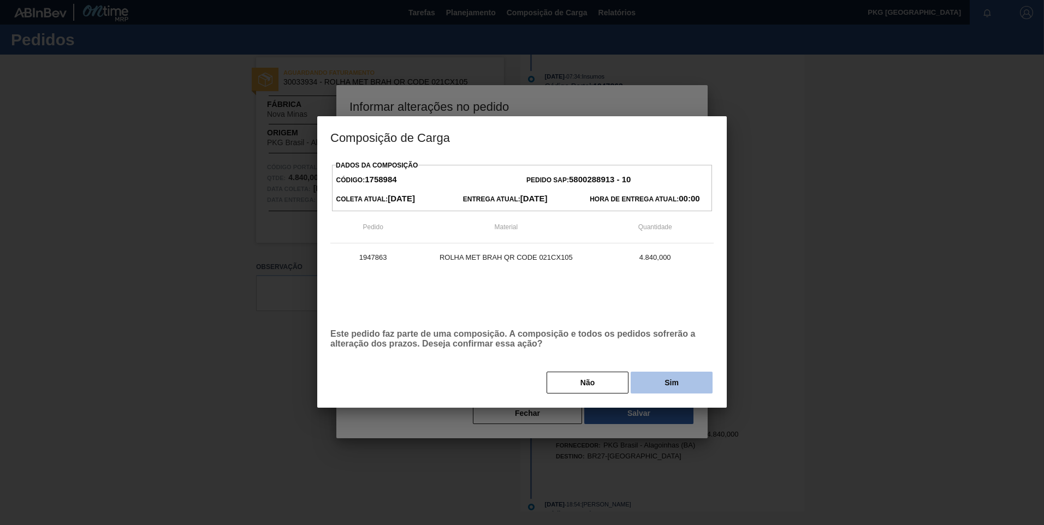
click at [668, 390] on button "Sim" at bounding box center [672, 383] width 82 height 22
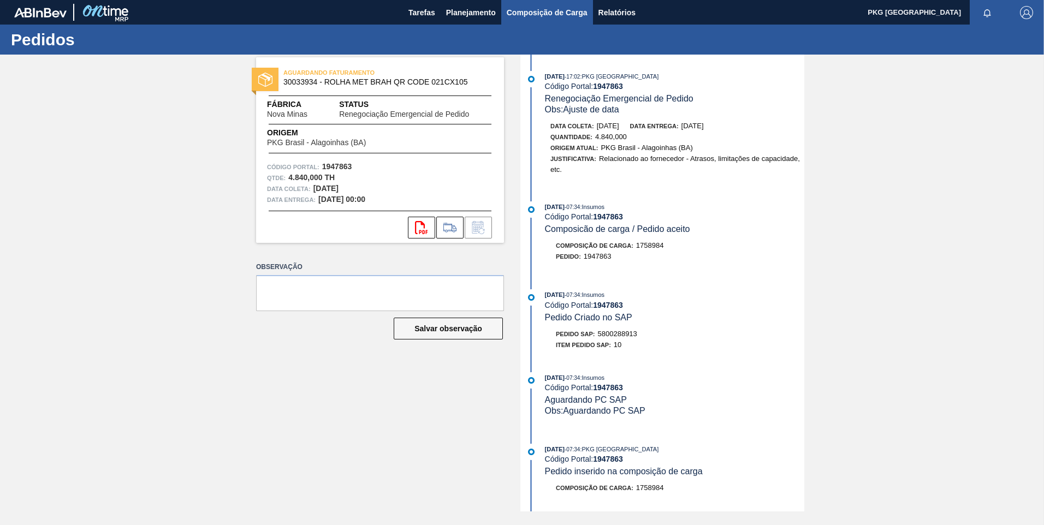
click at [523, 19] on span "Composição de Carga" at bounding box center [547, 12] width 81 height 13
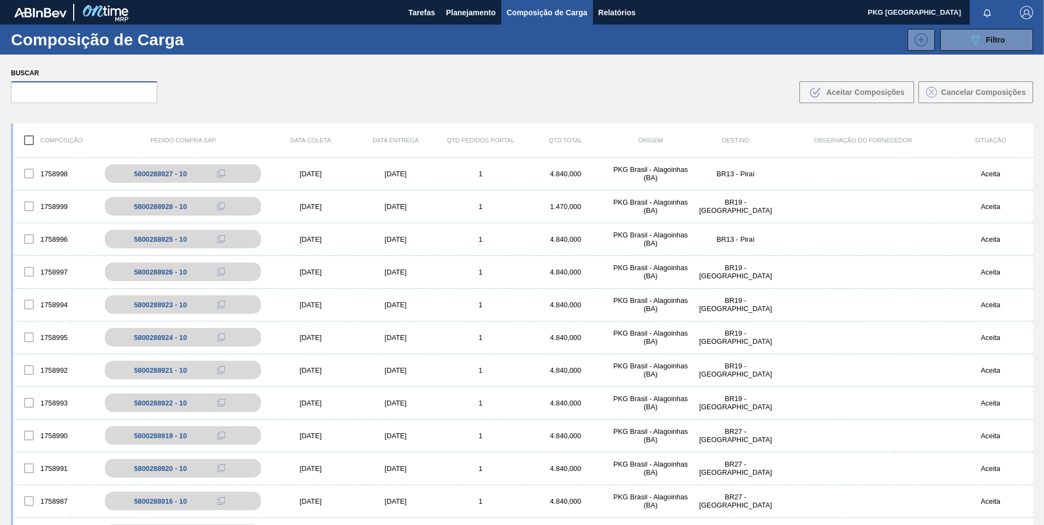
click at [116, 88] on input "text" at bounding box center [84, 92] width 146 height 22
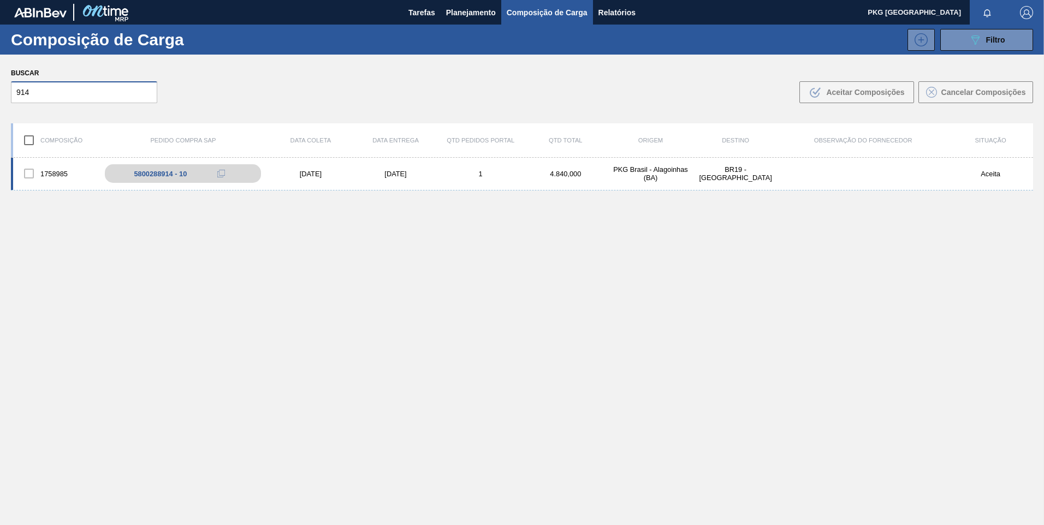
type input "914"
click at [321, 176] on div "[DATE]" at bounding box center [310, 174] width 85 height 8
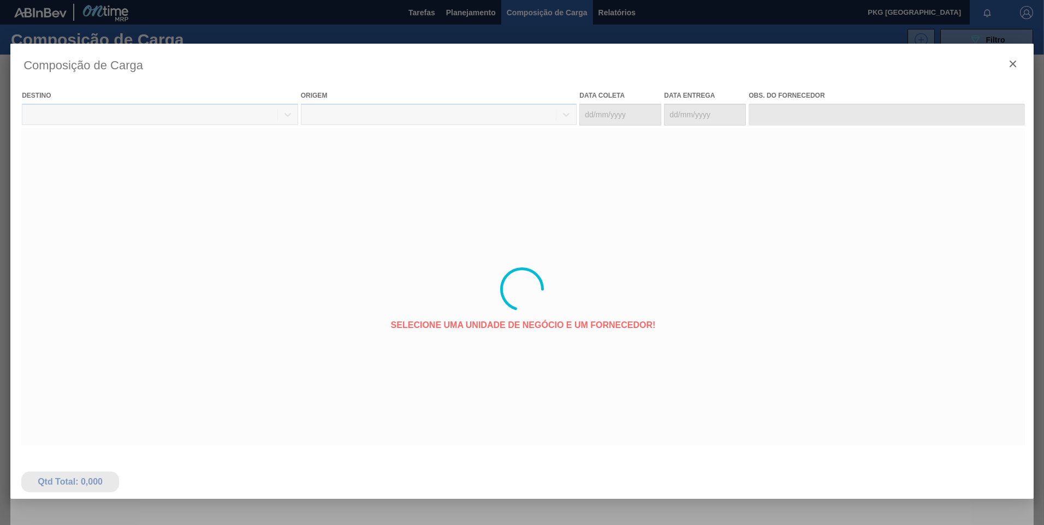
type coleta "[DATE]"
type entrega "[DATE]"
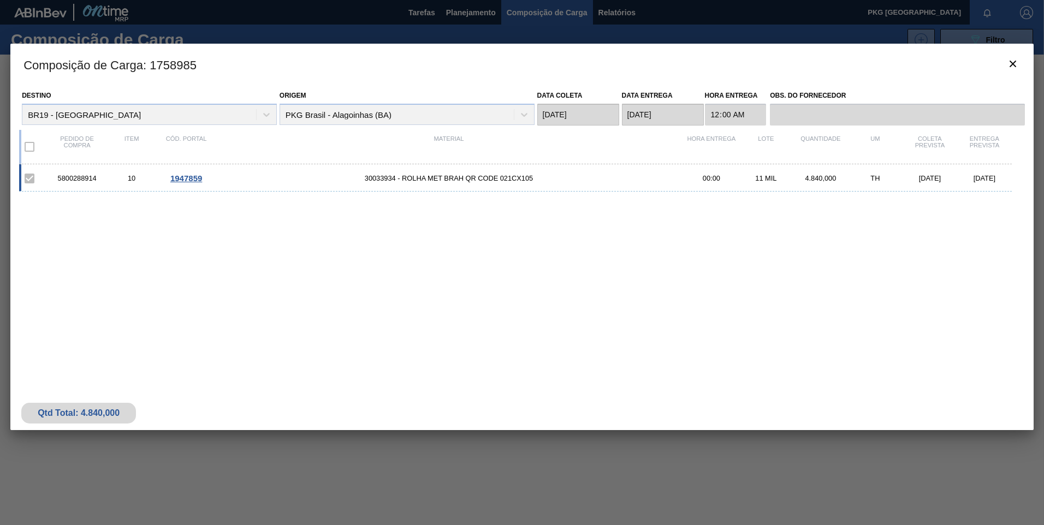
click at [400, 173] on div "5800288914 10 1947859 30033934 - ROLHA MET BRAH QR CODE 021CX105 00:00 11 MIL 4…" at bounding box center [515, 177] width 993 height 27
click at [178, 176] on span "1947859" at bounding box center [186, 178] width 32 height 9
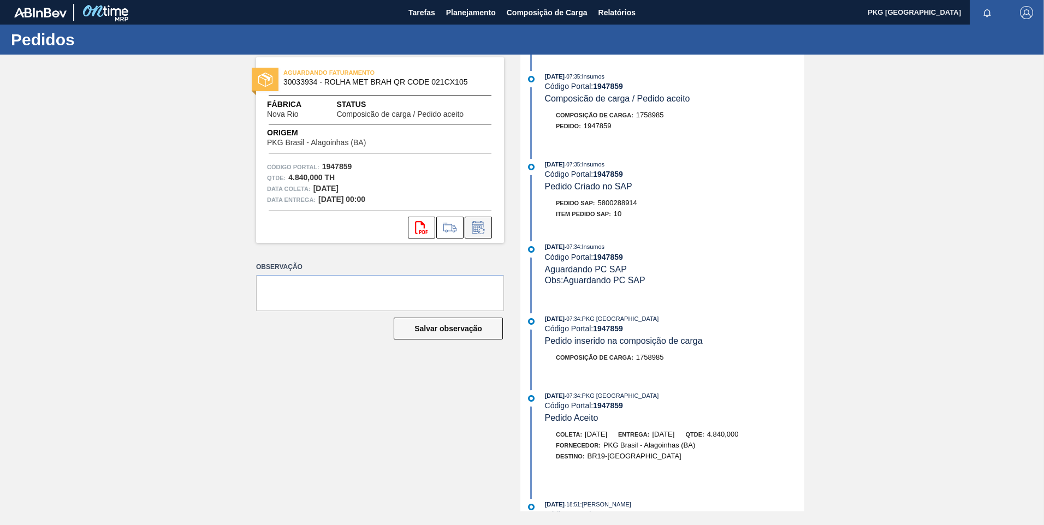
click at [482, 222] on icon at bounding box center [477, 227] width 11 height 13
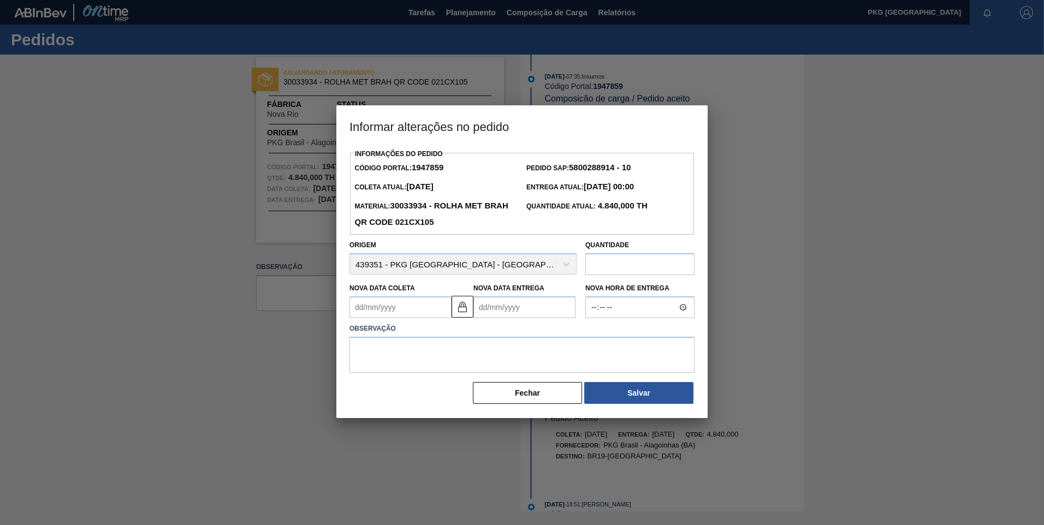
click at [414, 310] on Coleta1947859 "Nova Data Coleta" at bounding box center [400, 307] width 102 height 22
click at [470, 330] on div "setembro 2025 dom seg ter qua qui sex sab" at bounding box center [415, 340] width 131 height 32
click at [469, 336] on button "Next Month" at bounding box center [472, 334] width 8 height 8
click at [380, 387] on div "3" at bounding box center [380, 386] width 15 height 15
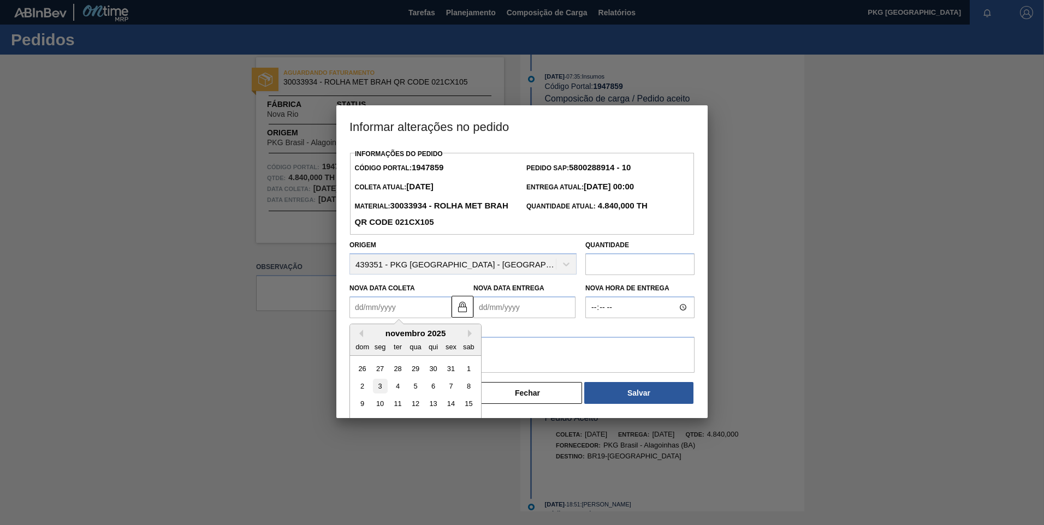
type Coleta1947859 "[DATE]"
type Entrega1947859 "[DATE]"
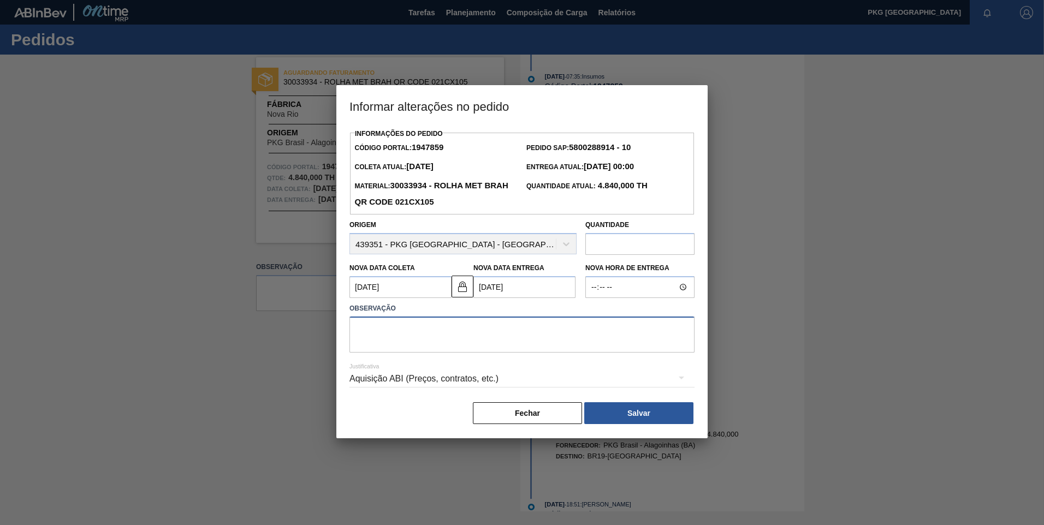
click at [412, 327] on textarea at bounding box center [521, 335] width 345 height 36
type textarea "Ajuste de data"
click at [465, 377] on div "Aquisição ABI (Preços, contratos, etc.)" at bounding box center [521, 379] width 345 height 31
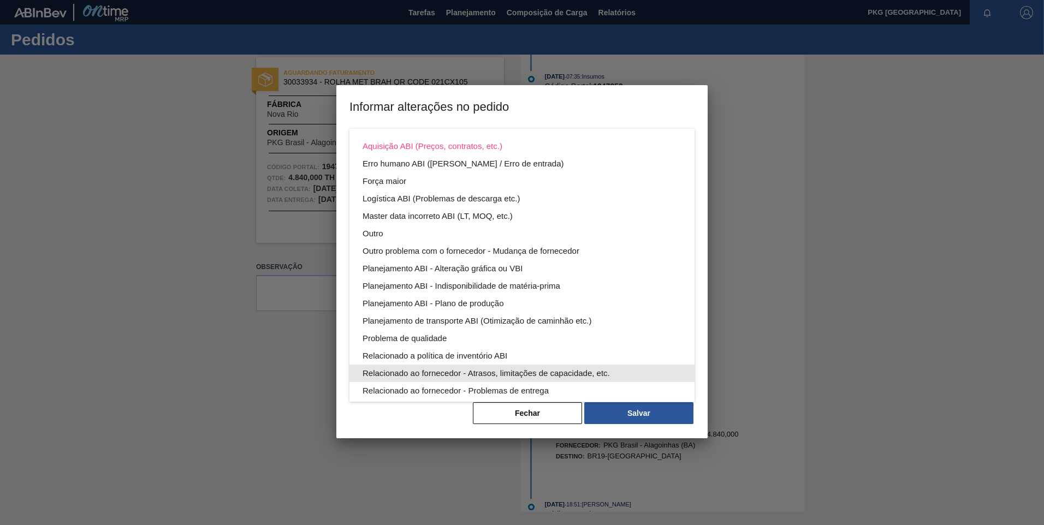
click at [501, 376] on div "Relacionado ao fornecedor - Atrasos, limitações de capacidade, etc." at bounding box center [522, 373] width 319 height 17
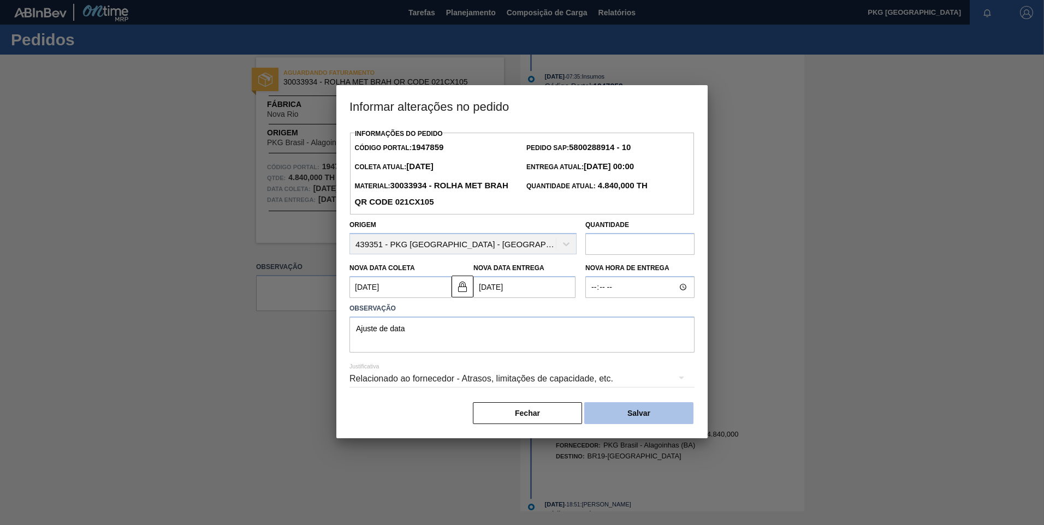
click at [643, 419] on button "Salvar" at bounding box center [638, 413] width 109 height 22
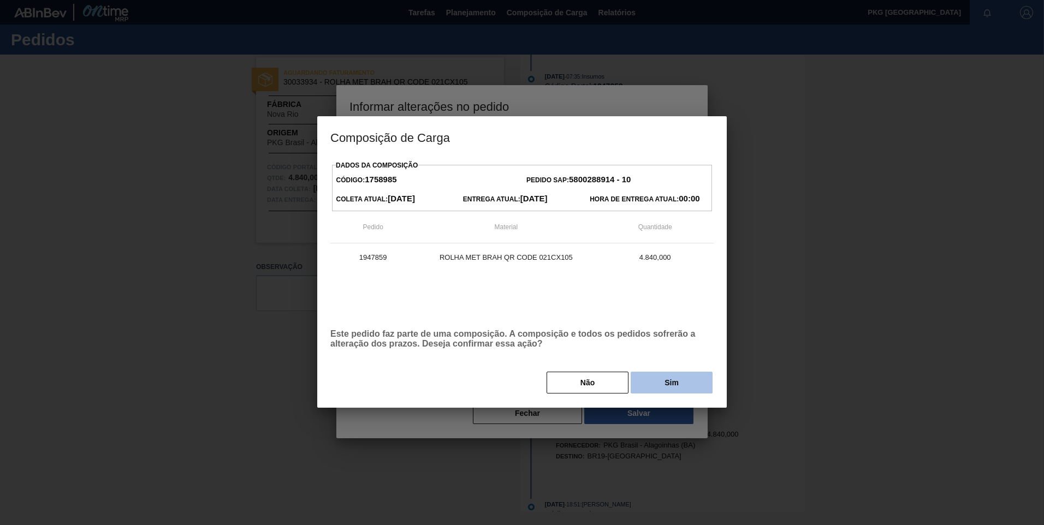
click at [663, 388] on button "Sim" at bounding box center [672, 383] width 82 height 22
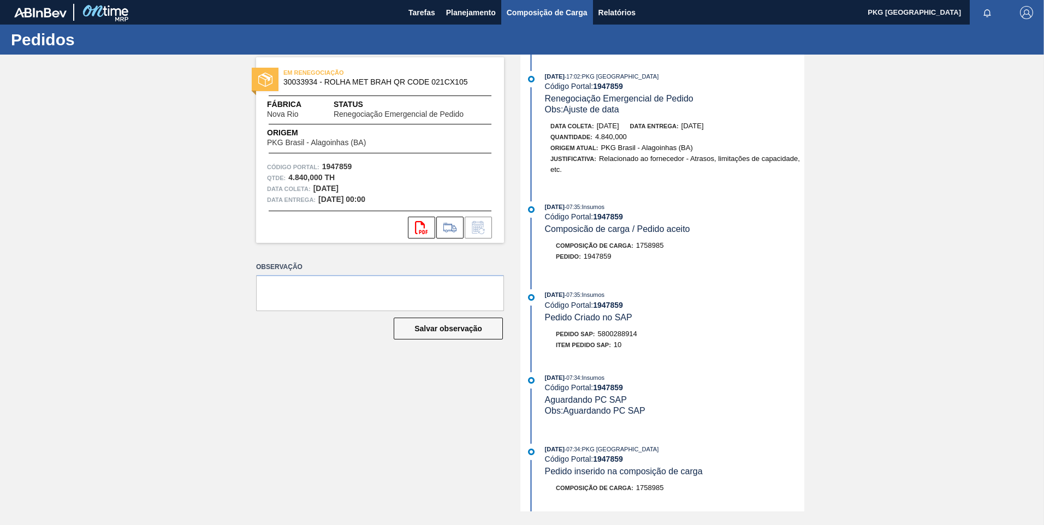
click at [534, 9] on span "Composição de Carga" at bounding box center [547, 12] width 81 height 13
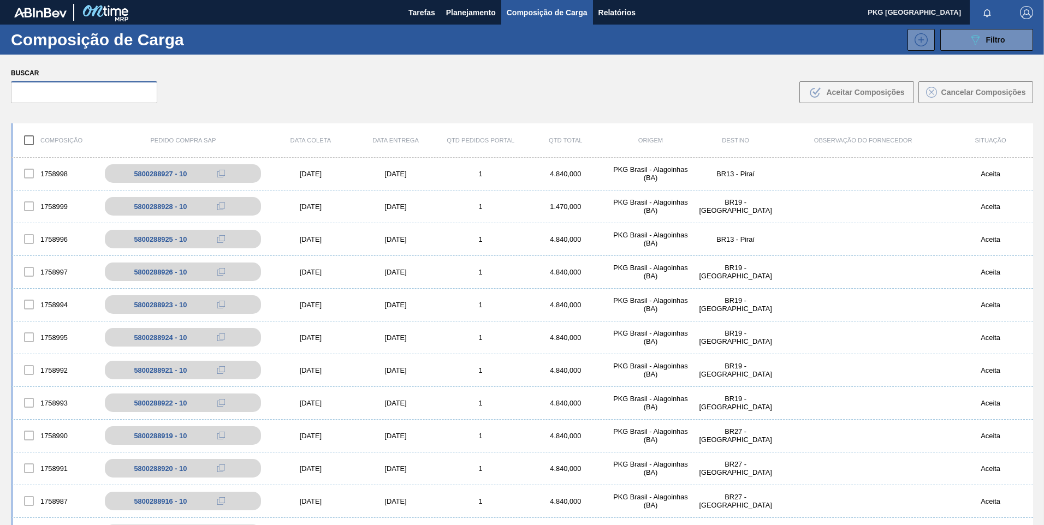
click at [85, 88] on input "text" at bounding box center [84, 92] width 146 height 22
click at [113, 93] on input "text" at bounding box center [84, 92] width 146 height 22
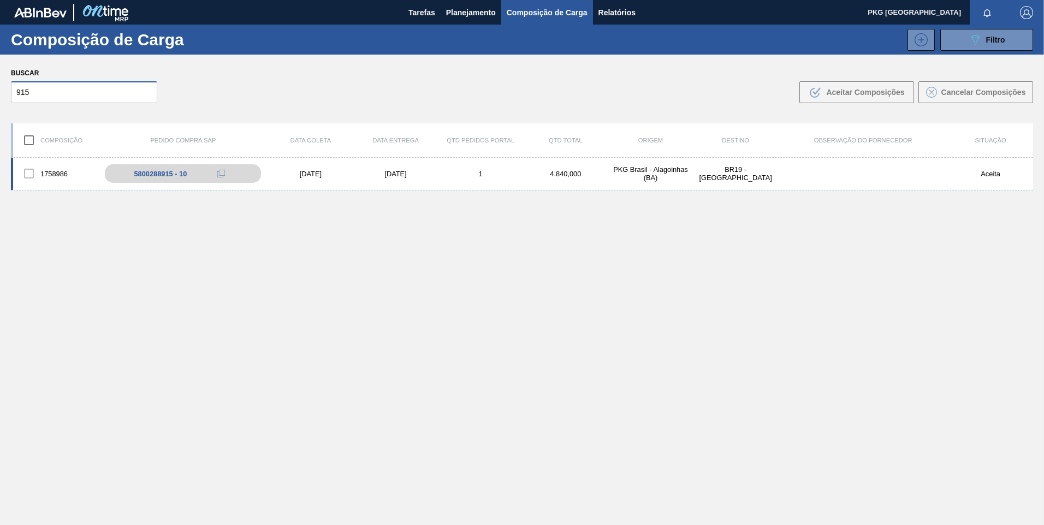
type input "915"
click at [329, 171] on div "[DATE]" at bounding box center [310, 174] width 85 height 8
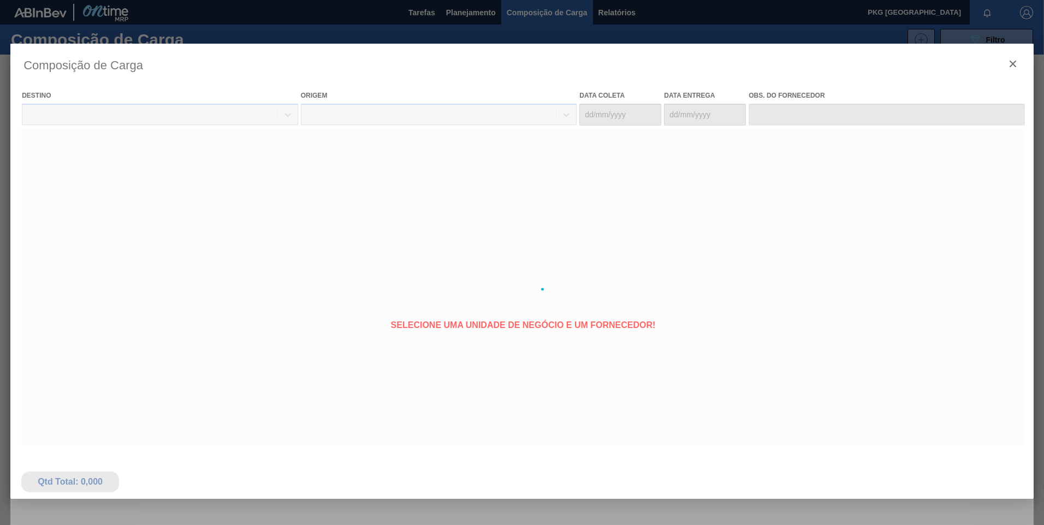
type coleta "[DATE]"
type entrega "[DATE]"
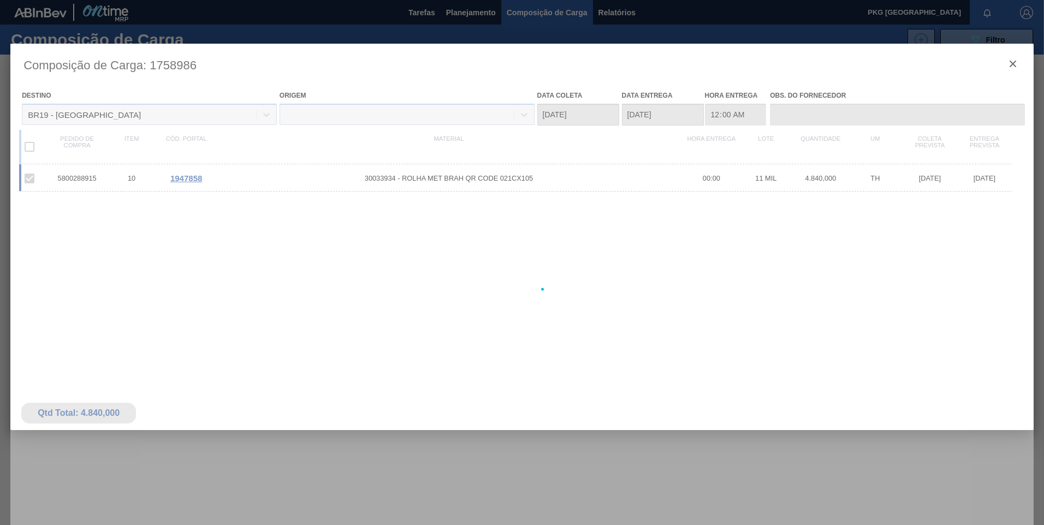
click at [187, 181] on div at bounding box center [521, 289] width 1023 height 491
click at [503, 181] on div at bounding box center [521, 289] width 1023 height 491
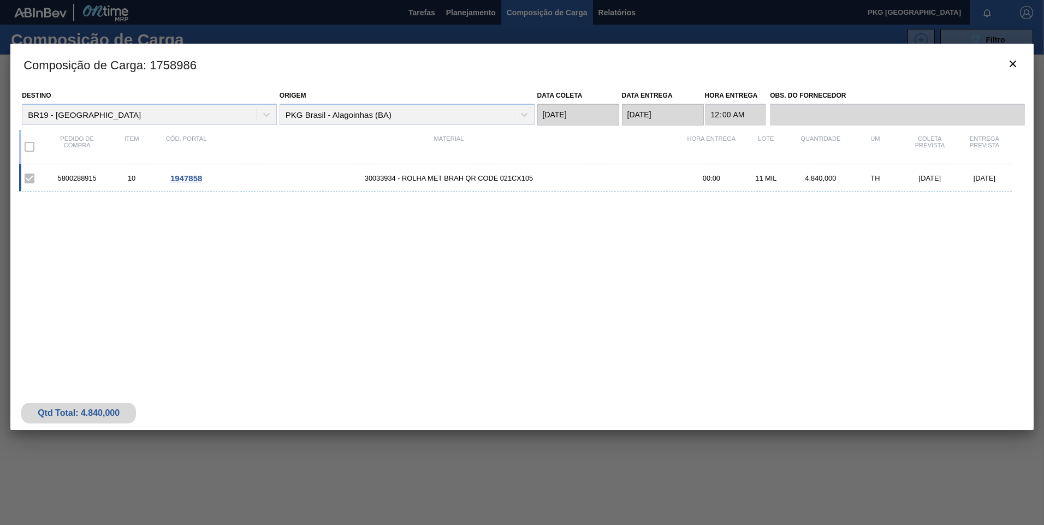
click at [179, 180] on span "1947858" at bounding box center [186, 178] width 32 height 9
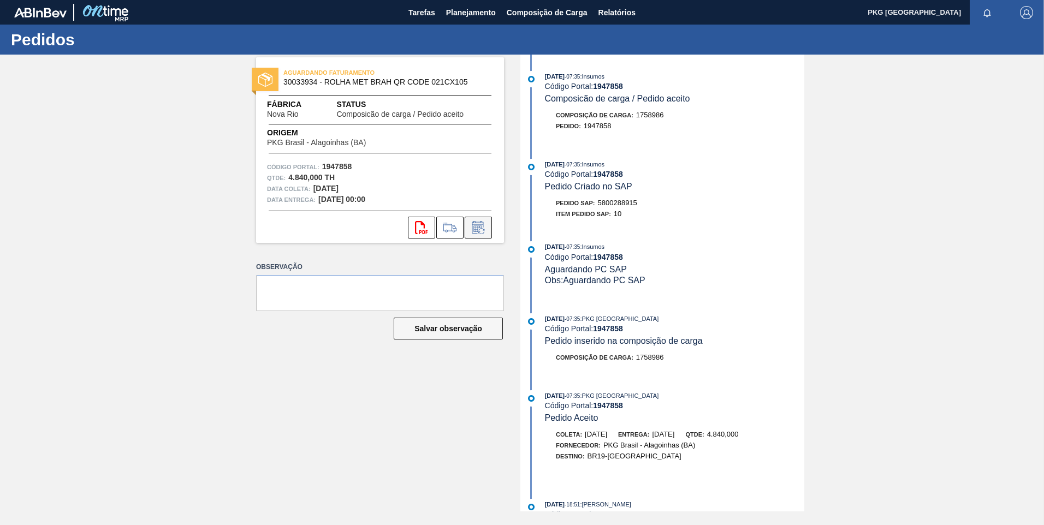
click at [480, 227] on icon at bounding box center [478, 227] width 17 height 13
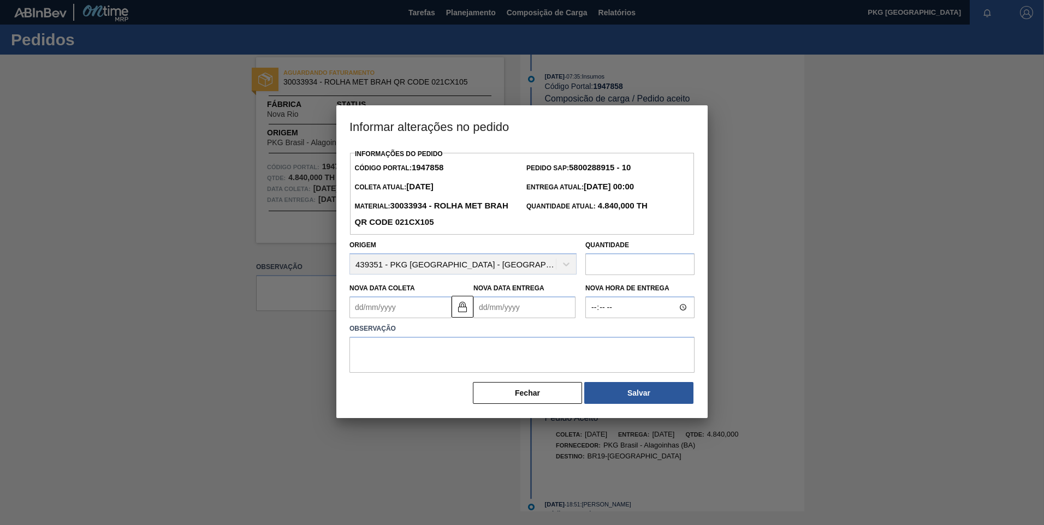
click at [395, 310] on Coleta1947858 "Nova Data Coleta" at bounding box center [400, 307] width 102 height 22
click at [472, 335] on button "Next Month" at bounding box center [472, 334] width 8 height 8
click at [472, 336] on button "Next Month" at bounding box center [472, 334] width 8 height 8
click at [417, 389] on div "5" at bounding box center [415, 386] width 15 height 15
type Coleta1947858 "[DATE]"
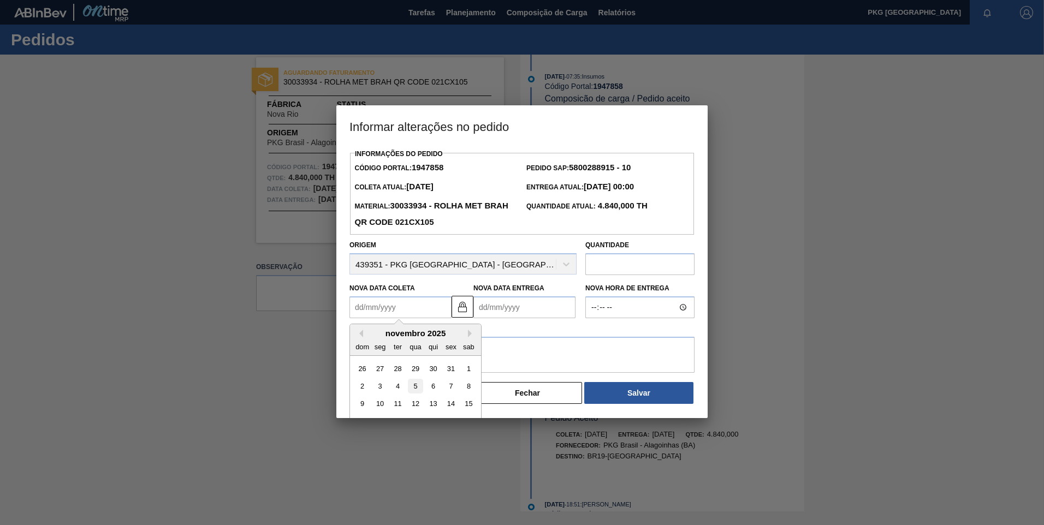
type Entrega1947858 "[DATE]"
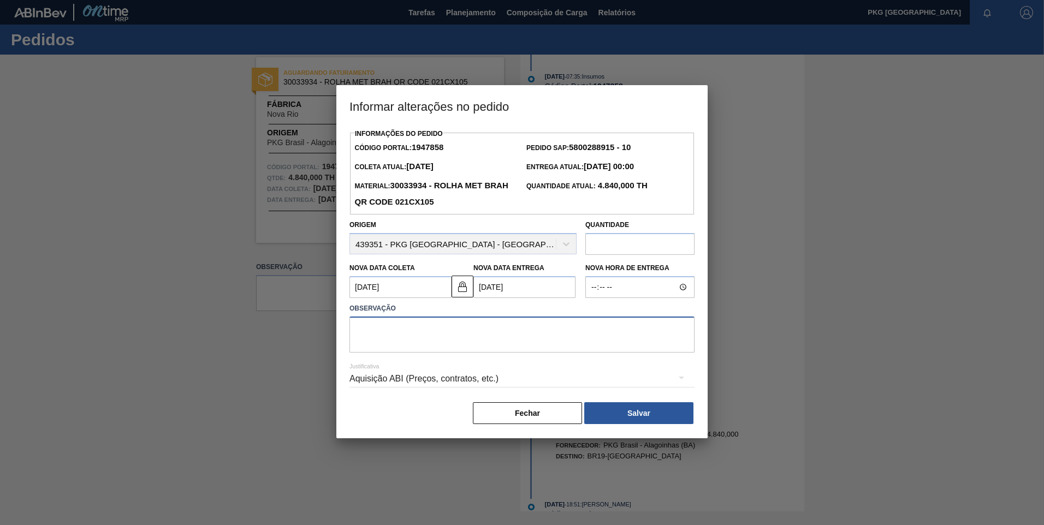
click at [425, 339] on textarea at bounding box center [521, 335] width 345 height 36
type textarea "Ajuste de data"
click at [453, 374] on div "Aquisição ABI (Preços, contratos, etc.)" at bounding box center [521, 379] width 345 height 31
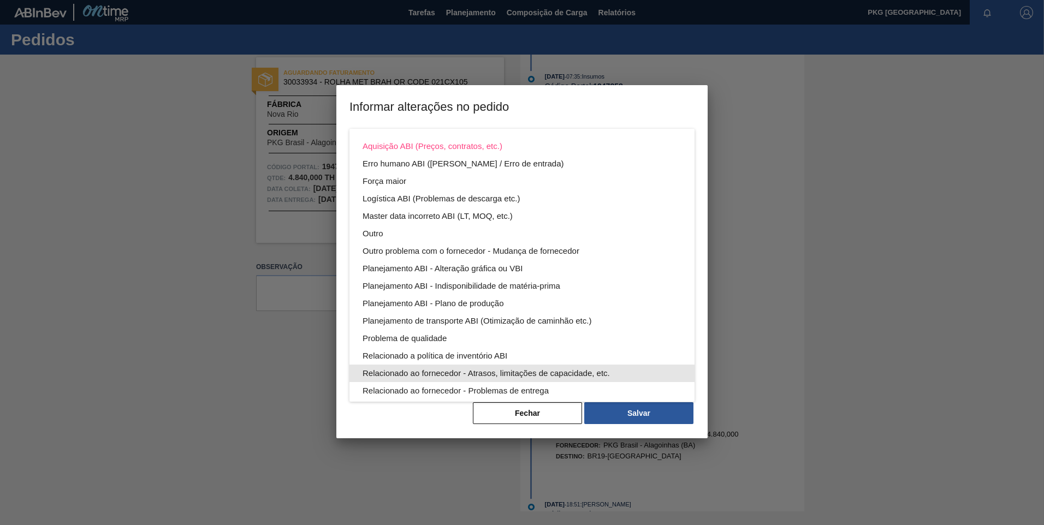
click at [458, 375] on div "Relacionado ao fornecedor - Atrasos, limitações de capacidade, etc." at bounding box center [522, 373] width 319 height 17
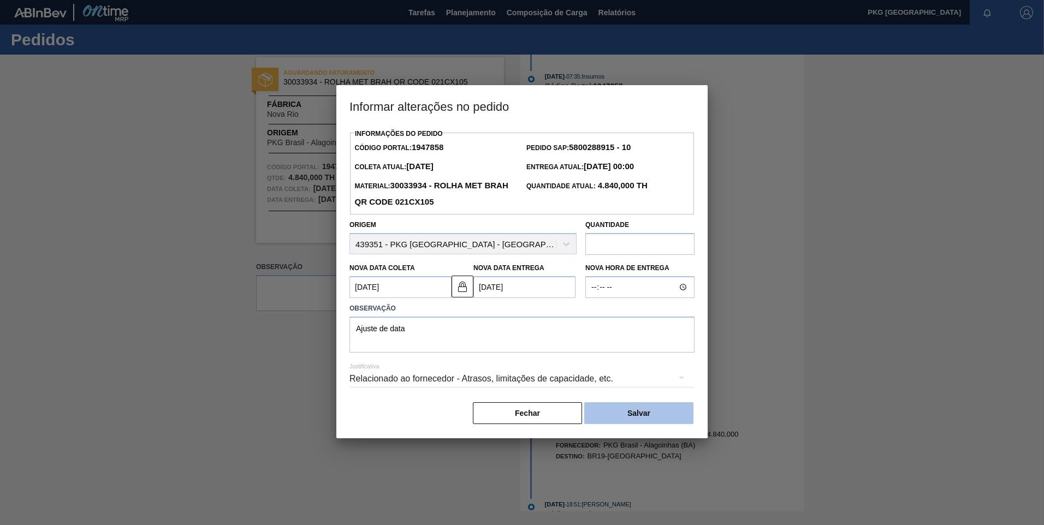
click at [634, 412] on button "Salvar" at bounding box center [638, 413] width 109 height 22
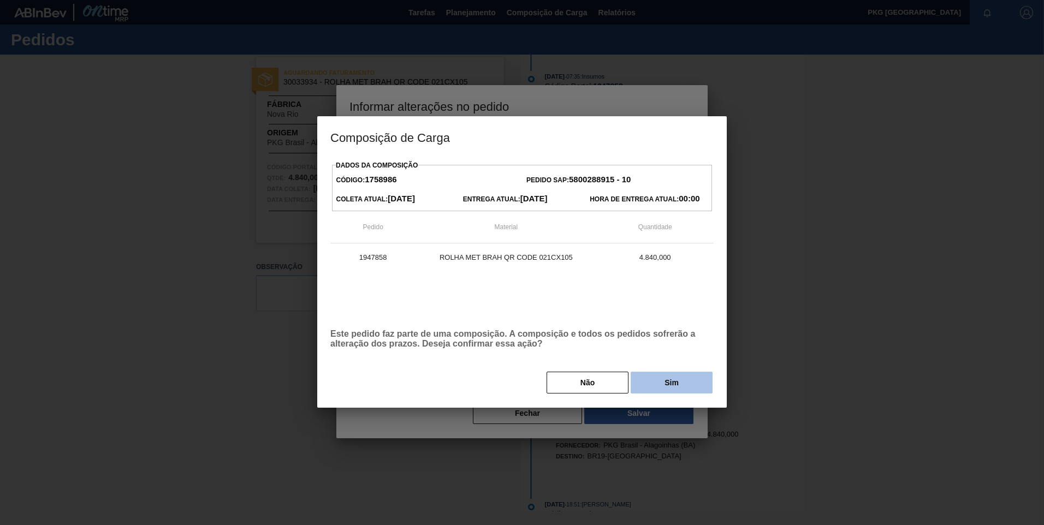
click at [653, 390] on button "Sim" at bounding box center [672, 383] width 82 height 22
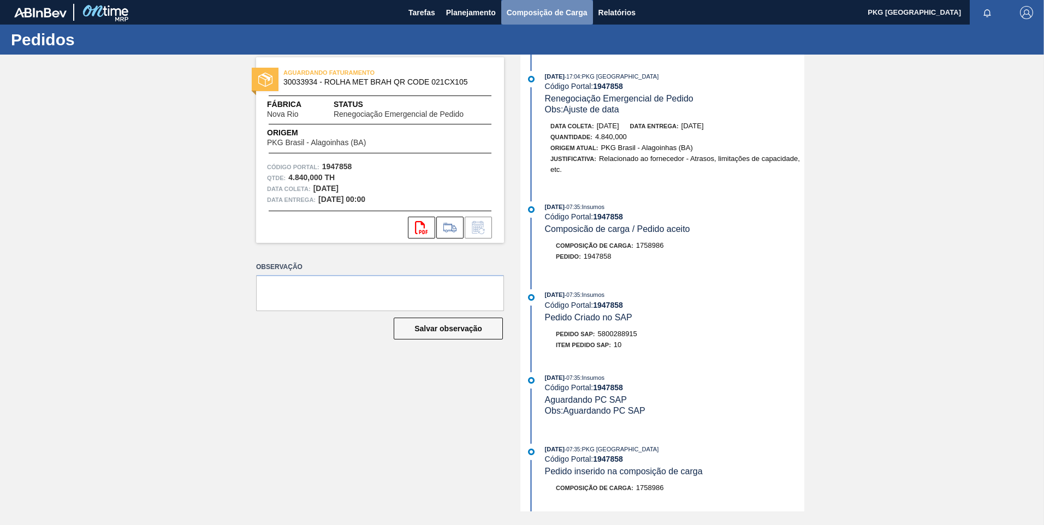
click at [539, 9] on span "Composição de Carga" at bounding box center [547, 12] width 81 height 13
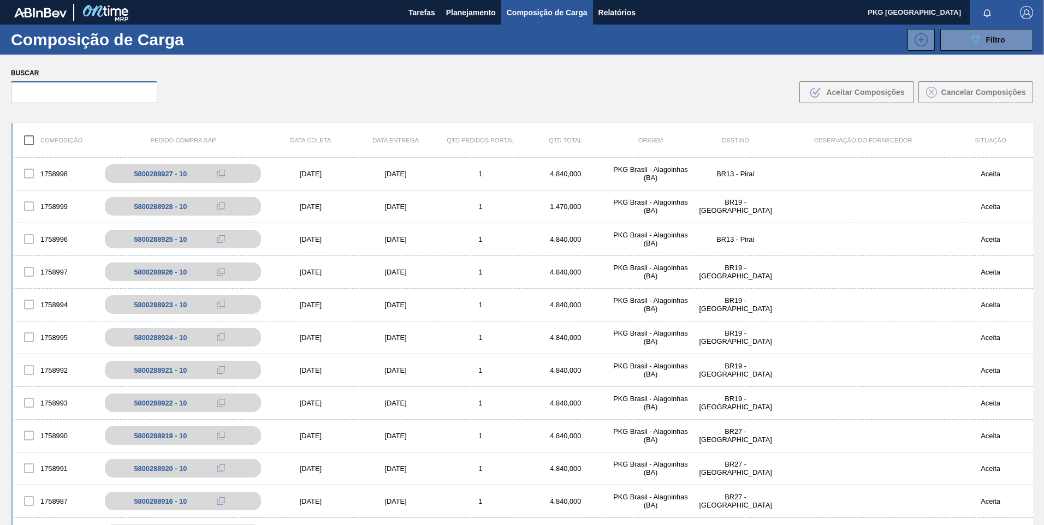
click at [123, 94] on input "text" at bounding box center [84, 92] width 146 height 22
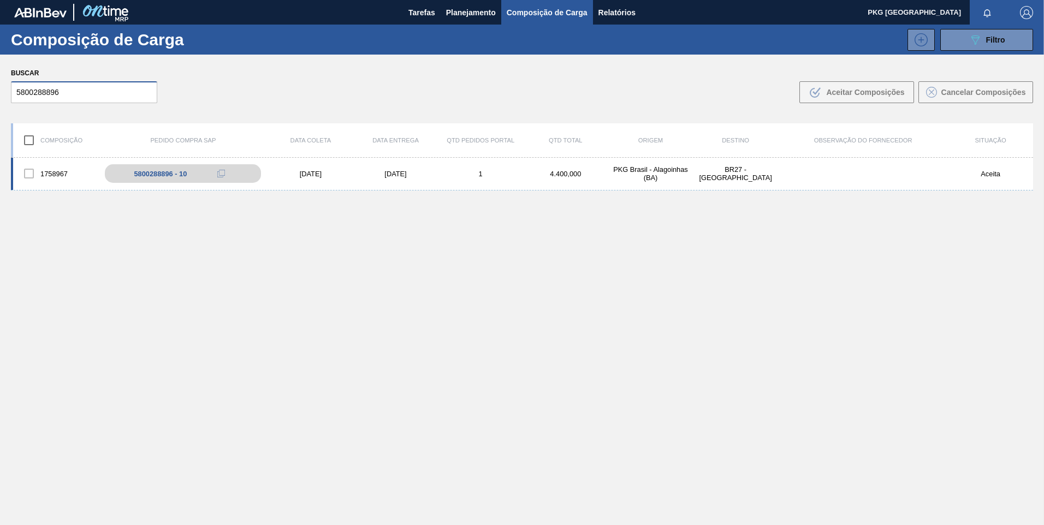
type input "5800288896"
click at [384, 176] on div "[DATE]" at bounding box center [395, 174] width 85 height 8
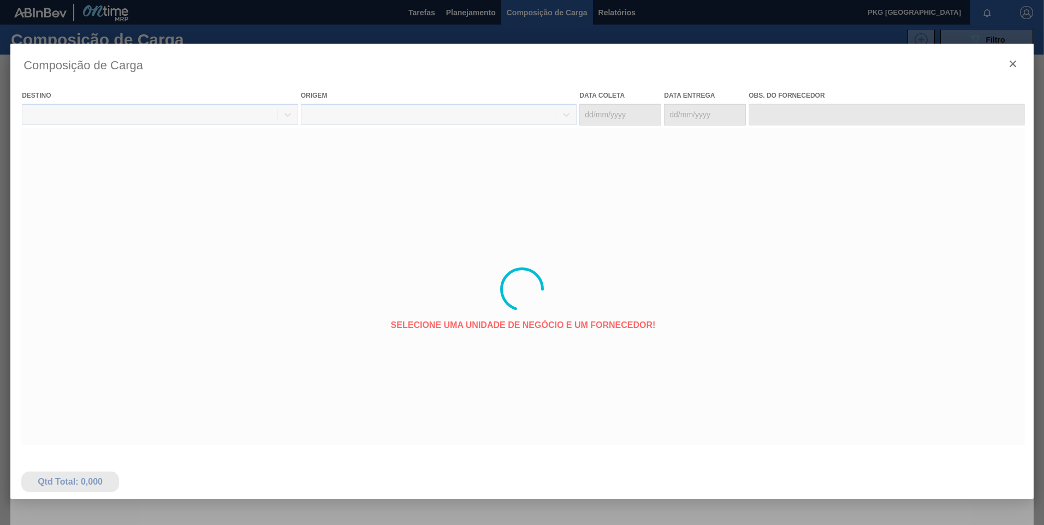
type coleta "[DATE]"
type entrega "[DATE]"
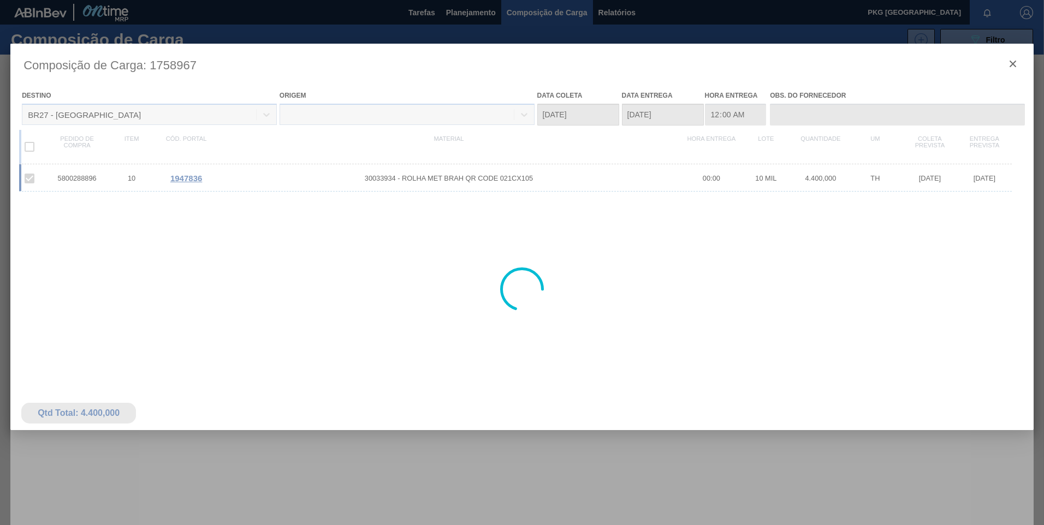
click at [189, 180] on div at bounding box center [521, 289] width 1023 height 491
click at [186, 180] on span "1947836" at bounding box center [186, 178] width 32 height 9
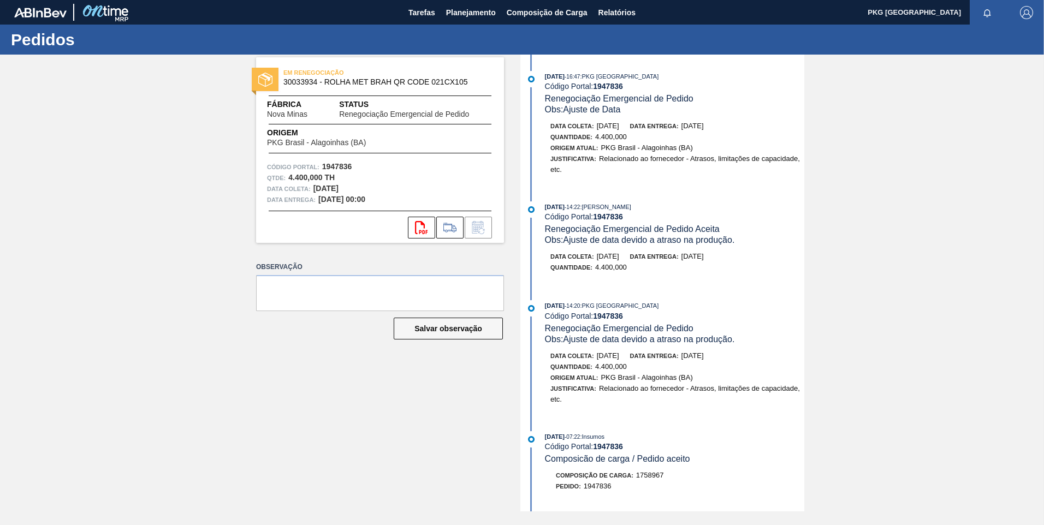
click at [874, 231] on div "EM RENEGOCIAÇÃO 30033934 - ROLHA MET BRAH QR CODE 021CX105 Fábrica Nova Minas S…" at bounding box center [522, 283] width 1044 height 457
click at [549, 8] on span "Composição de Carga" at bounding box center [547, 12] width 81 height 13
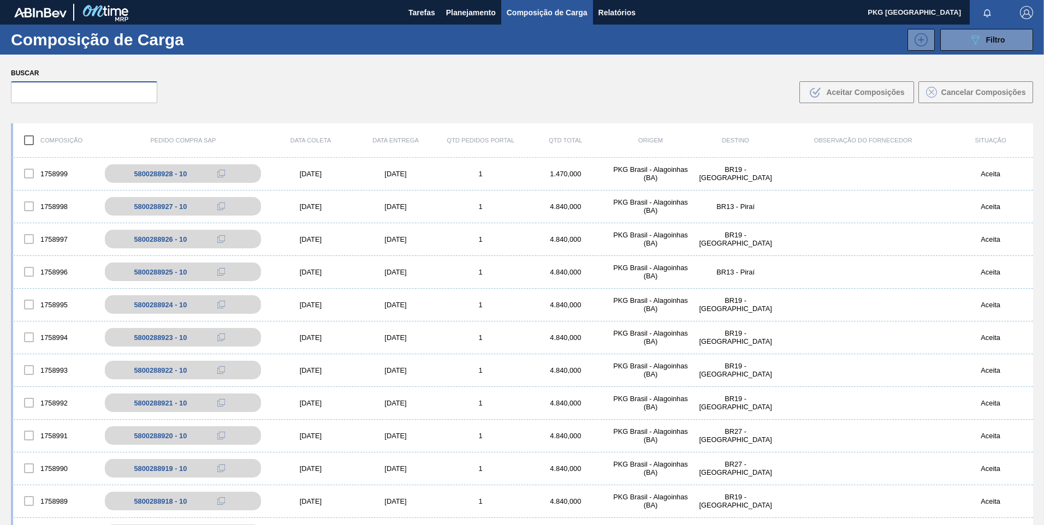
click at [102, 97] on input "text" at bounding box center [84, 92] width 146 height 22
type input "8"
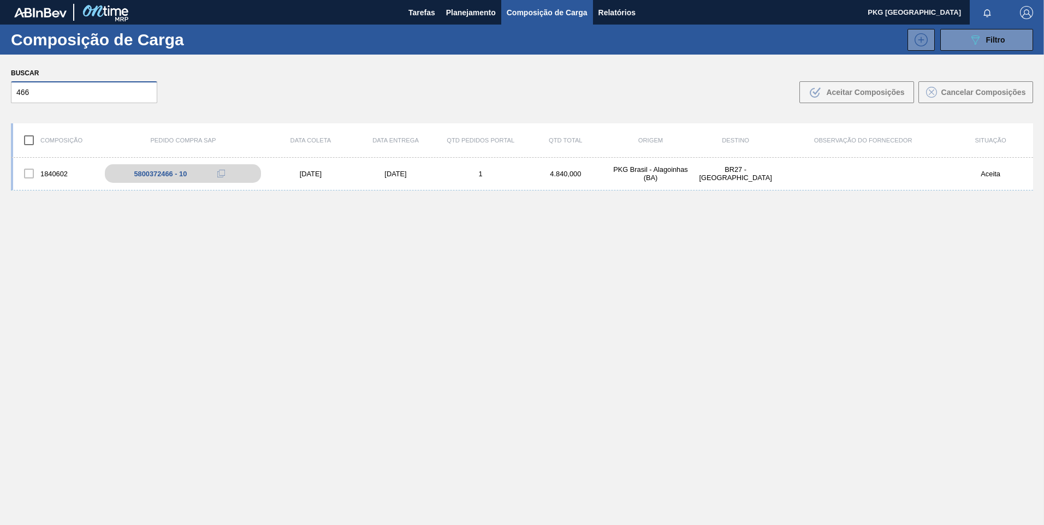
type input "466"
drag, startPoint x: 102, startPoint y: 92, endPoint x: 0, endPoint y: 97, distance: 102.2
click at [0, 0] on html "Tarefas Planejamento Composição de Carga Relatórios PKG Brasil Marcar todas com…" at bounding box center [522, 0] width 1044 height 0
type input "900"
click at [515, 177] on div "1" at bounding box center [480, 174] width 85 height 8
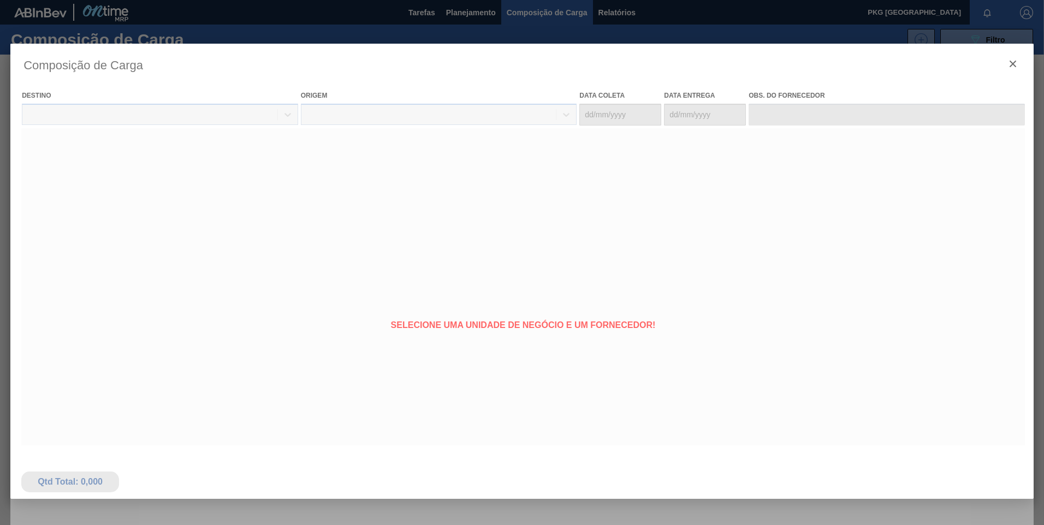
type coleta "[DATE]"
type entrega "[DATE]"
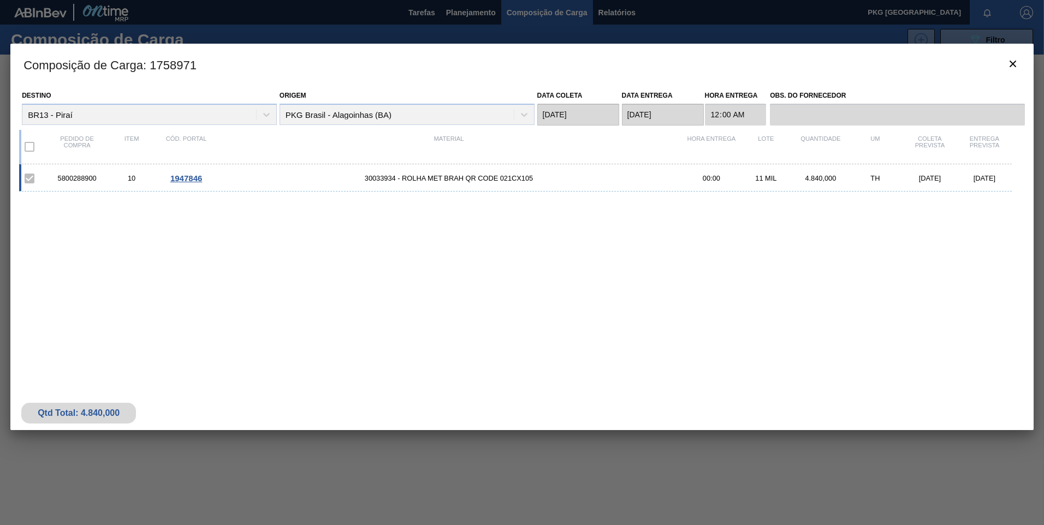
click at [218, 115] on div "Destino BR13 - Piraí" at bounding box center [149, 106] width 255 height 37
click at [1016, 69] on icon "botão de ícone" at bounding box center [1012, 63] width 13 height 13
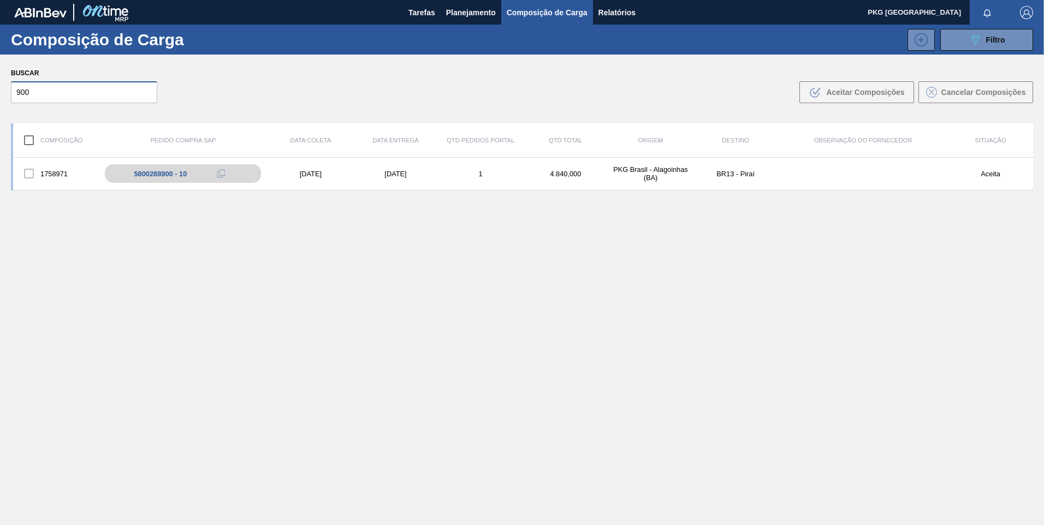
drag, startPoint x: 103, startPoint y: 100, endPoint x: 93, endPoint y: 97, distance: 11.1
click at [102, 100] on input "900" at bounding box center [84, 92] width 146 height 22
type input "916"
click at [318, 179] on div "1758987 5800288916 - 10 [DATE] [DATE] 1 4.840,000 PKG [GEOGRAPHIC_DATA] - [GEOG…" at bounding box center [522, 174] width 1022 height 33
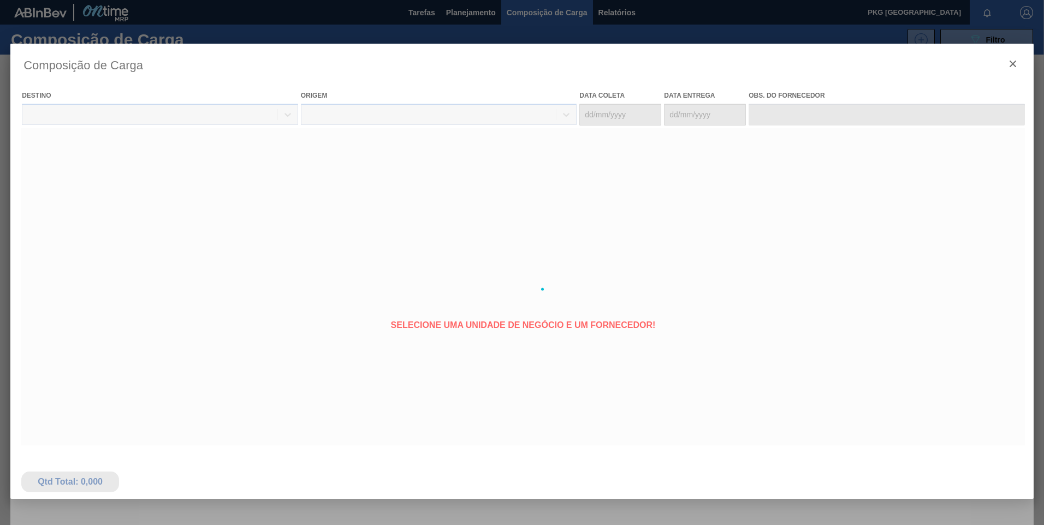
type coleta "[DATE]"
type entrega "[DATE]"
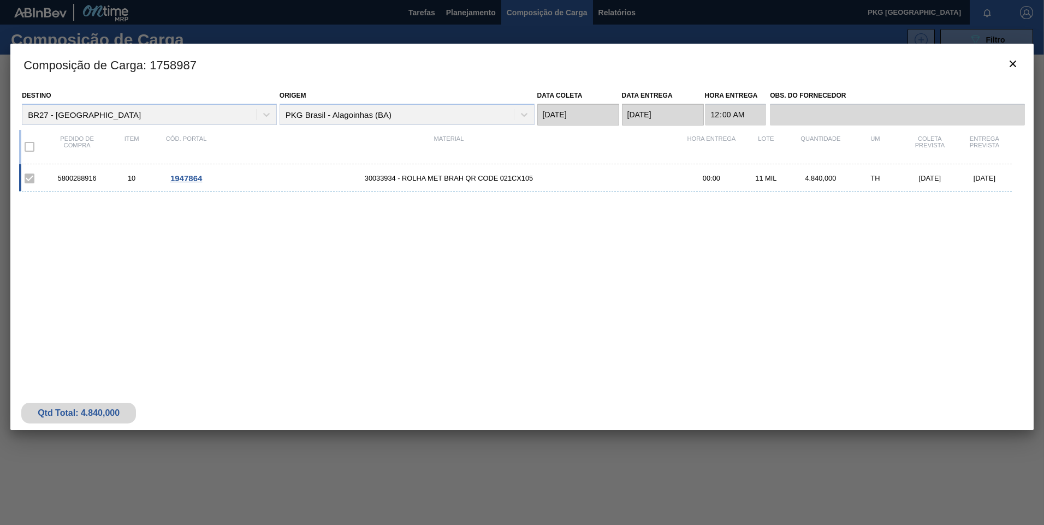
click at [185, 177] on span "1947864" at bounding box center [186, 178] width 32 height 9
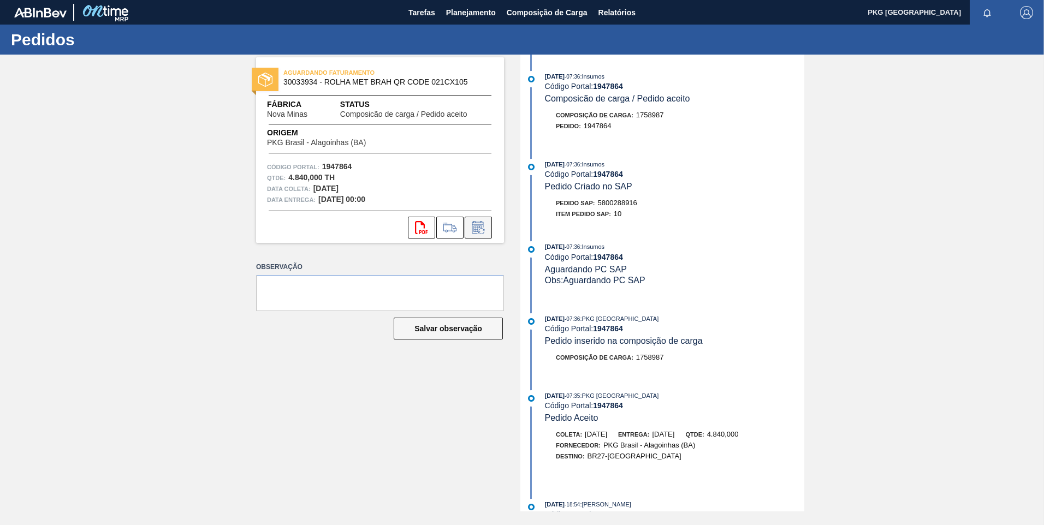
click at [488, 229] on button at bounding box center [478, 228] width 27 height 22
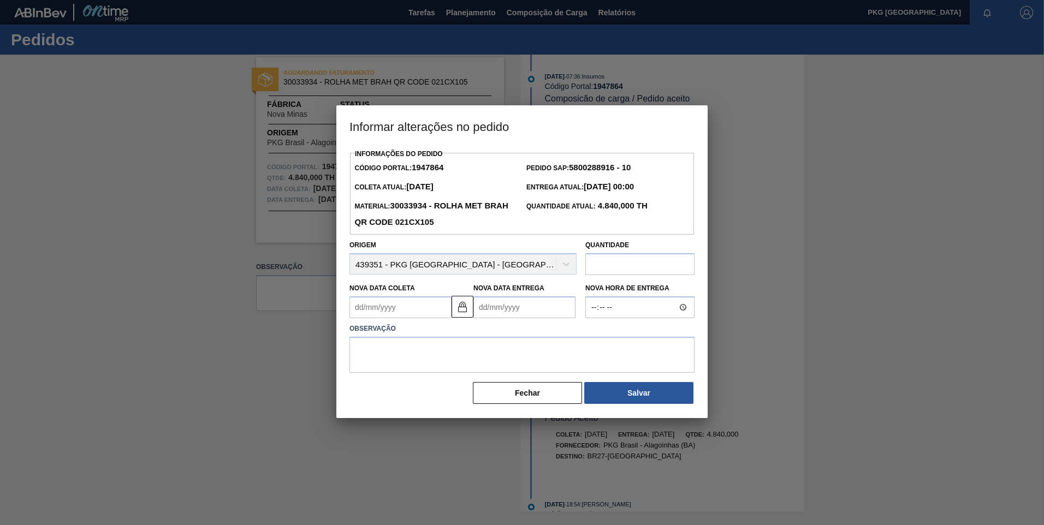
click at [423, 317] on Coleta1947864 "Nova Data Coleta" at bounding box center [400, 307] width 102 height 22
click at [468, 335] on button "Next Month" at bounding box center [472, 334] width 8 height 8
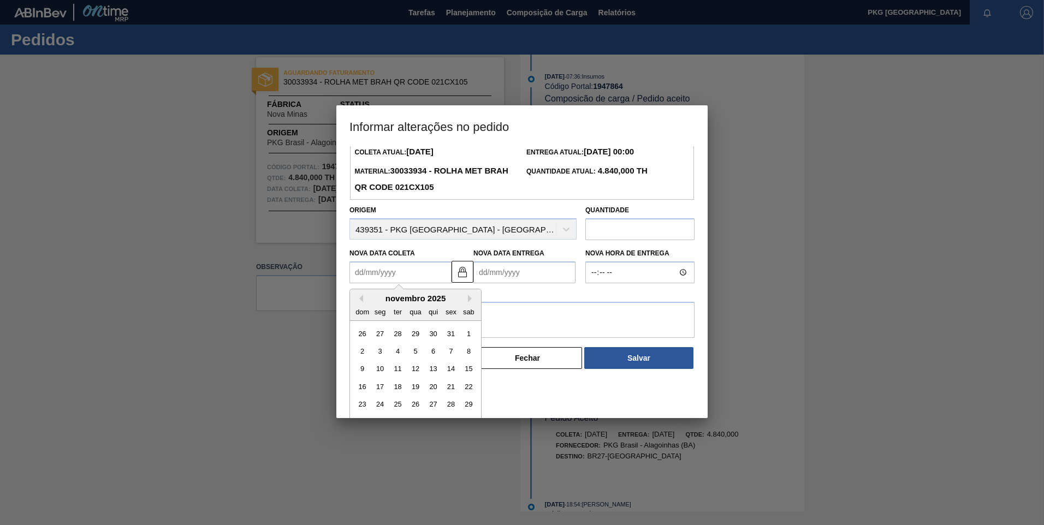
scroll to position [54, 0]
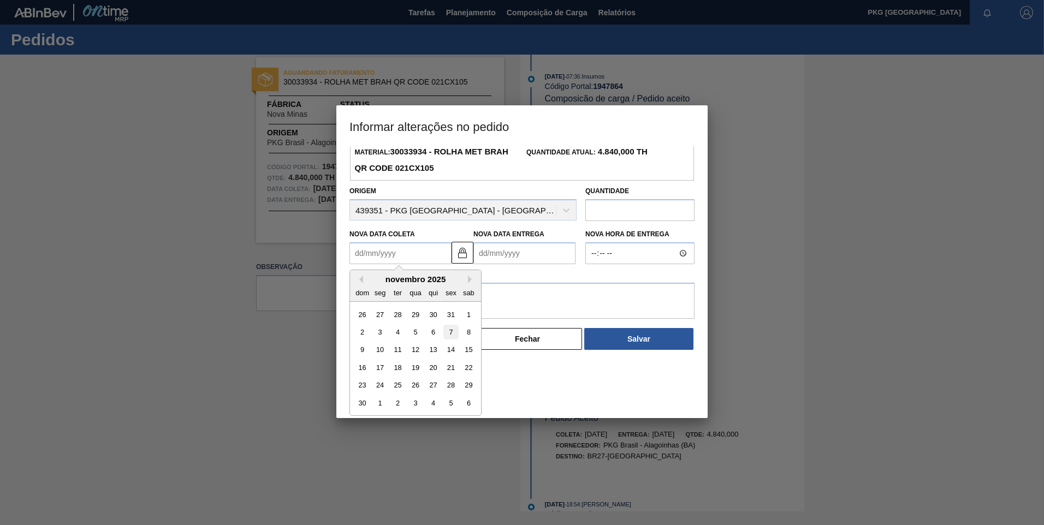
click at [452, 331] on div "7" at bounding box center [450, 332] width 15 height 15
type Coleta1947864 "[DATE]"
type Entrega1947864 "[DATE]"
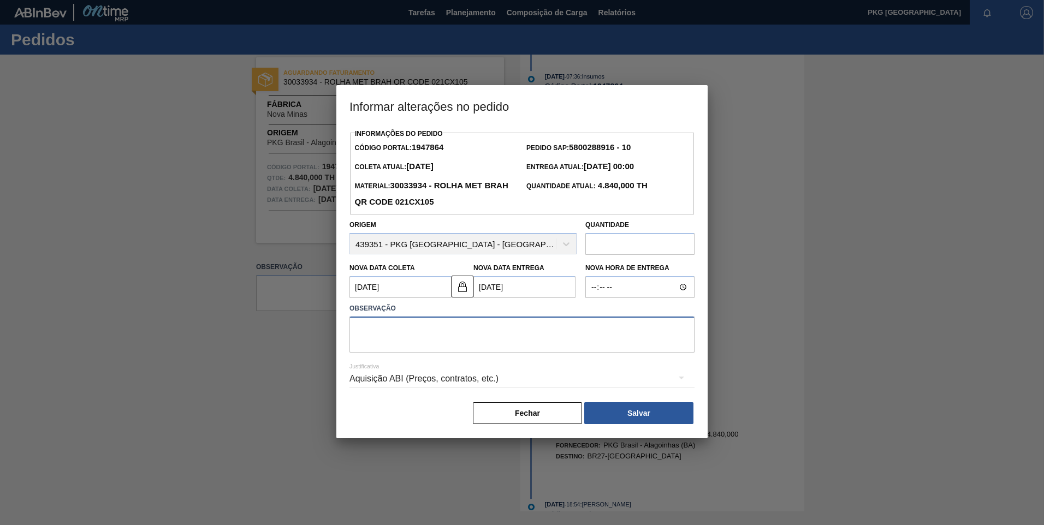
click at [412, 323] on textarea at bounding box center [521, 335] width 345 height 36
type textarea "Ajuste de data"
click at [485, 381] on div "Aquisição ABI (Preços, contratos, etc.)" at bounding box center [521, 379] width 345 height 31
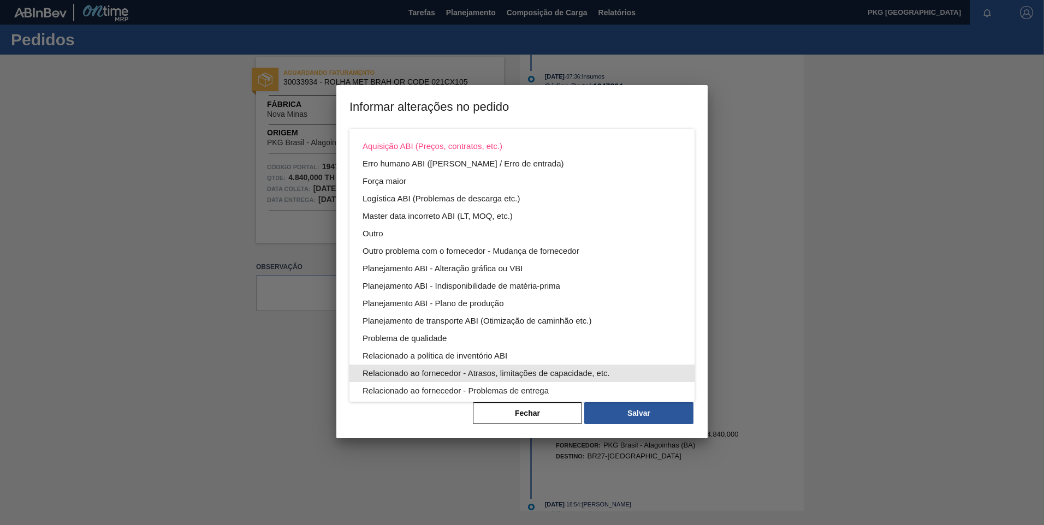
click at [509, 375] on div "Relacionado ao fornecedor - Atrasos, limitações de capacidade, etc." at bounding box center [522, 373] width 319 height 17
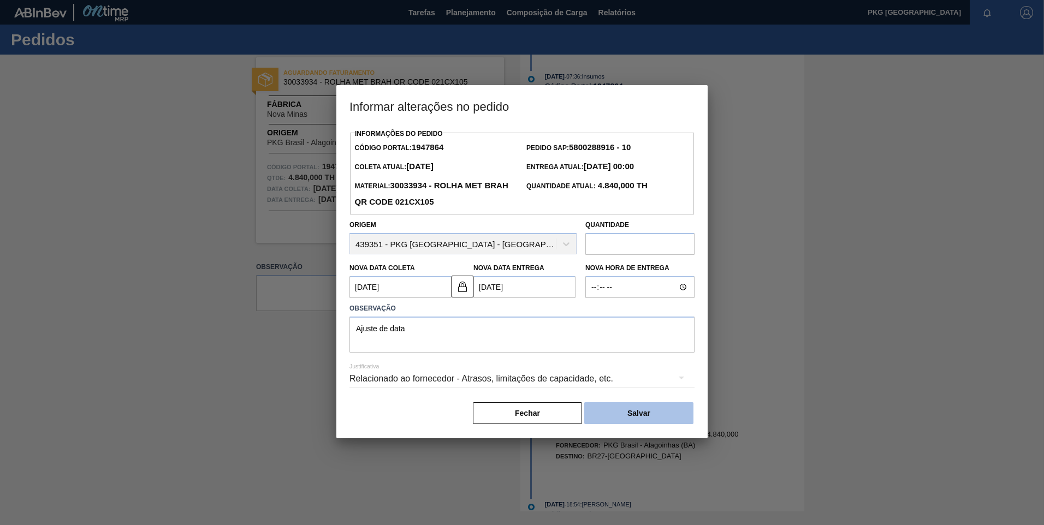
click at [637, 420] on button "Salvar" at bounding box center [638, 413] width 109 height 22
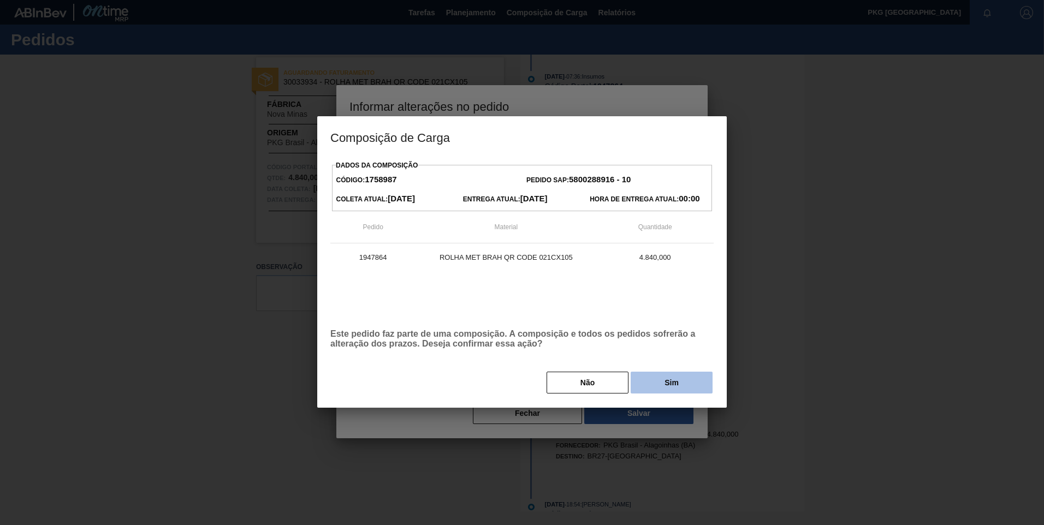
click at [677, 387] on button "Sim" at bounding box center [672, 383] width 82 height 22
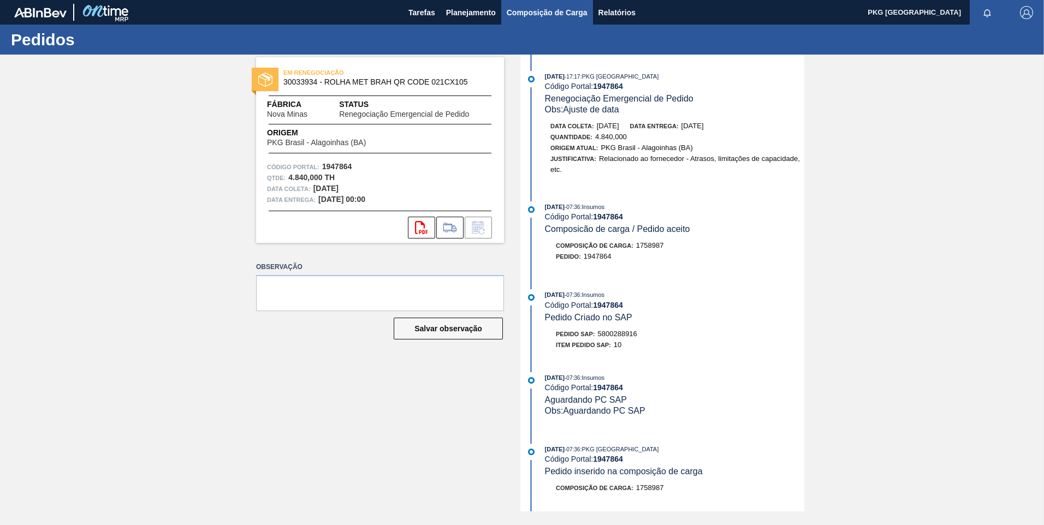
click at [527, 14] on span "Composição de Carga" at bounding box center [547, 12] width 81 height 13
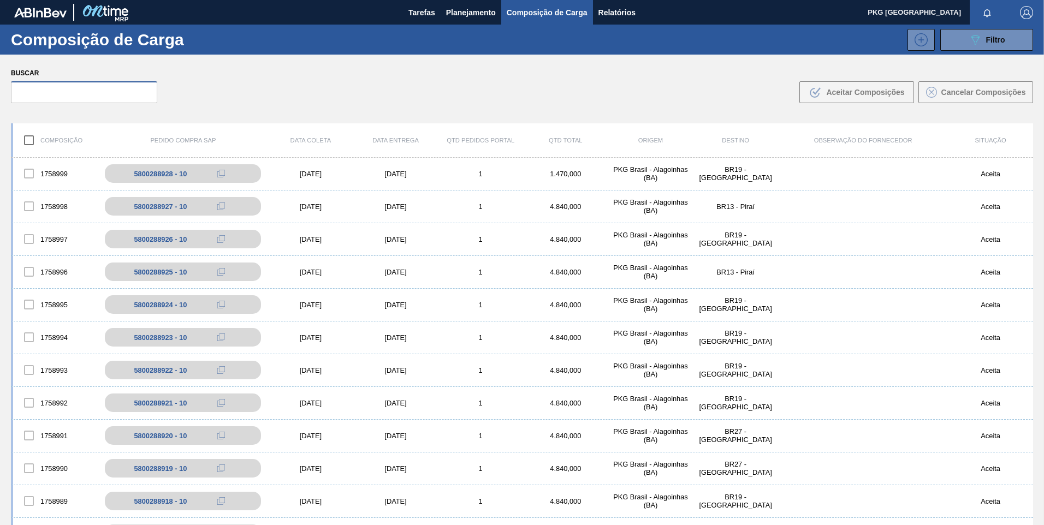
click at [95, 93] on input "text" at bounding box center [84, 92] width 146 height 22
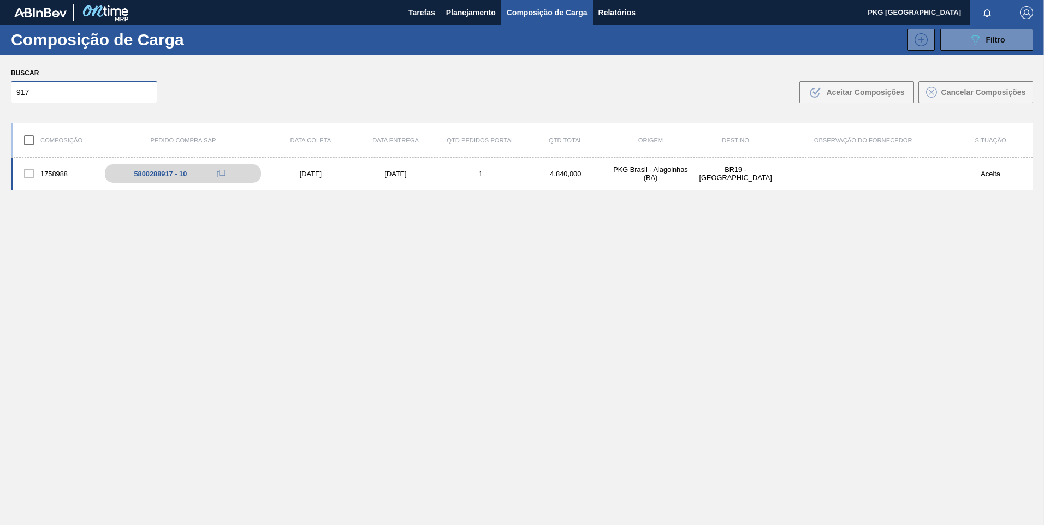
type input "917"
click at [397, 174] on div "[DATE]" at bounding box center [395, 174] width 85 height 8
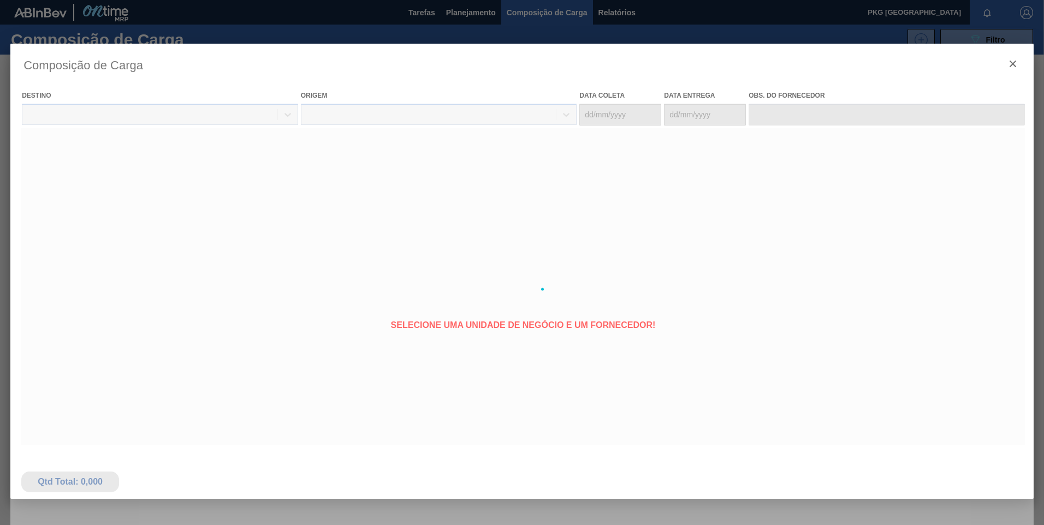
type coleta "[DATE]"
type entrega "[DATE]"
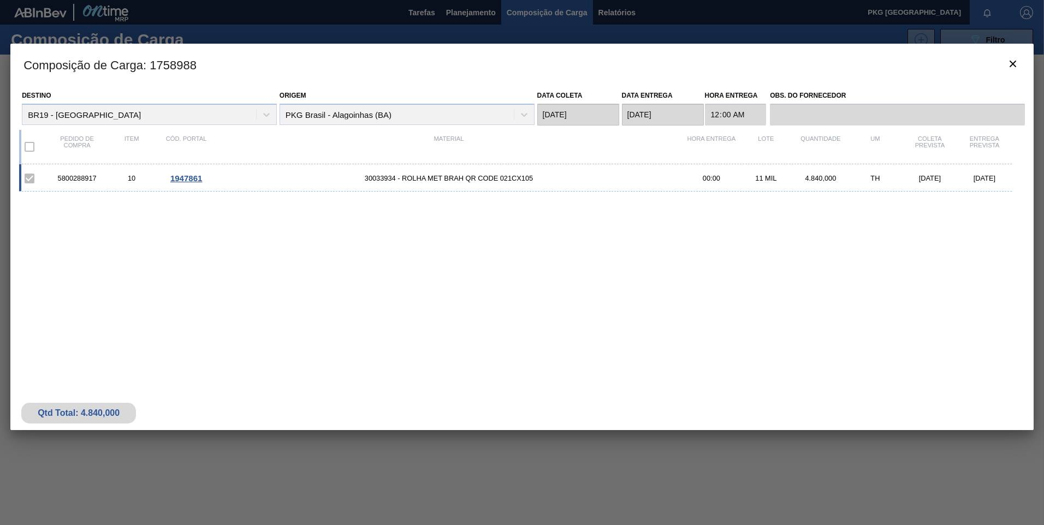
click at [827, 176] on div "4.840,000" at bounding box center [820, 178] width 55 height 8
click at [374, 183] on div "5800288917 10 1947861 30033934 - ROLHA MET BRAH QR CODE 021CX105 00:00 11 MIL 4…" at bounding box center [515, 177] width 993 height 27
click at [190, 180] on span "1947861" at bounding box center [186, 178] width 32 height 9
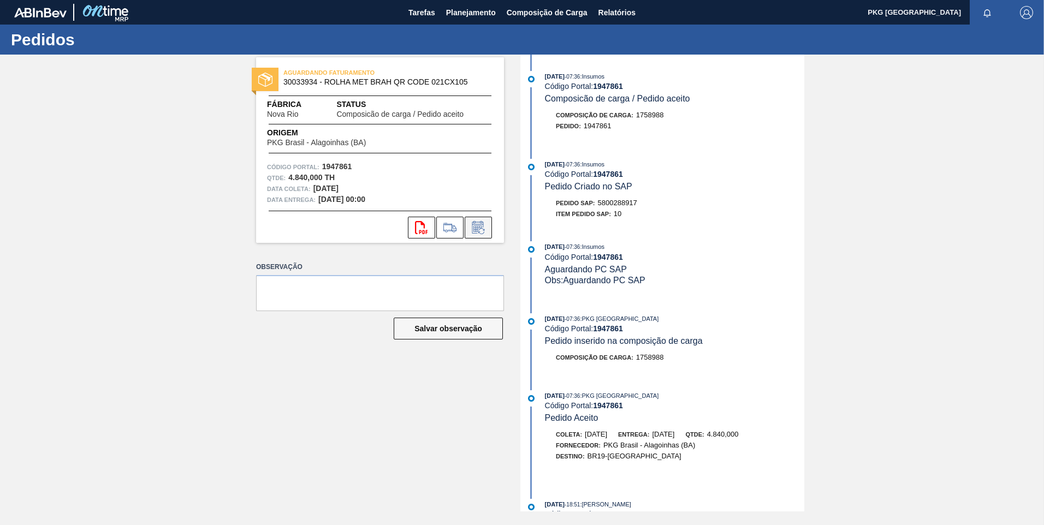
click at [479, 223] on icon at bounding box center [478, 227] width 17 height 13
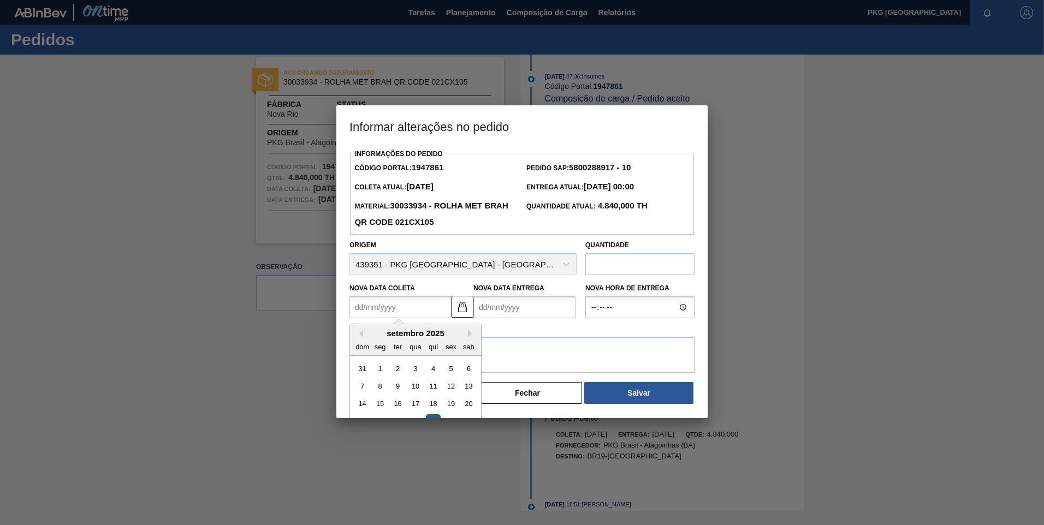
click at [400, 312] on Coleta1947861 "Nova Data Coleta" at bounding box center [400, 307] width 102 height 22
click at [464, 336] on div "setembro 2025" at bounding box center [415, 333] width 131 height 9
click at [471, 336] on button "Next Month" at bounding box center [472, 334] width 8 height 8
click at [382, 404] on div "10" at bounding box center [380, 404] width 15 height 15
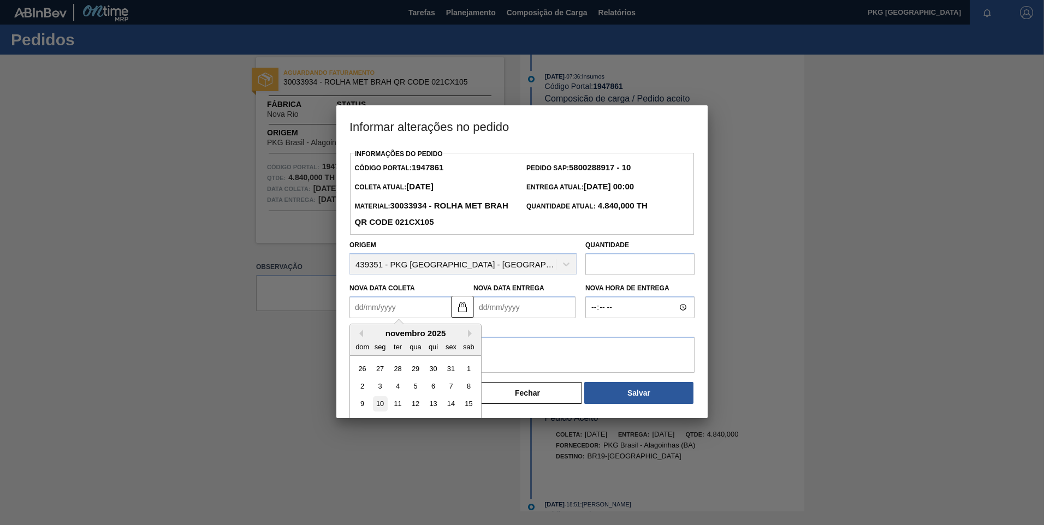
type Coleta1947861 "[DATE]"
type Entrega1947861 "[DATE]"
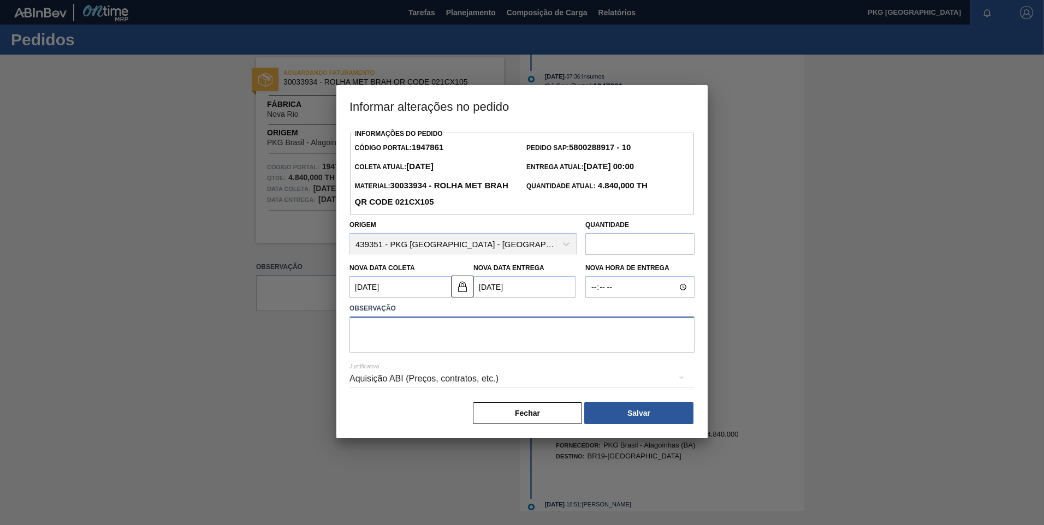
click at [457, 330] on textarea at bounding box center [521, 335] width 345 height 36
type textarea "D"
type textarea "Ajuste de data"
click at [477, 378] on div "Aquisição ABI (Preços, contratos, etc.)" at bounding box center [521, 379] width 345 height 31
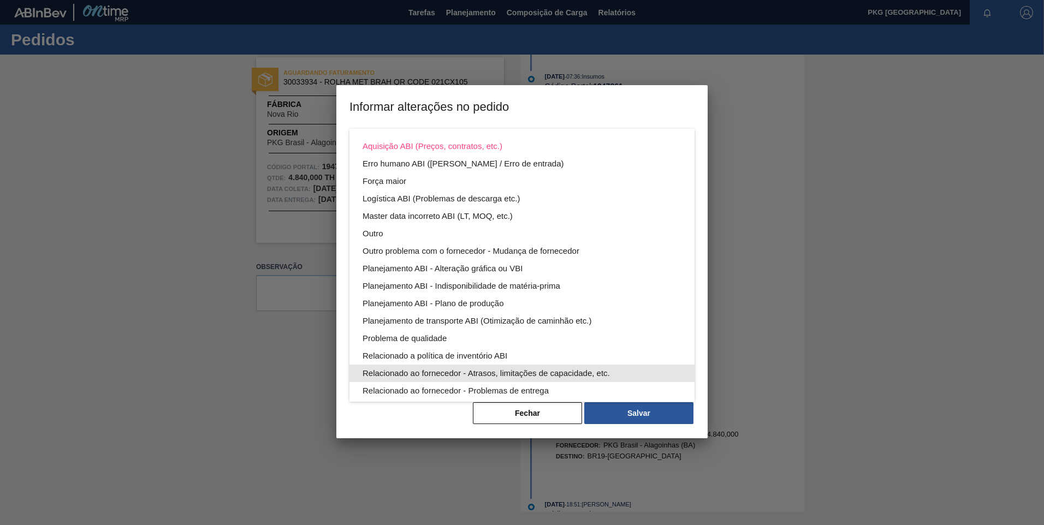
click at [467, 373] on div "Relacionado ao fornecedor - Atrasos, limitações de capacidade, etc." at bounding box center [522, 373] width 319 height 17
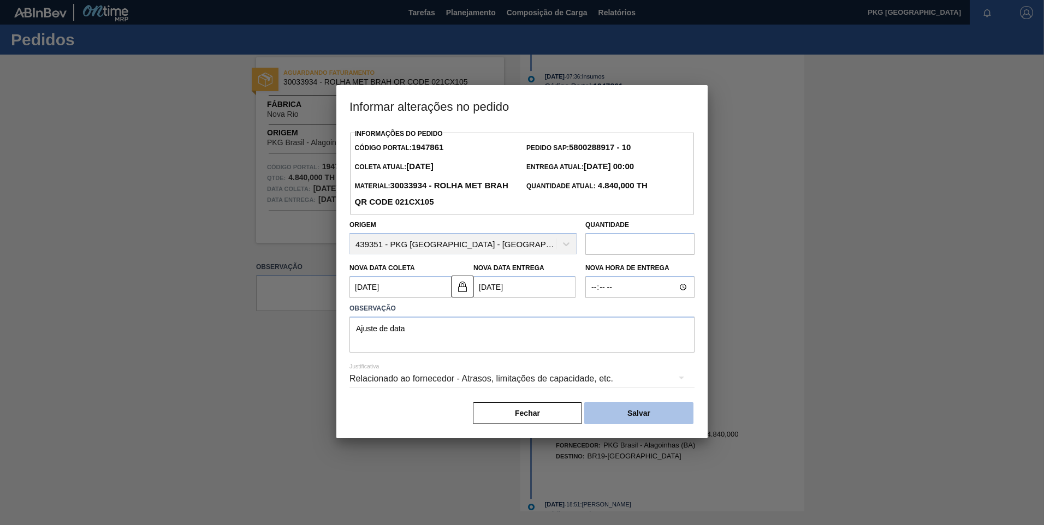
click at [657, 419] on button "Salvar" at bounding box center [638, 413] width 109 height 22
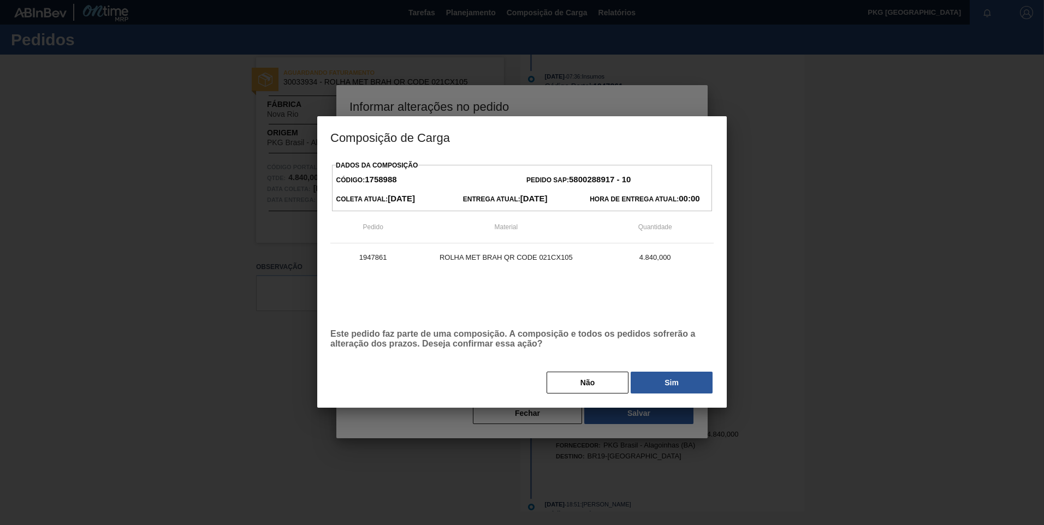
click at [651, 386] on button "Sim" at bounding box center [672, 383] width 82 height 22
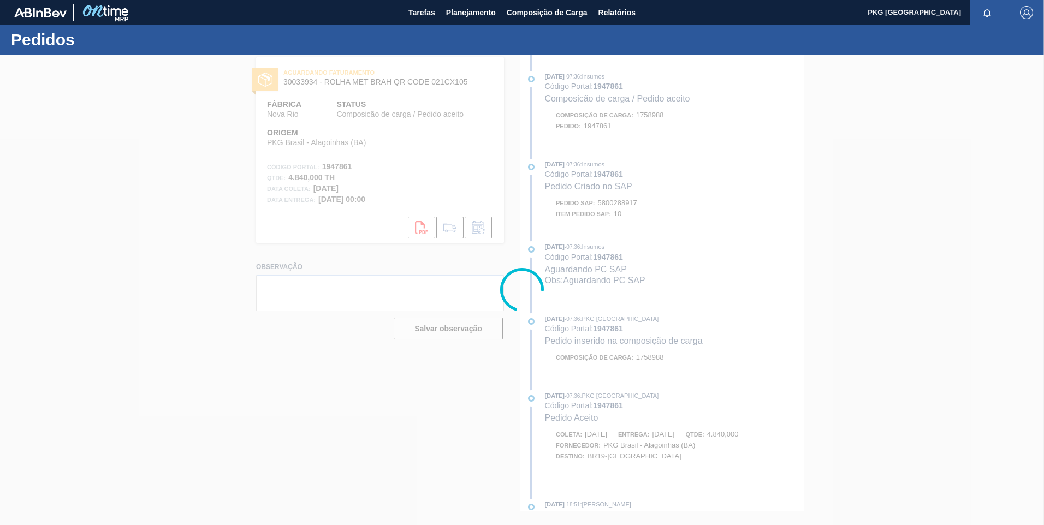
click at [299, 406] on div at bounding box center [522, 290] width 1044 height 471
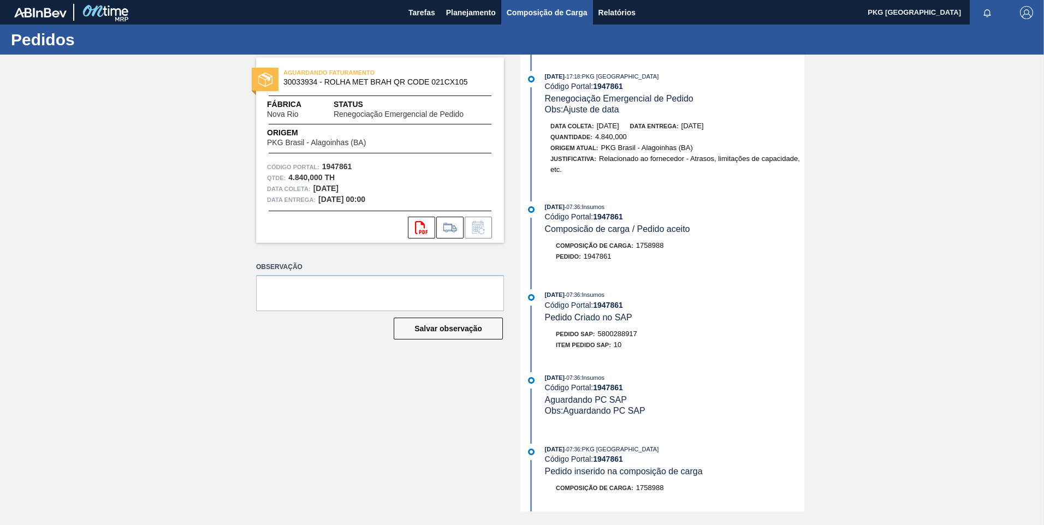
click at [532, 10] on span "Composição de Carga" at bounding box center [547, 12] width 81 height 13
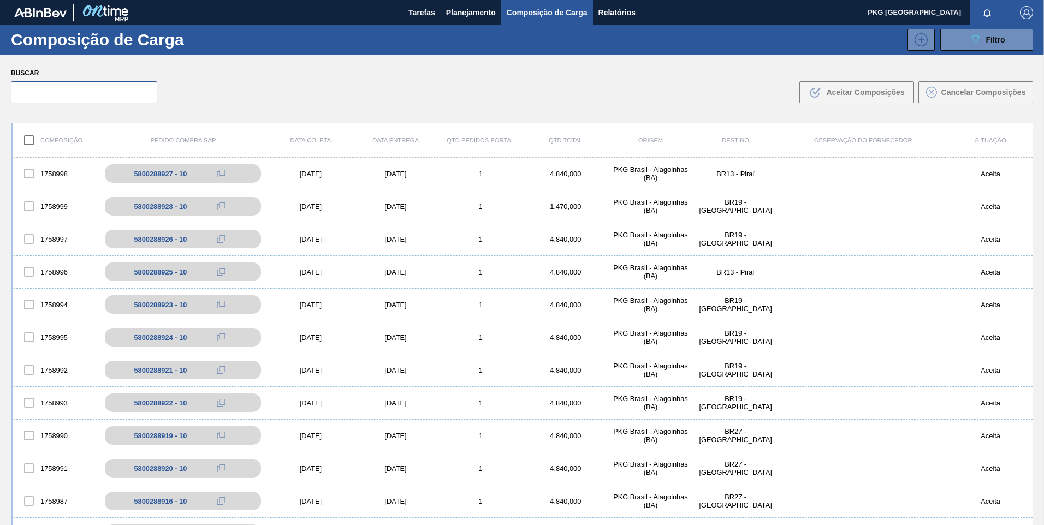
click at [106, 89] on input "text" at bounding box center [84, 92] width 146 height 22
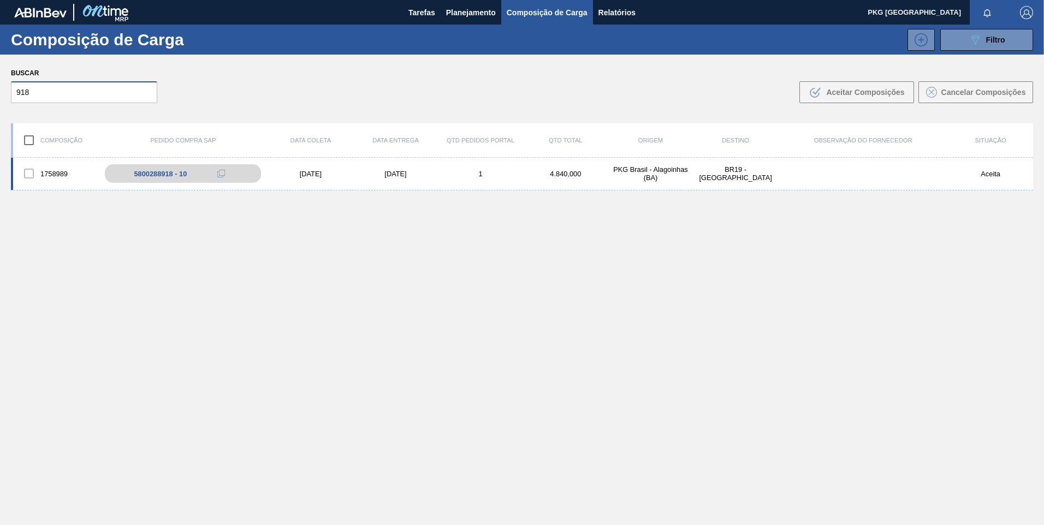
type input "918"
click at [393, 175] on div "[DATE]" at bounding box center [395, 174] width 85 height 8
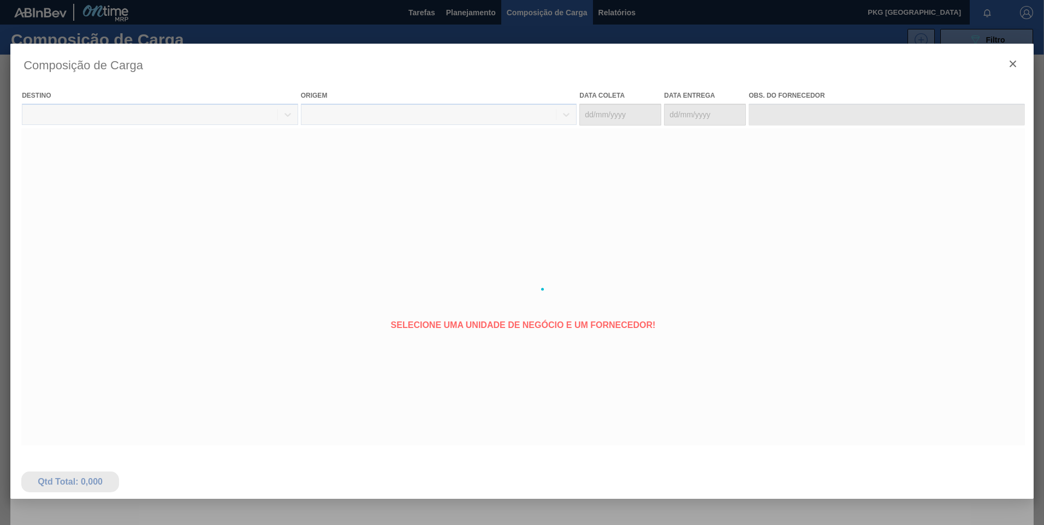
type coleta "[DATE]"
type entrega "[DATE]"
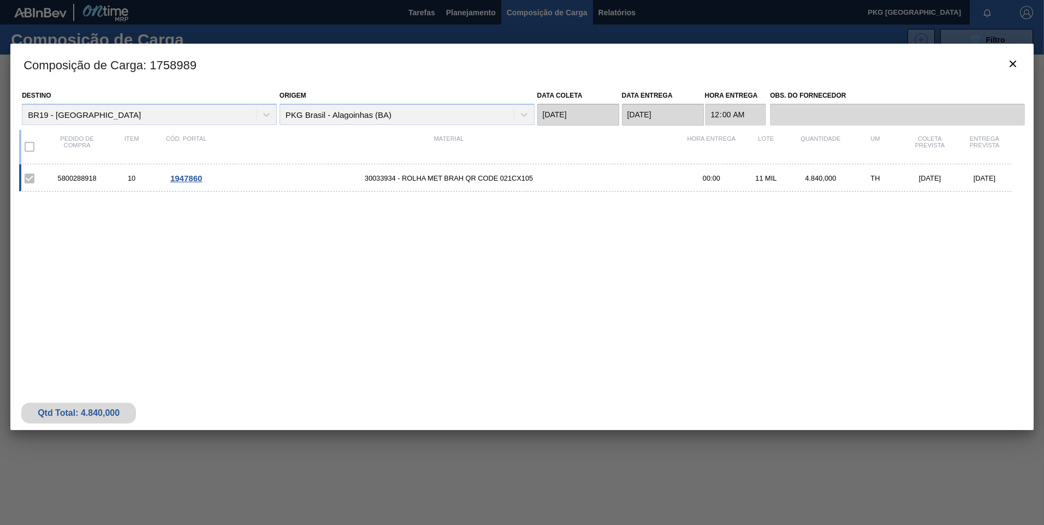
click at [184, 179] on span "1947860" at bounding box center [186, 178] width 32 height 9
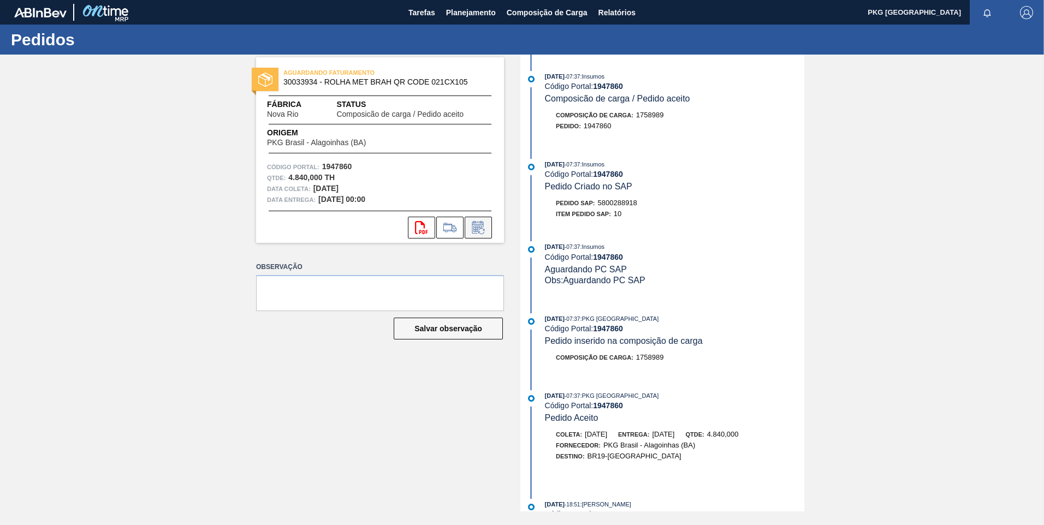
click at [485, 227] on icon at bounding box center [478, 227] width 17 height 13
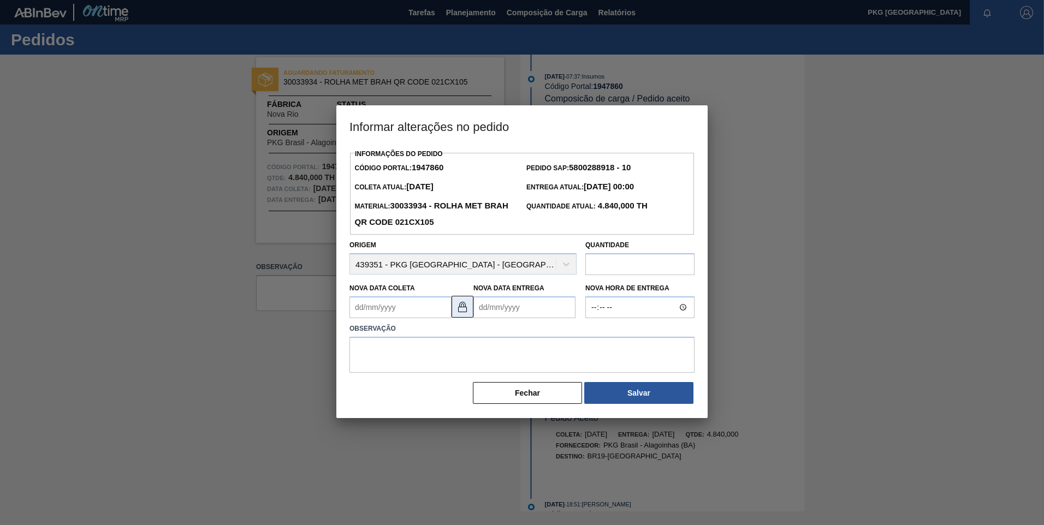
click at [459, 312] on img at bounding box center [462, 306] width 13 height 13
click at [402, 313] on Coleta1947860 "Nova Data Coleta" at bounding box center [400, 307] width 102 height 22
click at [468, 333] on button "Next Month" at bounding box center [472, 334] width 8 height 8
click at [470, 335] on button "Next Month" at bounding box center [472, 334] width 8 height 8
click at [400, 404] on div "11" at bounding box center [397, 404] width 15 height 15
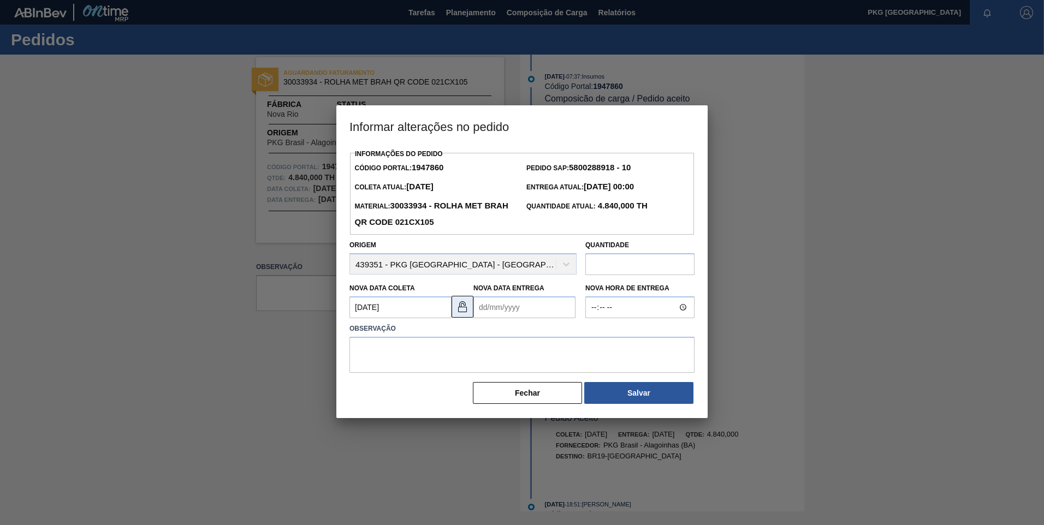
click at [460, 310] on img at bounding box center [462, 306] width 13 height 13
click at [419, 313] on Coleta1947860 "[DATE]" at bounding box center [400, 307] width 102 height 22
click at [401, 407] on div "11" at bounding box center [397, 404] width 15 height 15
click at [524, 300] on Entrega1947860 "Nova Data Entrega" at bounding box center [524, 307] width 102 height 22
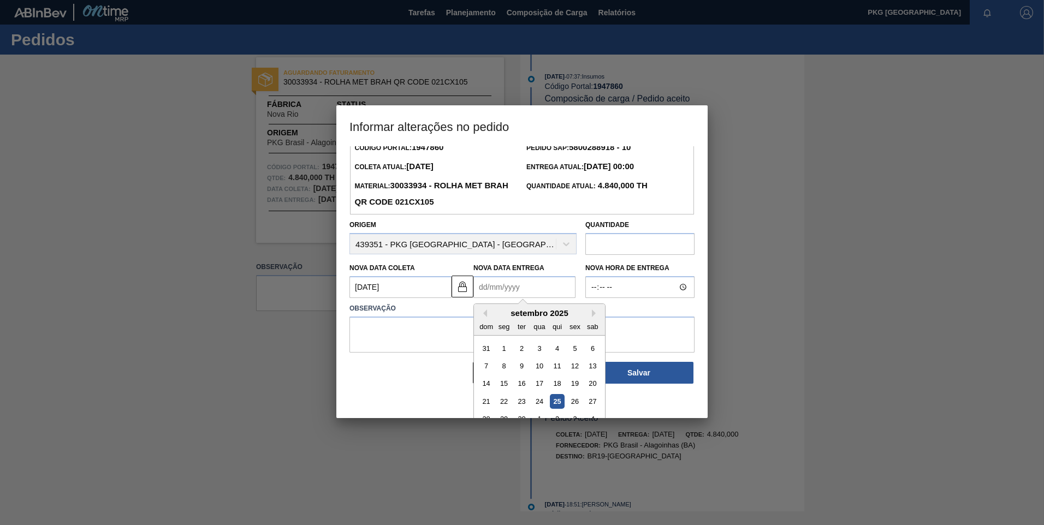
scroll to position [37, 0]
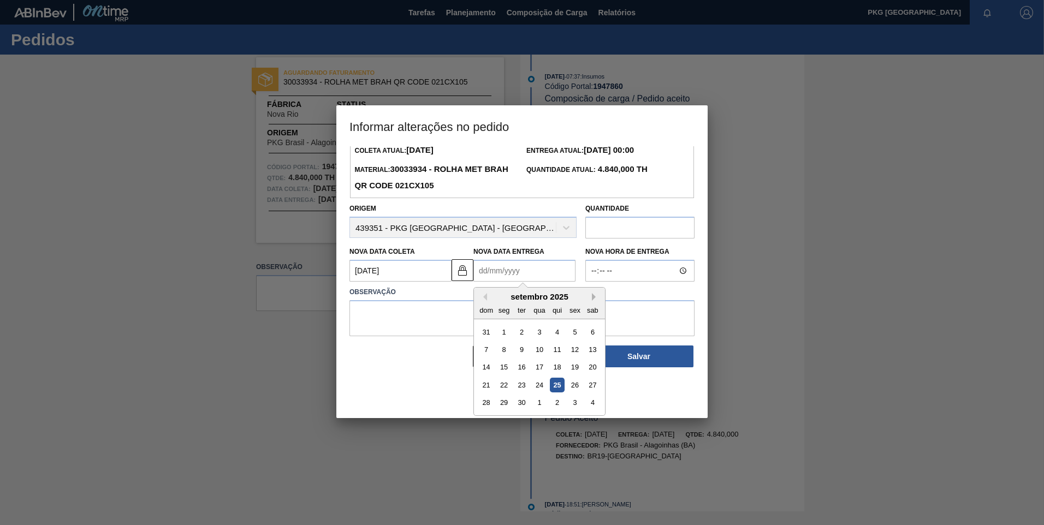
click at [594, 298] on button "Next Month" at bounding box center [596, 297] width 8 height 8
click at [554, 368] on div "13" at bounding box center [557, 367] width 15 height 15
type Coleta1947860 "[DATE]"
type Entrega1947860 "[DATE]"
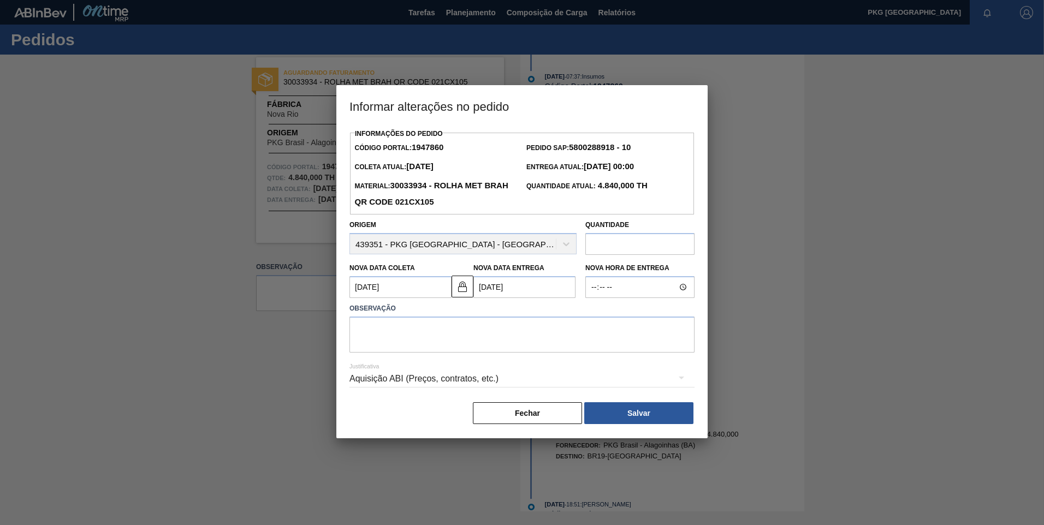
scroll to position [0, 0]
click at [456, 292] on img at bounding box center [462, 286] width 13 height 13
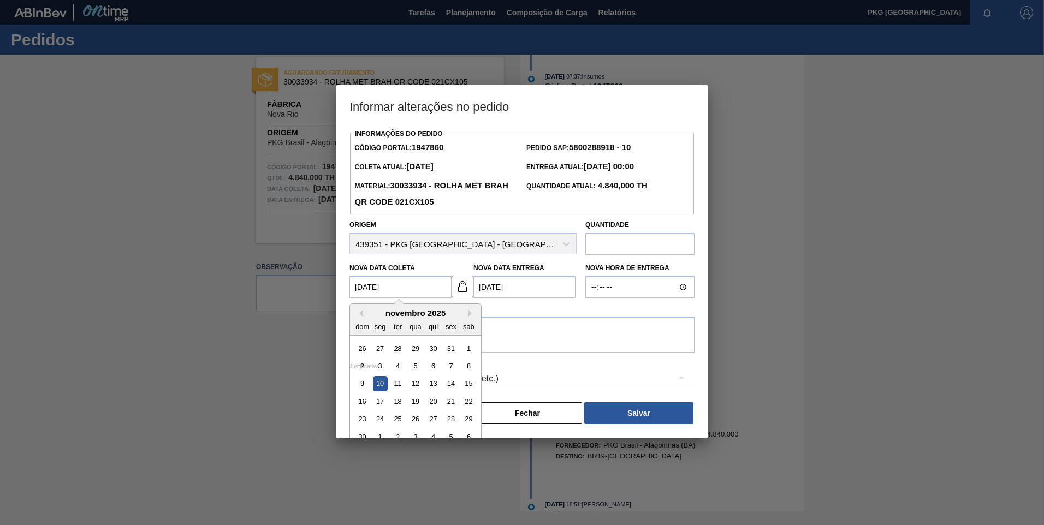
click at [405, 293] on Coleta1947860 "[DATE]" at bounding box center [400, 287] width 102 height 22
click at [398, 389] on div "11" at bounding box center [397, 384] width 15 height 15
type Coleta1947860 "[DATE]"
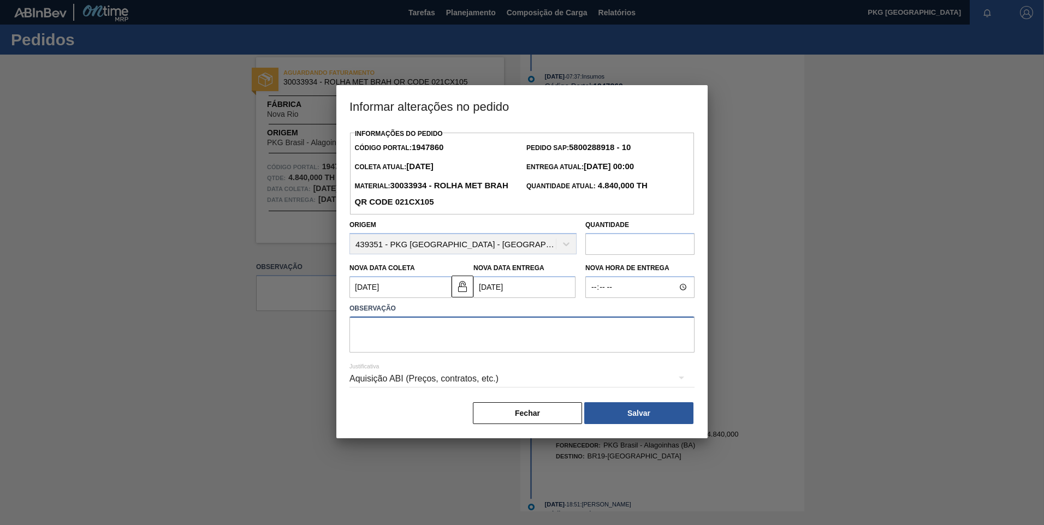
click at [498, 341] on textarea at bounding box center [521, 335] width 345 height 36
type textarea "Ajuste de data"
click at [499, 378] on div "Aquisição ABI (Preços, contratos, etc.)" at bounding box center [521, 379] width 345 height 31
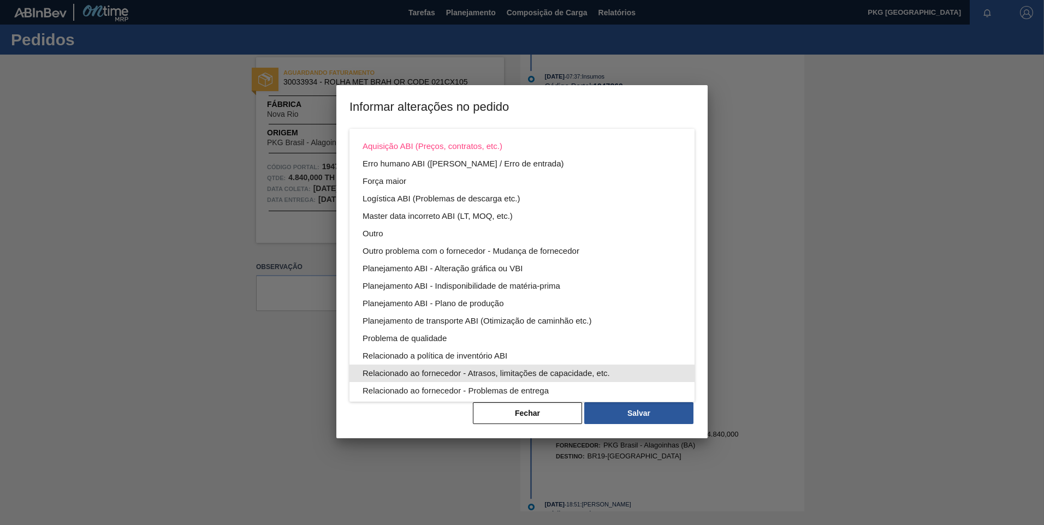
click at [471, 372] on div "Relacionado ao fornecedor - Atrasos, limitações de capacidade, etc." at bounding box center [522, 373] width 319 height 17
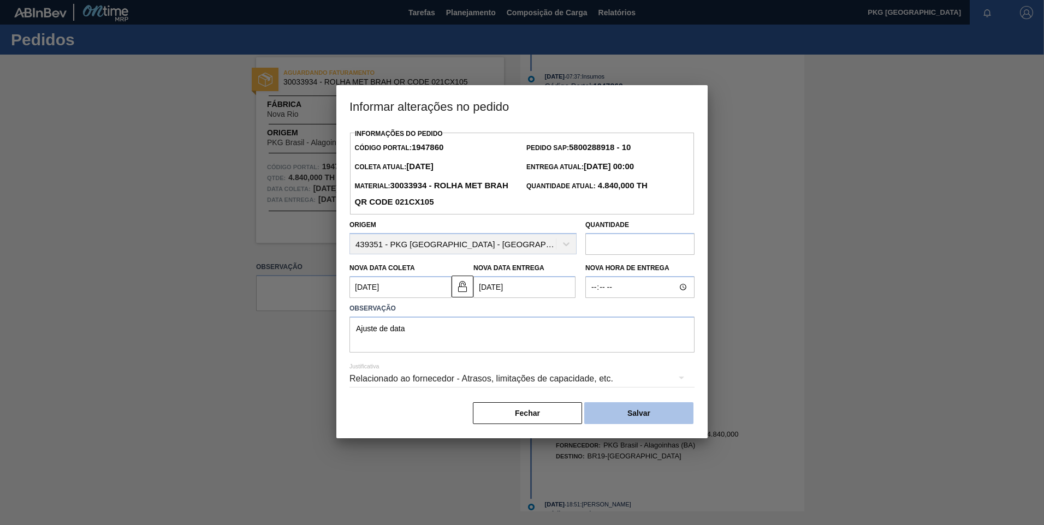
click at [632, 420] on button "Salvar" at bounding box center [638, 413] width 109 height 22
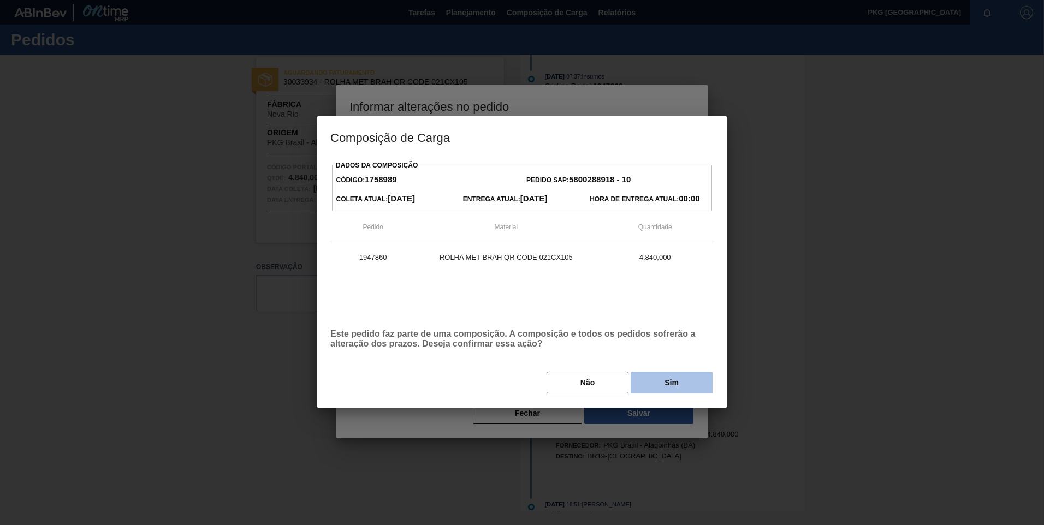
click at [654, 377] on button "Sim" at bounding box center [672, 383] width 82 height 22
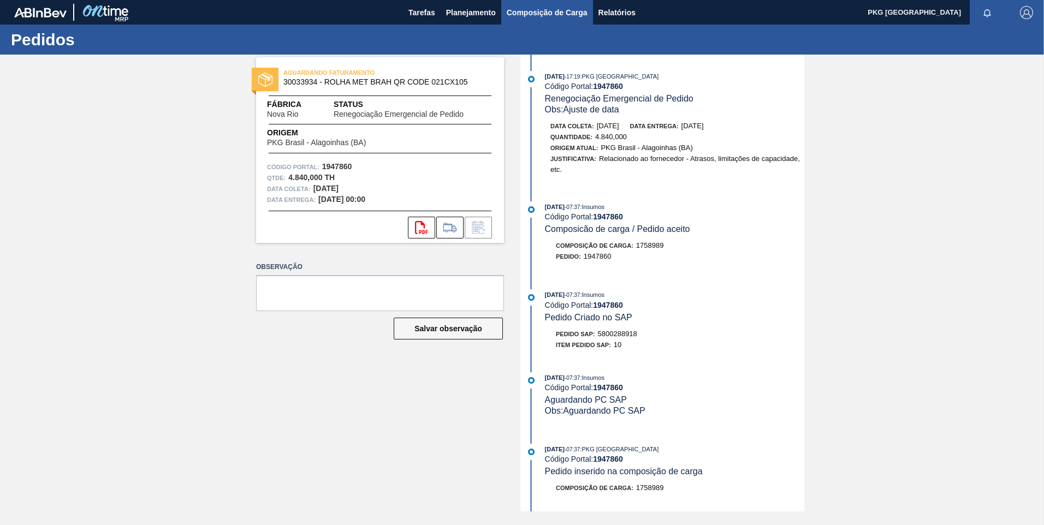
click at [517, 21] on button "Composição de Carga" at bounding box center [547, 12] width 92 height 25
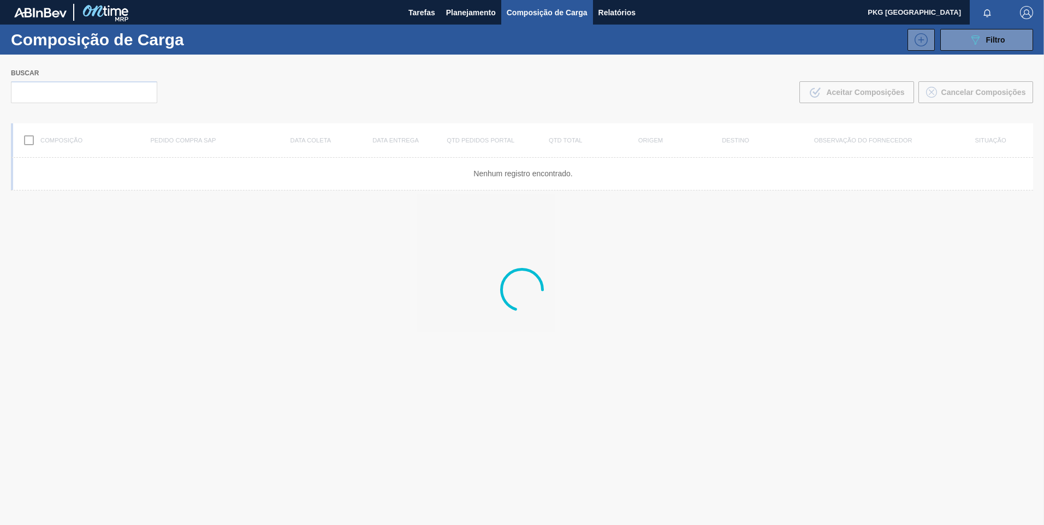
click at [75, 95] on div at bounding box center [522, 290] width 1044 height 471
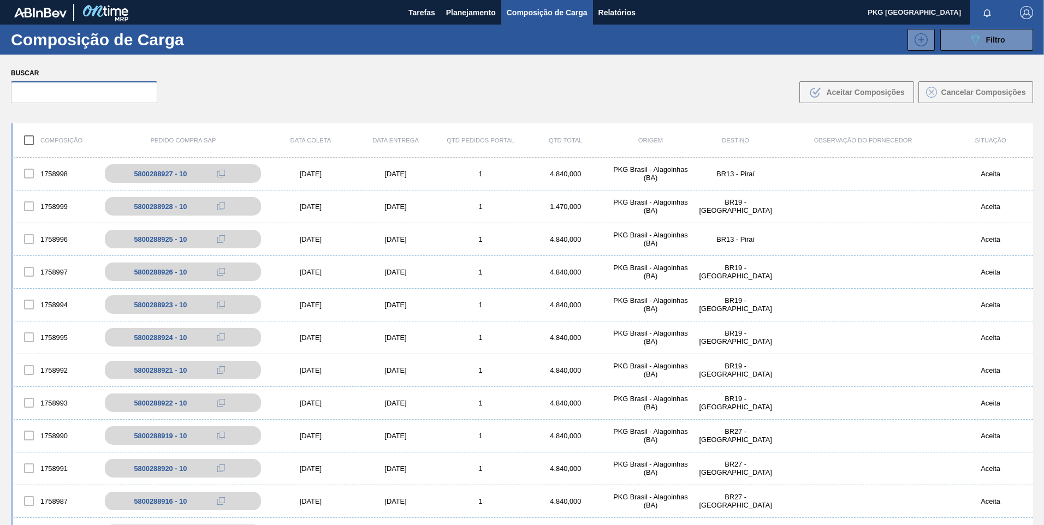
click at [65, 89] on input "text" at bounding box center [84, 92] width 146 height 22
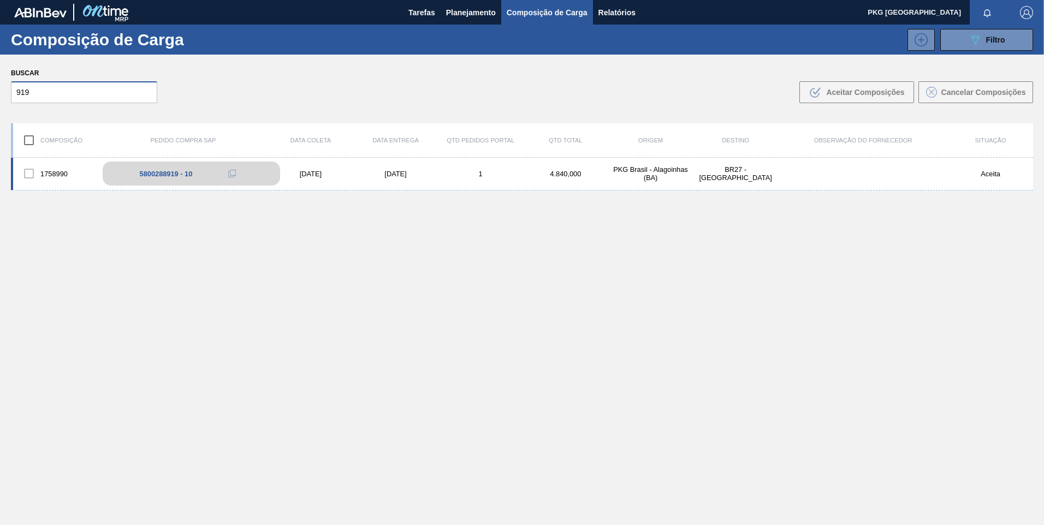
type input "919"
click at [163, 177] on div "5800288919 - 10" at bounding box center [166, 174] width 53 height 8
click at [361, 173] on div "[DATE]" at bounding box center [395, 174] width 85 height 8
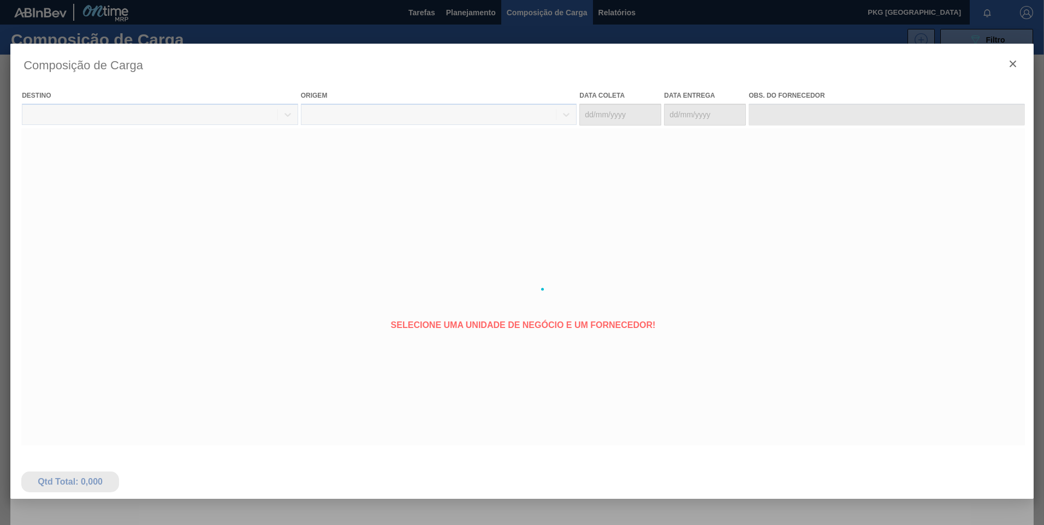
type coleta "[DATE]"
type entrega "[DATE]"
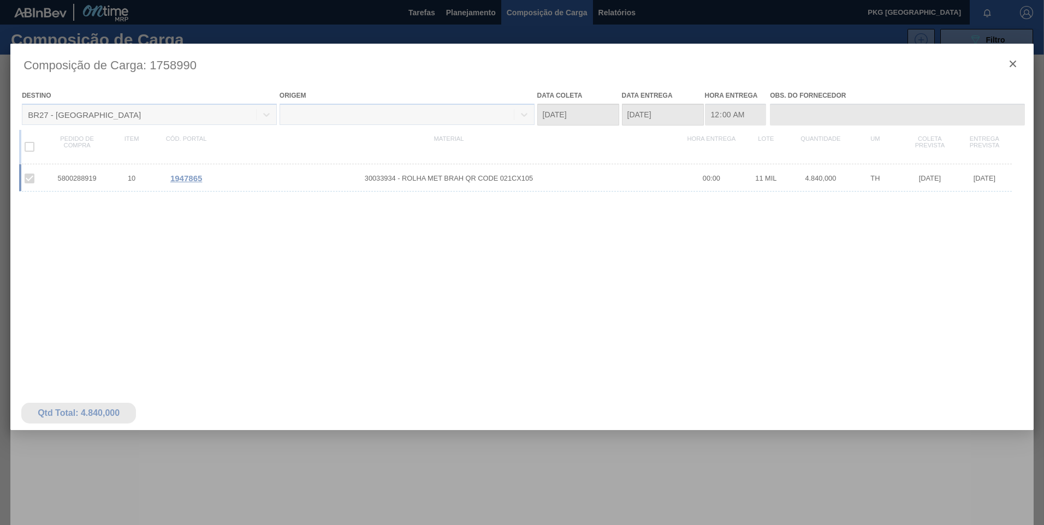
click at [182, 181] on div at bounding box center [521, 289] width 1023 height 491
drag, startPoint x: 185, startPoint y: 179, endPoint x: 192, endPoint y: 176, distance: 7.6
click at [188, 179] on div at bounding box center [521, 289] width 1023 height 491
click at [193, 177] on span "1947865" at bounding box center [186, 178] width 32 height 9
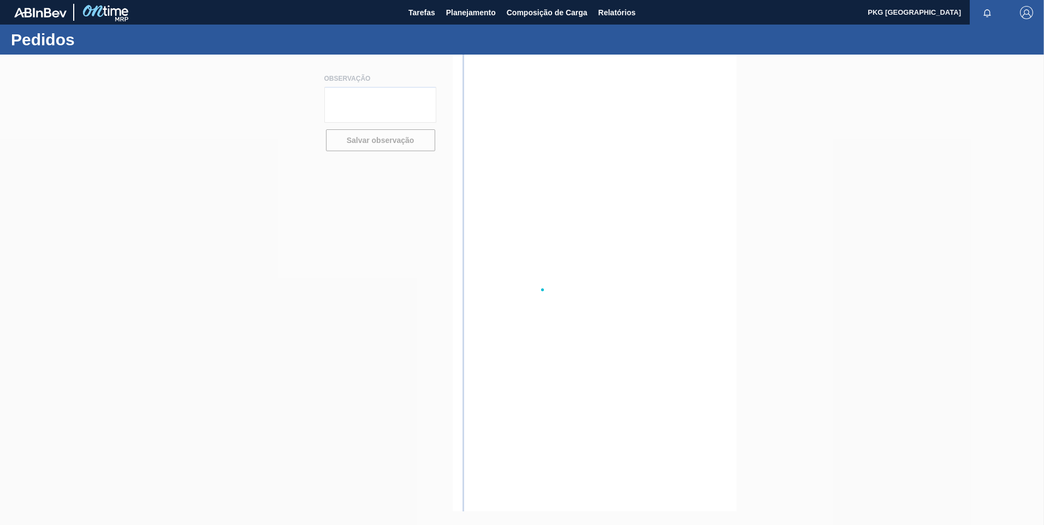
click at [188, 177] on div at bounding box center [522, 290] width 1044 height 471
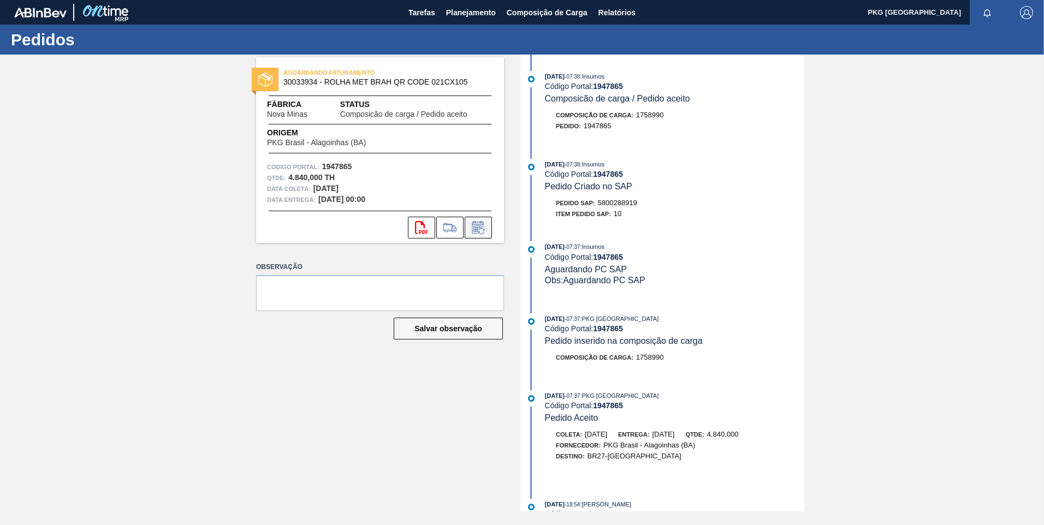
click at [481, 228] on icon at bounding box center [477, 229] width 8 height 7
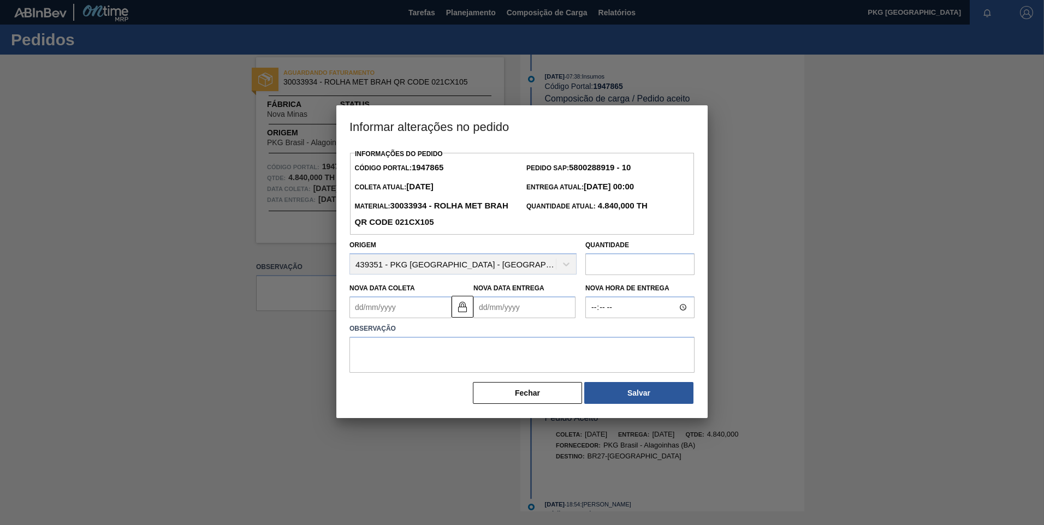
click at [414, 312] on Coleta1947865 "Nova Data Coleta" at bounding box center [400, 307] width 102 height 22
click at [467, 336] on div "setembro 2025" at bounding box center [415, 333] width 131 height 9
click at [469, 335] on button "Next Month" at bounding box center [472, 334] width 8 height 8
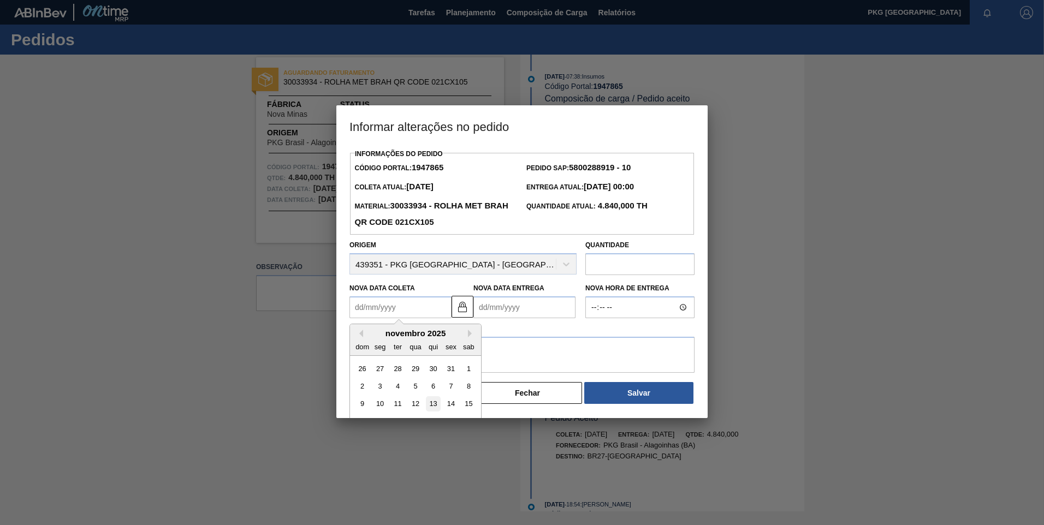
click at [431, 403] on div "13" at bounding box center [433, 404] width 15 height 15
type Coleta1947865 "[DATE]"
type Entrega1947865 "[DATE]"
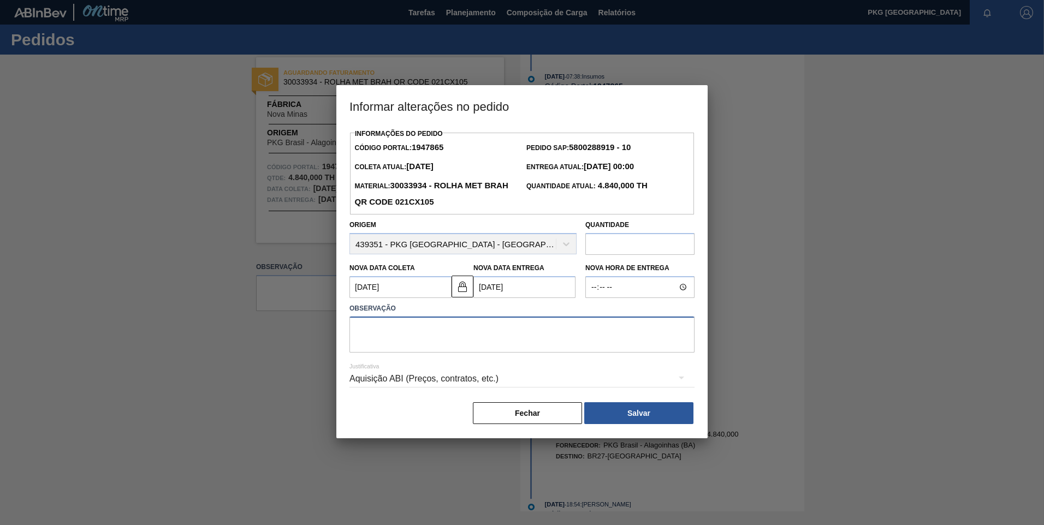
click at [448, 340] on textarea at bounding box center [521, 335] width 345 height 36
type textarea "Ajuste de data"
click at [522, 376] on div "Aquisição ABI (Preços, contratos, etc.)" at bounding box center [521, 379] width 345 height 31
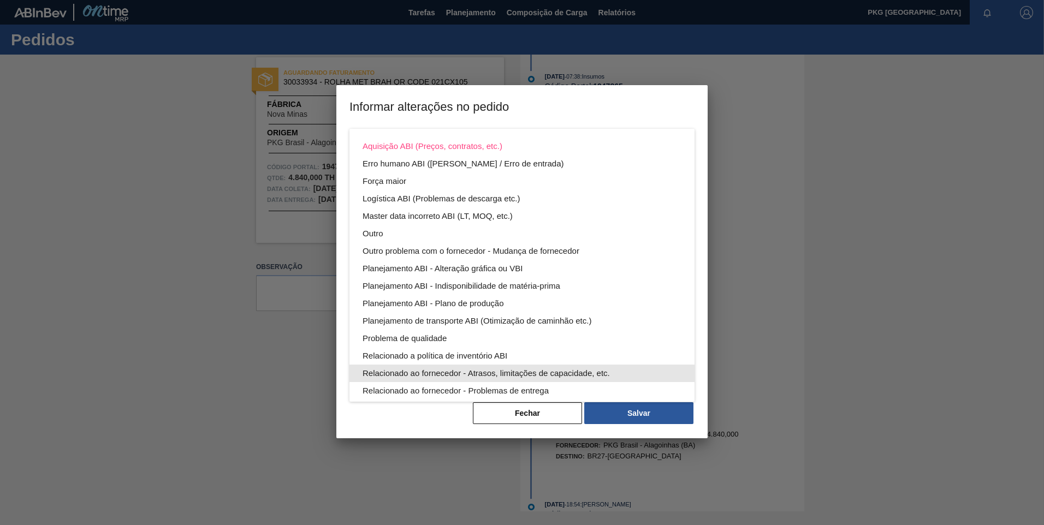
click at [508, 376] on div "Relacionado ao fornecedor - Atrasos, limitações de capacidade, etc." at bounding box center [522, 373] width 319 height 17
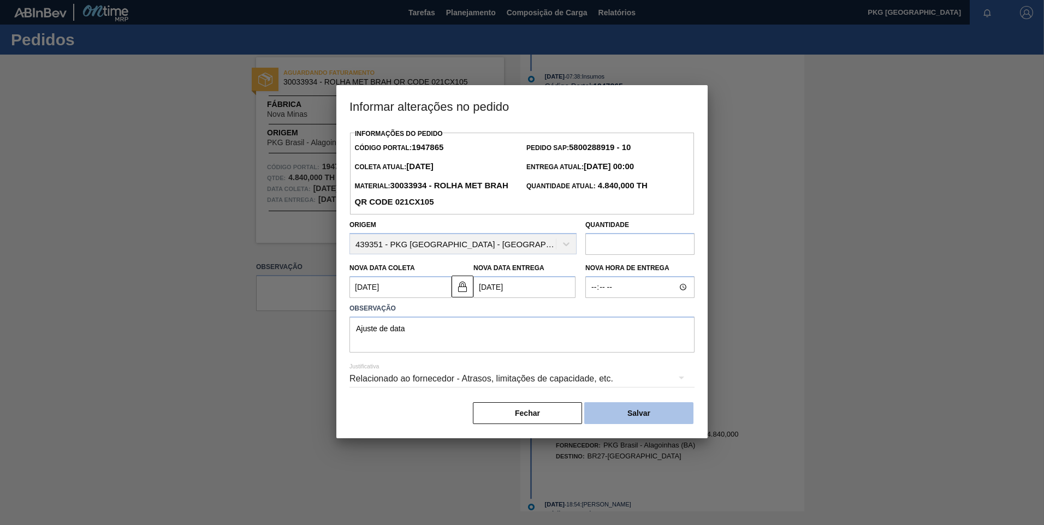
click at [674, 410] on button "Salvar" at bounding box center [638, 413] width 109 height 22
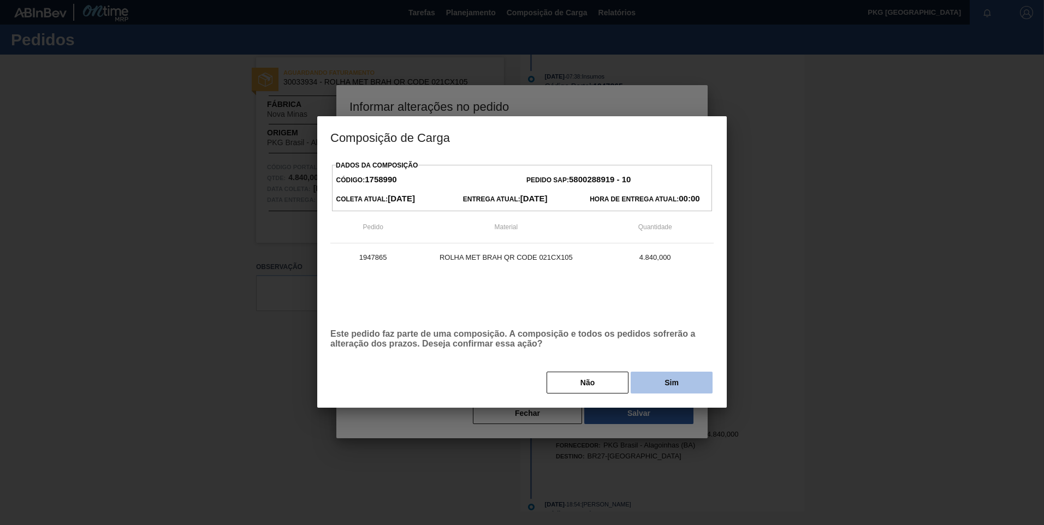
click at [672, 380] on button "Sim" at bounding box center [672, 383] width 82 height 22
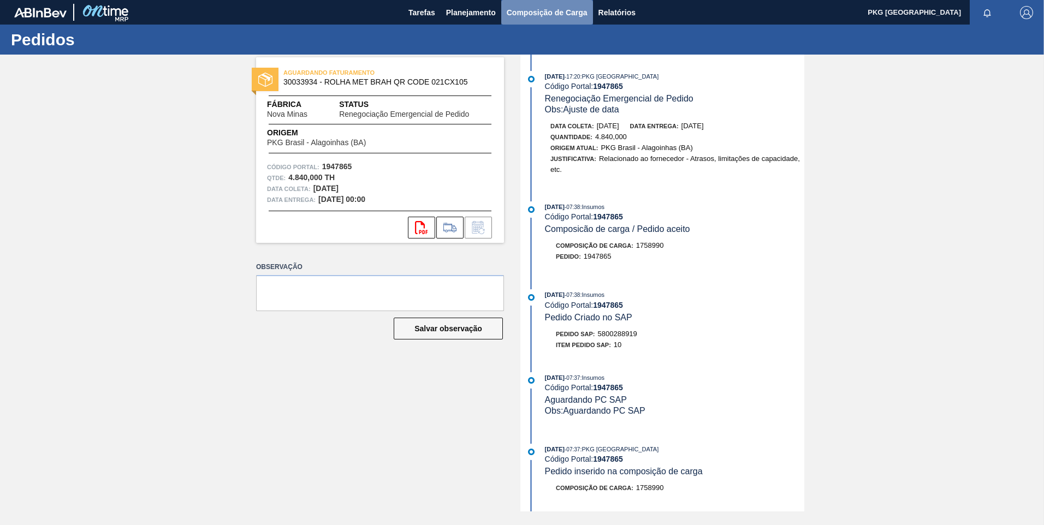
click at [527, 15] on span "Composição de Carga" at bounding box center [547, 12] width 81 height 13
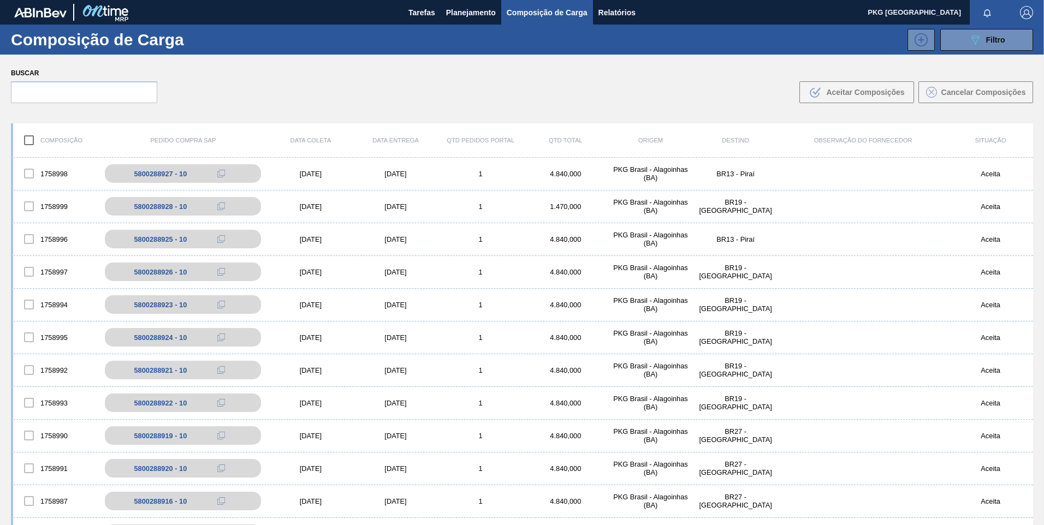
drag, startPoint x: 104, startPoint y: 105, endPoint x: 115, endPoint y: 105, distance: 10.9
click at [120, 106] on div "Buscar .b{fill:var(--color-action-default)} Aceitar Composições Cancelar Compos…" at bounding box center [522, 85] width 1044 height 60
click at [100, 92] on input "text" at bounding box center [84, 92] width 146 height 22
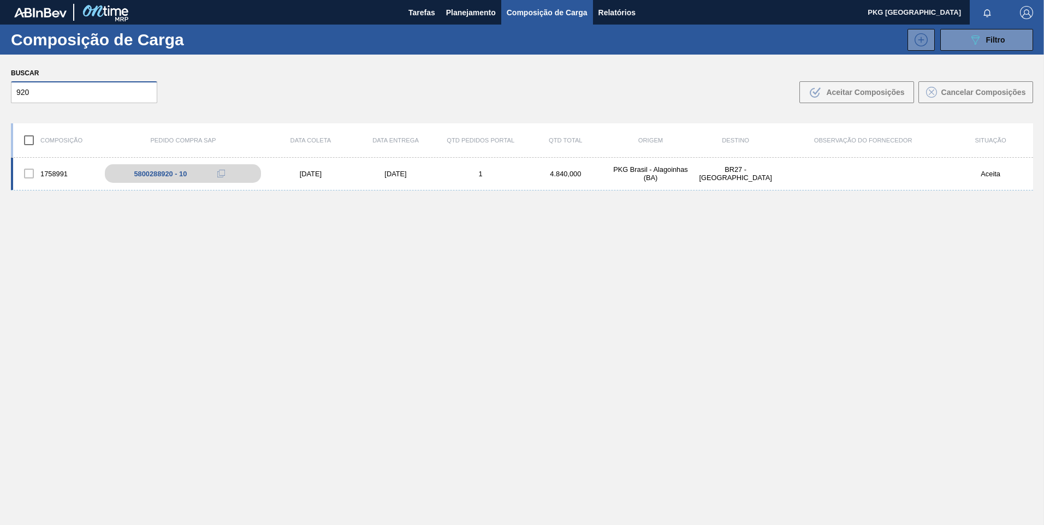
type input "920"
click at [601, 183] on div "1758991 5800288920 - 10 [DATE] [DATE] 1 4.840,000 PKG [GEOGRAPHIC_DATA] - [GEOG…" at bounding box center [522, 174] width 1022 height 33
click at [342, 183] on div "1758991 5800288920 - 10 [DATE] [DATE] 1 4.840,000 PKG [GEOGRAPHIC_DATA] - [GEOG…" at bounding box center [522, 174] width 1022 height 33
click at [181, 175] on div "5800288920 - 10" at bounding box center [166, 174] width 53 height 8
drag, startPoint x: 416, startPoint y: 170, endPoint x: 399, endPoint y: 174, distance: 17.0
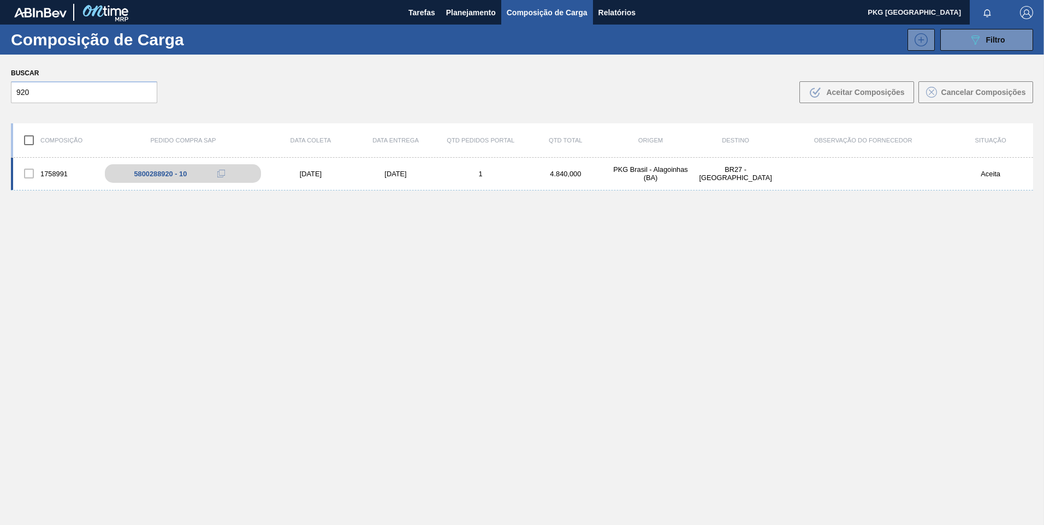
click at [414, 170] on div "[DATE]" at bounding box center [395, 174] width 85 height 8
drag, startPoint x: 374, startPoint y: 178, endPoint x: 381, endPoint y: 181, distance: 7.3
click at [375, 178] on div "1758991 5800288920 - 10 [DATE] [DATE] 1 4.840,000 PKG [GEOGRAPHIC_DATA] - [GEOG…" at bounding box center [522, 174] width 1022 height 33
click at [556, 171] on div "4.840,000" at bounding box center [565, 174] width 85 height 8
click at [133, 180] on div "5800288920 - 10" at bounding box center [191, 174] width 177 height 24
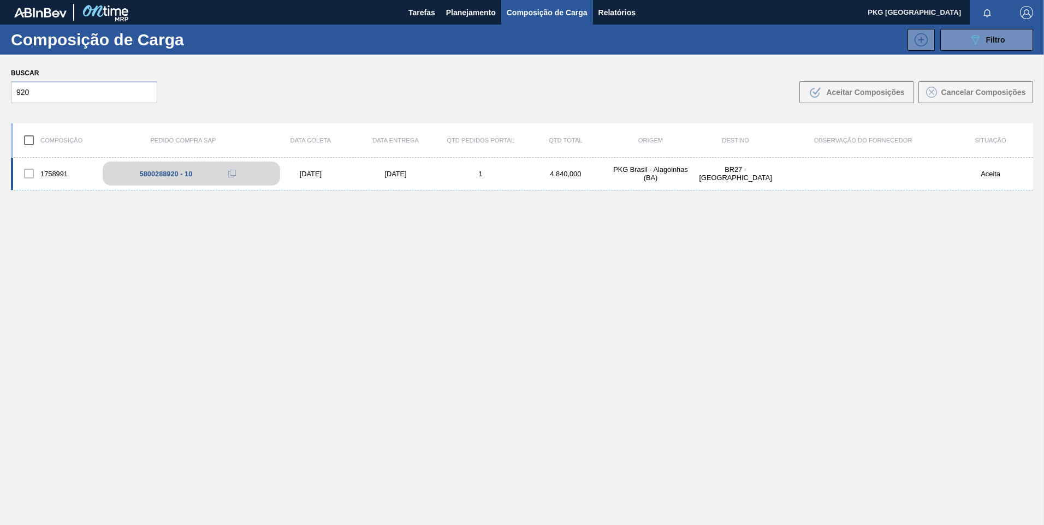
click at [173, 171] on div "5800288920 - 10" at bounding box center [166, 174] width 53 height 8
click at [159, 170] on div "5800288920 - 10" at bounding box center [166, 174] width 53 height 8
click at [634, 183] on div "1758991 5800288920 - 10 [DATE] [DATE] 1 4.840,000 PKG [GEOGRAPHIC_DATA] - [GEOG…" at bounding box center [522, 174] width 1022 height 33
click at [678, 169] on div "PKG Brasil - Alagoinhas (BA)" at bounding box center [650, 173] width 85 height 16
drag, startPoint x: 679, startPoint y: 170, endPoint x: 750, endPoint y: 176, distance: 71.2
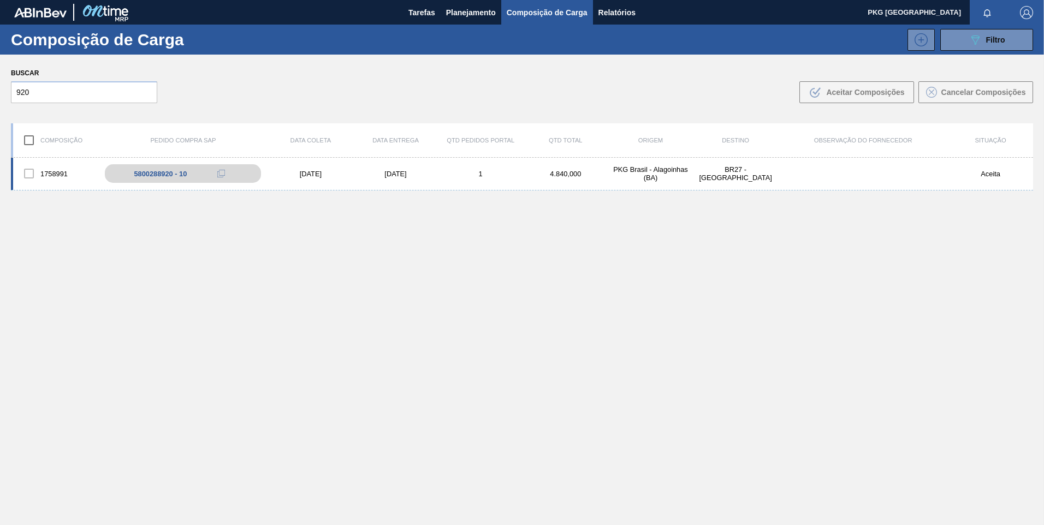
click at [755, 176] on div "BR27 - [GEOGRAPHIC_DATA]" at bounding box center [735, 173] width 85 height 16
click at [38, 173] on div at bounding box center [28, 173] width 23 height 23
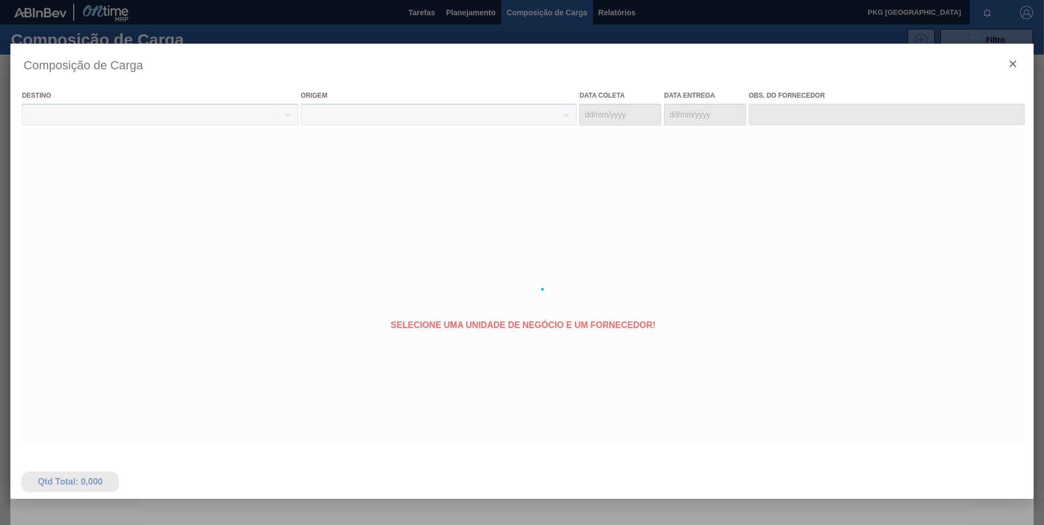
type coleta "[DATE]"
type entrega "[DATE]"
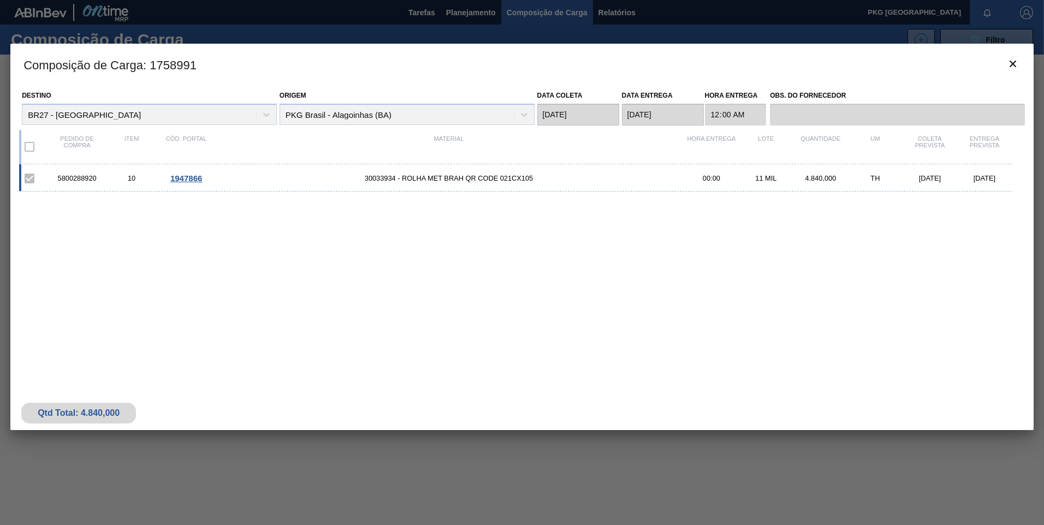
click at [197, 177] on span "1947866" at bounding box center [186, 178] width 32 height 9
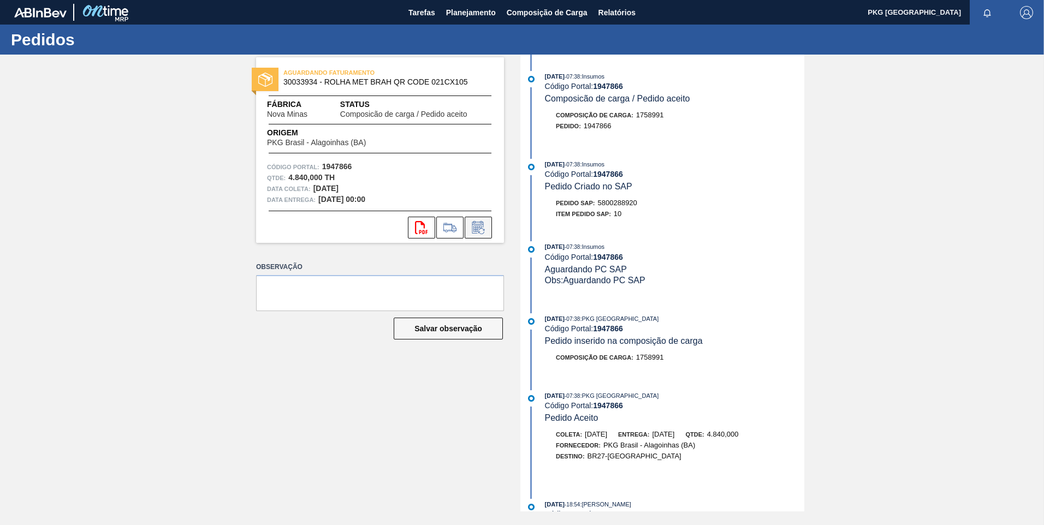
click at [480, 225] on icon at bounding box center [478, 227] width 17 height 13
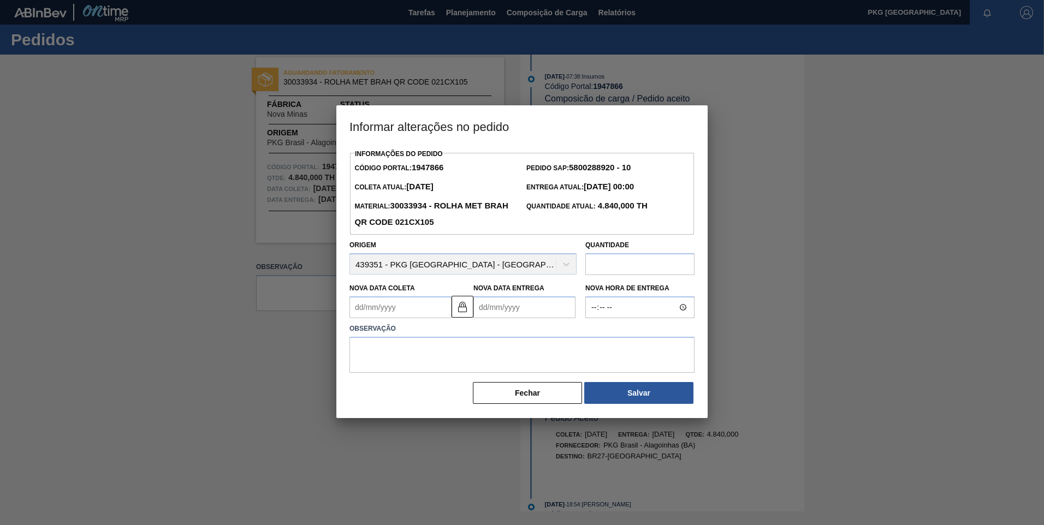
click at [399, 317] on Coleta1947866 "Nova Data Coleta" at bounding box center [400, 307] width 102 height 22
click at [468, 335] on button "Next Month" at bounding box center [472, 334] width 8 height 8
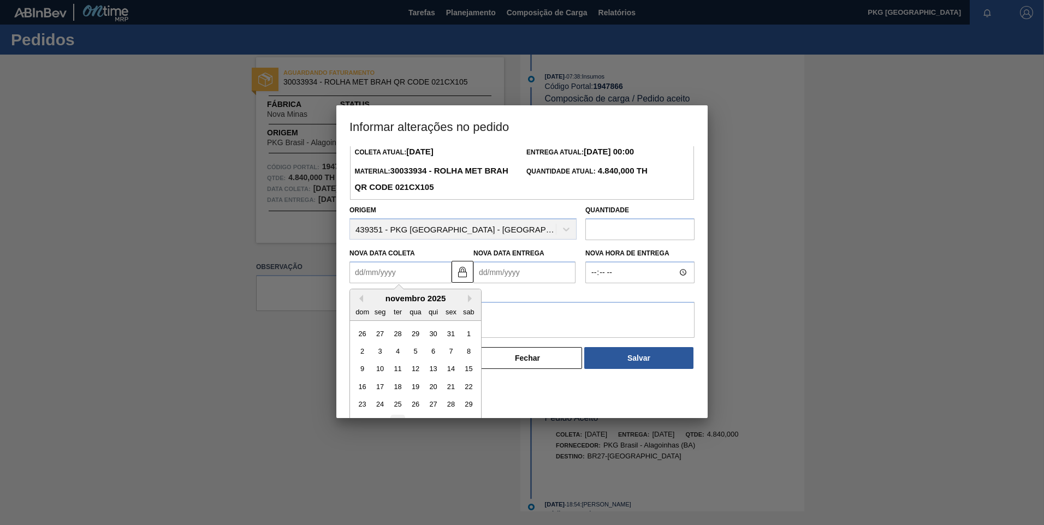
scroll to position [54, 0]
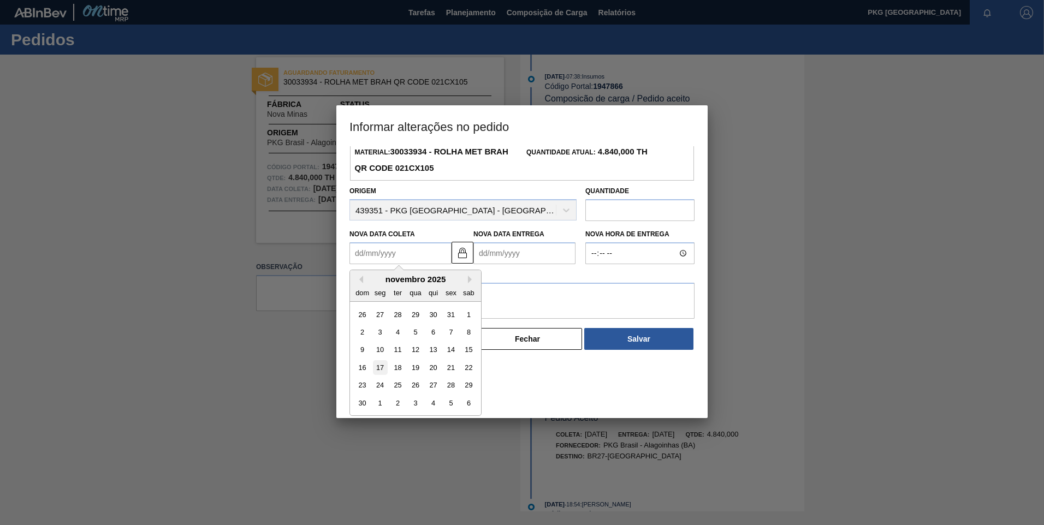
click at [382, 371] on div "17" at bounding box center [380, 367] width 15 height 15
type Coleta1947866 "[DATE]"
type Entrega1947866 "[DATE]"
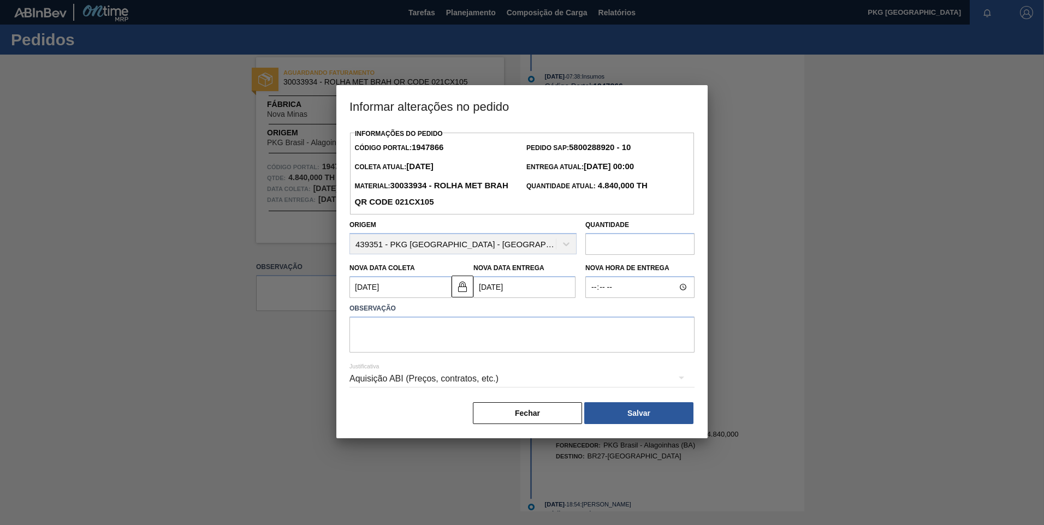
scroll to position [0, 0]
click at [403, 334] on textarea at bounding box center [521, 335] width 345 height 36
type textarea "Ajuste de data"
click at [438, 374] on div "Aquisição ABI (Preços, contratos, etc.)" at bounding box center [521, 379] width 345 height 31
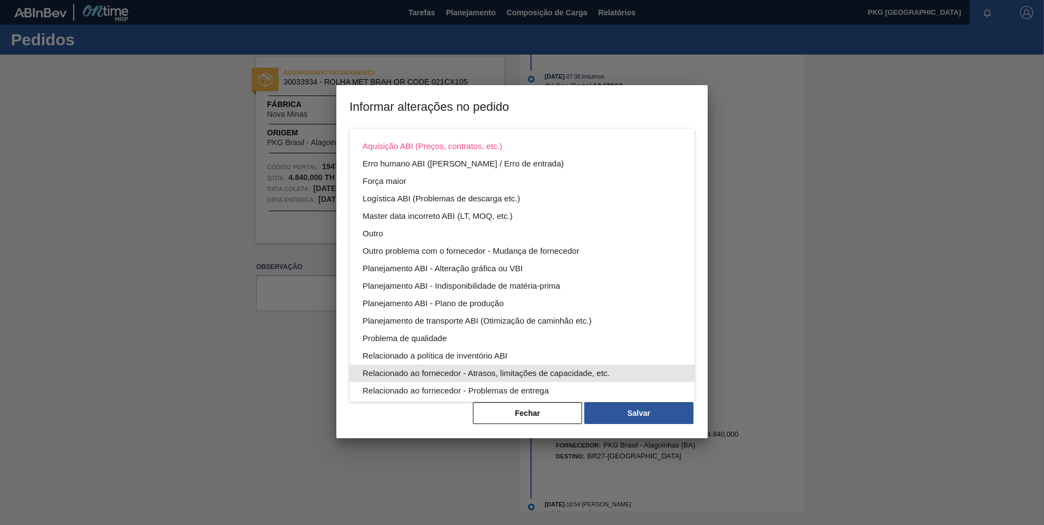
click at [442, 371] on div "Relacionado ao fornecedor - Atrasos, limitações de capacidade, etc." at bounding box center [522, 373] width 319 height 17
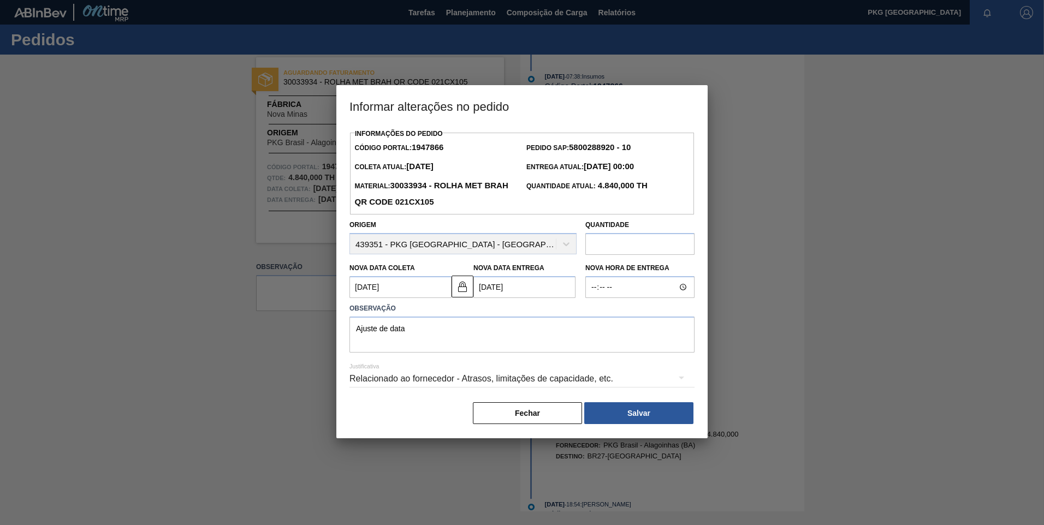
click at [632, 424] on button "Salvar" at bounding box center [638, 413] width 109 height 22
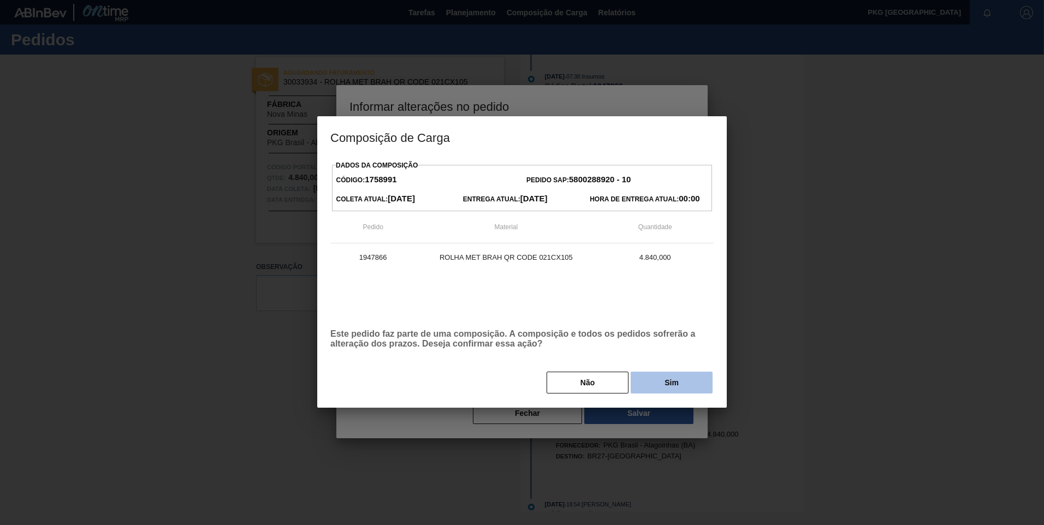
click at [674, 390] on button "Sim" at bounding box center [672, 383] width 82 height 22
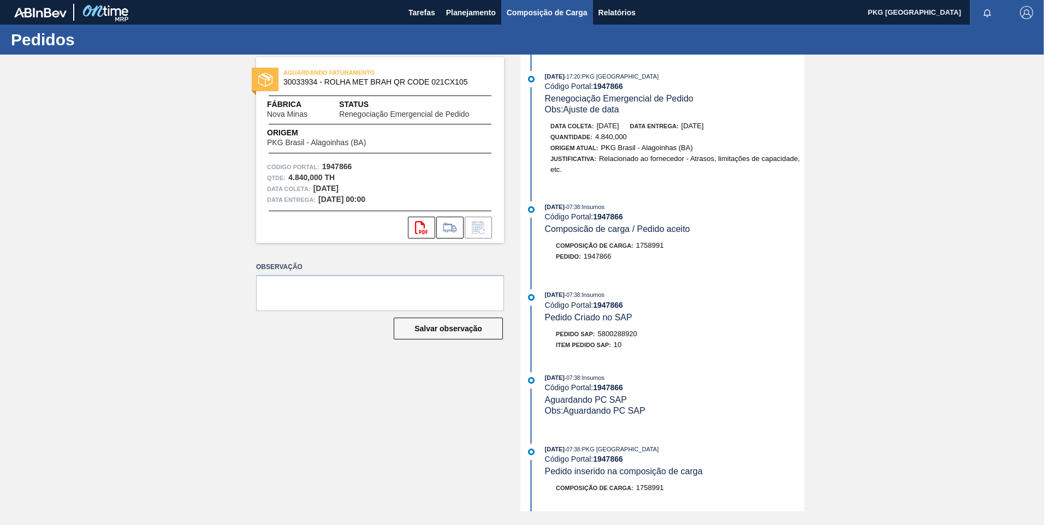
click at [526, 11] on span "Composição de Carga" at bounding box center [547, 12] width 81 height 13
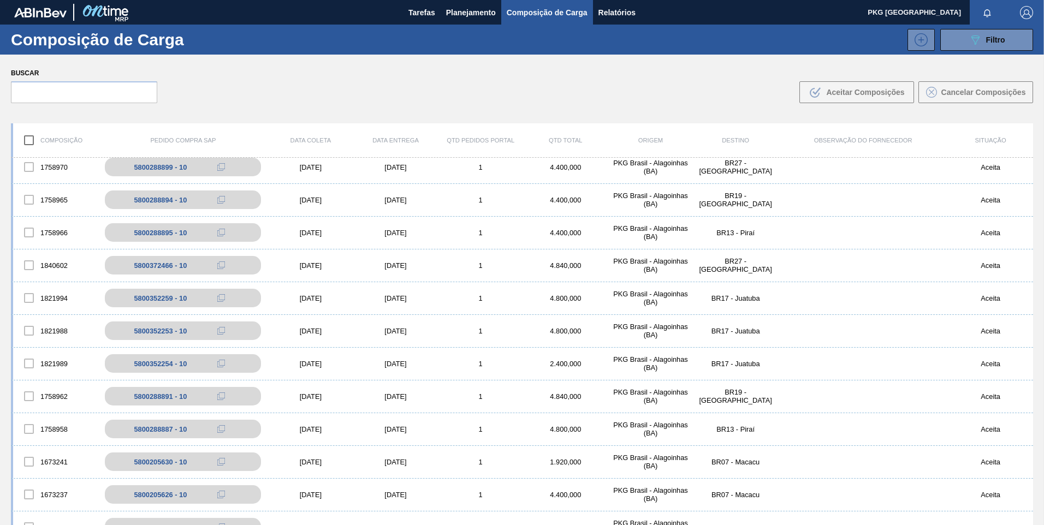
scroll to position [1219, 0]
click at [96, 97] on input "text" at bounding box center [84, 92] width 146 height 22
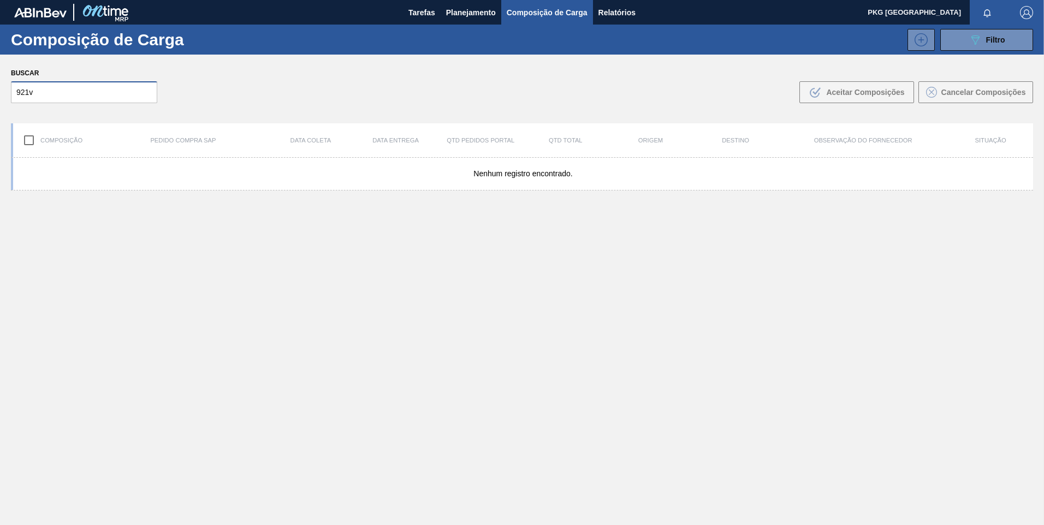
type input "921"
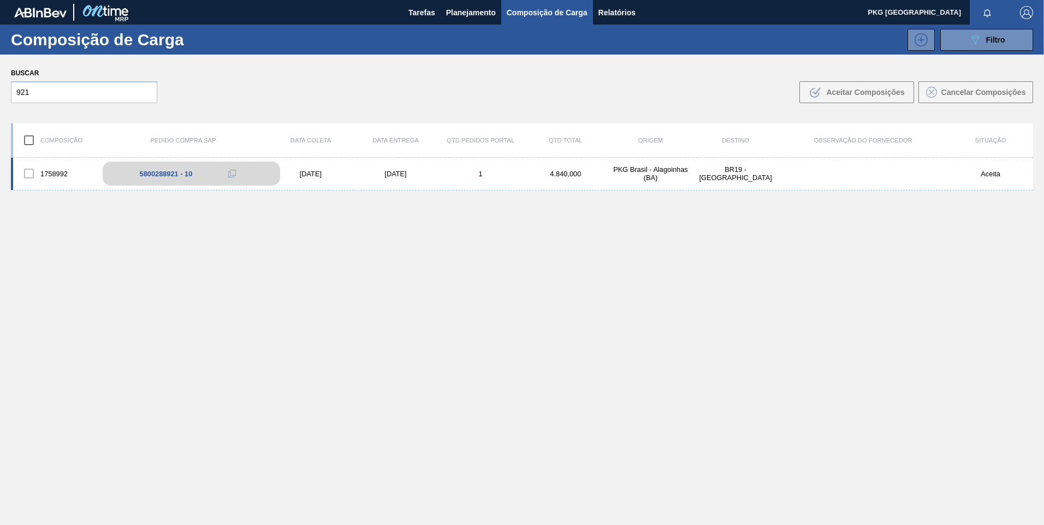
drag, startPoint x: 126, startPoint y: 167, endPoint x: 119, endPoint y: 182, distance: 16.6
click at [126, 167] on div "5800288921 - 10" at bounding box center [191, 174] width 177 height 24
click at [55, 172] on div "1758992" at bounding box center [55, 173] width 85 height 23
click at [313, 170] on div "[DATE]" at bounding box center [310, 174] width 85 height 8
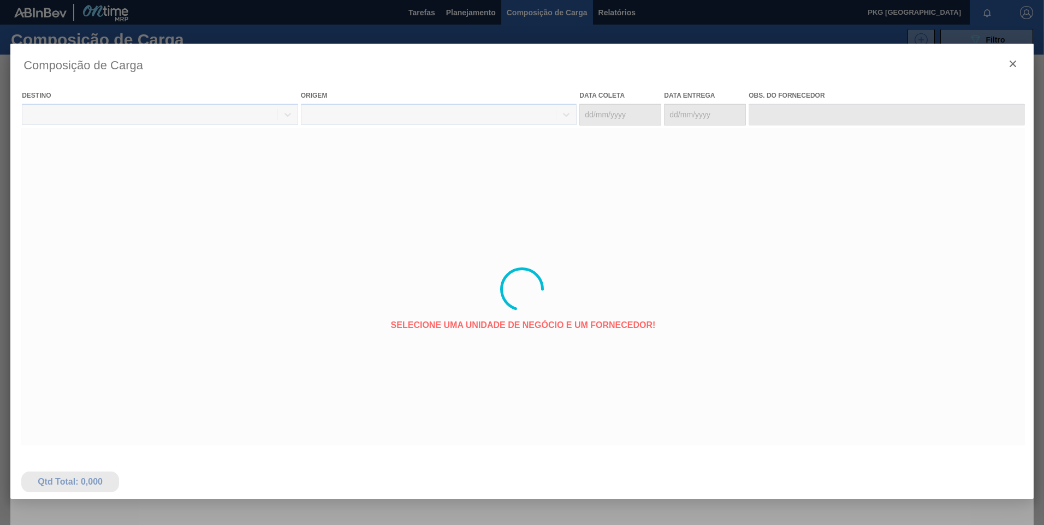
type coleta "[DATE]"
type entrega "[DATE]"
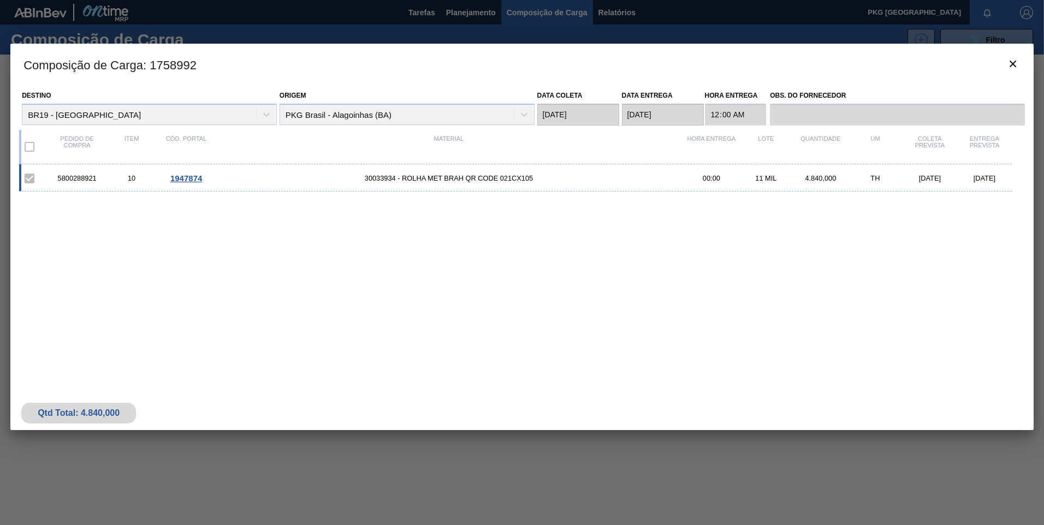
click at [189, 186] on div "5800288921 10 1947874 30033934 - ROLHA MET BRAH QR CODE 021CX105 00:00 11 MIL 4…" at bounding box center [515, 177] width 993 height 27
click at [188, 181] on span "1947874" at bounding box center [186, 178] width 32 height 9
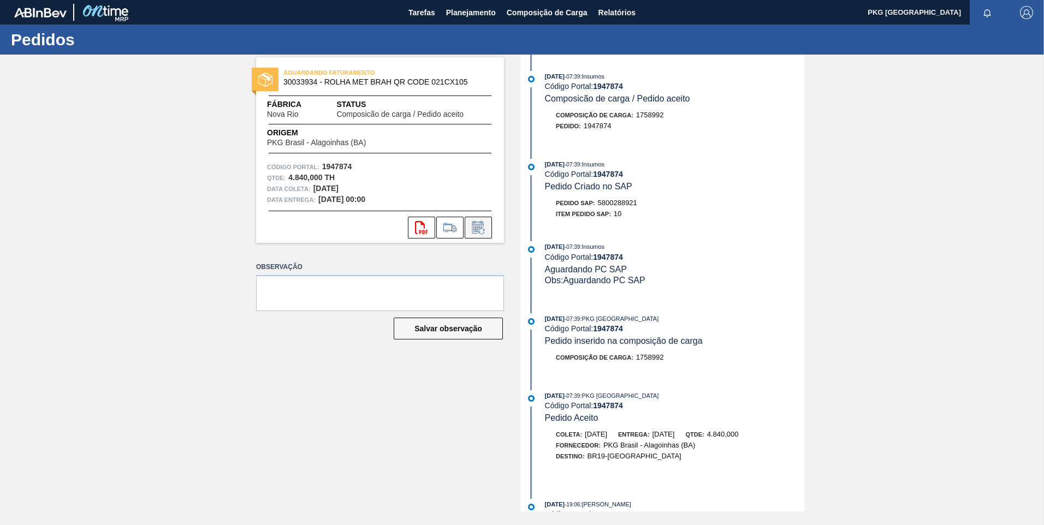
click at [476, 224] on icon at bounding box center [477, 227] width 11 height 13
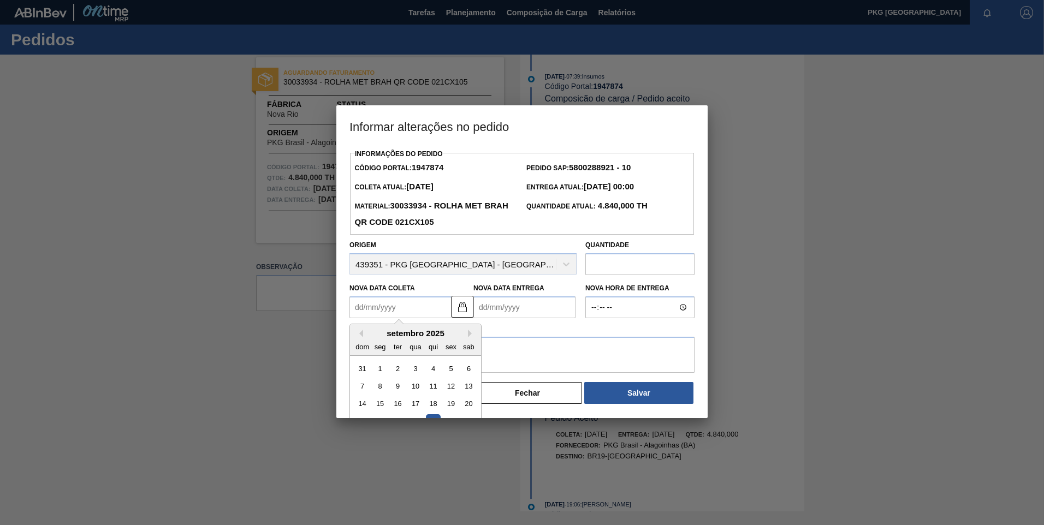
drag, startPoint x: 416, startPoint y: 311, endPoint x: 423, endPoint y: 316, distance: 9.1
click at [415, 311] on Coleta1947874 "Nova Data Coleta" at bounding box center [400, 307] width 102 height 22
click at [468, 334] on button "Next Month" at bounding box center [472, 334] width 8 height 8
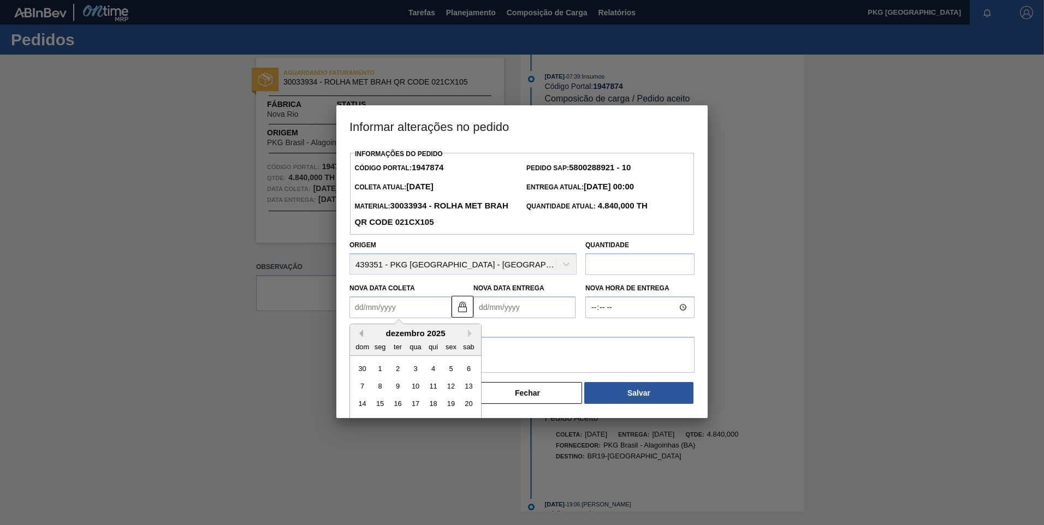
drag, startPoint x: 360, startPoint y: 333, endPoint x: 382, endPoint y: 344, distance: 24.4
click at [360, 334] on button "Previous Month" at bounding box center [359, 334] width 8 height 8
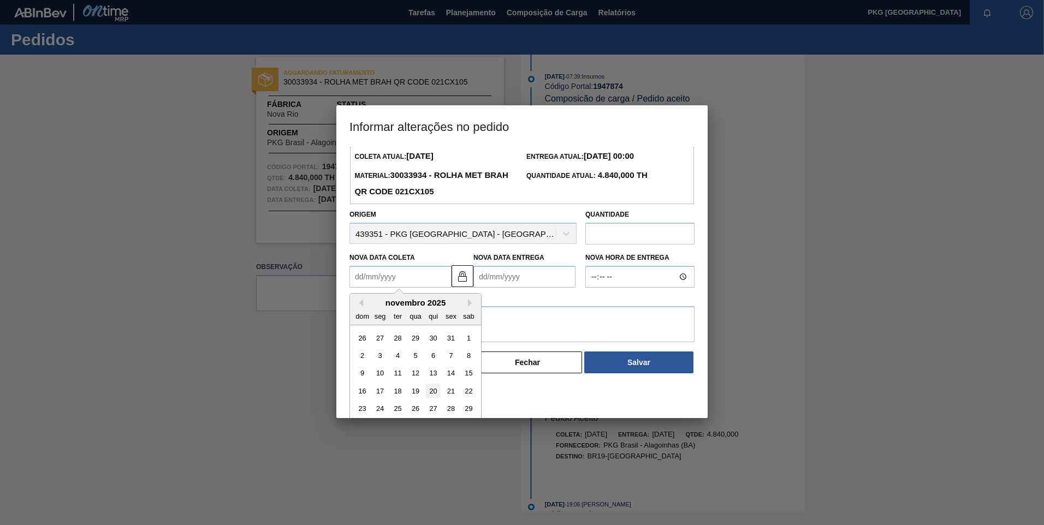
scroll to position [54, 0]
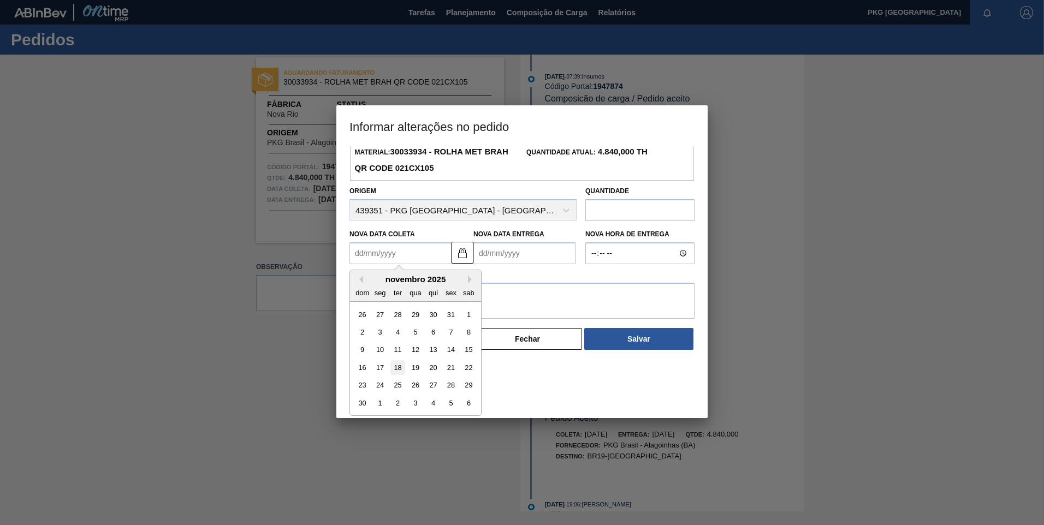
click at [397, 375] on div "18" at bounding box center [397, 367] width 15 height 15
type Coleta1947874 "[DATE]"
type Entrega1947874 "[DATE]"
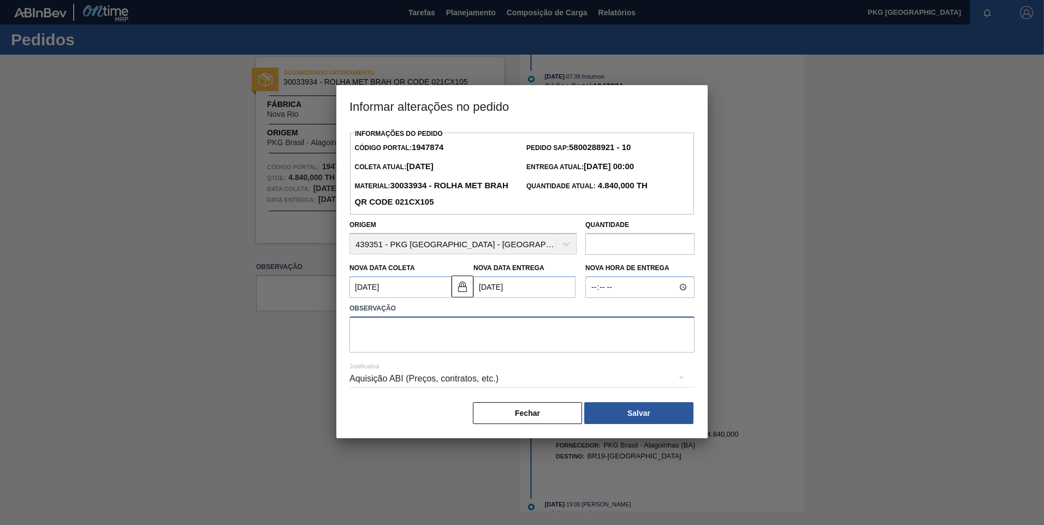
click at [444, 331] on textarea at bounding box center [521, 335] width 345 height 36
type textarea "Ajuste de data"
click at [476, 379] on div "Aquisição ABI (Preços, contratos, etc.)" at bounding box center [521, 379] width 345 height 31
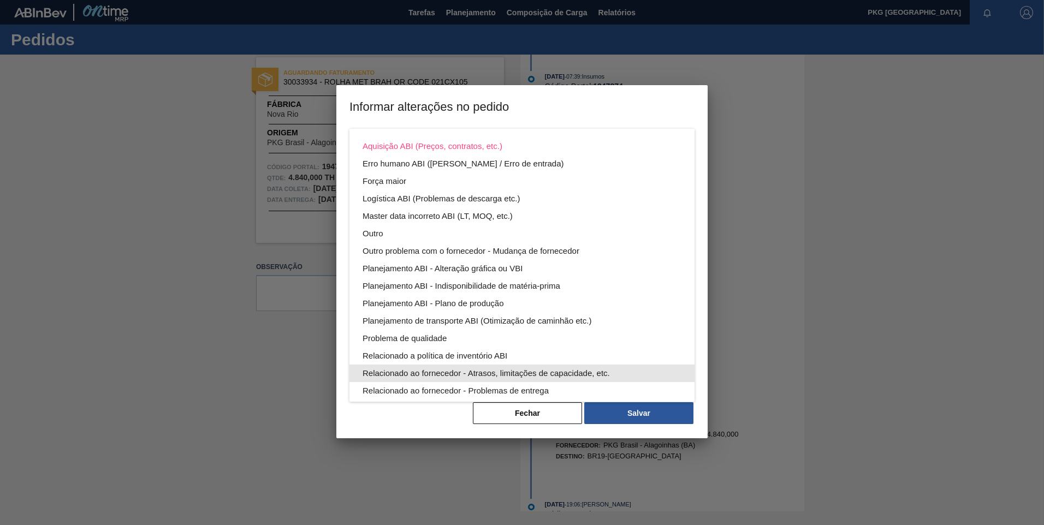
click at [518, 375] on div "Relacionado ao fornecedor - Atrasos, limitações de capacidade, etc." at bounding box center [522, 373] width 319 height 17
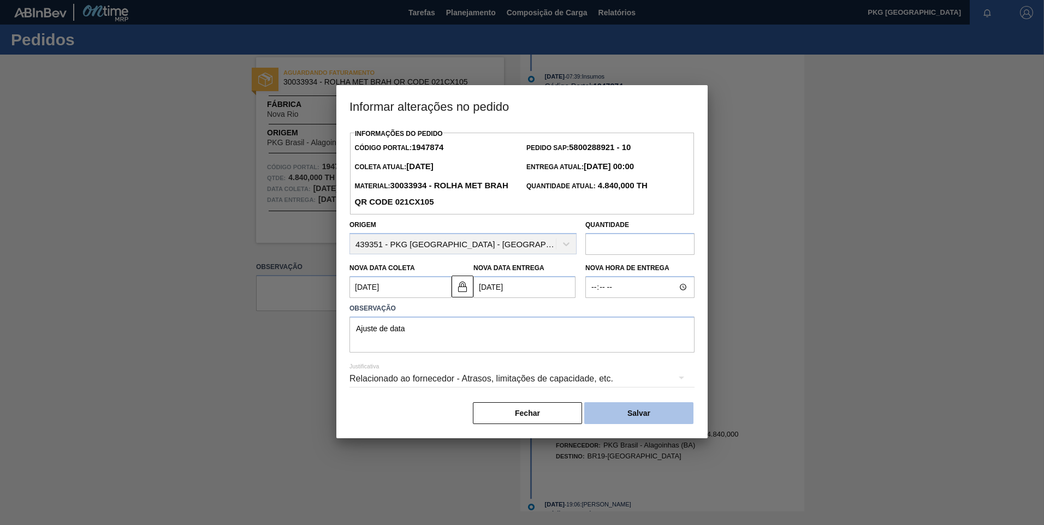
click at [632, 414] on button "Salvar" at bounding box center [638, 413] width 109 height 22
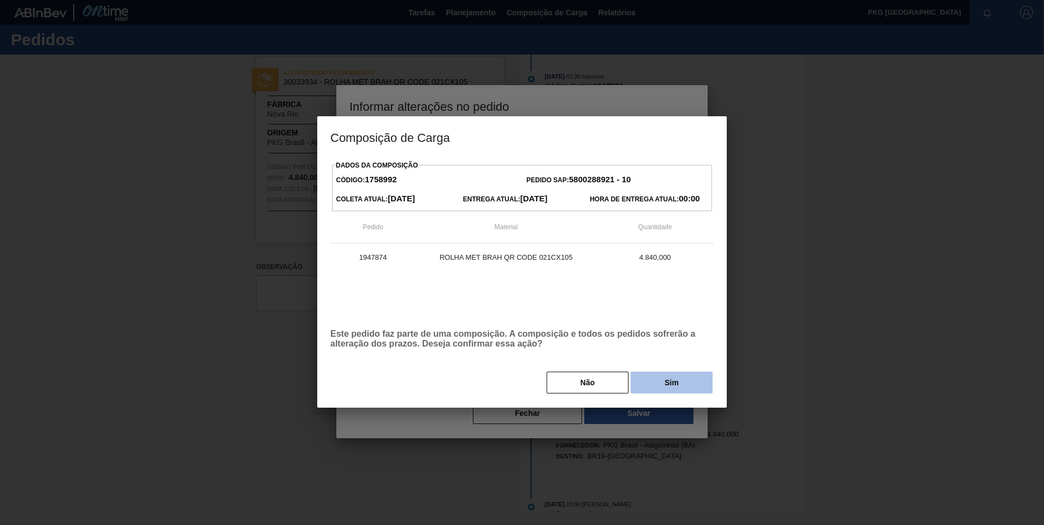
click at [657, 378] on button "Sim" at bounding box center [672, 383] width 82 height 22
